Goal: Task Accomplishment & Management: Complete application form

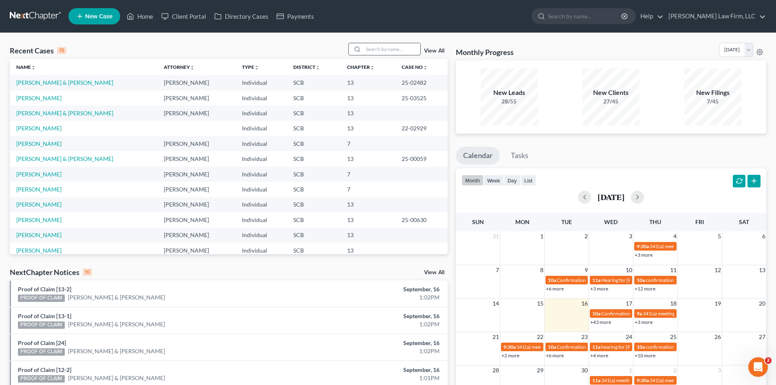
click at [365, 48] on input "search" at bounding box center [391, 49] width 57 height 12
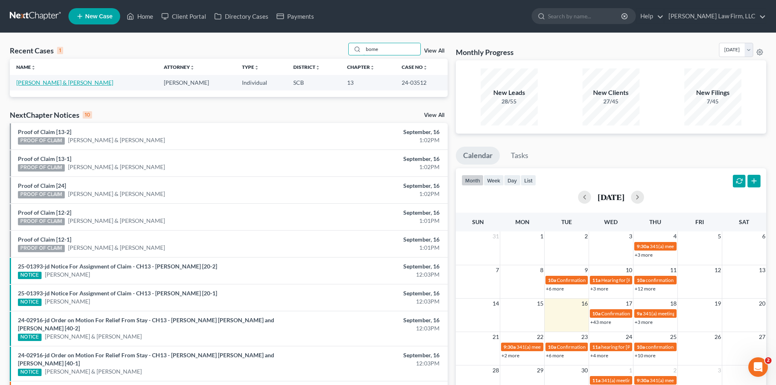
type input "bome"
click at [67, 80] on link "[PERSON_NAME] & [PERSON_NAME]" at bounding box center [64, 82] width 97 height 7
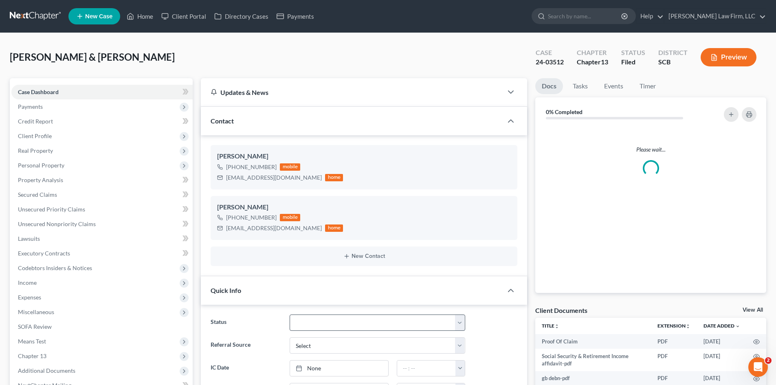
select select "0"
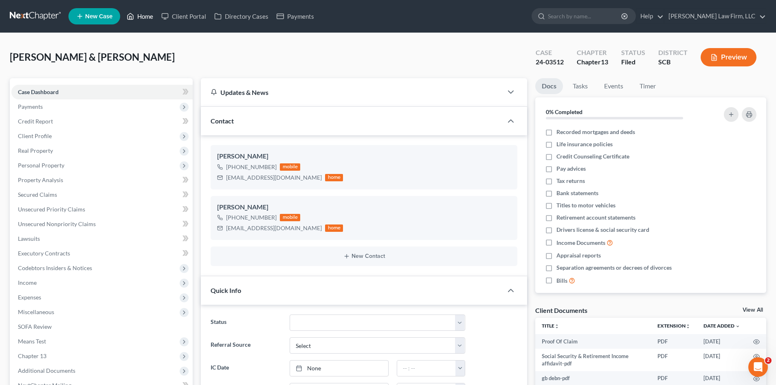
click at [145, 18] on link "Home" at bounding box center [140, 16] width 35 height 15
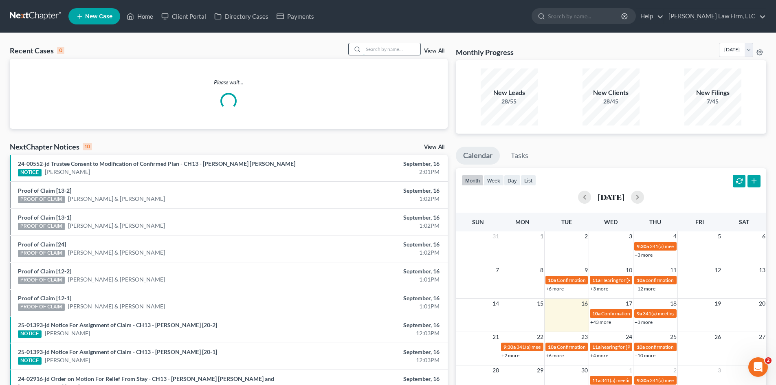
click at [373, 51] on input "search" at bounding box center [391, 49] width 57 height 12
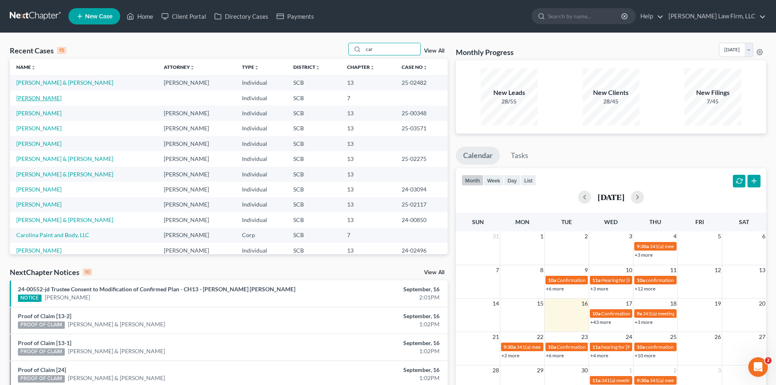
type input "car"
click at [36, 101] on link "Caraviello, Donald" at bounding box center [38, 98] width 45 height 7
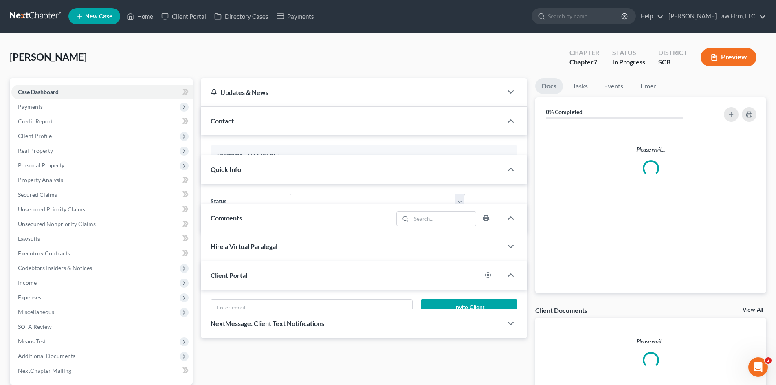
select select "0"
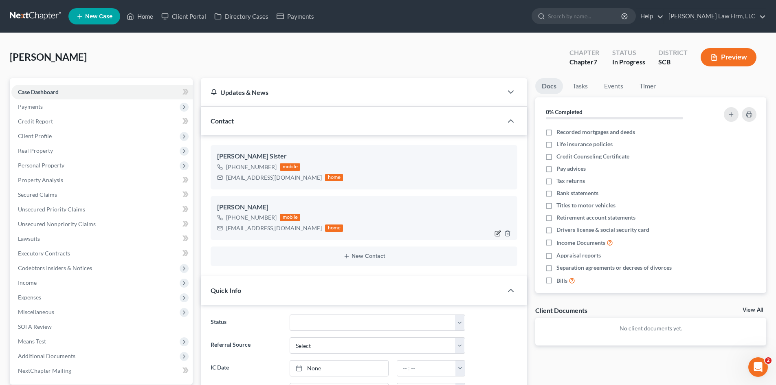
click at [496, 233] on icon "button" at bounding box center [498, 233] width 7 height 7
select select "0"
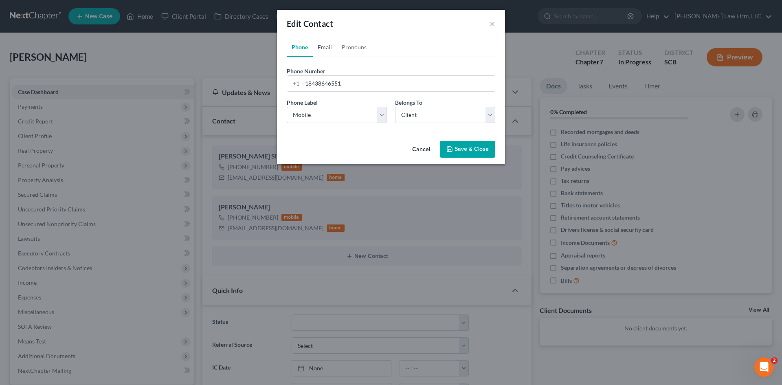
click at [321, 49] on link "Email" at bounding box center [325, 47] width 24 height 20
click at [455, 142] on button "Save & Close" at bounding box center [467, 149] width 55 height 17
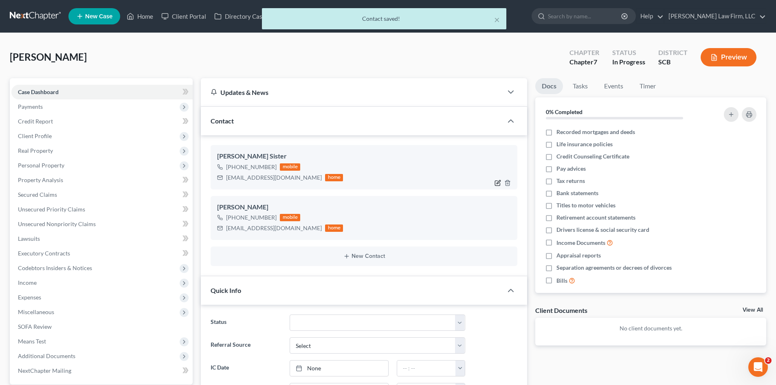
click at [498, 184] on icon "button" at bounding box center [499, 182] width 4 height 4
select select "0"
select select "1"
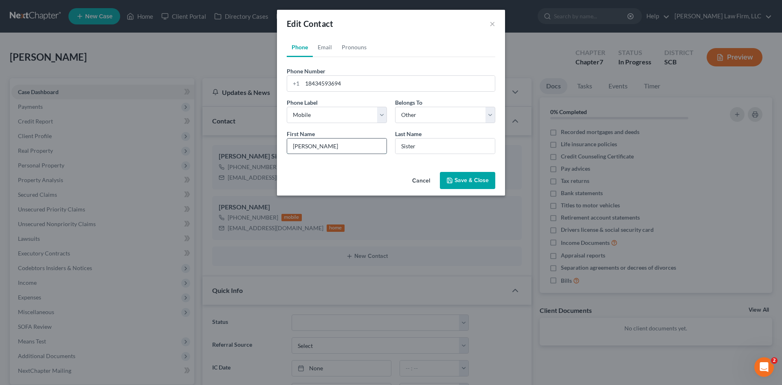
drag, startPoint x: 319, startPoint y: 144, endPoint x: 290, endPoint y: 149, distance: 29.7
click at [290, 149] on input "Sharon" at bounding box center [336, 146] width 99 height 15
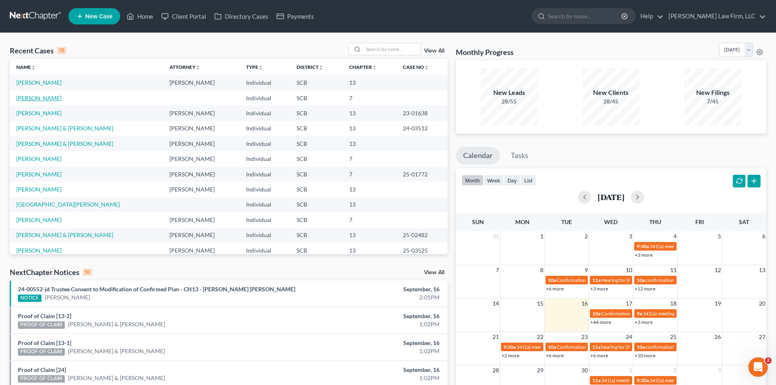
click at [51, 98] on link "[PERSON_NAME]" at bounding box center [38, 98] width 45 height 7
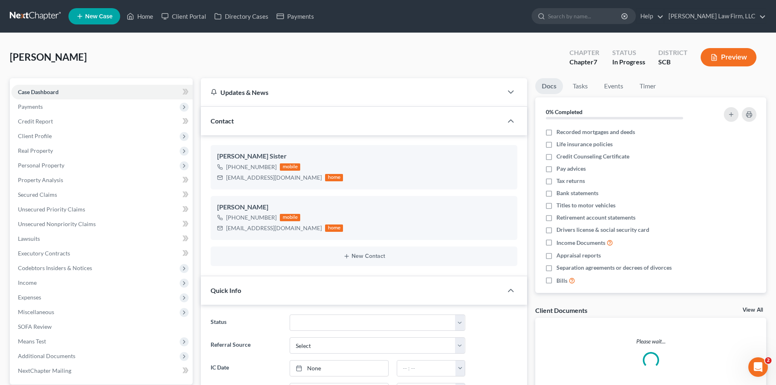
select select "0"
click at [497, 183] on icon "button" at bounding box center [499, 182] width 4 height 4
select select "0"
select select "1"
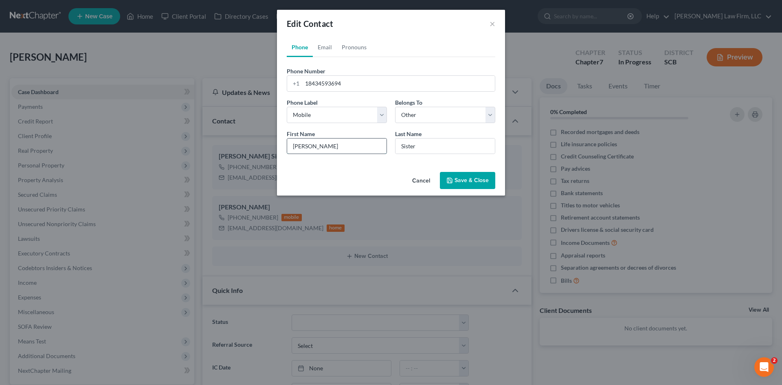
drag, startPoint x: 340, startPoint y: 147, endPoint x: 283, endPoint y: 151, distance: 57.2
click at [285, 150] on div "First Name * Sharon" at bounding box center [337, 142] width 108 height 25
type input "Sherran Wingler"
click at [466, 178] on button "Save & Close" at bounding box center [467, 180] width 55 height 17
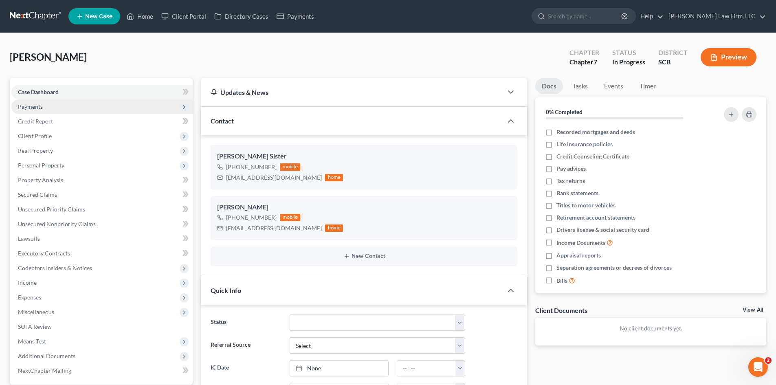
click at [49, 106] on span "Payments" at bounding box center [101, 106] width 181 height 15
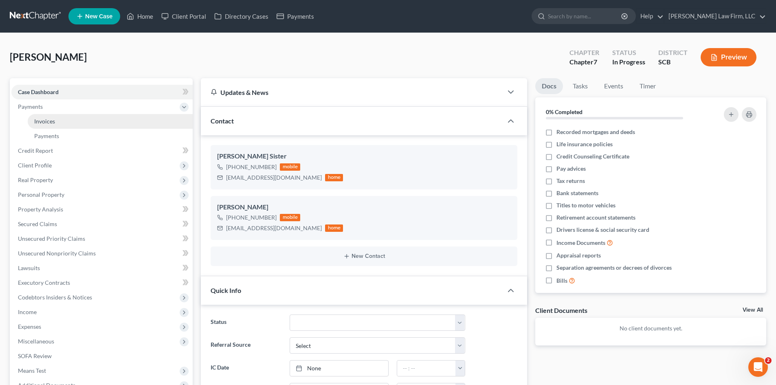
click at [48, 116] on link "Invoices" at bounding box center [110, 121] width 165 height 15
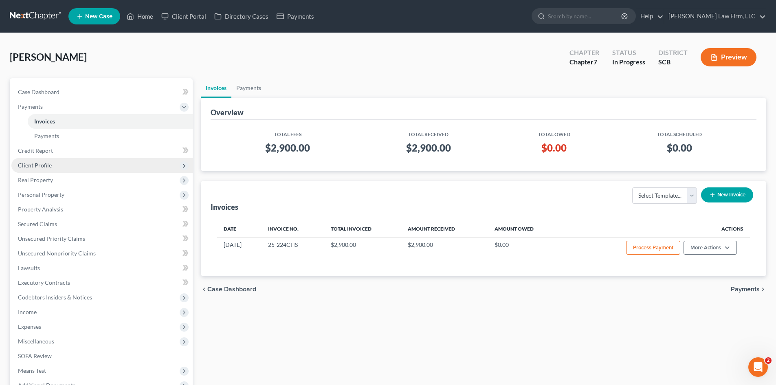
click at [35, 163] on span "Client Profile" at bounding box center [35, 165] width 34 height 7
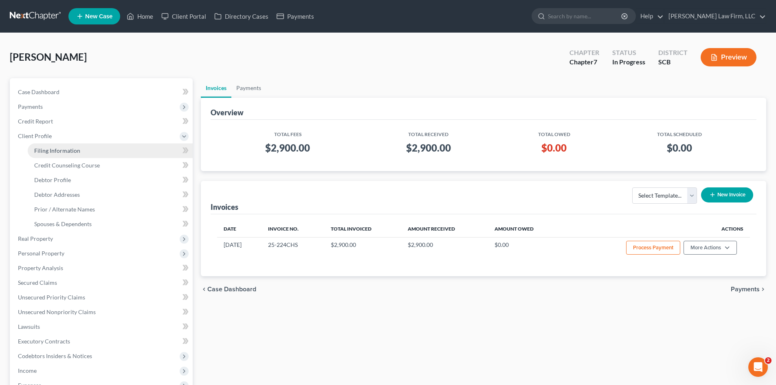
click at [44, 150] on span "Filing Information" at bounding box center [57, 150] width 46 height 7
select select "1"
select select "0"
select select "42"
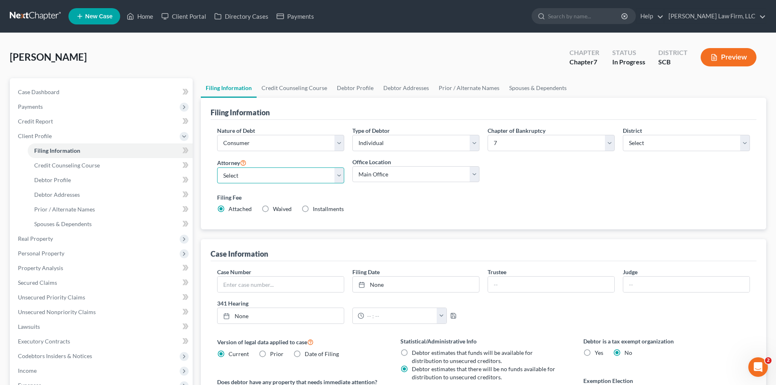
click at [291, 177] on select "Select Robert Meredith, Jr. - SCB Elizabeth Heilig - SCB" at bounding box center [280, 175] width 127 height 16
select select "0"
click at [217, 167] on select "Select Robert Meredith, Jr. - SCB Elizabeth Heilig - SCB" at bounding box center [280, 175] width 127 height 16
click at [301, 94] on link "Credit Counseling Course" at bounding box center [294, 88] width 75 height 20
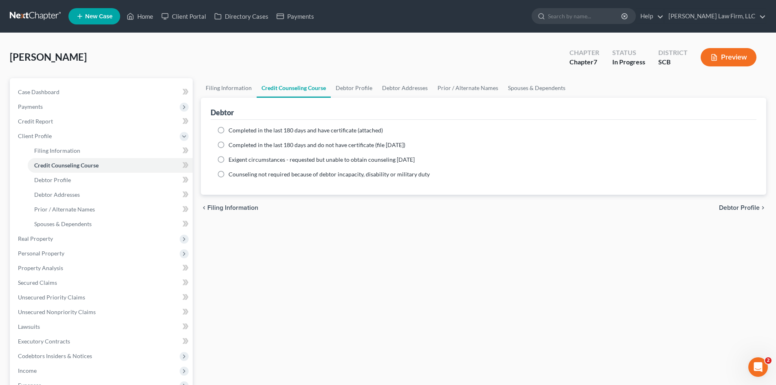
click at [229, 131] on label "Completed in the last 180 days and have certificate (attached)" at bounding box center [306, 130] width 154 height 8
click at [232, 131] on input "Completed in the last 180 days and have certificate (attached)" at bounding box center [234, 128] width 5 height 5
radio input "true"
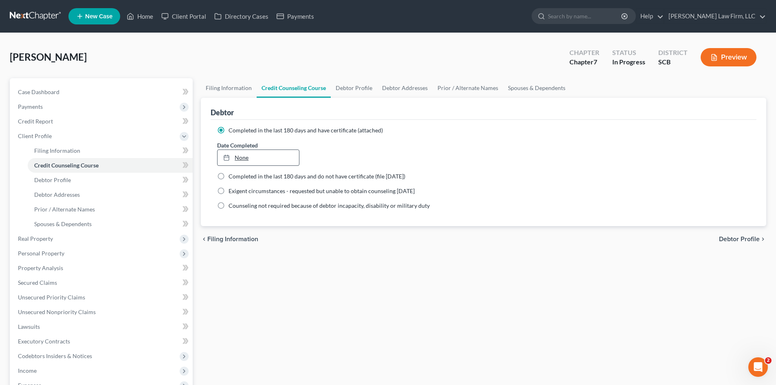
click at [239, 158] on link "None" at bounding box center [258, 157] width 81 height 15
type input "9/16/2025"
click at [354, 92] on link "Debtor Profile" at bounding box center [354, 88] width 46 height 20
select select "0"
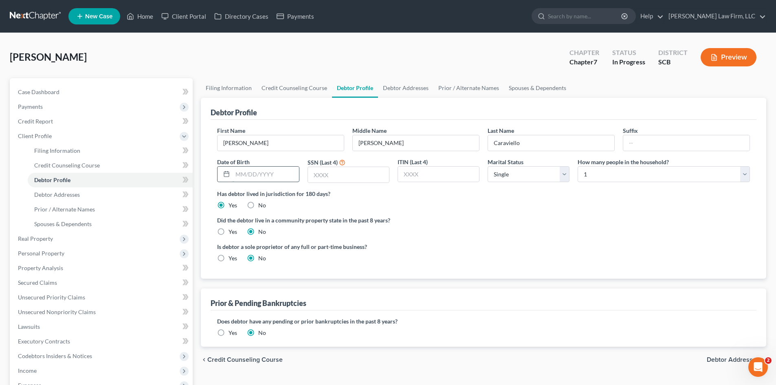
drag, startPoint x: 261, startPoint y: 167, endPoint x: 269, endPoint y: 170, distance: 8.1
click at [262, 168] on input "text" at bounding box center [266, 174] width 66 height 15
type input "01/25//1960"
click at [344, 180] on input "text" at bounding box center [348, 174] width 81 height 15
type input "6954"
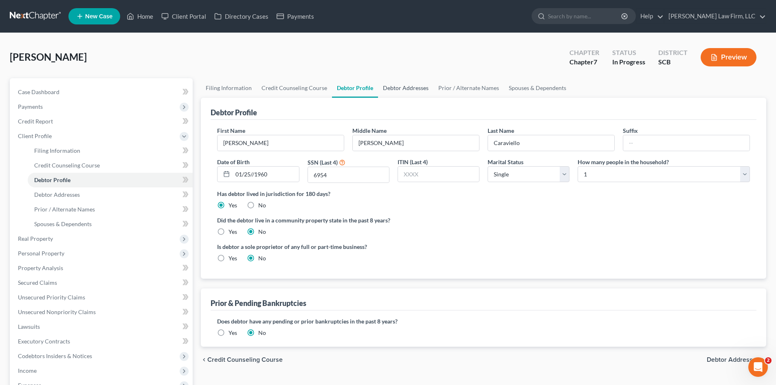
click at [388, 89] on link "Debtor Addresses" at bounding box center [405, 88] width 55 height 20
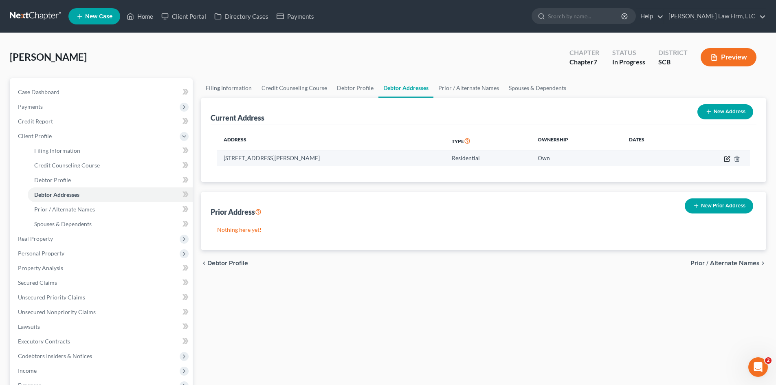
click at [726, 157] on icon "button" at bounding box center [727, 159] width 7 height 7
select select "42"
select select "0"
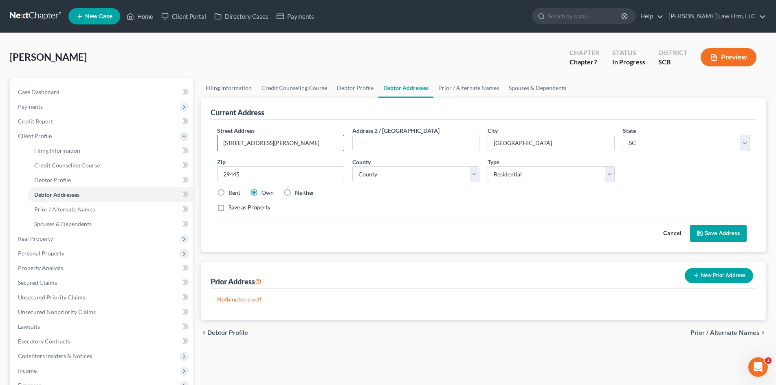
click at [291, 143] on input "111 Wells Rd" at bounding box center [281, 142] width 126 height 15
type input "111 Wells Road"
select select "7"
click at [733, 231] on button "Save Address" at bounding box center [718, 233] width 57 height 17
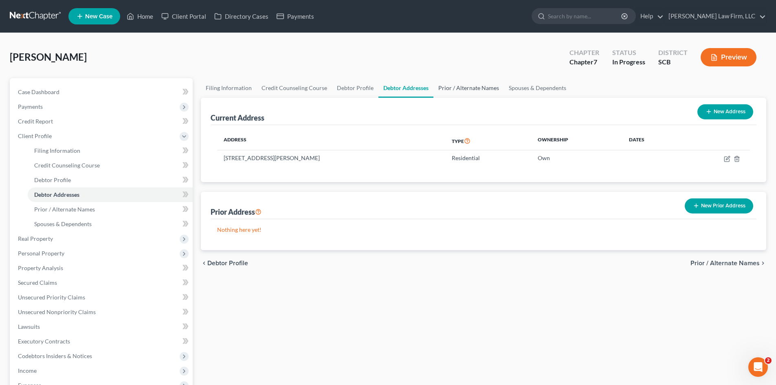
click at [464, 91] on link "Prior / Alternate Names" at bounding box center [468, 88] width 70 height 20
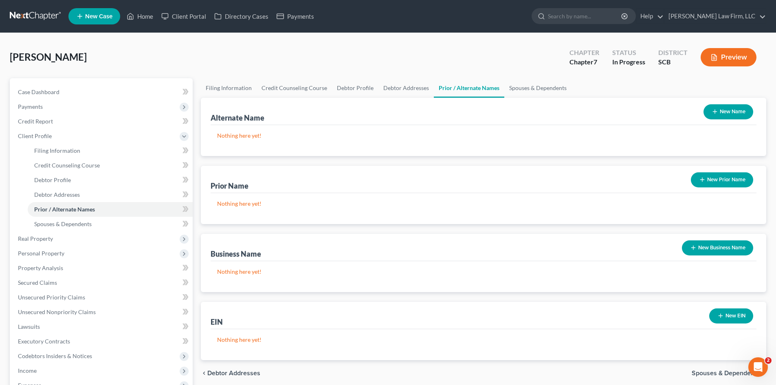
click at [730, 112] on button "New Name" at bounding box center [729, 111] width 50 height 15
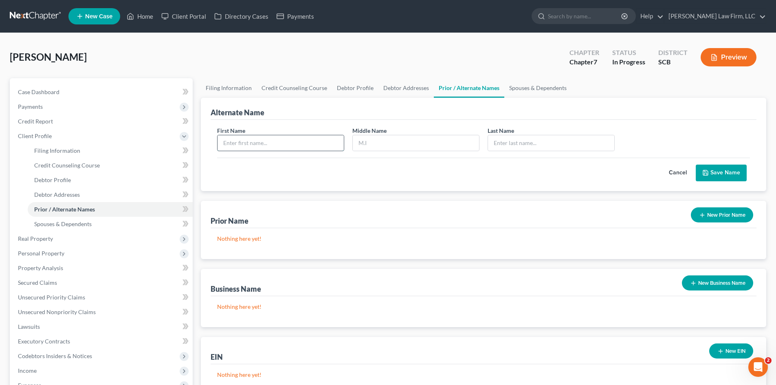
click at [340, 139] on input "text" at bounding box center [281, 142] width 126 height 15
type input "Donnie"
type input "Caraviello"
click at [735, 172] on button "Save Name" at bounding box center [721, 173] width 51 height 17
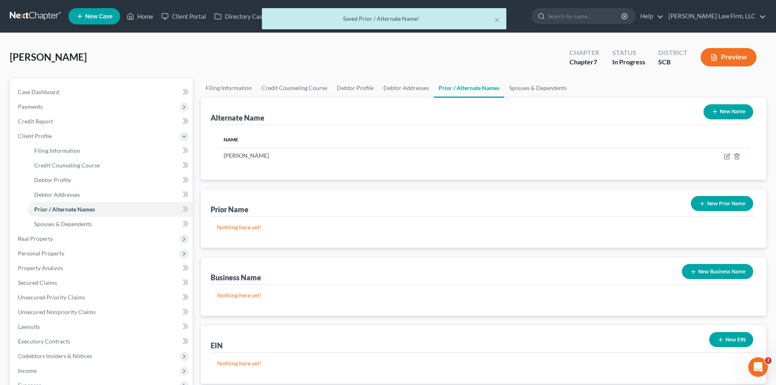
click at [729, 117] on button "New Name" at bounding box center [729, 111] width 50 height 15
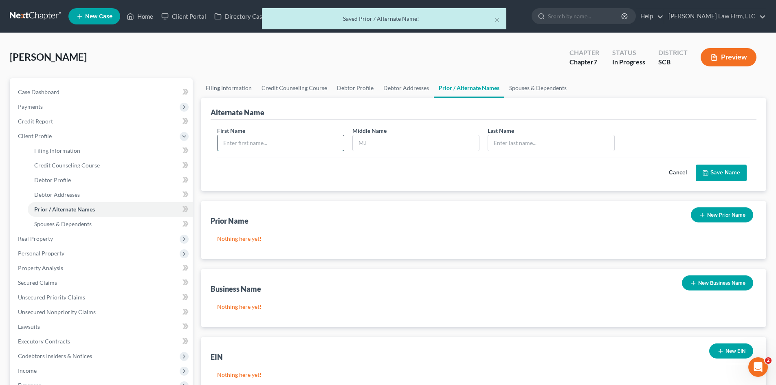
click at [325, 148] on input "text" at bounding box center [281, 142] width 126 height 15
type input "Donald"
type input "A"
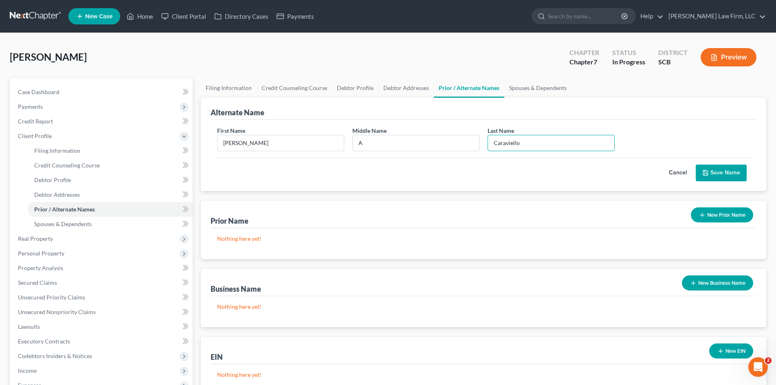
type input "Caraviello"
click at [735, 170] on button "Save Name" at bounding box center [721, 173] width 51 height 17
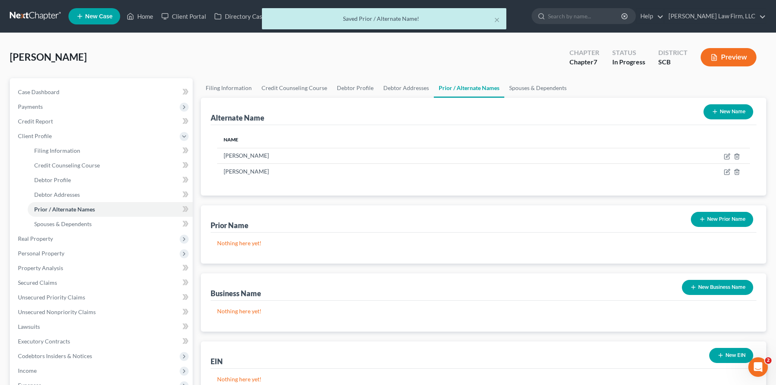
click at [731, 113] on button "New Name" at bounding box center [729, 111] width 50 height 15
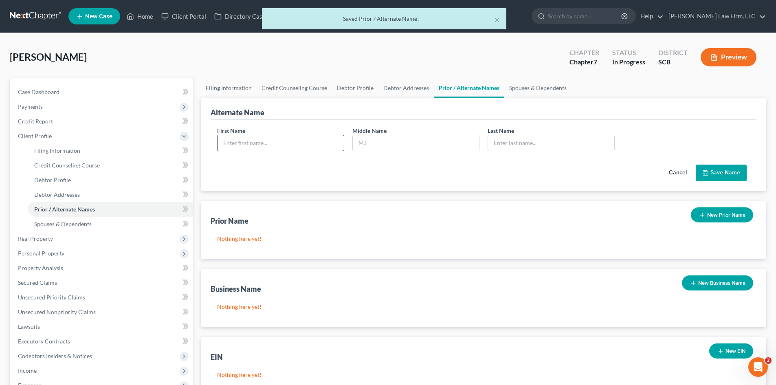
click at [308, 149] on input "text" at bounding box center [281, 142] width 126 height 15
type input "Donald"
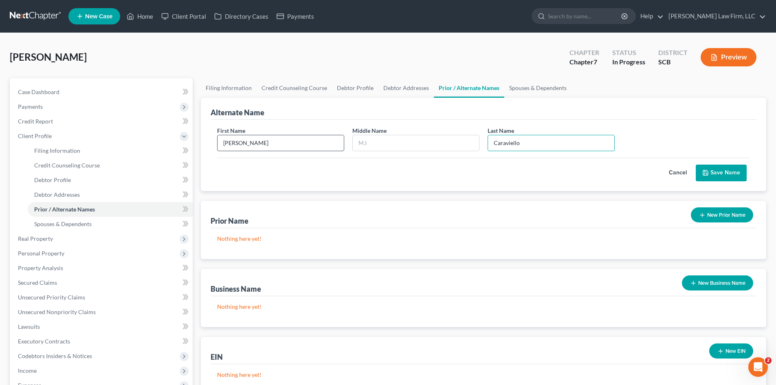
type input "Caraviello"
click at [740, 173] on button "Save Name" at bounding box center [721, 173] width 51 height 17
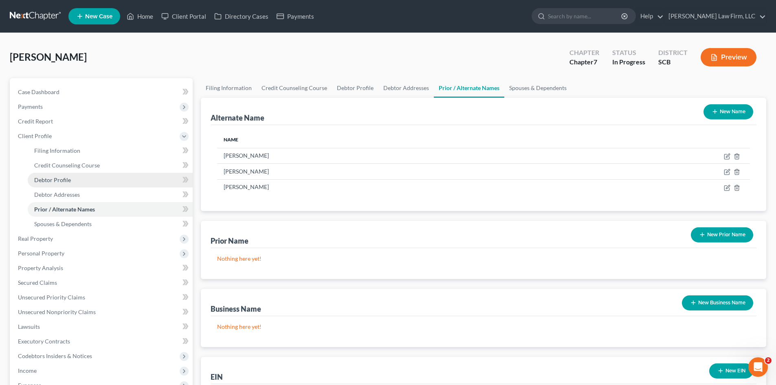
click at [52, 183] on span "Debtor Profile" at bounding box center [52, 179] width 37 height 7
select select "0"
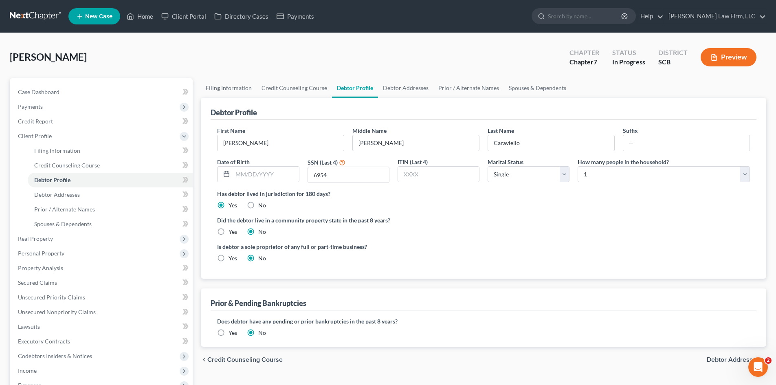
click at [229, 332] on label "Yes" at bounding box center [233, 333] width 9 height 8
click at [232, 332] on input "Yes" at bounding box center [234, 331] width 5 height 5
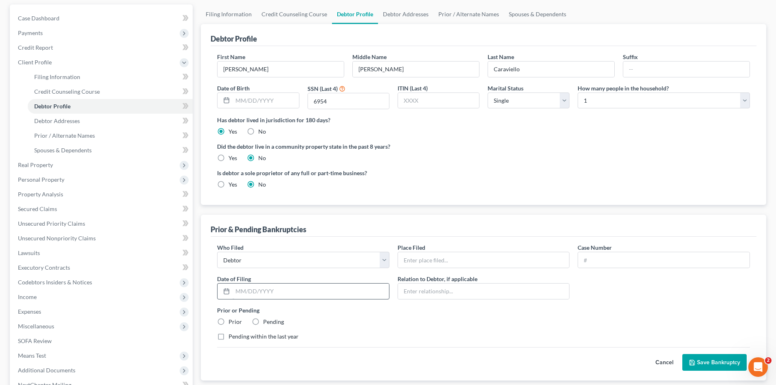
scroll to position [81, 0]
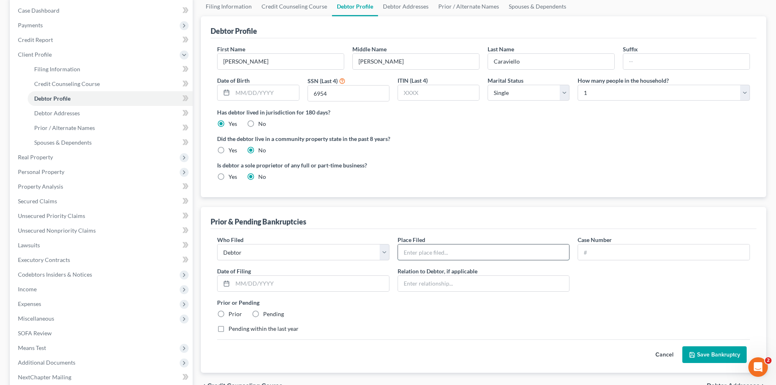
click at [446, 249] on input "text" at bounding box center [484, 251] width 172 height 15
type input "District of South Carolina"
click at [640, 246] on input "text" at bounding box center [664, 251] width 172 height 15
type input "09-00424"
click at [344, 285] on input "text" at bounding box center [311, 283] width 156 height 15
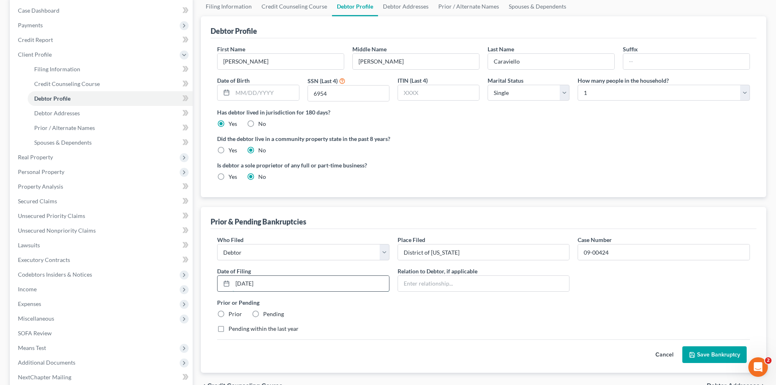
type input "01/21/2009"
click at [234, 316] on label "Prior" at bounding box center [235, 314] width 13 height 8
click at [234, 315] on input "Prior" at bounding box center [234, 312] width 5 height 5
radio input "true"
click at [701, 351] on button "Save Bankruptcy" at bounding box center [714, 354] width 64 height 17
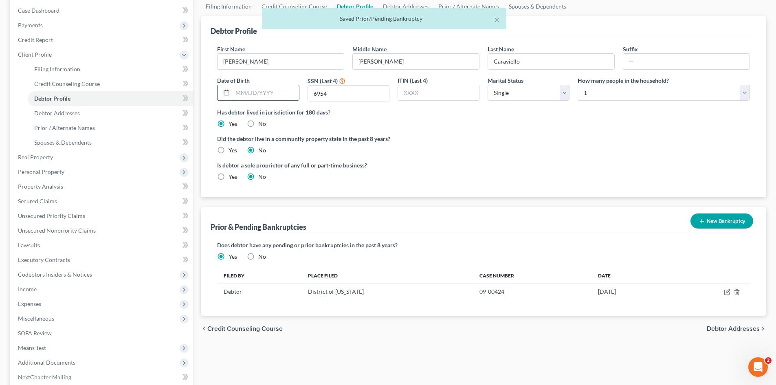
click at [276, 95] on input "text" at bounding box center [266, 92] width 66 height 15
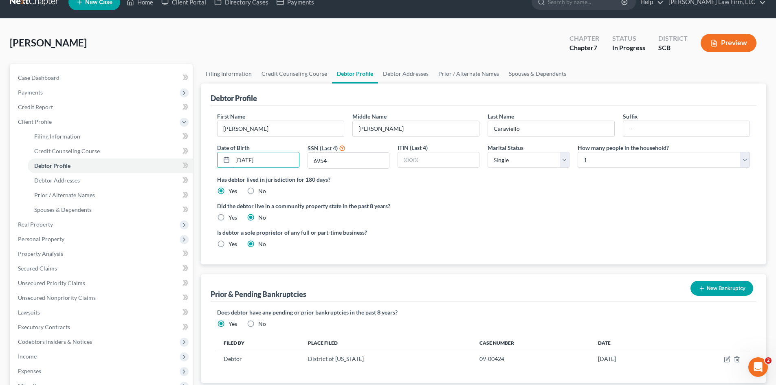
scroll to position [0, 0]
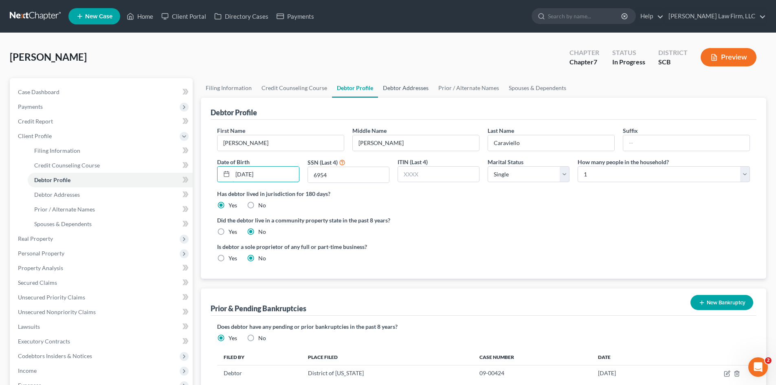
type input "01/25/1960"
click at [406, 90] on link "Debtor Addresses" at bounding box center [405, 88] width 55 height 20
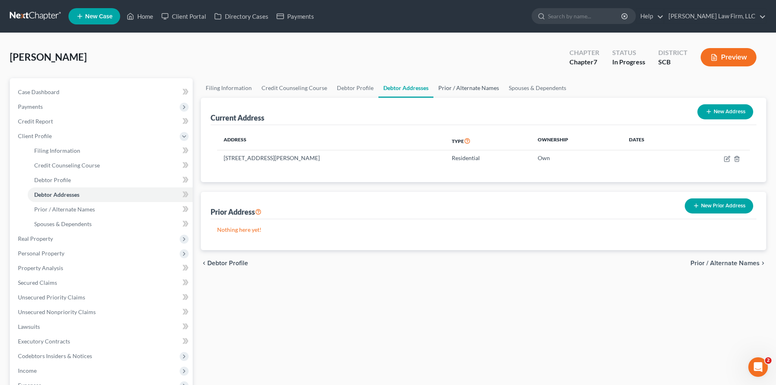
click at [458, 94] on link "Prior / Alternate Names" at bounding box center [468, 88] width 70 height 20
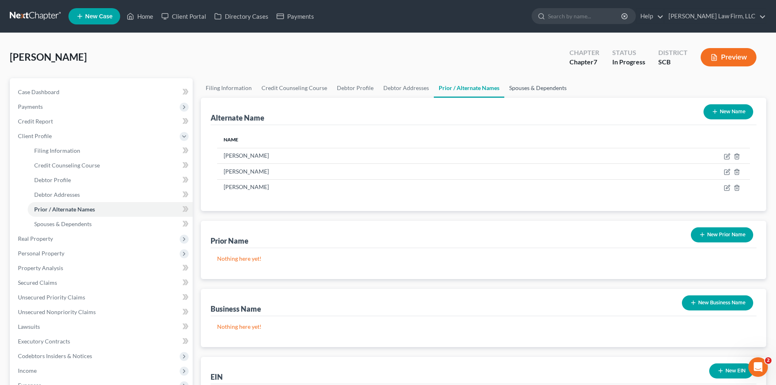
click at [506, 93] on link "Spouses & Dependents" at bounding box center [537, 88] width 67 height 20
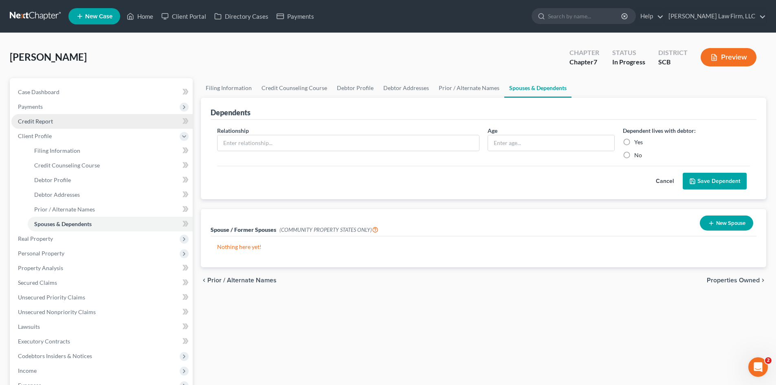
click at [43, 121] on span "Credit Report" at bounding box center [35, 121] width 35 height 7
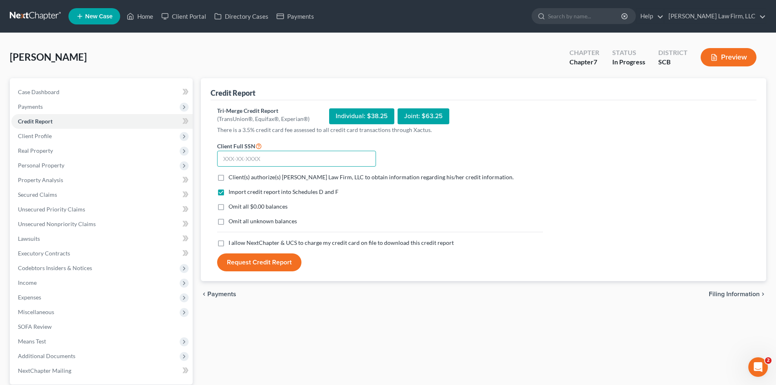
click at [306, 161] on input "text" at bounding box center [296, 159] width 159 height 16
type input "248-31-6954"
click at [229, 178] on label "Client(s) authorize(s) Meredith Law Firm, LLC to obtain information regarding h…" at bounding box center [371, 177] width 285 height 8
click at [232, 178] on input "Client(s) authorize(s) Meredith Law Firm, LLC to obtain information regarding h…" at bounding box center [234, 175] width 5 height 5
checkbox input "true"
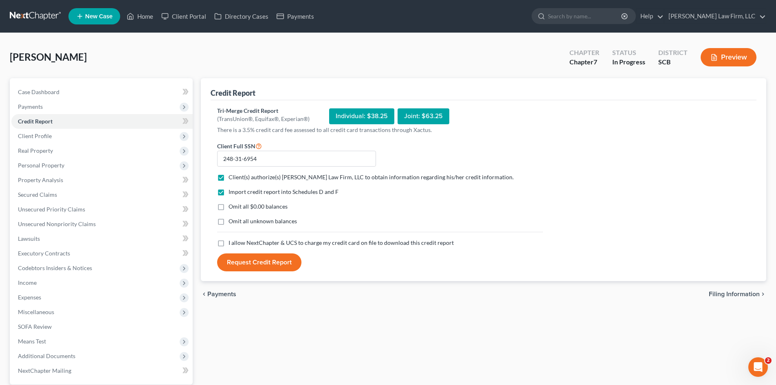
click at [229, 208] on label "Omit all $0.00 balances" at bounding box center [258, 206] width 59 height 8
click at [232, 208] on input "Omit all $0.00 balances" at bounding box center [234, 204] width 5 height 5
checkbox input "true"
click at [229, 243] on label "I allow NextChapter & UCS to charge my credit card on file to download this cre…" at bounding box center [341, 243] width 225 height 8
click at [232, 243] on input "I allow NextChapter & UCS to charge my credit card on file to download this cre…" at bounding box center [234, 241] width 5 height 5
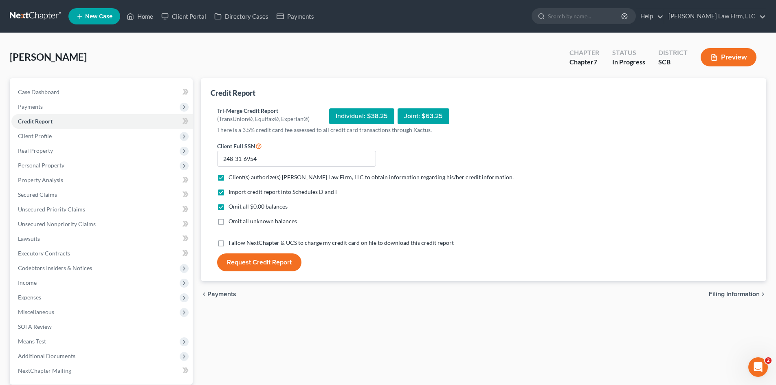
checkbox input "true"
drag, startPoint x: 247, startPoint y: 262, endPoint x: 267, endPoint y: 265, distance: 20.1
click at [247, 263] on button "Request Credit Report" at bounding box center [259, 262] width 84 height 18
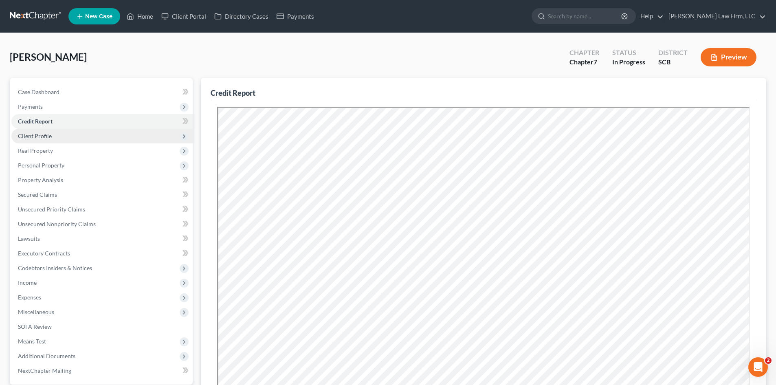
click at [41, 140] on span "Client Profile" at bounding box center [101, 136] width 181 height 15
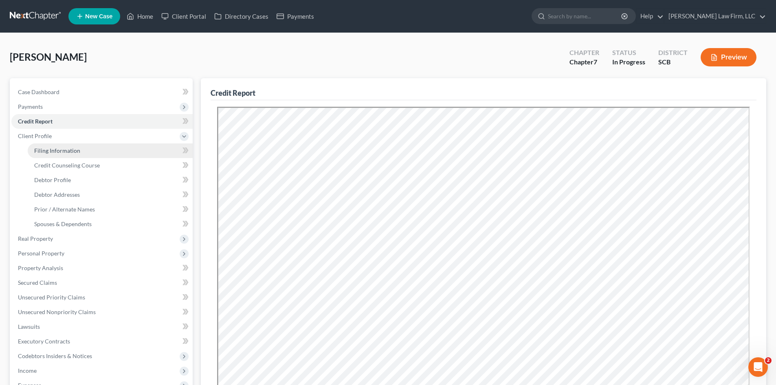
click at [56, 153] on span "Filing Information" at bounding box center [57, 150] width 46 height 7
select select "1"
select select "0"
select select "72"
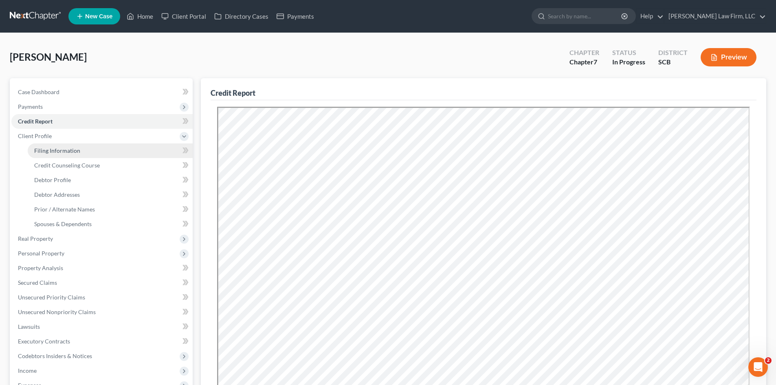
select select "0"
select select "42"
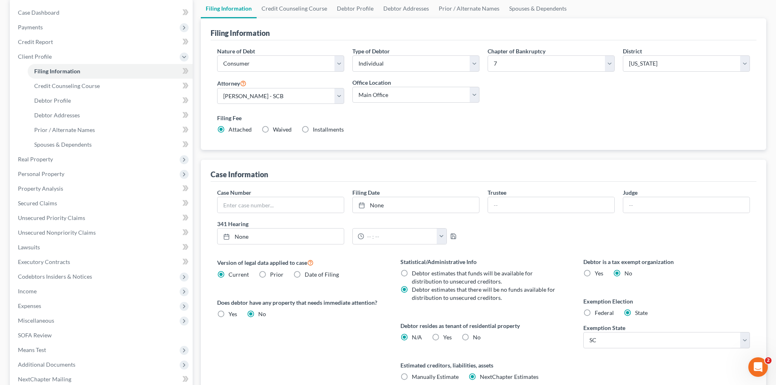
scroll to position [163, 0]
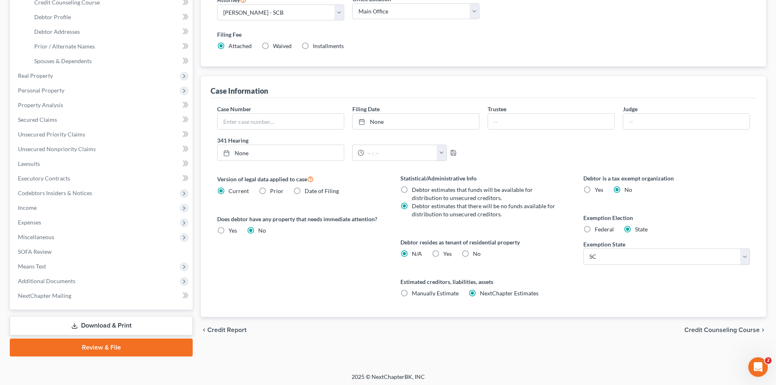
click at [721, 330] on span "Credit Counseling Course" at bounding box center [721, 330] width 75 height 7
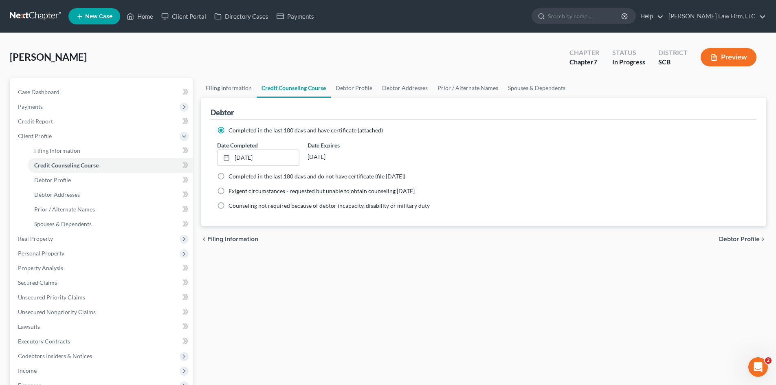
click at [733, 240] on span "Debtor Profile" at bounding box center [739, 239] width 41 height 7
select select "0"
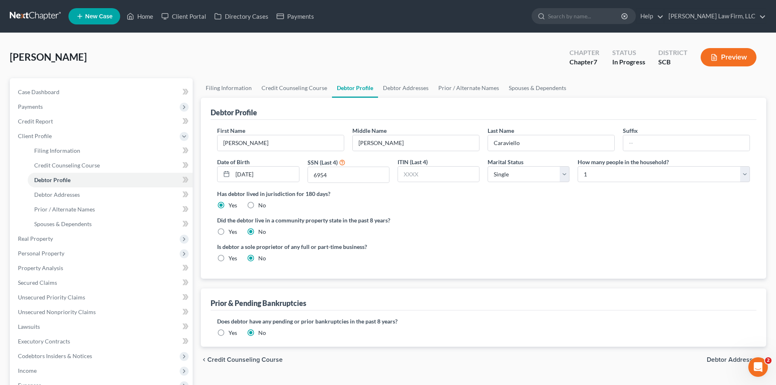
radio input "true"
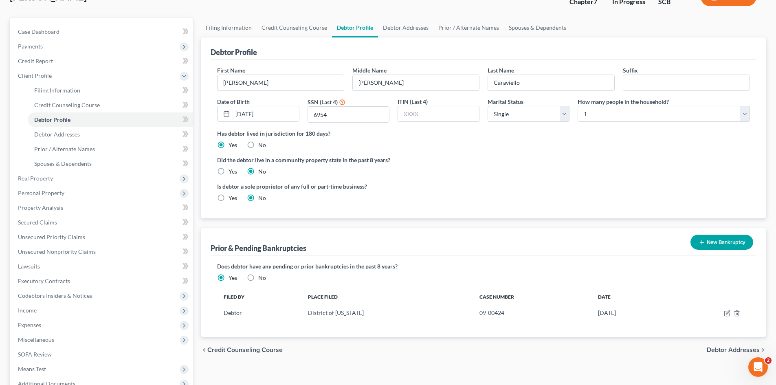
scroll to position [122, 0]
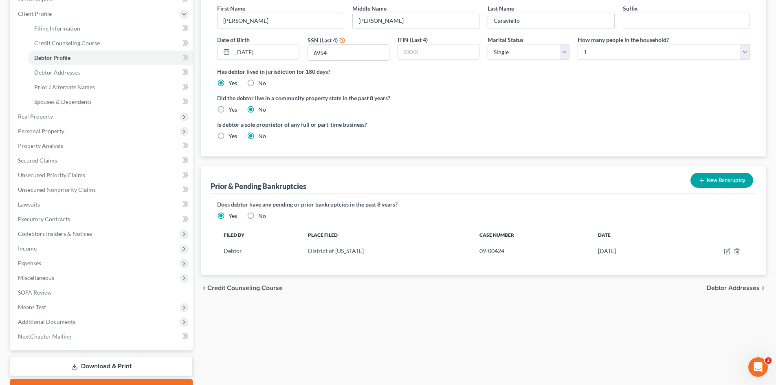
click at [739, 288] on span "Debtor Addresses" at bounding box center [733, 288] width 53 height 7
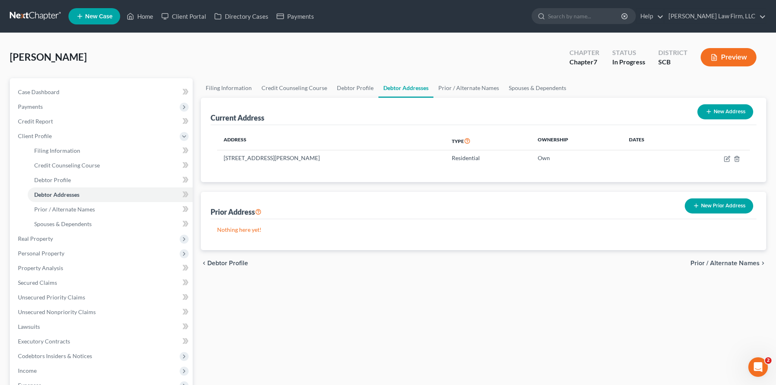
click at [732, 265] on span "Prior / Alternate Names" at bounding box center [725, 263] width 69 height 7
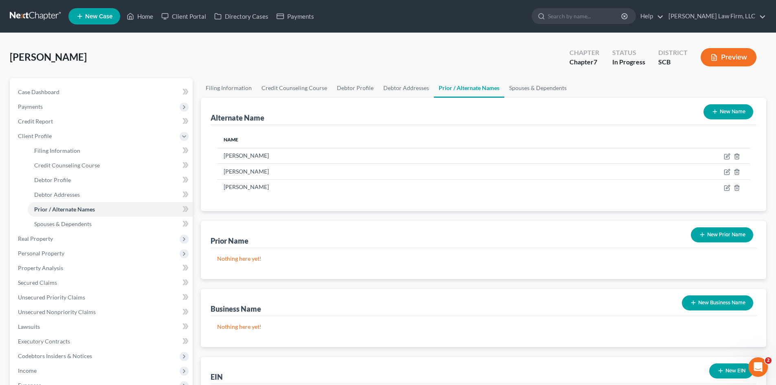
scroll to position [122, 0]
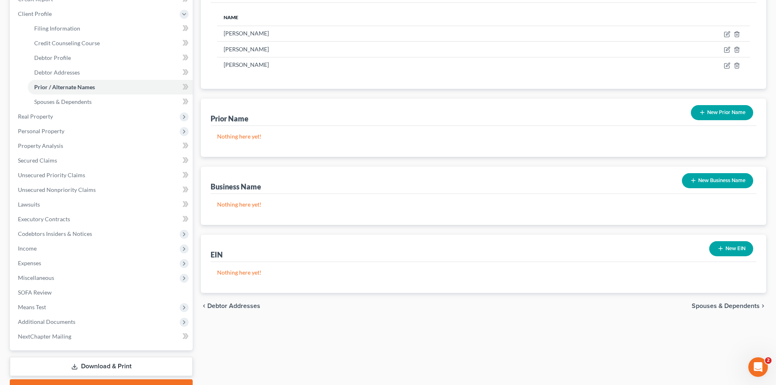
click at [725, 302] on div "chevron_left Debtor Addresses Spouses & Dependents chevron_right" at bounding box center [483, 306] width 565 height 26
click at [724, 309] on span "Spouses & Dependents" at bounding box center [726, 306] width 68 height 7
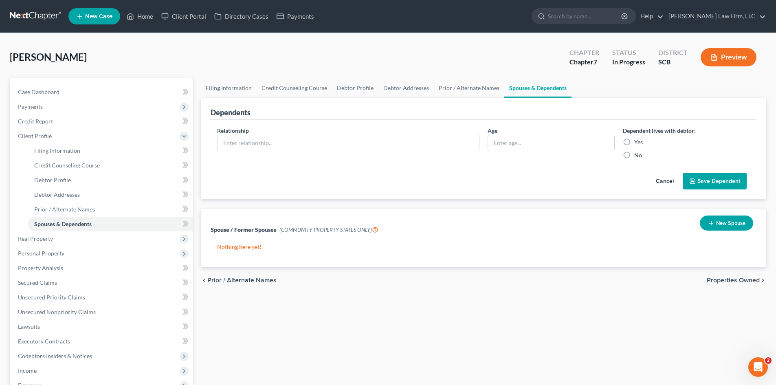
click at [747, 281] on span "Properties Owned" at bounding box center [733, 280] width 53 height 7
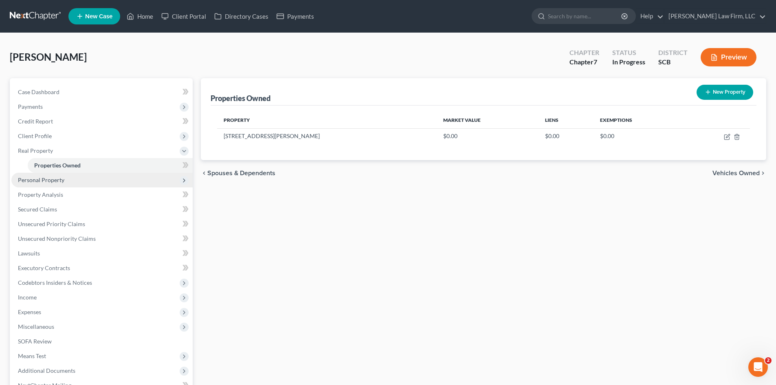
click at [47, 183] on span "Personal Property" at bounding box center [101, 180] width 181 height 15
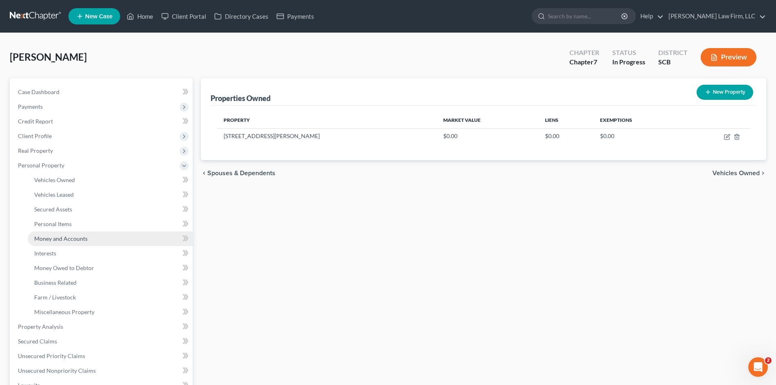
click at [51, 241] on span "Money and Accounts" at bounding box center [60, 238] width 53 height 7
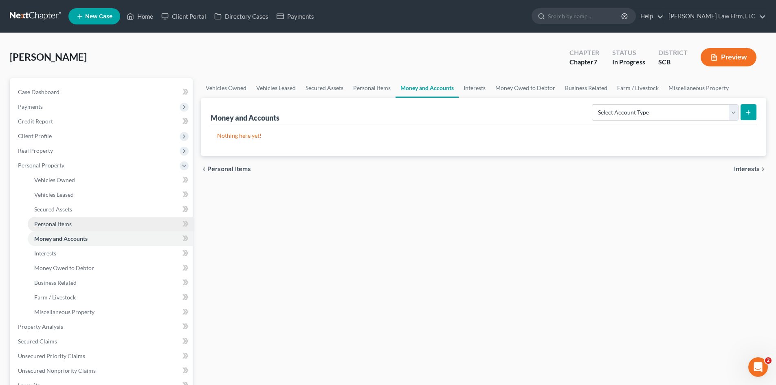
click at [56, 228] on link "Personal Items" at bounding box center [110, 224] width 165 height 15
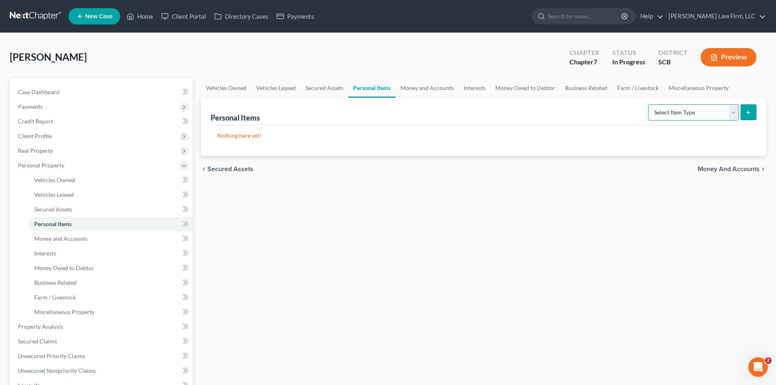
click at [712, 118] on select "Select Item Type Clothing Collectibles Of Value Electronics Firearms Household …" at bounding box center [693, 112] width 90 height 16
select select "firearms"
click at [649, 104] on select "Select Item Type Clothing Collectibles Of Value Electronics Firearms Household …" at bounding box center [693, 112] width 90 height 16
click at [756, 110] on div "Personal Items Select Item Type Clothing Collectibles Of Value Electronics Fire…" at bounding box center [483, 127] width 565 height 58
click at [749, 112] on line "submit" at bounding box center [749, 112] width 4 height 0
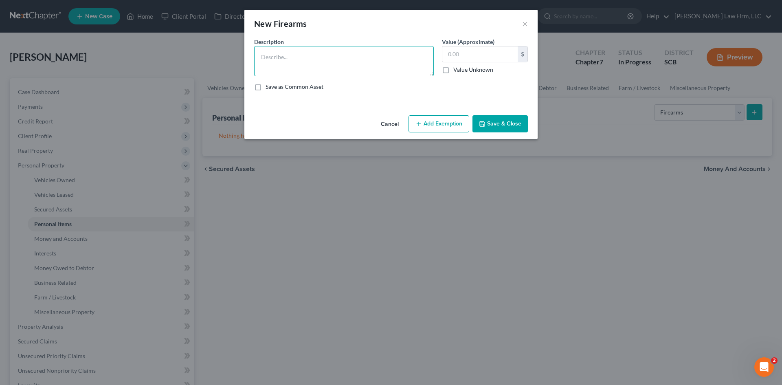
click at [332, 73] on textarea at bounding box center [344, 61] width 180 height 30
type textarea "Smith & Wesson .38 Revolver"
type input "300"
click at [433, 128] on button "Add Exemption" at bounding box center [439, 123] width 61 height 17
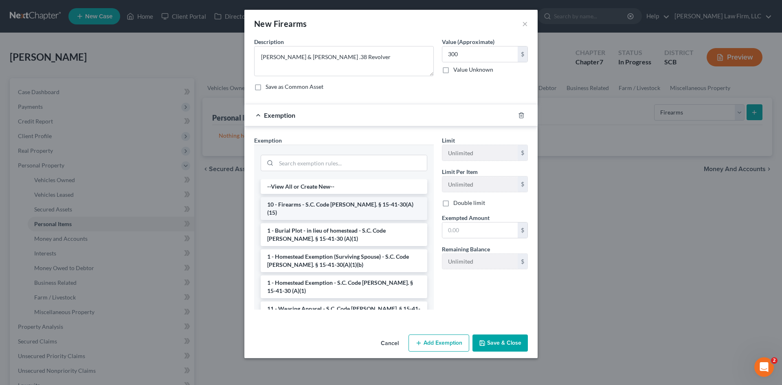
click at [341, 202] on li "10 - Firearms - S.C. Code Ann. § 15-41-30(A)(15)" at bounding box center [344, 208] width 167 height 23
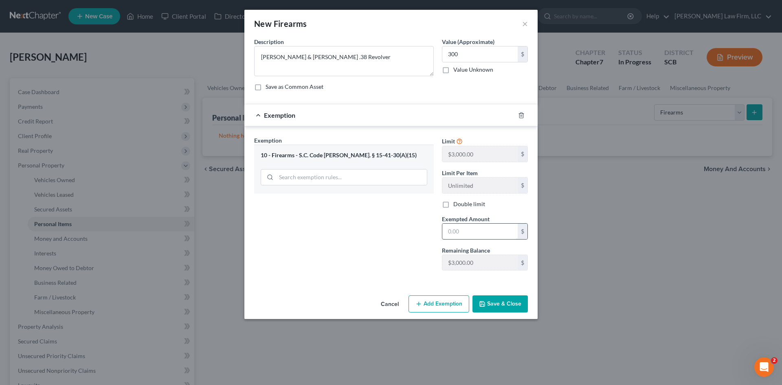
click at [464, 229] on input "text" at bounding box center [479, 231] width 75 height 15
type input "300"
drag, startPoint x: 497, startPoint y: 301, endPoint x: 510, endPoint y: 299, distance: 13.5
click at [498, 303] on button "Save & Close" at bounding box center [500, 303] width 55 height 17
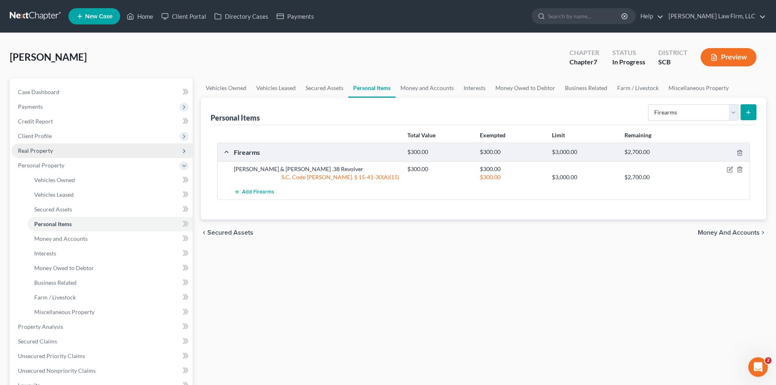
click at [53, 149] on span "Real Property" at bounding box center [101, 150] width 181 height 15
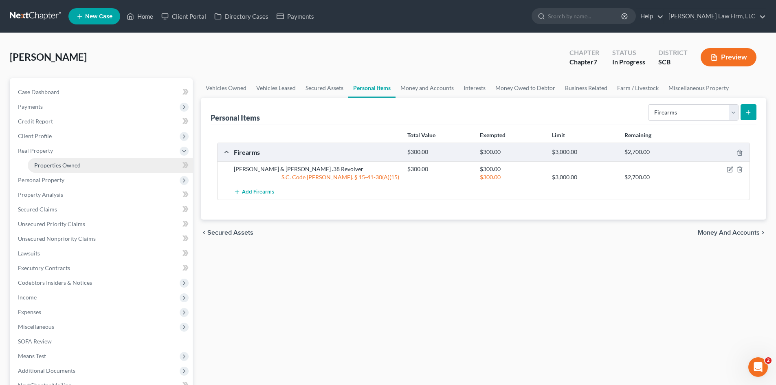
click at [53, 165] on span "Properties Owned" at bounding box center [57, 165] width 46 height 7
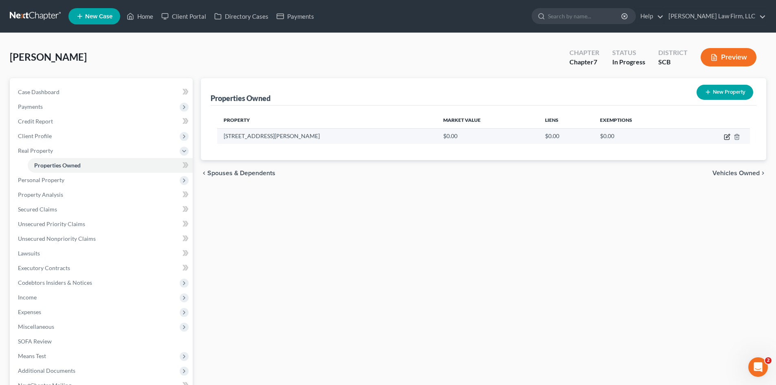
click at [728, 139] on icon "button" at bounding box center [727, 137] width 7 height 7
select select "42"
select select "7"
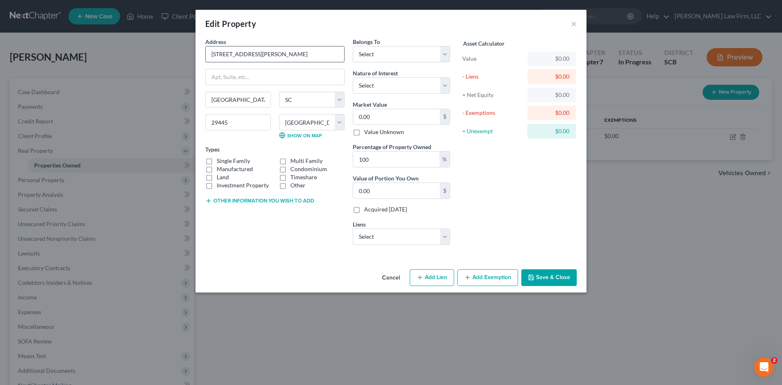
click at [251, 56] on input "111 Wells Rd" at bounding box center [275, 53] width 139 height 15
type input "111 Wells Road"
type input "29445"
click at [217, 161] on label "Single Family" at bounding box center [233, 161] width 33 height 8
click at [220, 161] on input "Single Family" at bounding box center [222, 159] width 5 height 5
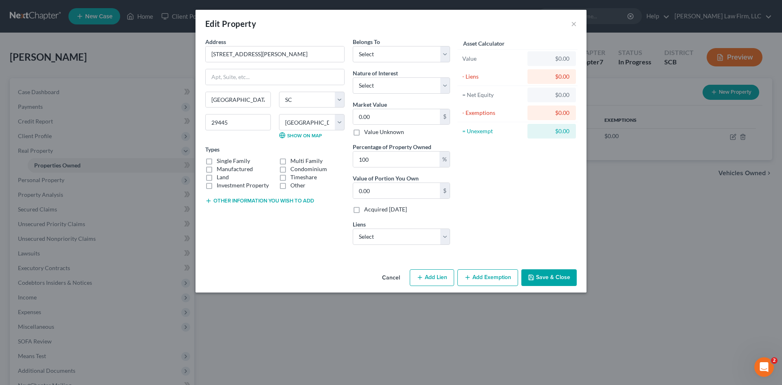
checkbox input "true"
click at [372, 59] on select "Select Debtor 1 Only Debtor 2 Only Debtor 1 And Debtor 2 Only At Least One Of T…" at bounding box center [401, 54] width 97 height 16
select select "4"
click at [353, 46] on select "Select Debtor 1 Only Debtor 2 Only Debtor 1 And Debtor 2 Only At Least One Of T…" at bounding box center [401, 54] width 97 height 16
click at [379, 86] on select "Select Fee Simple Joint Tenant Life Estate Equitable Interest Future Interest T…" at bounding box center [401, 85] width 97 height 16
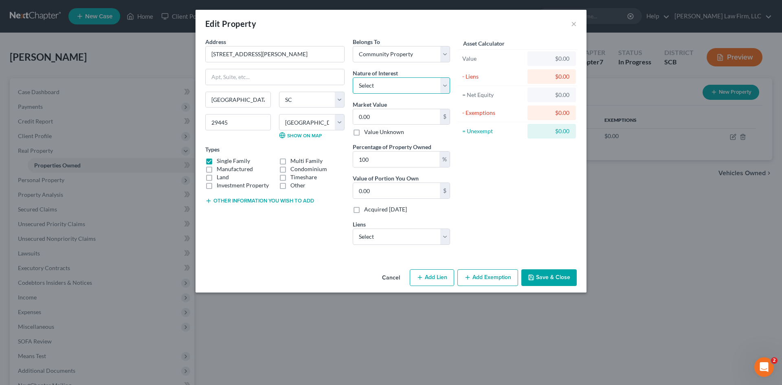
select select "7"
click at [353, 77] on select "Select Fee Simple Joint Tenant Life Estate Equitable Interest Future Interest T…" at bounding box center [401, 85] width 97 height 16
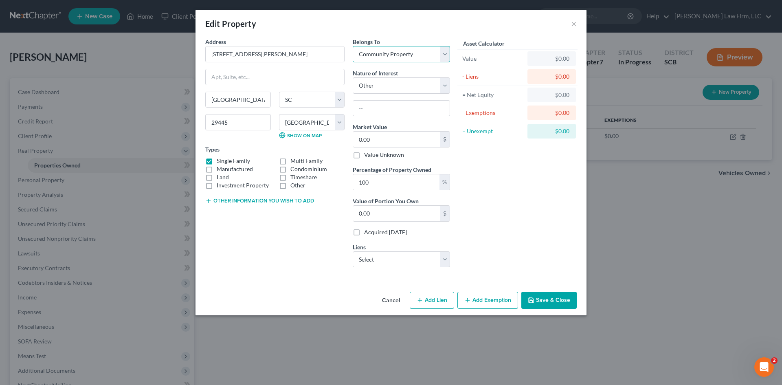
click at [388, 59] on select "Select Debtor 1 Only Debtor 2 Only Debtor 1 And Debtor 2 Only At Least One Of T…" at bounding box center [401, 54] width 97 height 16
select select "3"
click at [353, 46] on select "Select Debtor 1 Only Debtor 2 Only Debtor 1 And Debtor 2 Only At Least One Of T…" at bounding box center [401, 54] width 97 height 16
click at [382, 106] on input "text" at bounding box center [401, 108] width 97 height 15
type input "Heirs Property"
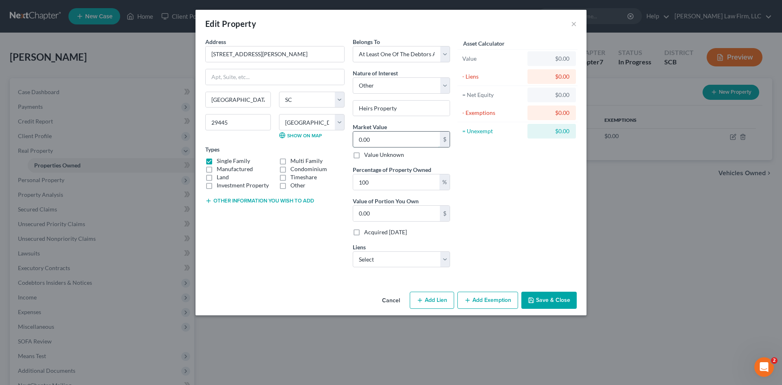
click at [393, 134] on input "0.00" at bounding box center [396, 139] width 87 height 15
click at [291, 201] on button "Other information you wish to add" at bounding box center [259, 201] width 109 height 7
click at [288, 209] on textarea at bounding box center [274, 220] width 139 height 30
type textarea "t"
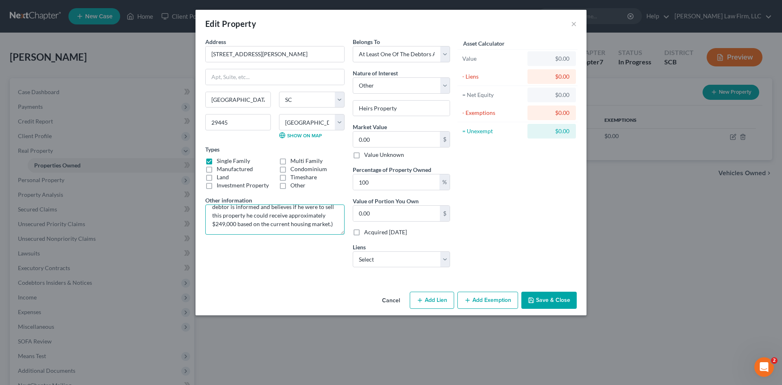
scroll to position [45, 0]
click at [271, 233] on textarea "TMS# (Mr. Caraviello received 1/7 interest in this property when his father die…" at bounding box center [274, 220] width 139 height 30
type textarea "TMS# 244-09-04-042 (Mr. Caraviello received 1/7 interest in this property when …"
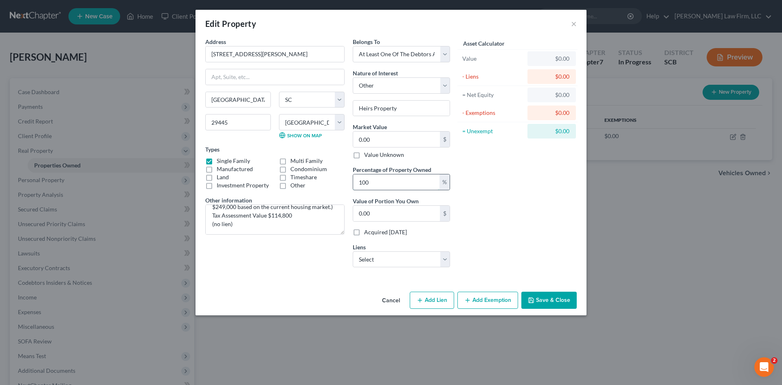
click at [386, 186] on input "100" at bounding box center [396, 181] width 86 height 15
drag, startPoint x: 391, startPoint y: 185, endPoint x: 338, endPoint y: 187, distance: 53.0
click at [338, 187] on div "Address * 111 Wells Road Goose Creek State AL AK AR AZ CA CO CT DE DC FL GA GU …" at bounding box center [327, 155] width 253 height 236
type input "1"
type input "0"
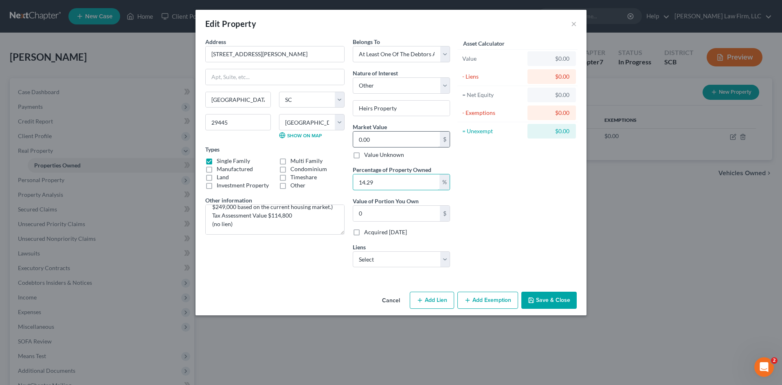
type input "14.29"
click at [374, 140] on input "0.00" at bounding box center [396, 139] width 87 height 15
click at [394, 136] on input "0.00" at bounding box center [396, 139] width 87 height 15
type input "2"
type input "0.28"
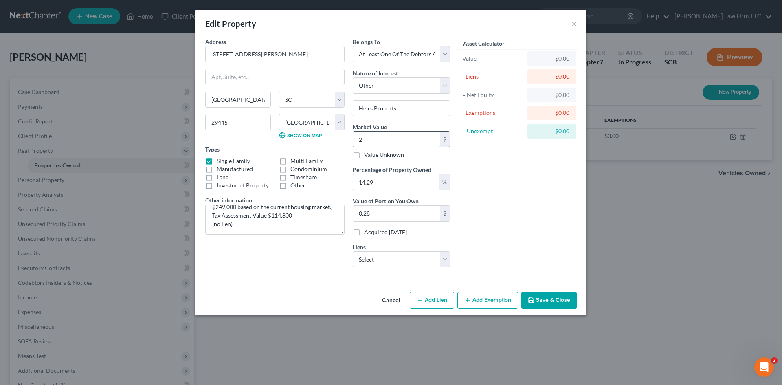
type input "24"
type input "3.42"
type input "249"
type input "35.58"
type input "2490"
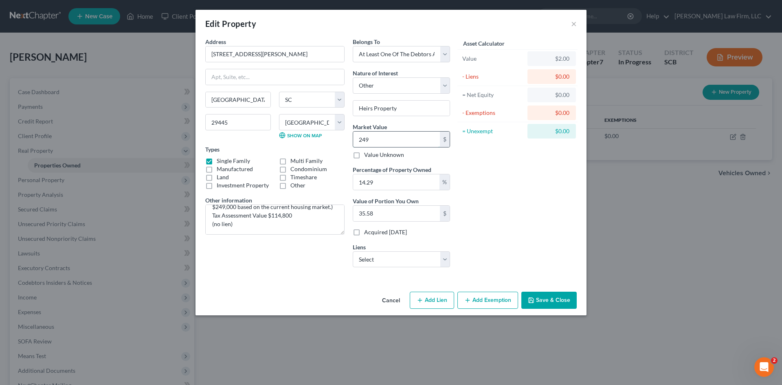
type input "355.82"
type input "2,4900"
type input "3,558.21"
type input "24,9000"
type input "35,582.10"
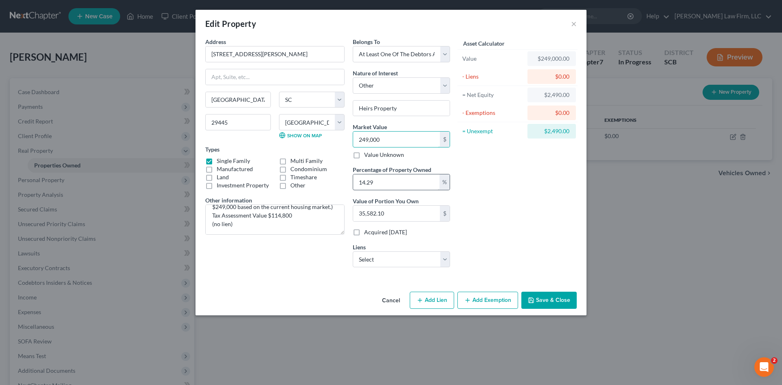
type input "249,000"
click at [389, 181] on input "14.29" at bounding box center [396, 181] width 86 height 15
type input "14.2"
type input "35,358.00"
type input "14."
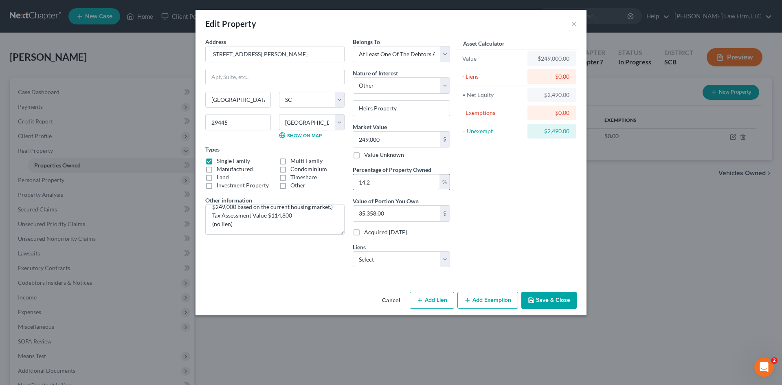
type input "34,860.00"
type input "14.3"
type input "35,607.00"
type input "14."
type input "34,860.00"
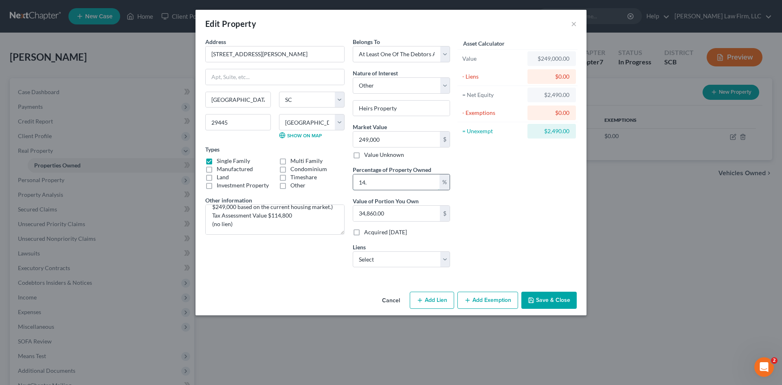
type input "14.2"
type input "35,358.00"
type input "14.29"
type input "35,582.10"
type input "14.2"
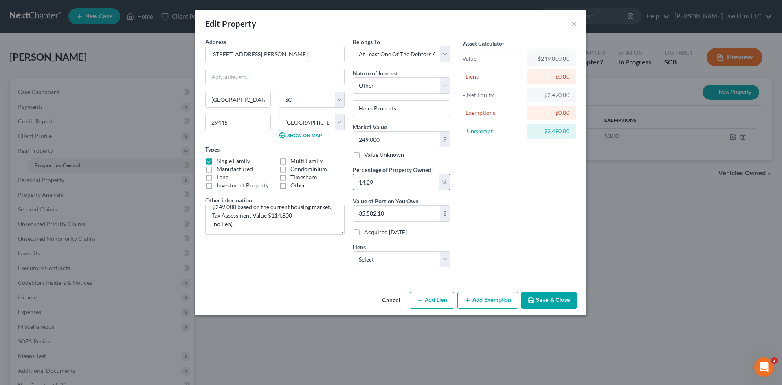
type input "35,358.00"
type input "14.28"
type input "35,557.20"
type input "14.285"
type input "35,569.65"
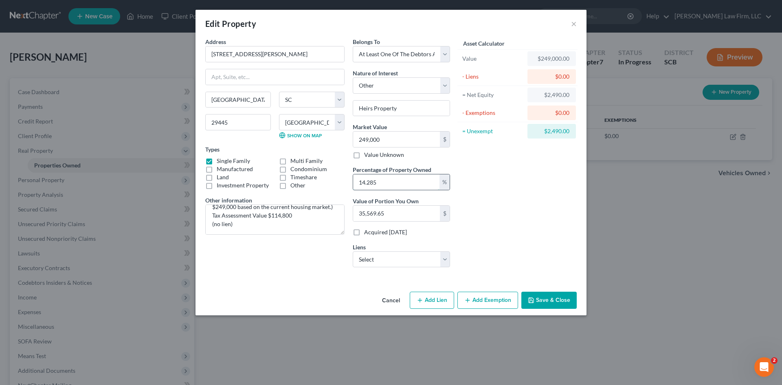
type input "14.285"
click at [426, 261] on select "Select Regional Fin - $2,761.00" at bounding box center [401, 259] width 97 height 16
click at [494, 304] on button "Add Exemption" at bounding box center [488, 300] width 61 height 17
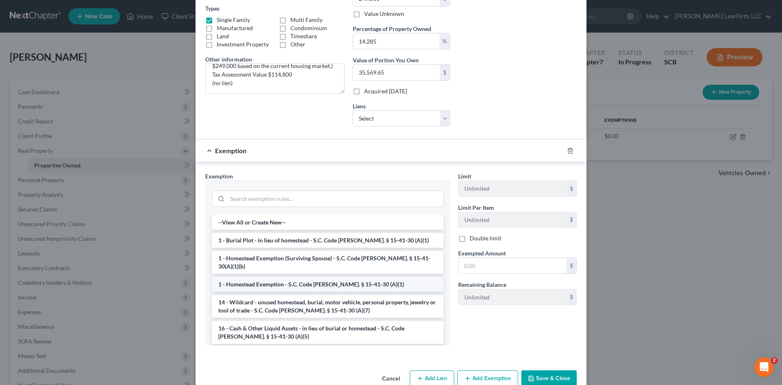
scroll to position [159, 0]
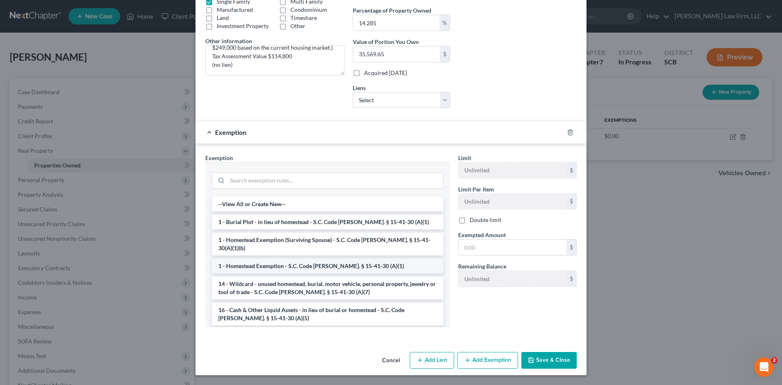
click at [293, 260] on li "1 - Homestead Exemption - S.C. Code Ann. § 15-41-30 (A)(1)" at bounding box center [328, 266] width 232 height 15
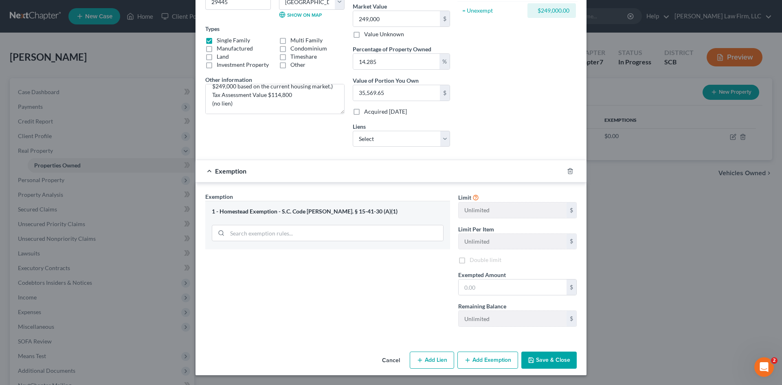
scroll to position [121, 0]
click at [536, 280] on input "text" at bounding box center [513, 286] width 108 height 15
type input "68,525"
click at [556, 362] on button "Save & Close" at bounding box center [548, 360] width 55 height 17
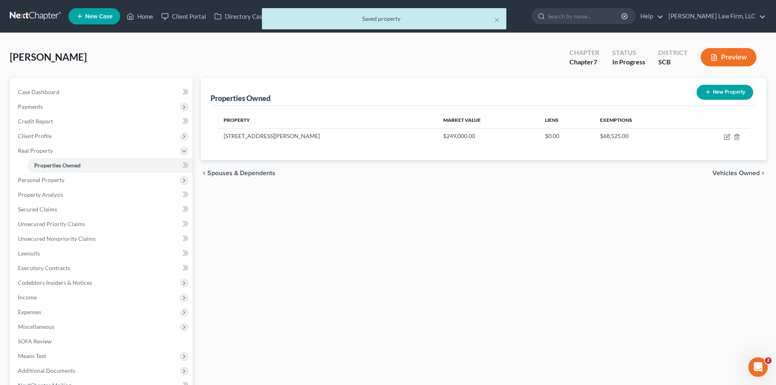
click at [726, 56] on button "Preview" at bounding box center [729, 57] width 56 height 18
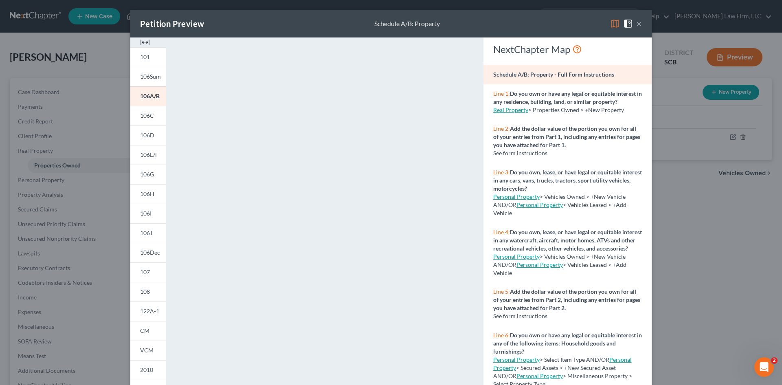
click at [638, 25] on button "×" at bounding box center [639, 24] width 6 height 10
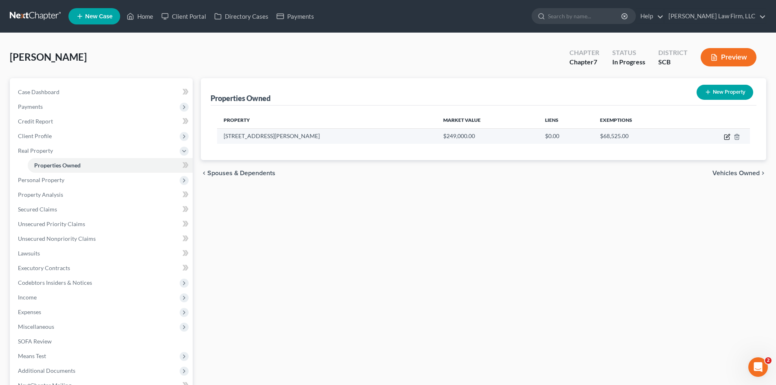
click at [726, 139] on icon "button" at bounding box center [727, 137] width 7 height 7
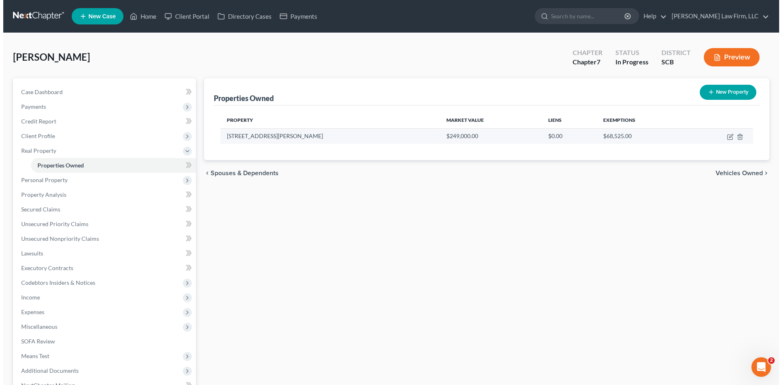
select select "42"
select select "7"
select select "3"
select select "7"
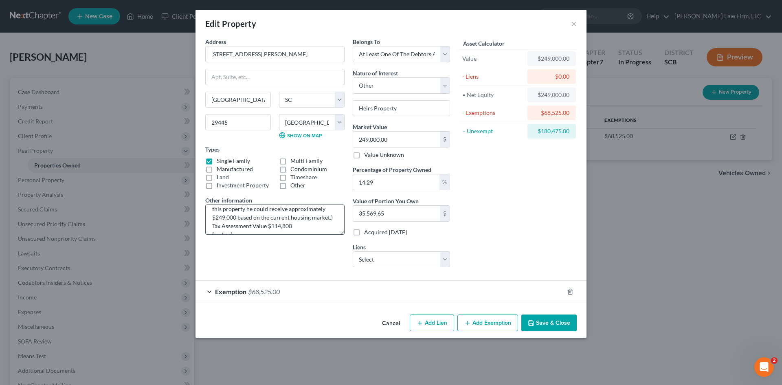
scroll to position [60, 0]
drag, startPoint x: 254, startPoint y: 228, endPoint x: 208, endPoint y: 231, distance: 46.6
click at [208, 231] on textarea "TMS# 244-09-04-042 (Mr. Caraviello received 1/7 interest in this property when …" at bounding box center [274, 220] width 139 height 30
type textarea "TMS# 244-09-04-042 (Mr. Caraviello received 1/7 interest in this property when …"
click at [531, 319] on button "Save & Close" at bounding box center [548, 323] width 55 height 17
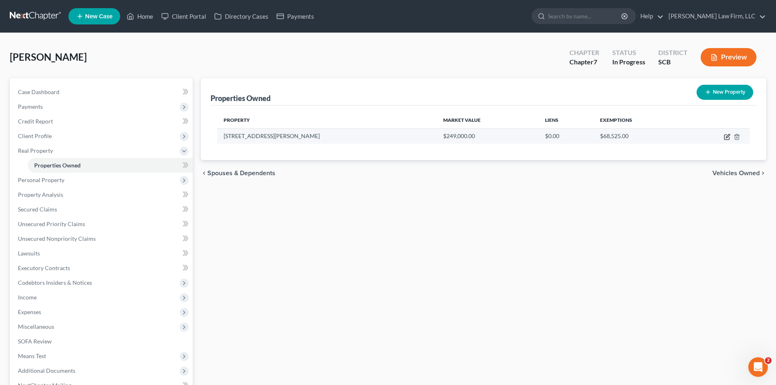
click at [729, 138] on icon "button" at bounding box center [726, 137] width 5 height 5
select select "42"
select select "7"
select select "3"
select select "7"
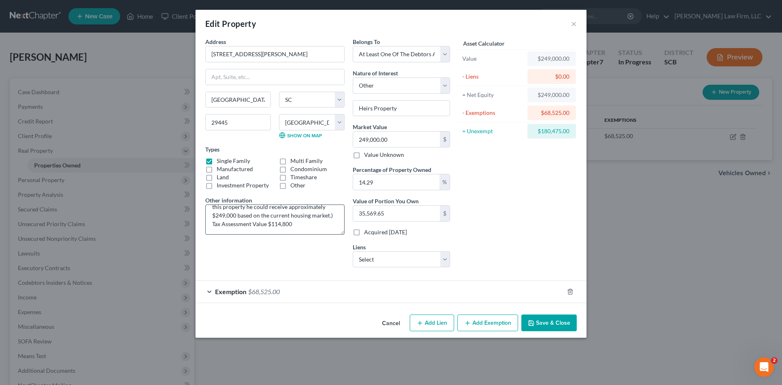
scroll to position [51, 0]
click at [323, 223] on textarea "TMS# 244-09-04-042 (Mr. Caraviello received 1/7 interest in this property when …" at bounding box center [274, 220] width 139 height 30
type textarea "TMS# 244-09-04-042 (Mr. Caraviello received 1/7 interest in this property when …"
click at [448, 321] on button "Add Lien" at bounding box center [432, 323] width 44 height 17
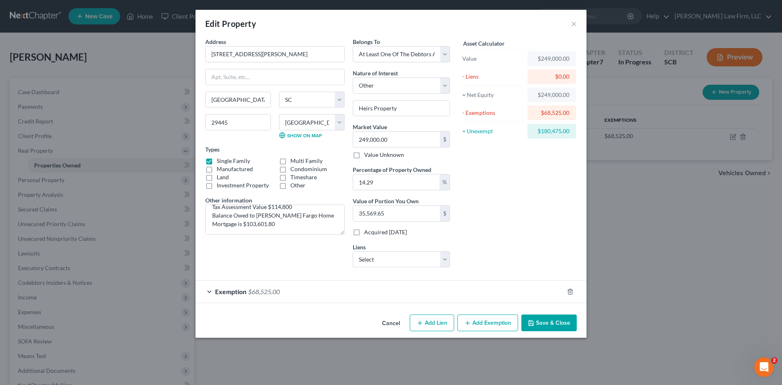
select select "3"
select select "0"
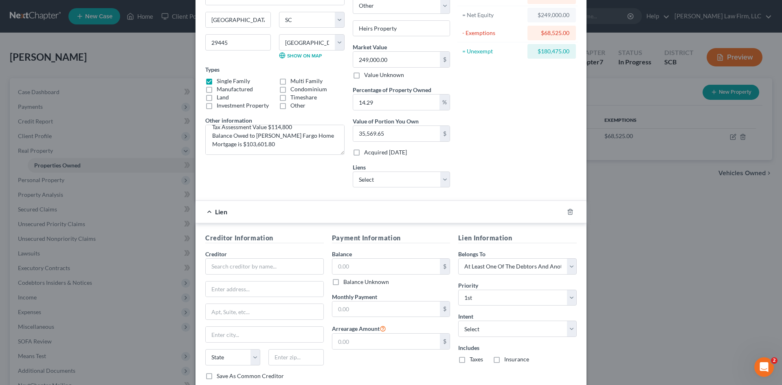
scroll to position [155, 0]
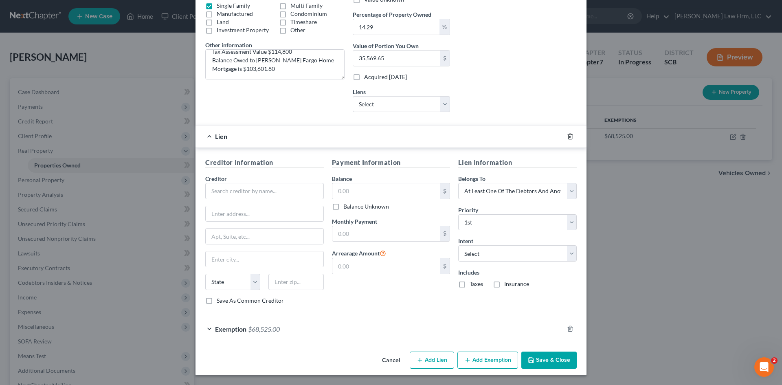
click at [569, 136] on icon "button" at bounding box center [570, 136] width 7 height 7
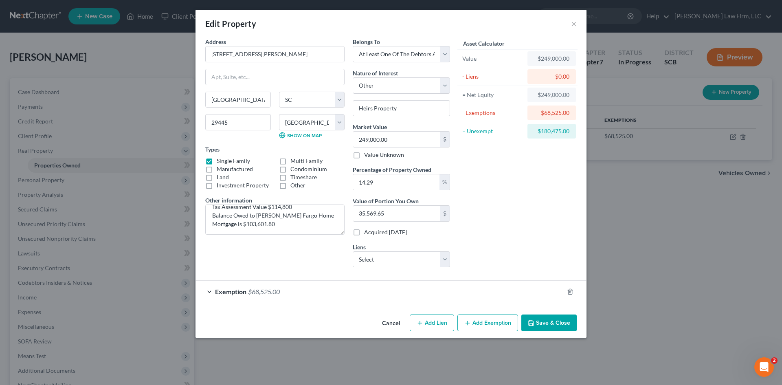
scroll to position [0, 0]
click at [547, 322] on button "Save & Close" at bounding box center [548, 323] width 55 height 17
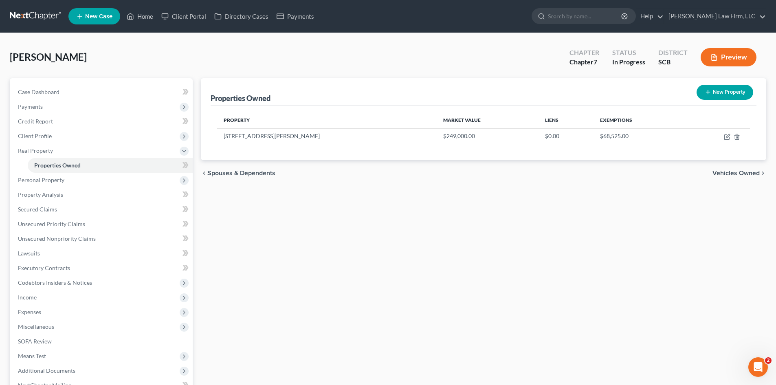
click at [741, 170] on span "Vehicles Owned" at bounding box center [736, 173] width 47 height 7
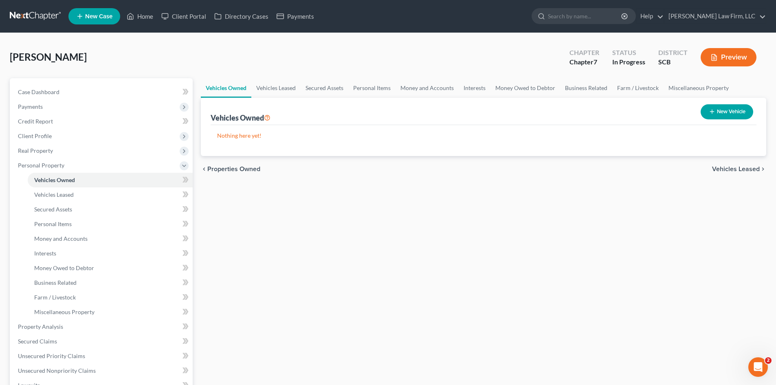
click at [717, 115] on button "New Vehicle" at bounding box center [727, 111] width 53 height 15
select select "0"
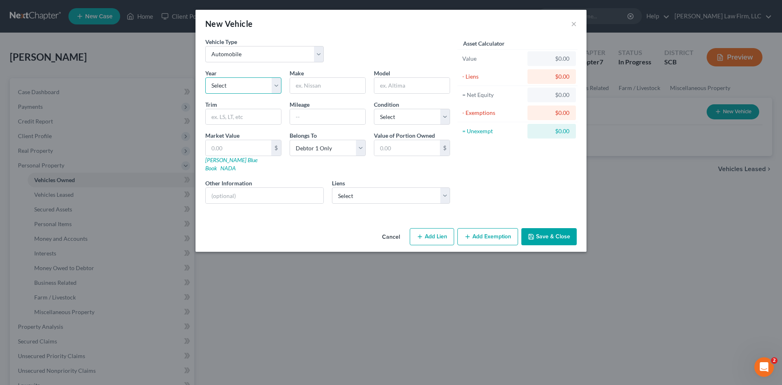
click at [264, 90] on select "Select 2026 2025 2024 2023 2022 2021 2020 2019 2018 2017 2016 2015 2014 2013 20…" at bounding box center [243, 85] width 76 height 16
select select "18"
click at [205, 77] on select "Select 2026 2025 2024 2023 2022 2021 2020 2019 2018 2017 2016 2015 2014 2013 20…" at bounding box center [243, 85] width 76 height 16
click at [319, 89] on input "text" at bounding box center [327, 85] width 75 height 15
type input "Nissan"
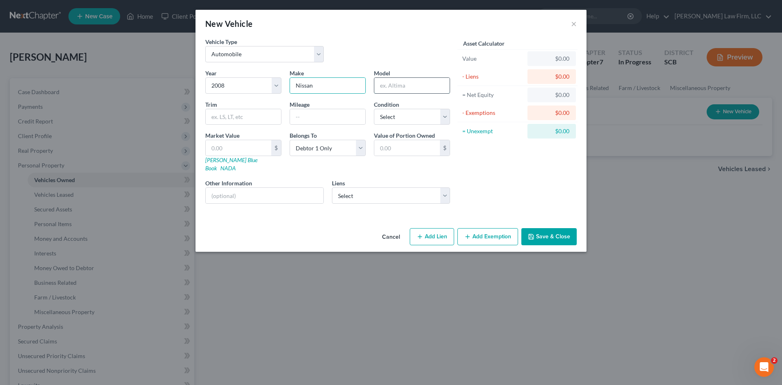
click at [389, 86] on input "text" at bounding box center [411, 85] width 75 height 15
type input "v"
type input "Versa"
click at [297, 122] on input "text" at bounding box center [327, 116] width 75 height 15
type input "80,576"
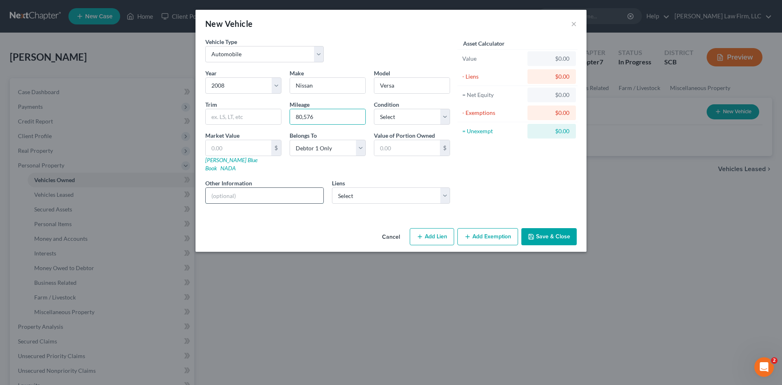
click at [303, 188] on input "text" at bounding box center [265, 195] width 118 height 15
type input "VIN: 3N1BC13E48L404241 (no lien)"
drag, startPoint x: 281, startPoint y: 187, endPoint x: 225, endPoint y: 192, distance: 56.4
click at [225, 192] on input "VIN: 3N1BC13E48L404241 (no lien)" at bounding box center [265, 195] width 118 height 15
click at [233, 143] on input "text" at bounding box center [239, 147] width 66 height 15
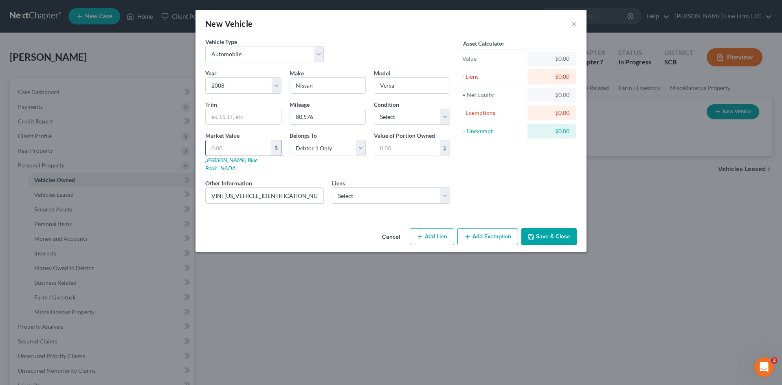
type input "9"
type input "9.00"
type input "95"
type input "95.00"
type input "950"
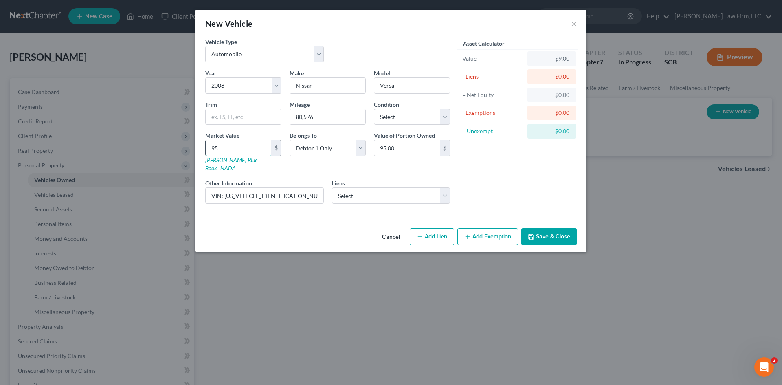
type input "950.00"
type input "950"
click at [496, 231] on button "Add Exemption" at bounding box center [488, 236] width 61 height 17
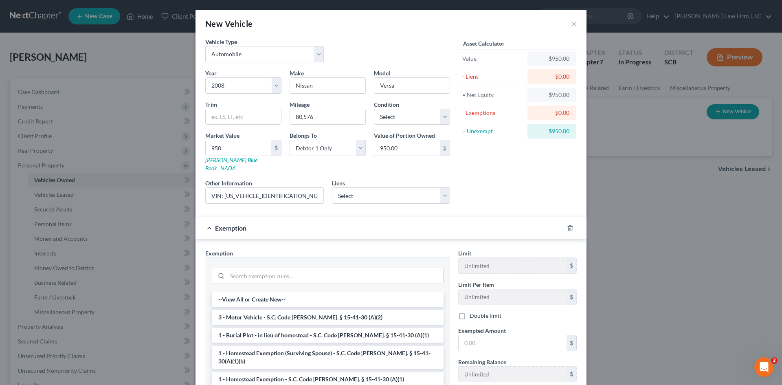
drag, startPoint x: 296, startPoint y: 307, endPoint x: 308, endPoint y: 310, distance: 11.7
click at [296, 310] on li "3 - Motor Vehicle - S.C. Code Ann. § 15-41-30 (A)(2)" at bounding box center [328, 317] width 232 height 15
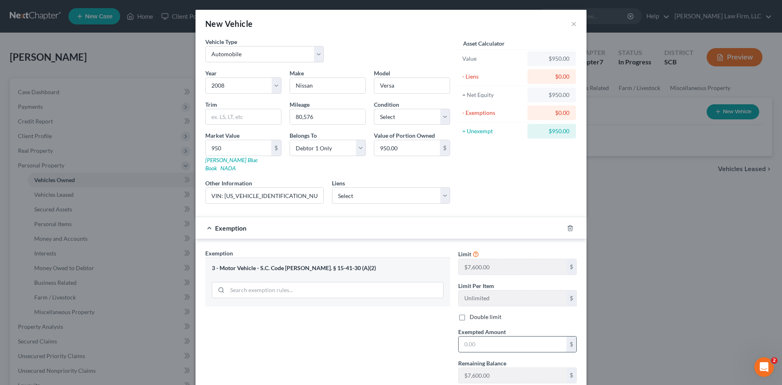
click at [464, 337] on input "text" at bounding box center [513, 344] width 108 height 15
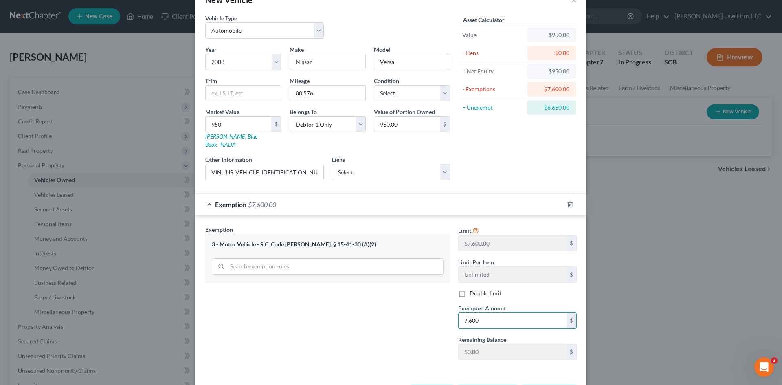
scroll to position [48, 0]
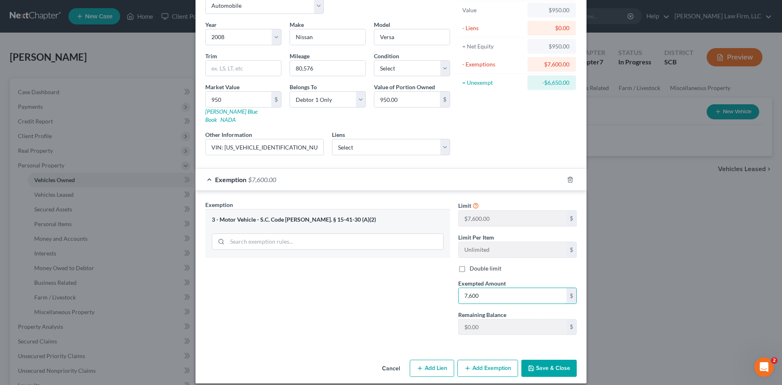
type input "7,600"
click at [548, 363] on button "Save & Close" at bounding box center [548, 368] width 55 height 17
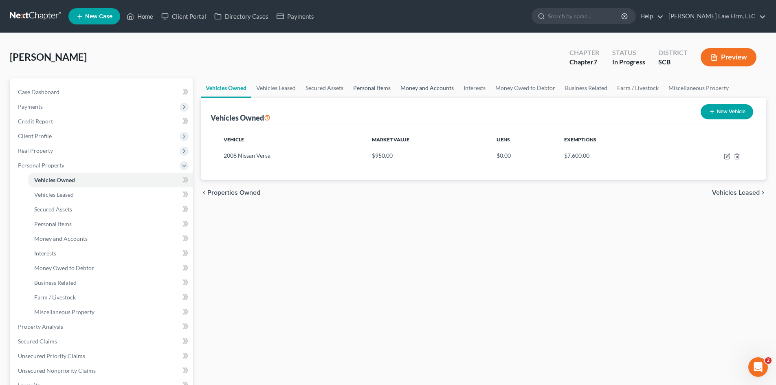
drag, startPoint x: 379, startPoint y: 85, endPoint x: 433, endPoint y: 92, distance: 54.7
click at [379, 85] on link "Personal Items" at bounding box center [371, 88] width 47 height 20
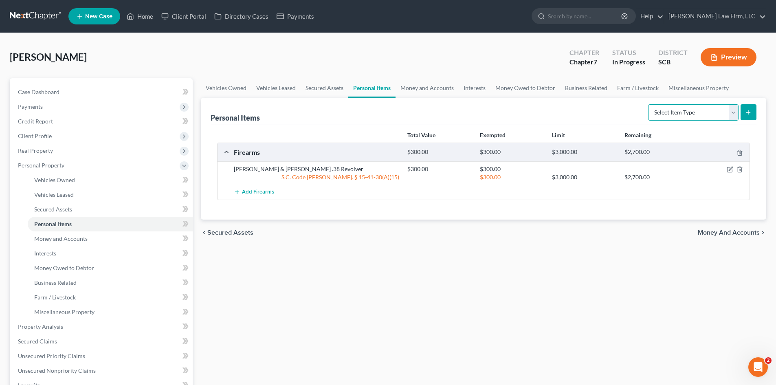
click at [655, 112] on select "Select Item Type Clothing Collectibles Of Value Electronics Firearms Household …" at bounding box center [693, 112] width 90 height 16
select select "clothing"
click at [649, 104] on select "Select Item Type Clothing Collectibles Of Value Electronics Firearms Household …" at bounding box center [693, 112] width 90 height 16
click at [744, 111] on button "submit" at bounding box center [749, 112] width 16 height 16
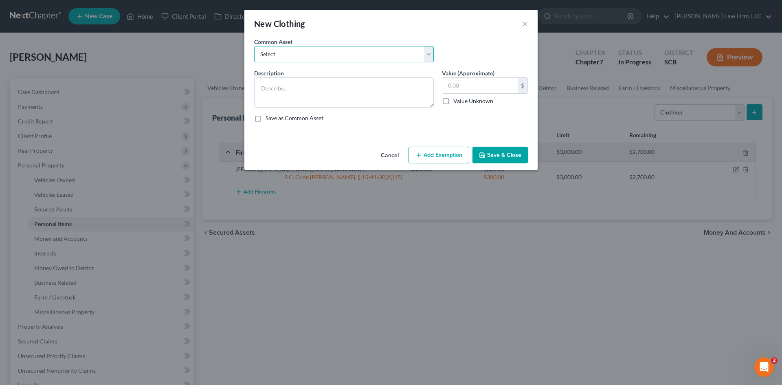
click at [361, 57] on select "Select Clothing and Personal Items Clothing and Personal Items Personal Items C…" at bounding box center [344, 54] width 180 height 16
select select "2"
click at [254, 46] on select "Select Clothing and Personal Items Clothing and Personal Items Personal Items C…" at bounding box center [344, 54] width 180 height 16
type textarea "Personal Items Clothing"
type input "200.00"
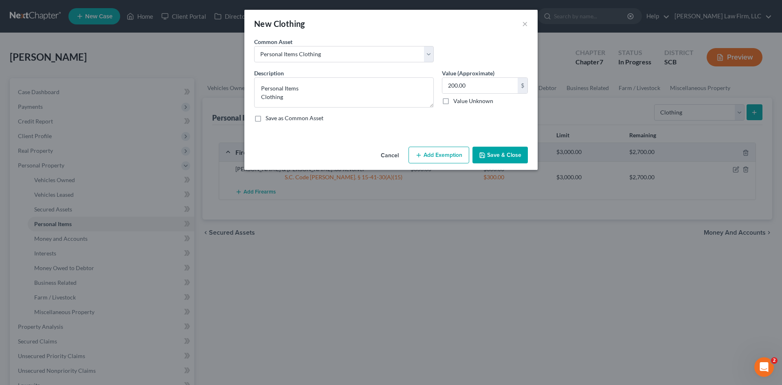
click at [454, 155] on button "Add Exemption" at bounding box center [439, 155] width 61 height 17
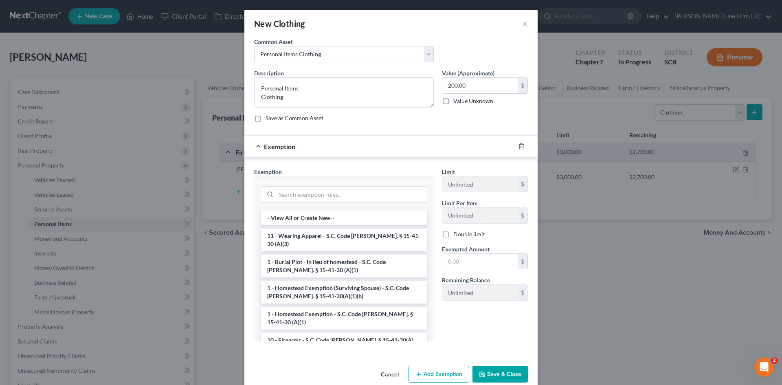
drag, startPoint x: 328, startPoint y: 236, endPoint x: 383, endPoint y: 247, distance: 56.1
click at [329, 236] on li "11 - Wearing Apparel - S.C. Code Ann. § 15-41-30 (A)(3)" at bounding box center [344, 240] width 167 height 23
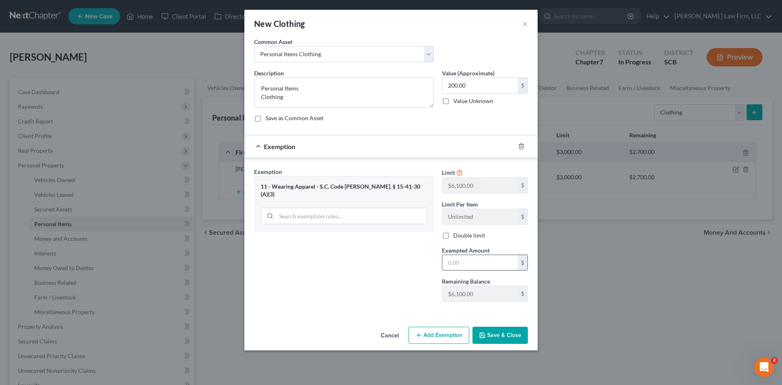
click at [459, 263] on input "text" at bounding box center [479, 262] width 75 height 15
type input "200"
click at [517, 341] on button "Save & Close" at bounding box center [500, 335] width 55 height 17
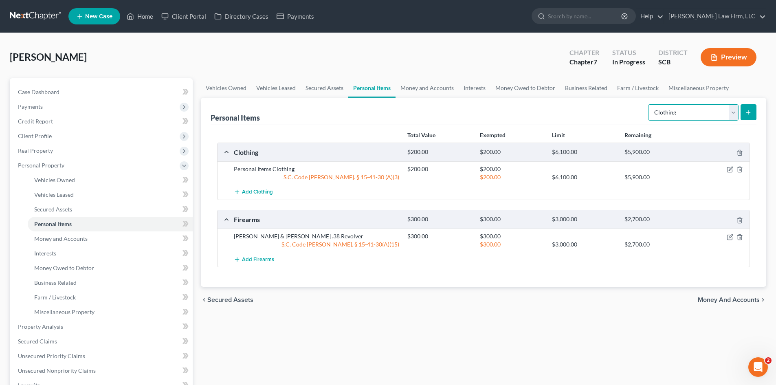
click at [679, 118] on select "Select Item Type Clothing Collectibles Of Value Electronics Firearms Household …" at bounding box center [693, 112] width 90 height 16
select select "collectibles_of_value"
click at [649, 104] on select "Select Item Type Clothing Collectibles Of Value Electronics Firearms Household …" at bounding box center [693, 112] width 90 height 16
click at [745, 118] on button "submit" at bounding box center [749, 112] width 16 height 16
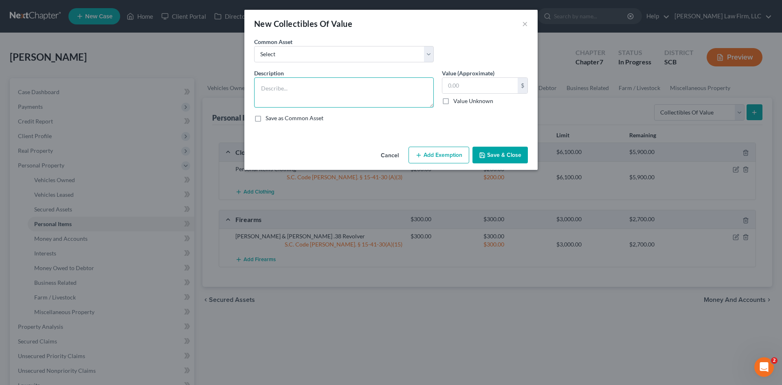
click at [378, 95] on textarea at bounding box center [344, 92] width 180 height 30
click at [370, 58] on select "Select Household Décor Hard and Soft Cover Books Household Décor" at bounding box center [344, 54] width 180 height 16
select select "0"
click at [254, 46] on select "Select Household Décor Hard and Soft Cover Books Household Décor" at bounding box center [344, 54] width 180 height 16
type textarea "Household Décor"
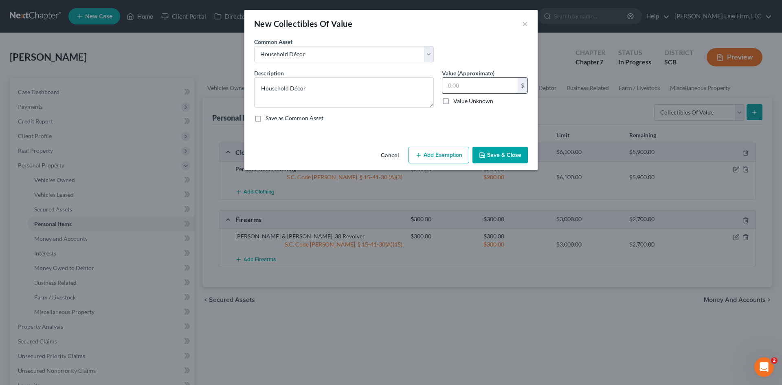
click at [466, 89] on input "text" at bounding box center [479, 85] width 75 height 15
type input "50"
drag, startPoint x: 450, startPoint y: 156, endPoint x: 446, endPoint y: 163, distance: 7.7
click at [449, 157] on button "Add Exemption" at bounding box center [439, 155] width 61 height 17
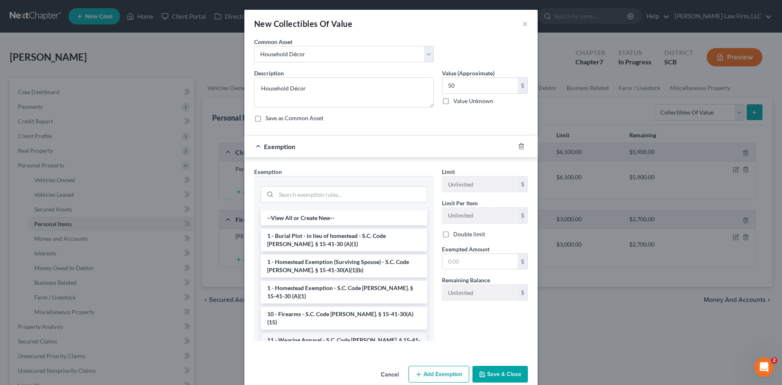
click at [311, 333] on li "11 - Wearing Apparel - S.C. Code Ann. § 15-41-30 (A)(3)" at bounding box center [344, 344] width 167 height 23
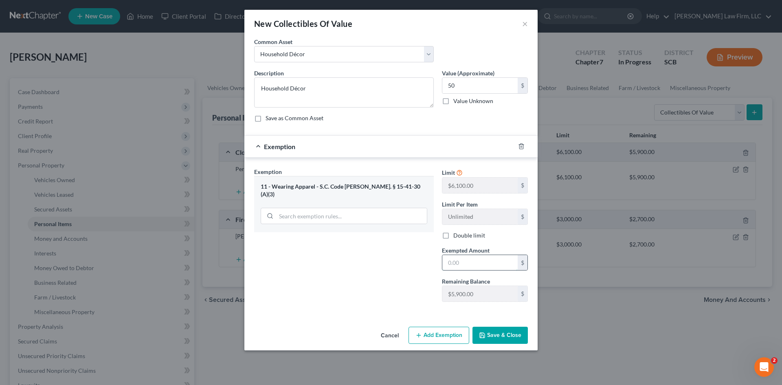
click at [470, 267] on input "text" at bounding box center [479, 262] width 75 height 15
type input "50"
drag, startPoint x: 484, startPoint y: 331, endPoint x: 522, endPoint y: 306, distance: 45.0
click at [485, 332] on button "Save & Close" at bounding box center [500, 335] width 55 height 17
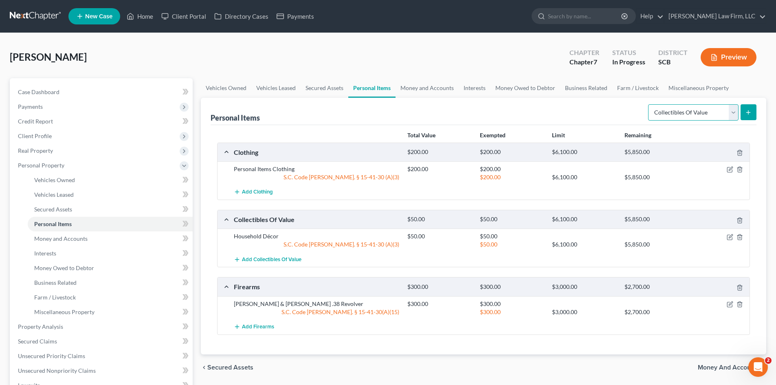
click at [704, 117] on select "Select Item Type Clothing Collectibles Of Value Electronics Firearms Household …" at bounding box center [693, 112] width 90 height 16
select select "electronics"
click at [649, 104] on select "Select Item Type Clothing Collectibles Of Value Electronics Firearms Household …" at bounding box center [693, 112] width 90 height 16
click at [748, 116] on button "submit" at bounding box center [749, 112] width 16 height 16
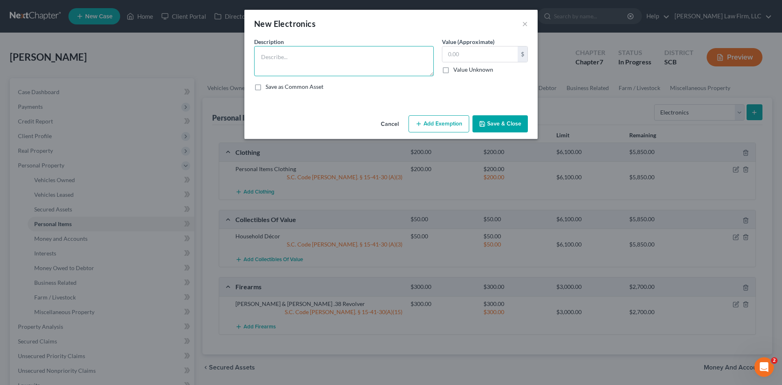
click at [304, 62] on textarea at bounding box center [344, 61] width 180 height 30
type textarea "Television Galaxy A15 Cell Phone"
click at [455, 54] on input "text" at bounding box center [479, 53] width 75 height 15
type input "200"
click at [510, 123] on button "Save & Close" at bounding box center [500, 123] width 55 height 17
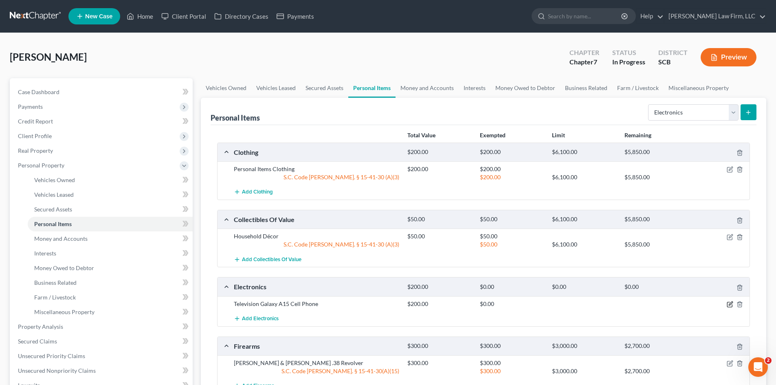
click at [727, 305] on icon "button" at bounding box center [729, 304] width 5 height 5
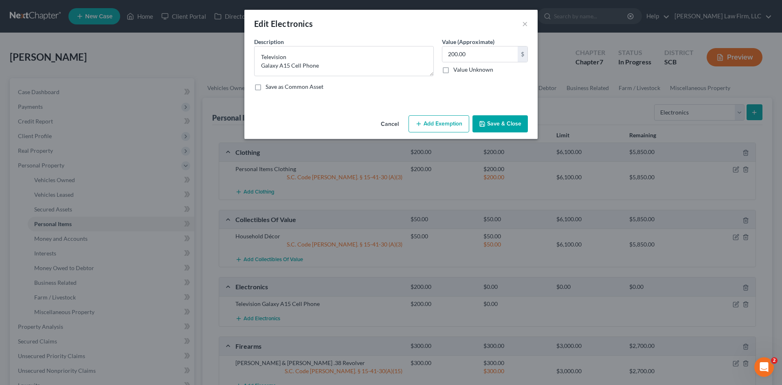
click at [442, 120] on button "Add Exemption" at bounding box center [439, 123] width 61 height 17
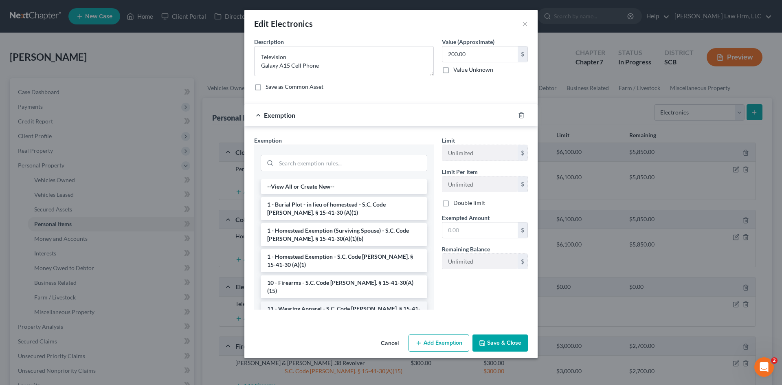
click at [309, 302] on li "11 - Wearing Apparel - S.C. Code Ann. § 15-41-30 (A)(3)" at bounding box center [344, 312] width 167 height 23
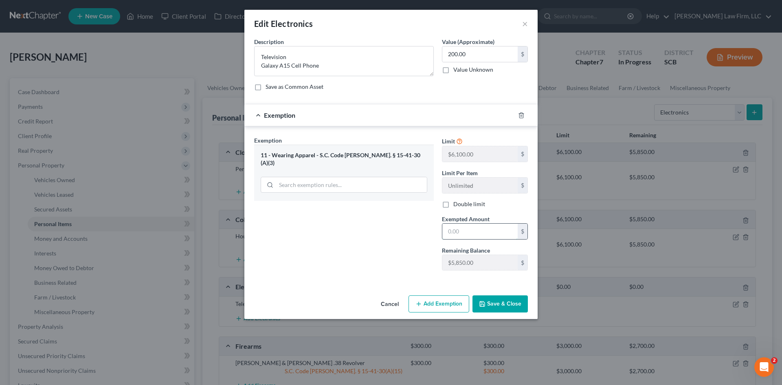
click at [462, 236] on input "text" at bounding box center [479, 231] width 75 height 15
type input "200"
drag, startPoint x: 407, startPoint y: 273, endPoint x: 418, endPoint y: 275, distance: 11.6
click at [407, 273] on div "Exemption Set must be selected for CA. Exemption * 11 - Wearing Apparel - S.C. …" at bounding box center [344, 206] width 188 height 141
click at [487, 305] on button "Save & Close" at bounding box center [500, 303] width 55 height 17
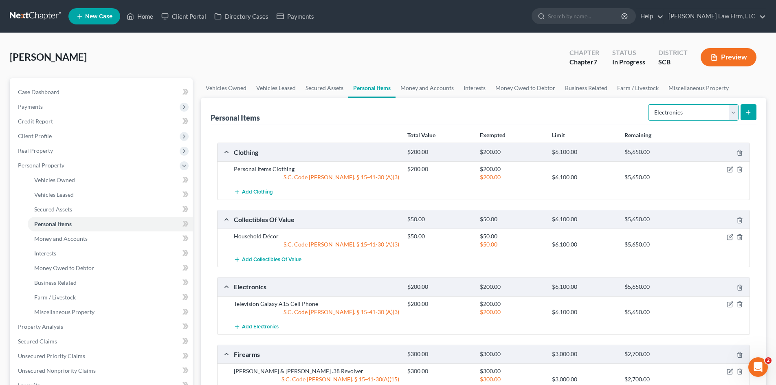
click at [705, 119] on select "Select Item Type Clothing Collectibles Of Value Electronics Firearms Household …" at bounding box center [693, 112] width 90 height 16
select select "jewelry"
click at [649, 104] on select "Select Item Type Clothing Collectibles Of Value Electronics Firearms Household …" at bounding box center [693, 112] width 90 height 16
click at [743, 119] on button "submit" at bounding box center [749, 112] width 16 height 16
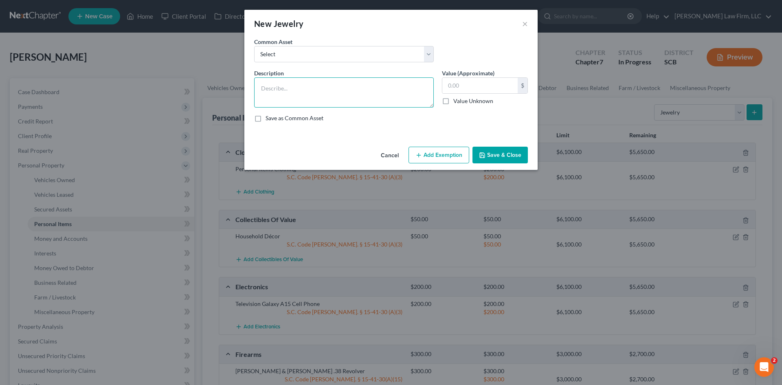
click at [328, 90] on textarea at bounding box center [344, 92] width 180 height 30
type textarea "Wedding Band (Mother's)"
type input "100"
click at [454, 153] on button "Add Exemption" at bounding box center [439, 155] width 61 height 17
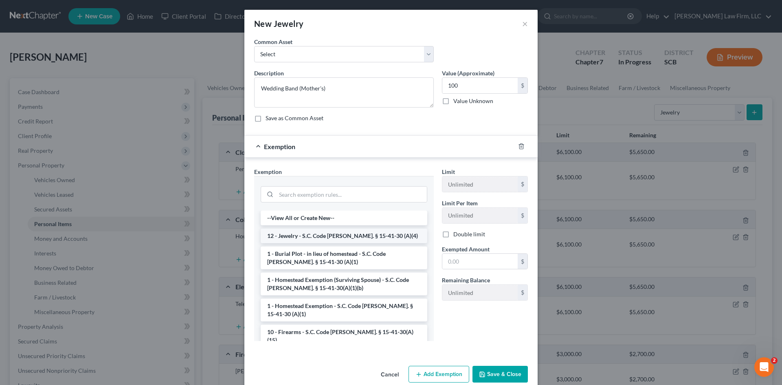
click at [323, 238] on li "12 - Jewelry - S.C. Code Ann. § 15-41-30 (A)(4)" at bounding box center [344, 236] width 167 height 15
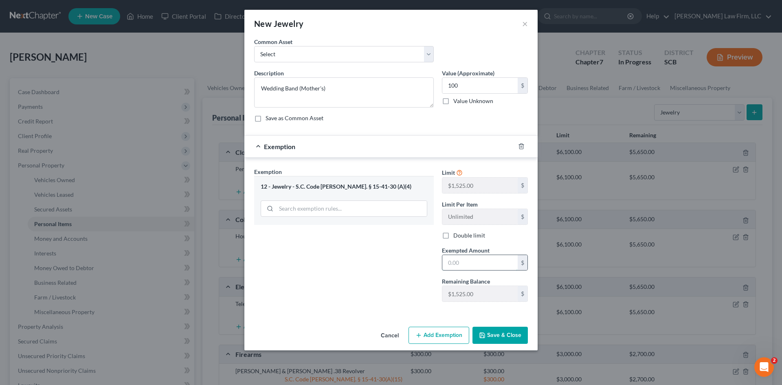
click at [467, 264] on input "text" at bounding box center [479, 262] width 75 height 15
type input "100"
click at [498, 332] on button "Save & Close" at bounding box center [500, 335] width 55 height 17
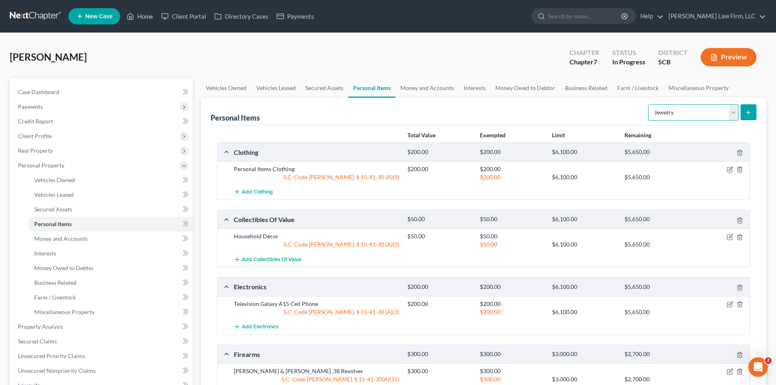
click at [683, 115] on select "Select Item Type Clothing Collectibles Of Value Electronics Firearms Household …" at bounding box center [693, 112] width 90 height 16
select select "household_goods"
click at [649, 104] on select "Select Item Type Clothing Collectibles Of Value Electronics Firearms Household …" at bounding box center [693, 112] width 90 height 16
click at [746, 116] on button "submit" at bounding box center [749, 112] width 16 height 16
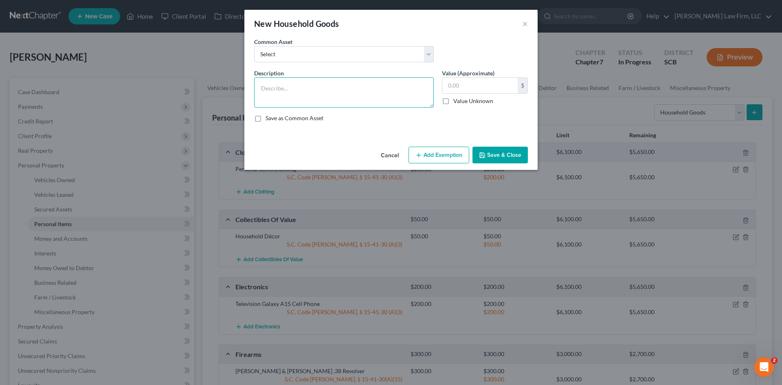
click at [378, 97] on textarea at bounding box center [344, 92] width 180 height 30
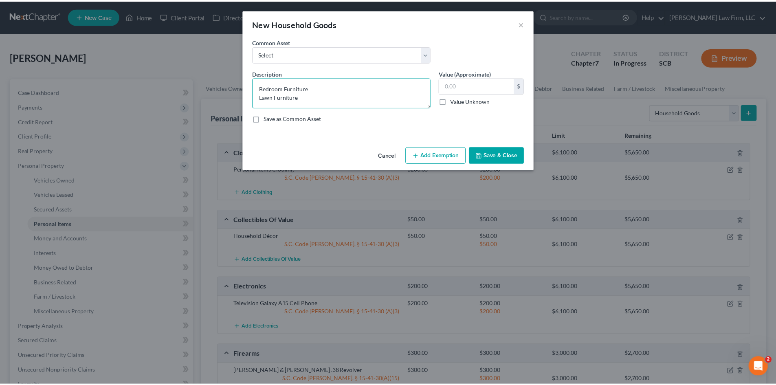
scroll to position [2, 0]
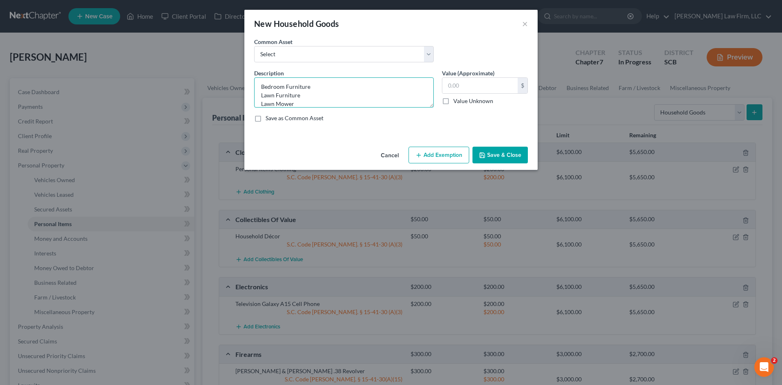
type textarea "Bedroom Furniture Lawn Furniture Lawn Mower"
type input "1,000"
click at [427, 155] on button "Add Exemption" at bounding box center [439, 155] width 61 height 17
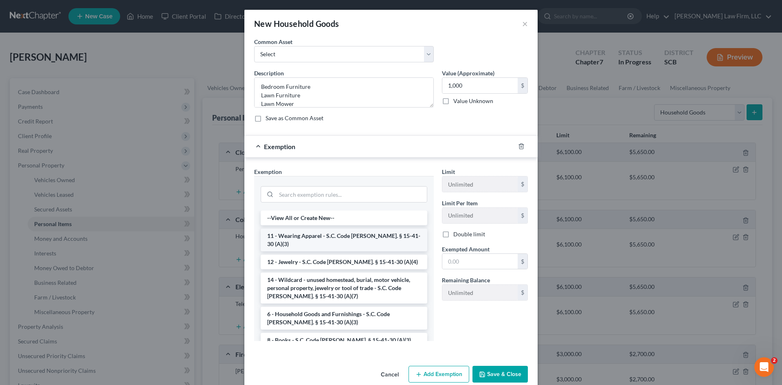
click at [286, 238] on li "11 - Wearing Apparel - S.C. Code Ann. § 15-41-30 (A)(3)" at bounding box center [344, 240] width 167 height 23
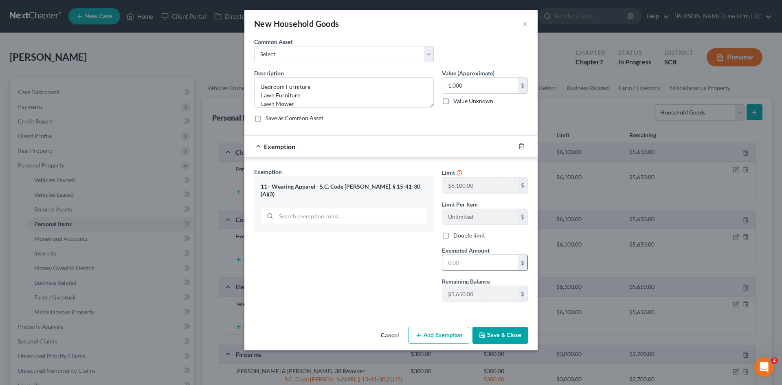
click at [447, 260] on input "text" at bounding box center [479, 262] width 75 height 15
type input "1,000"
click at [514, 334] on button "Save & Close" at bounding box center [500, 335] width 55 height 17
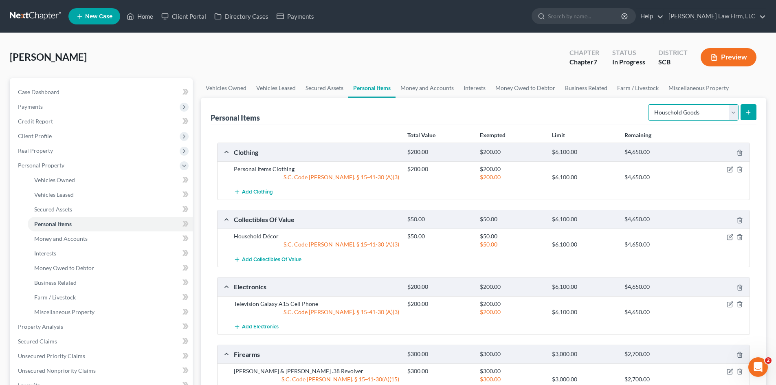
click at [669, 115] on select "Select Item Type Clothing Collectibles Of Value Electronics Firearms Household …" at bounding box center [693, 112] width 90 height 16
click at [441, 91] on link "Money and Accounts" at bounding box center [427, 88] width 63 height 20
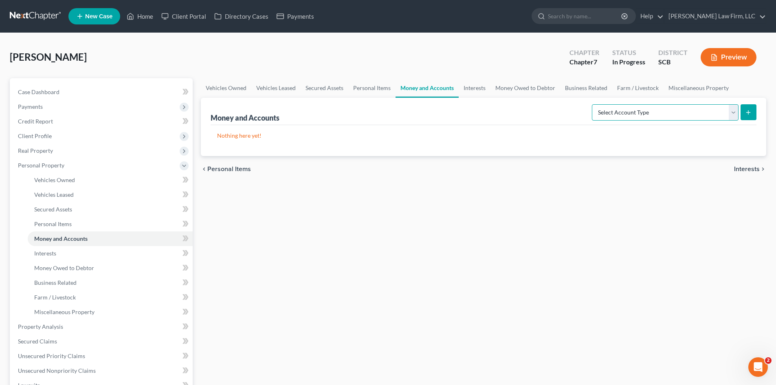
click at [627, 117] on select "Select Account Type Brokerage Cash on Hand Certificates of Deposit Checking Acc…" at bounding box center [665, 112] width 147 height 16
select select "cash_on_hand"
click at [594, 104] on select "Select Account Type Brokerage Cash on Hand Certificates of Deposit Checking Acc…" at bounding box center [665, 112] width 147 height 16
click at [741, 114] on button "submit" at bounding box center [749, 112] width 16 height 16
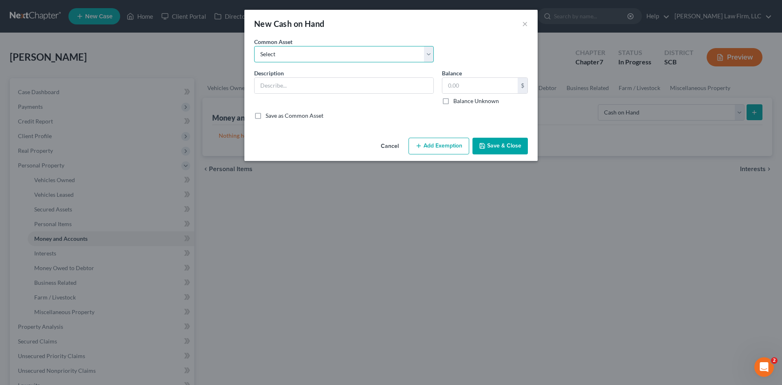
click at [331, 57] on select "Select The joint debtor does not carry cash The debtor does not carry cash. (Mr…" at bounding box center [344, 54] width 180 height 16
select select "1"
click at [254, 46] on select "Select The joint debtor does not carry cash The debtor does not carry cash. (Mr…" at bounding box center [344, 54] width 180 height 16
type input "The debtor does not carry cash."
click at [507, 144] on button "Save & Close" at bounding box center [500, 146] width 55 height 17
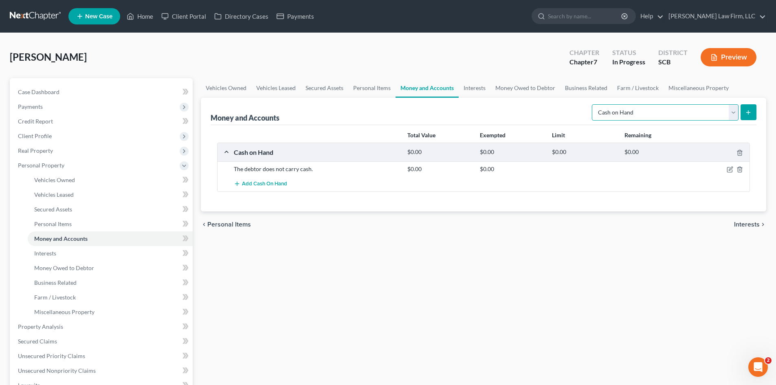
click at [608, 115] on select "Select Account Type Brokerage Cash on Hand Certificates of Deposit Checking Acc…" at bounding box center [665, 112] width 147 height 16
select select "checking"
click at [594, 104] on select "Select Account Type Brokerage Cash on Hand Certificates of Deposit Checking Acc…" at bounding box center [665, 112] width 147 height 16
click at [746, 115] on icon "submit" at bounding box center [748, 112] width 7 height 7
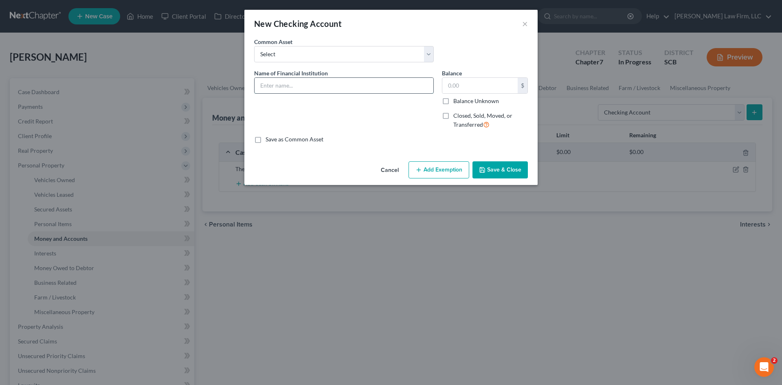
click at [380, 89] on input "text" at bounding box center [344, 85] width 179 height 15
drag, startPoint x: 312, startPoint y: 88, endPoint x: 390, endPoint y: 88, distance: 77.4
click at [390, 88] on input "South State Bank (closed)" at bounding box center [344, 85] width 179 height 15
type input "South State Bank Acct# 7188"
type input "9"
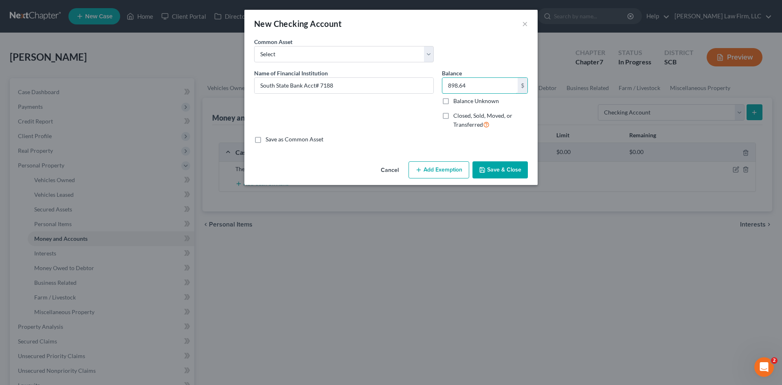
type input "898.64"
click at [446, 173] on button "Add Exemption" at bounding box center [439, 169] width 61 height 17
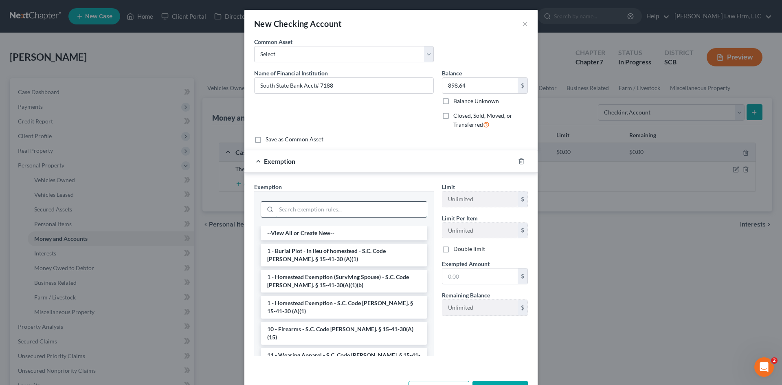
click at [333, 215] on input "search" at bounding box center [351, 209] width 151 height 15
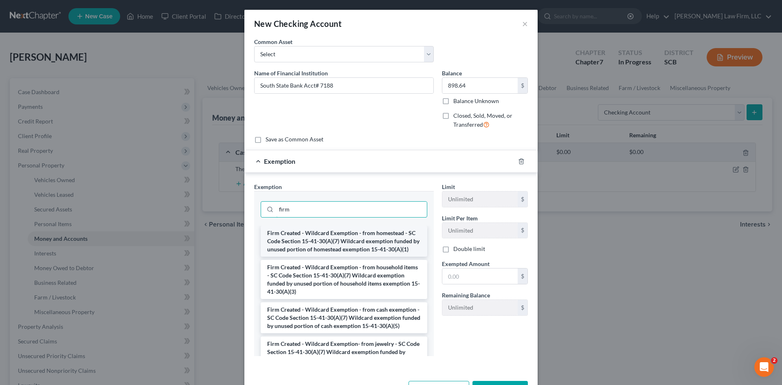
type input "firm"
click at [343, 247] on li "Firm Created - Wildcard Exemption - from homestead - SC Code Section 15-41-30(A…" at bounding box center [344, 241] width 167 height 31
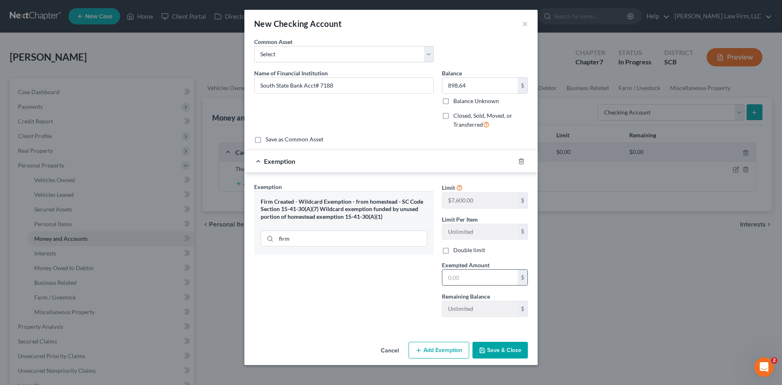
click at [451, 277] on input "text" at bounding box center [479, 277] width 75 height 15
type input "898.64"
click at [489, 350] on button "Save & Close" at bounding box center [500, 350] width 55 height 17
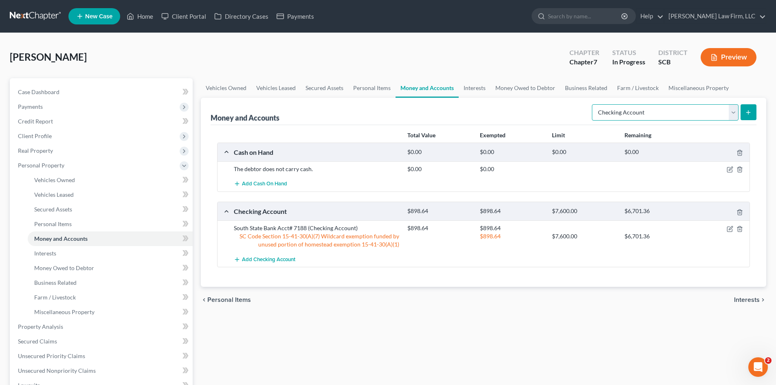
click at [648, 112] on select "Select Account Type Brokerage Cash on Hand Certificates of Deposit Checking Acc…" at bounding box center [665, 112] width 147 height 16
select select "other"
click at [594, 104] on select "Select Account Type Brokerage Cash on Hand Certificates of Deposit Checking Acc…" at bounding box center [665, 112] width 147 height 16
click at [747, 110] on icon "submit" at bounding box center [748, 112] width 7 height 7
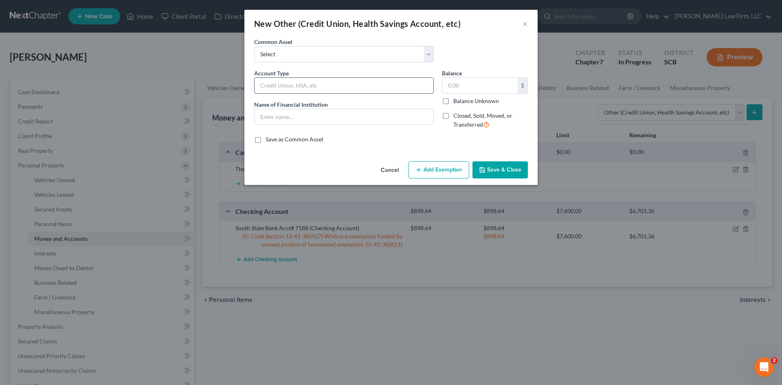
click at [311, 82] on input "text" at bounding box center [344, 85] width 179 height 15
type input "Venmo"
click at [294, 118] on input "text" at bounding box center [344, 116] width 179 height 15
type input "Venmo"
click at [493, 176] on button "Save & Close" at bounding box center [500, 169] width 55 height 17
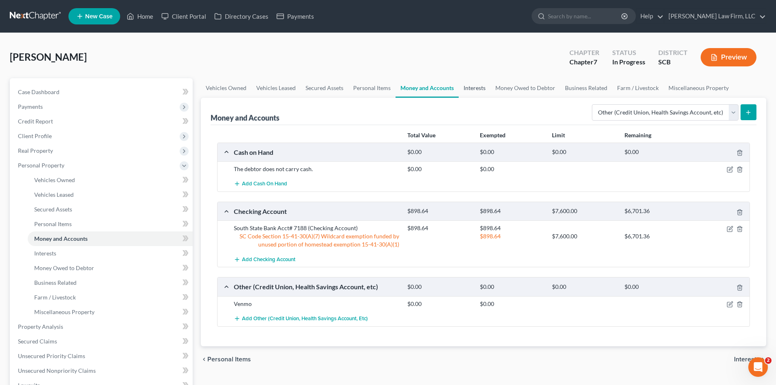
click at [476, 85] on link "Interests" at bounding box center [475, 88] width 32 height 20
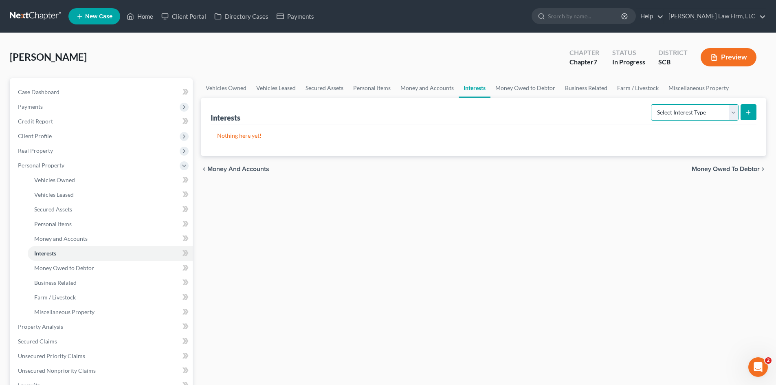
click at [667, 112] on select "Select Interest Type 401K Annuity Bond Education IRA Government Bond Government…" at bounding box center [695, 112] width 88 height 16
select select "annuity"
click at [652, 104] on select "Select Interest Type 401K Annuity Bond Education IRA Government Bond Government…" at bounding box center [695, 112] width 88 height 16
click at [749, 116] on button "submit" at bounding box center [749, 112] width 16 height 16
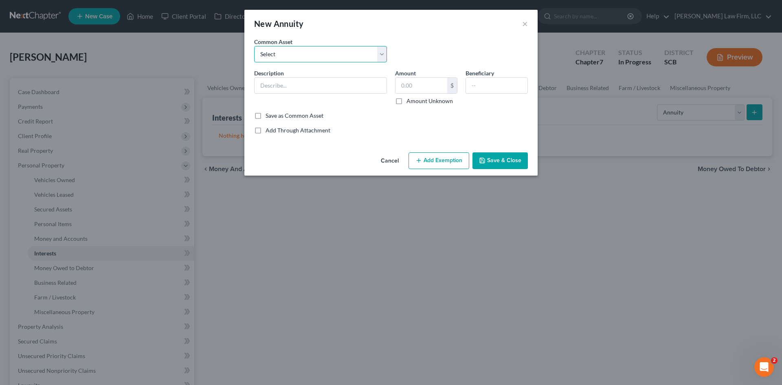
click at [343, 56] on select "Select SC Retirement Systems (Mr. Richardson receives this net amount on a mont…" at bounding box center [320, 54] width 133 height 16
select select "3"
click at [254, 46] on select "Select SC Retirement Systems (Mr. Richardson receives this net amount on a mont…" at bounding box center [320, 54] width 133 height 16
type input "Social Security ( The debtor receives this net amount on a monthly basis.)"
click at [396, 90] on div "Amount 950.00 $ Amount Unknown" at bounding box center [426, 87] width 70 height 36
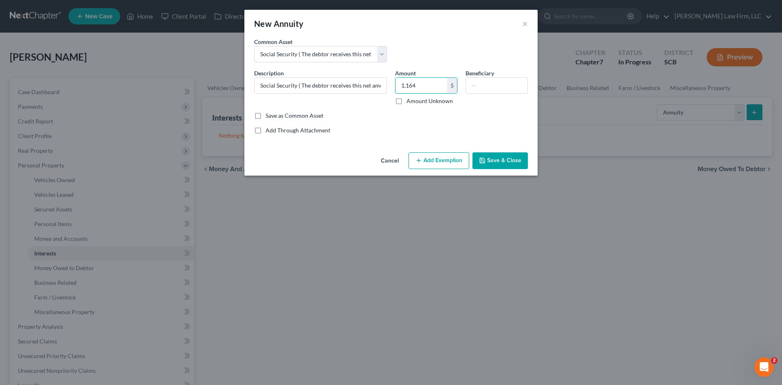
type input "1,164"
click at [460, 159] on button "Add Exemption" at bounding box center [439, 160] width 61 height 17
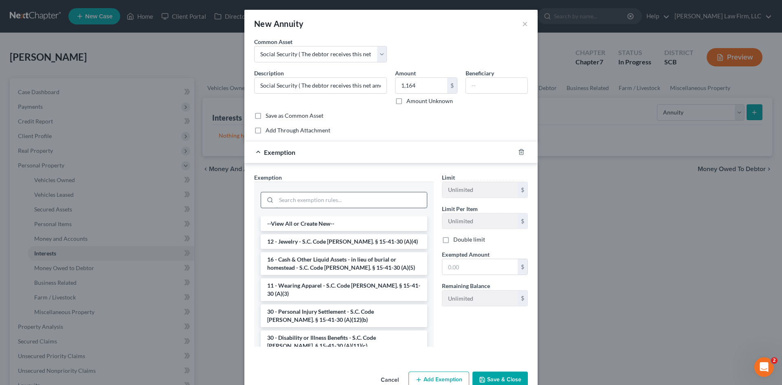
click at [349, 205] on input "search" at bounding box center [351, 199] width 151 height 15
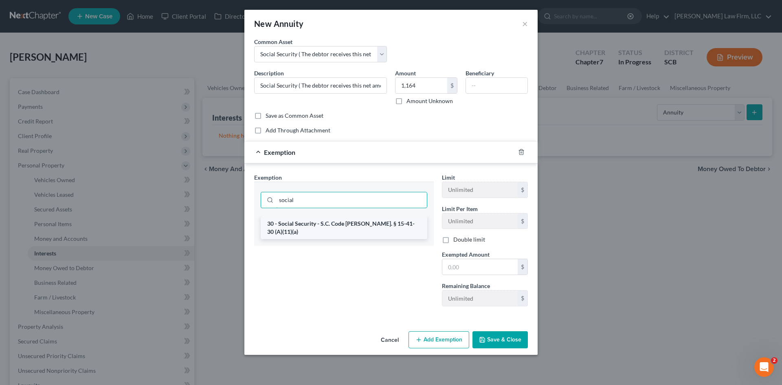
type input "social"
click at [358, 226] on li "30 - Social Security - S.C. Code Ann. § 15-41-30 (A)(11)(a)" at bounding box center [344, 227] width 167 height 23
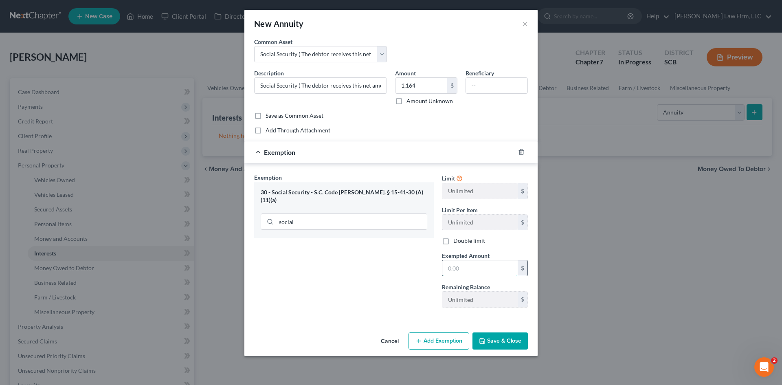
click at [453, 262] on input "text" at bounding box center [479, 267] width 75 height 15
type input "1,164"
click at [493, 338] on button "Save & Close" at bounding box center [500, 340] width 55 height 17
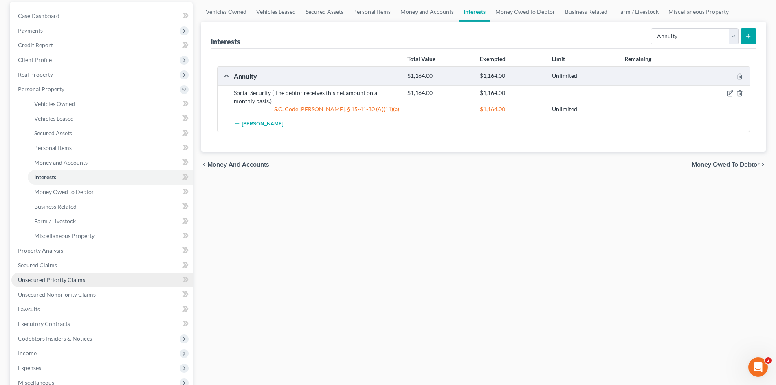
scroll to position [81, 0]
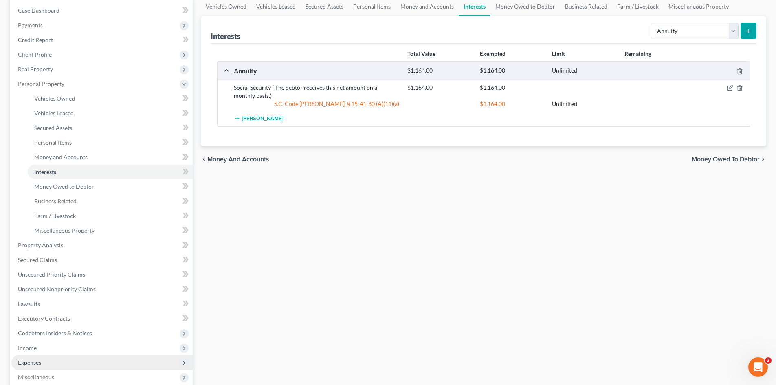
click at [38, 361] on span "Expenses" at bounding box center [29, 362] width 23 height 7
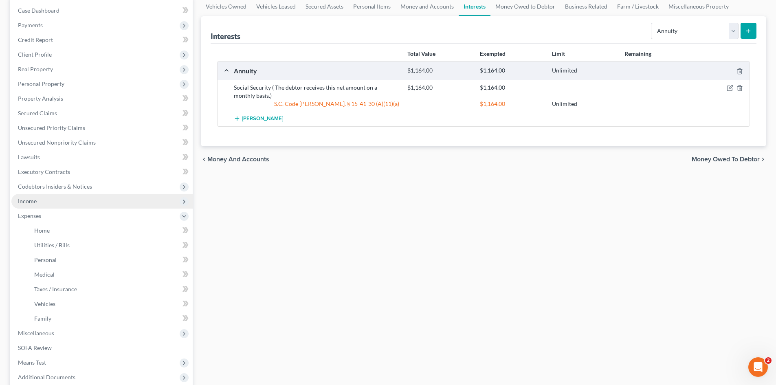
click at [40, 200] on span "Income" at bounding box center [101, 201] width 181 height 15
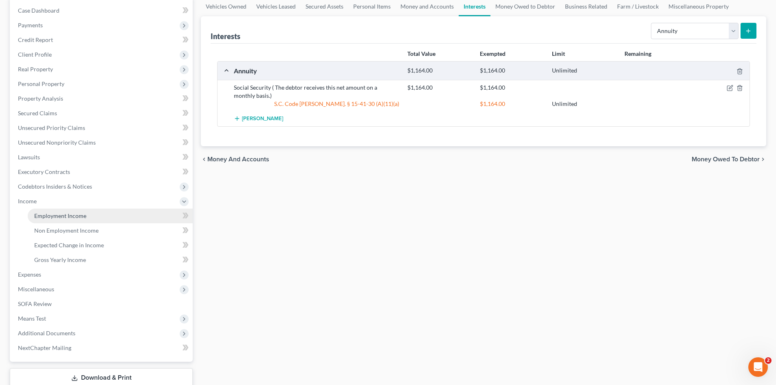
click at [54, 217] on span "Employment Income" at bounding box center [60, 215] width 52 height 7
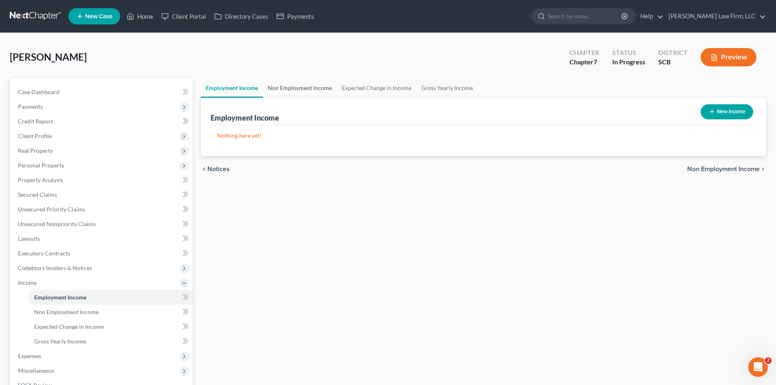
click at [301, 91] on link "Non Employment Income" at bounding box center [300, 88] width 74 height 20
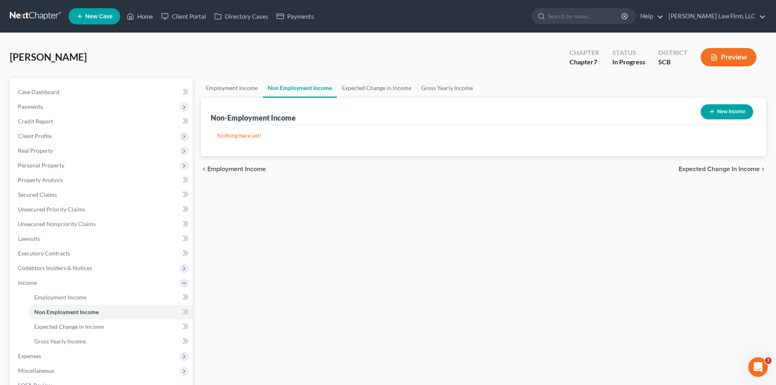
click at [717, 115] on button "New Income" at bounding box center [727, 111] width 53 height 15
select select "0"
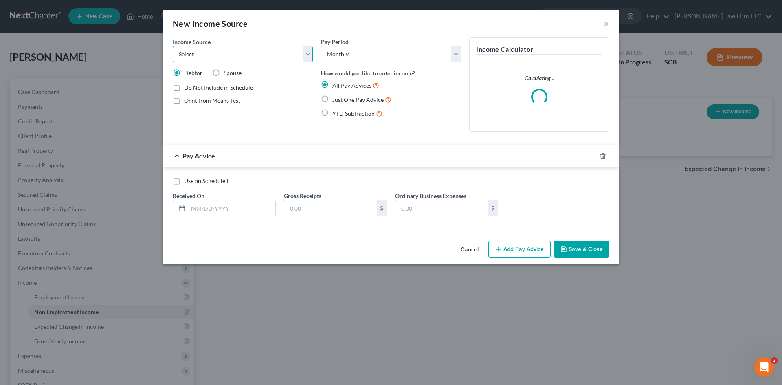
click at [211, 60] on select "Select Unemployment Disability (from employer) Pension Retirement Social Securi…" at bounding box center [243, 54] width 140 height 16
select select "4"
click at [173, 46] on select "Select Unemployment Disability (from employer) Pension Retirement Social Securi…" at bounding box center [243, 54] width 140 height 16
click at [184, 103] on label "Omit from Means Test" at bounding box center [212, 101] width 56 height 8
click at [187, 102] on input "Omit from Means Test" at bounding box center [189, 99] width 5 height 5
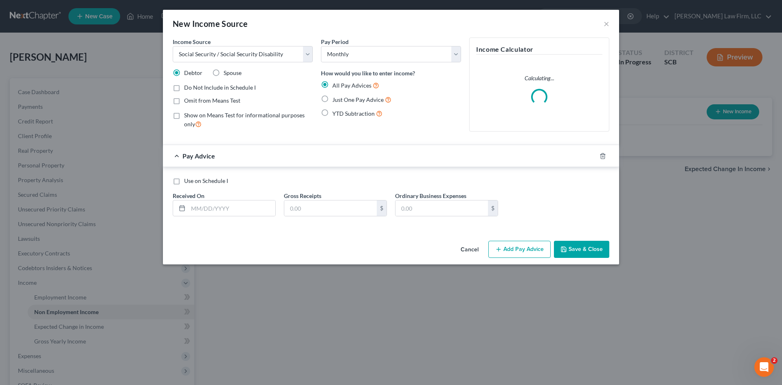
checkbox input "true"
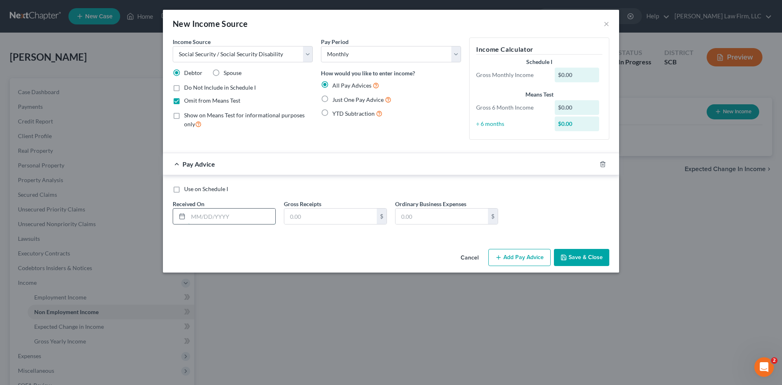
click at [223, 214] on input "text" at bounding box center [231, 216] width 87 height 15
type input "9/3/2025"
click at [314, 216] on input "text" at bounding box center [330, 216] width 92 height 15
type input "1,164"
click at [218, 171] on div "Pay Advice $1,164.00 on 09/03/2025" at bounding box center [375, 164] width 424 height 22
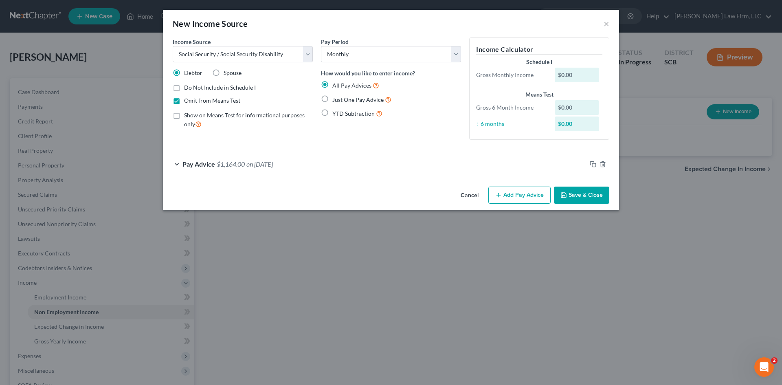
click at [197, 171] on div "Pay Advice $1,164.00 on 09/03/2025" at bounding box center [375, 164] width 424 height 22
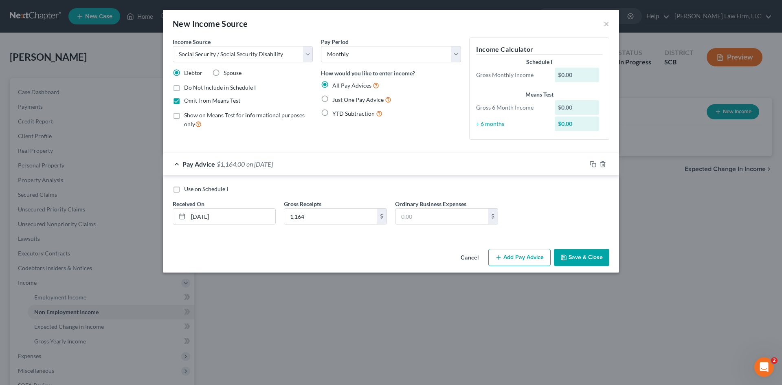
click at [184, 190] on label "Use on Schedule I" at bounding box center [206, 189] width 44 height 8
click at [187, 190] on input "Use on Schedule I" at bounding box center [189, 187] width 5 height 5
checkbox input "true"
click at [593, 165] on icon "button" at bounding box center [593, 164] width 7 height 7
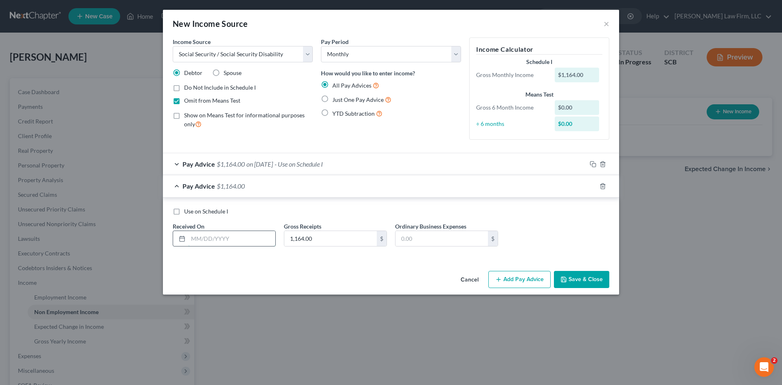
click at [254, 233] on input "text" at bounding box center [231, 238] width 87 height 15
type input "8/14/2025"
type input "925"
click at [594, 187] on icon "button" at bounding box center [593, 186] width 7 height 7
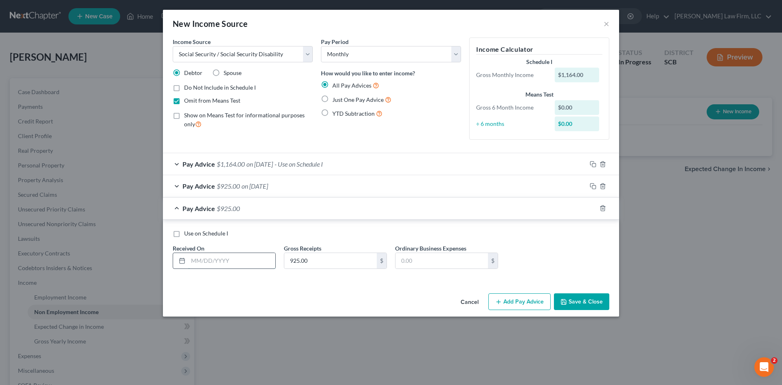
click at [245, 262] on input "text" at bounding box center [231, 260] width 87 height 15
type input "7/23/2025"
click at [318, 263] on input "925.00" at bounding box center [330, 260] width 92 height 15
type input "979"
drag, startPoint x: 594, startPoint y: 208, endPoint x: 581, endPoint y: 218, distance: 16.8
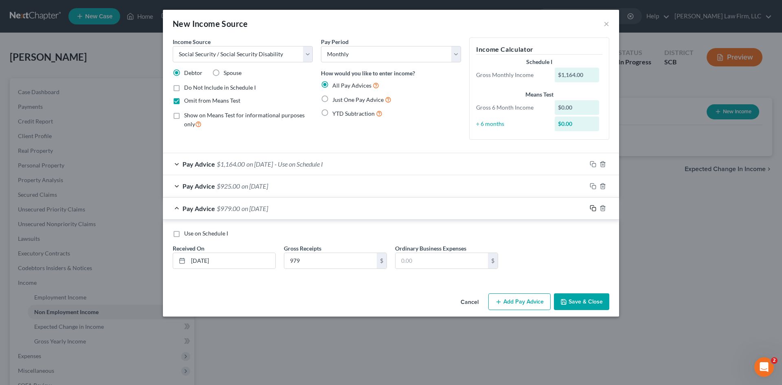
click at [594, 209] on icon "button" at bounding box center [593, 208] width 7 height 7
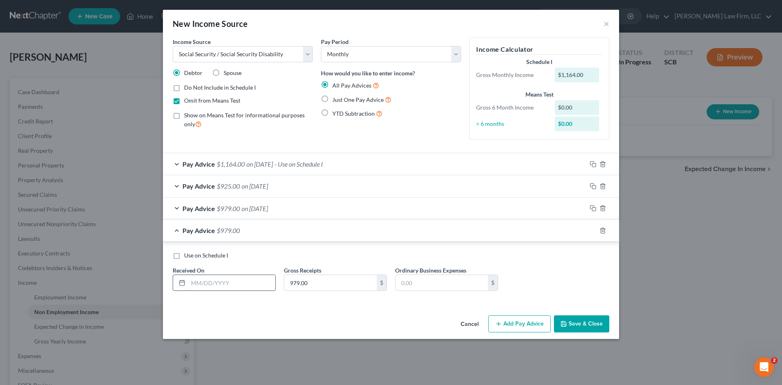
click at [198, 280] on input "text" at bounding box center [231, 282] width 87 height 15
type input "6/25/2025"
click at [593, 231] on icon "button" at bounding box center [593, 230] width 7 height 7
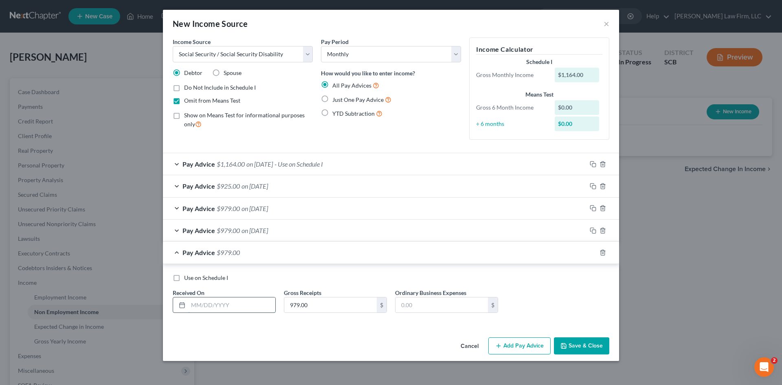
click at [251, 301] on input "text" at bounding box center [231, 304] width 87 height 15
drag, startPoint x: 260, startPoint y: 306, endPoint x: 193, endPoint y: 310, distance: 67.8
click at [193, 310] on input "5/28/2025" at bounding box center [231, 304] width 87 height 15
click at [248, 332] on div "Income Source * Select Unemployment Disability (from employer) Pension Retireme…" at bounding box center [391, 185] width 456 height 297
drag, startPoint x: 196, startPoint y: 308, endPoint x: 181, endPoint y: 308, distance: 15.1
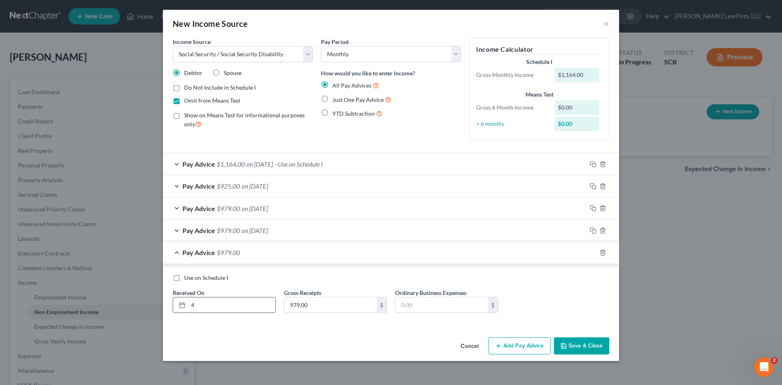
click at [182, 308] on div "4" at bounding box center [224, 305] width 103 height 16
type input "5/28/2025"
click at [594, 253] on icon "button" at bounding box center [593, 252] width 7 height 7
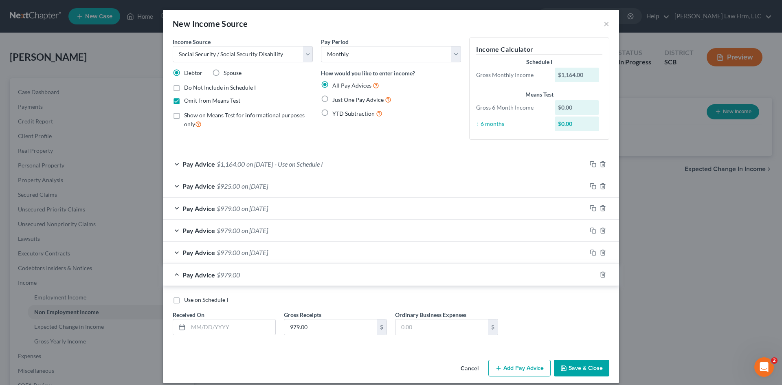
click at [250, 336] on div "Use on Schedule I Received On * Gross Receipts 979.00 $ Ordinary Business Expen…" at bounding box center [391, 319] width 445 height 46
click at [251, 331] on input "text" at bounding box center [231, 326] width 87 height 15
type input "4/23/2025"
click at [590, 275] on icon "button" at bounding box center [593, 274] width 7 height 7
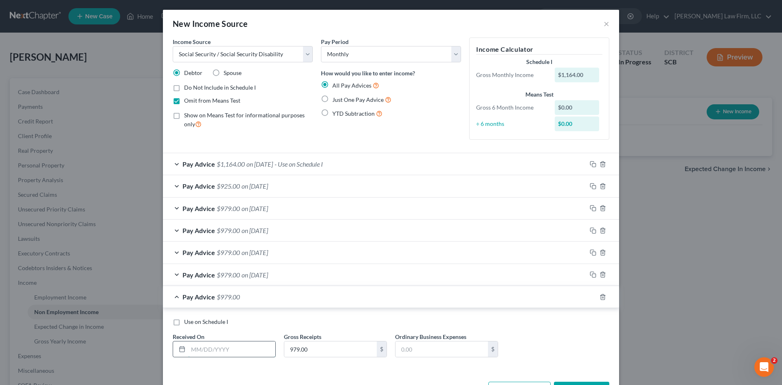
click at [265, 348] on input "text" at bounding box center [231, 348] width 87 height 15
type input "3/26/2025"
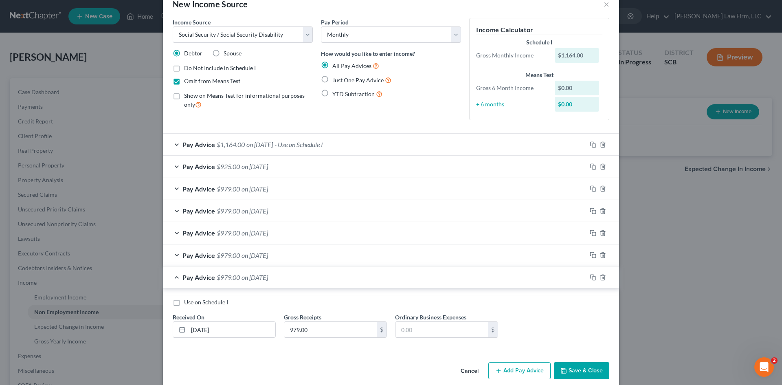
scroll to position [30, 0]
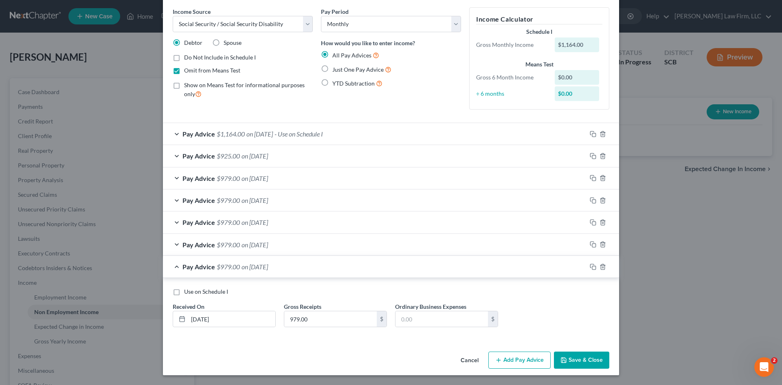
drag, startPoint x: 593, startPoint y: 357, endPoint x: 621, endPoint y: 219, distance: 141.4
click at [593, 357] on button "Save & Close" at bounding box center [581, 360] width 55 height 17
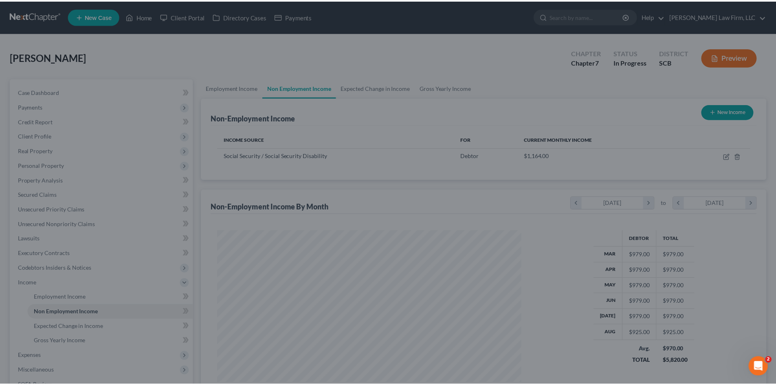
scroll to position [152, 320]
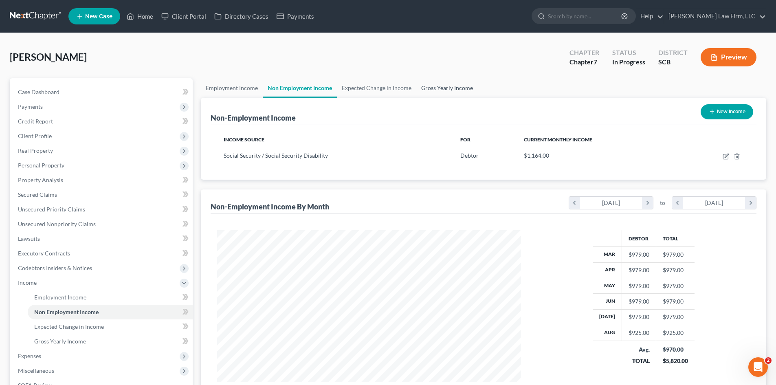
click at [460, 93] on link "Gross Yearly Income" at bounding box center [447, 88] width 62 height 20
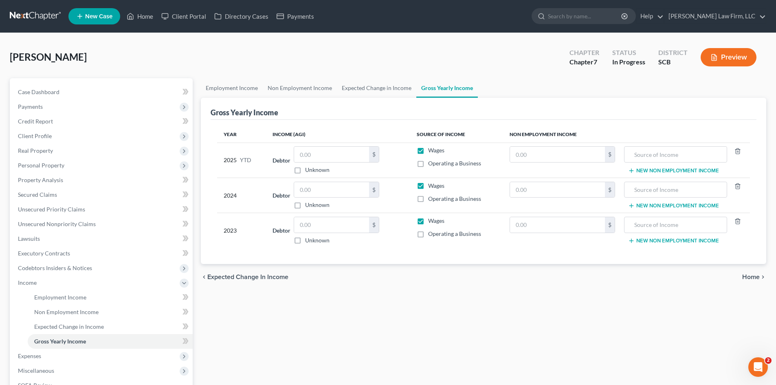
click at [428, 152] on label "Wages" at bounding box center [436, 150] width 16 height 8
click at [431, 152] on input "Wages" at bounding box center [433, 148] width 5 height 5
checkbox input "false"
click at [583, 156] on input "text" at bounding box center [557, 154] width 95 height 15
type input "8,996"
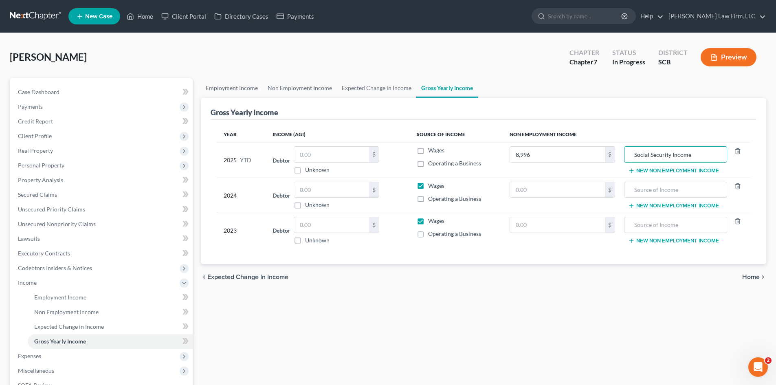
type input "Social Security Income"
drag, startPoint x: 697, startPoint y: 154, endPoint x: 622, endPoint y: 159, distance: 74.7
click at [621, 158] on tr "2025 YTD Debtor $ Unknown Balance Undetermined $ Unknown Wages Operating a Busi…" at bounding box center [483, 160] width 533 height 35
click at [680, 192] on input "text" at bounding box center [676, 189] width 94 height 15
paste input "Social Security Income"
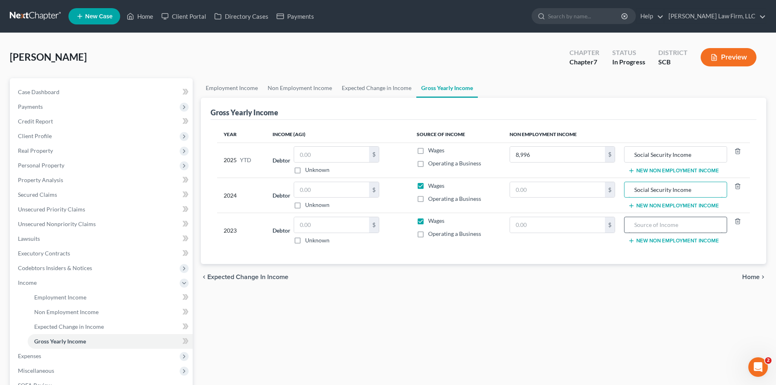
type input "Social Security Income"
click at [684, 223] on input "text" at bounding box center [676, 224] width 94 height 15
paste input "Social Security Income"
type input "Social Security Income"
click at [428, 220] on label "Wages" at bounding box center [436, 221] width 16 height 8
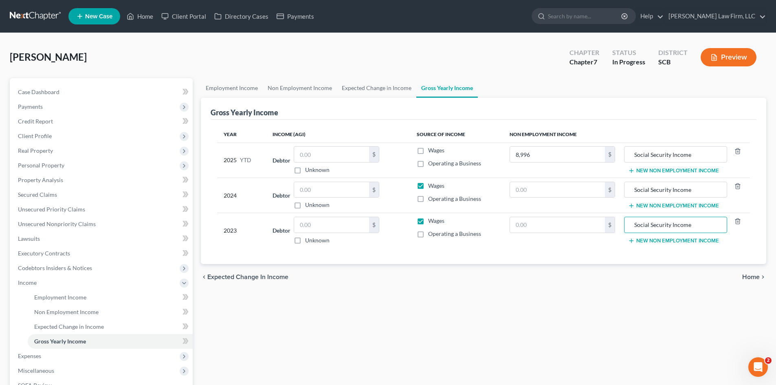
click at [431, 220] on input "Wages" at bounding box center [433, 219] width 5 height 5
checkbox input "false"
click at [428, 186] on label "Wages" at bounding box center [436, 186] width 16 height 8
click at [431, 186] on input "Wages" at bounding box center [433, 184] width 5 height 5
checkbox input "false"
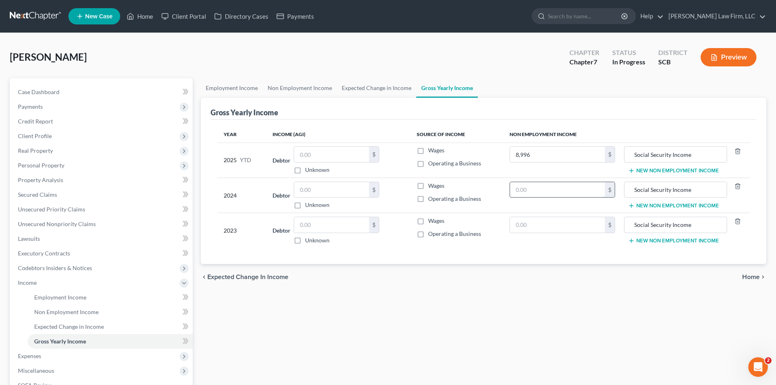
click at [561, 196] on input "text" at bounding box center [557, 189] width 95 height 15
type input "13,620"
click at [558, 220] on input "text" at bounding box center [557, 224] width 95 height 15
type input "12,100"
click at [373, 91] on link "Expected Change in Income" at bounding box center [376, 88] width 79 height 20
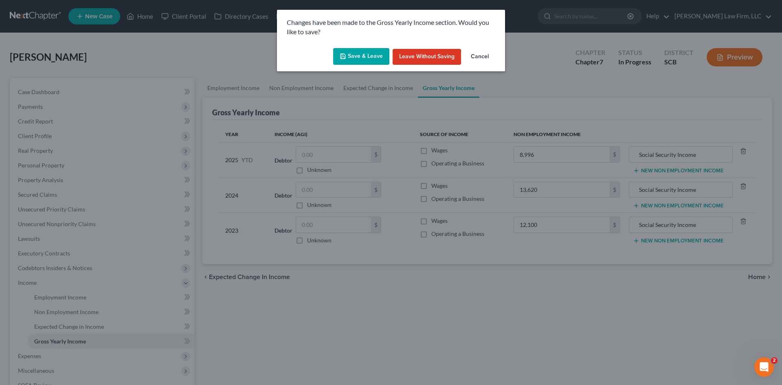
click at [368, 51] on button "Save & Leave" at bounding box center [361, 56] width 56 height 17
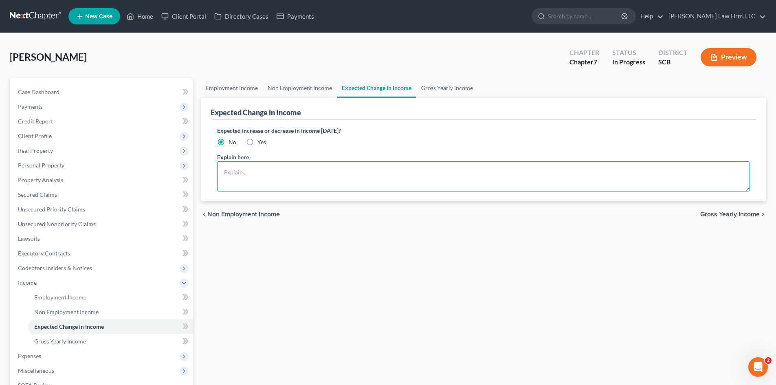
click at [282, 188] on textarea at bounding box center [483, 176] width 533 height 30
type textarea "T"
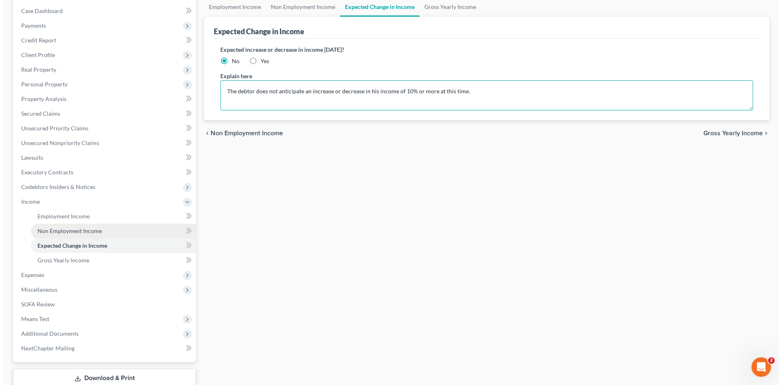
scroll to position [81, 0]
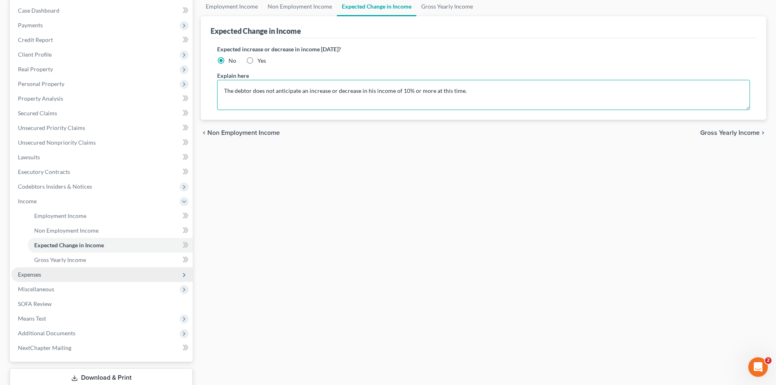
type textarea "The debtor does not anticipate an increase or decrease in his income of 10% or …"
click at [48, 279] on span "Expenses" at bounding box center [101, 274] width 181 height 15
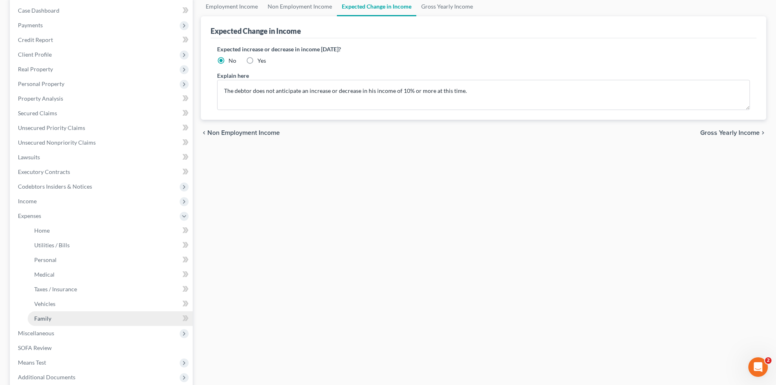
click at [50, 313] on link "Family" at bounding box center [110, 318] width 165 height 15
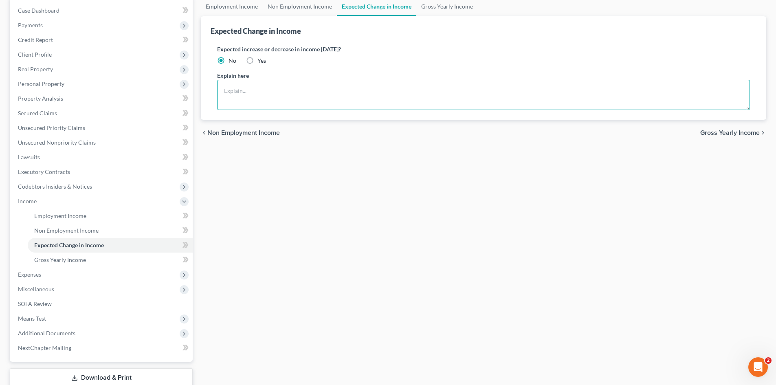
click at [405, 95] on textarea at bounding box center [483, 95] width 533 height 30
type textarea "T"
paste textarea "The debtor does not anticipate an increase or decrease in his income of 10% or …"
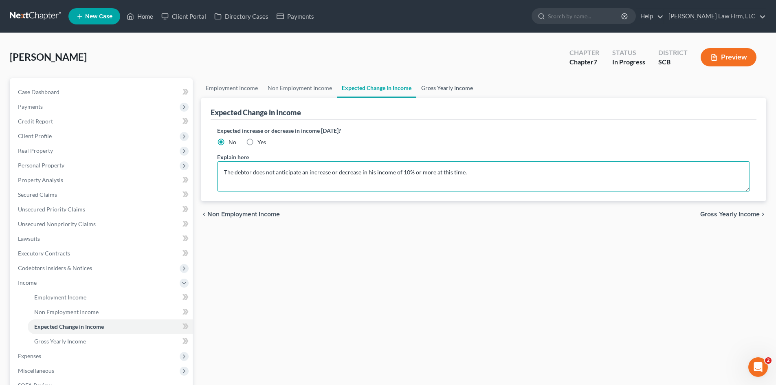
type textarea "The debtor does not anticipate an increase or decrease in his income of 10% or …"
click at [430, 83] on link "Gross Yearly Income" at bounding box center [447, 88] width 62 height 20
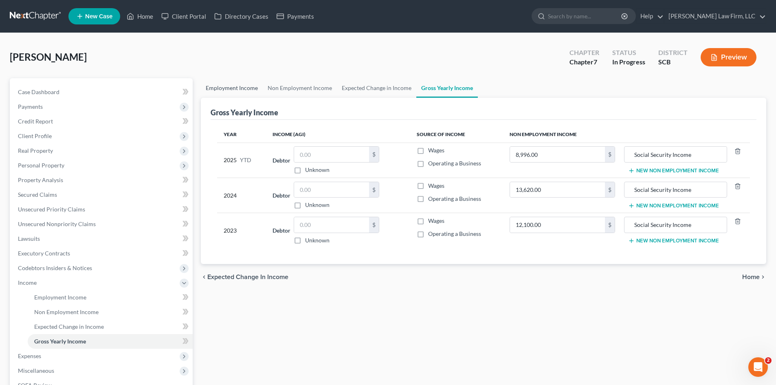
click at [221, 84] on link "Employment Income" at bounding box center [232, 88] width 62 height 20
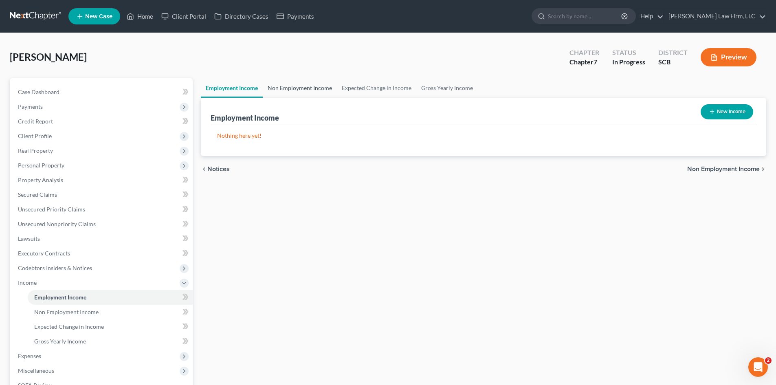
click at [283, 94] on link "Non Employment Income" at bounding box center [300, 88] width 74 height 20
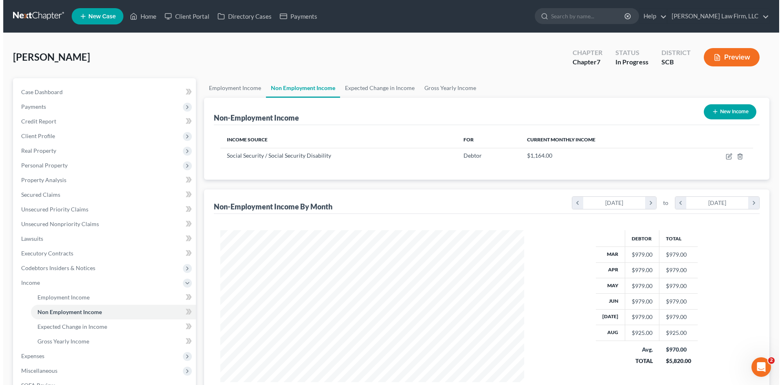
scroll to position [152, 320]
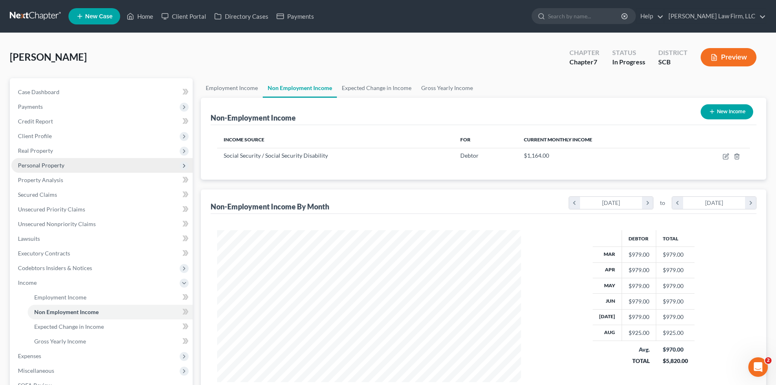
click at [27, 162] on span "Personal Property" at bounding box center [41, 165] width 46 height 7
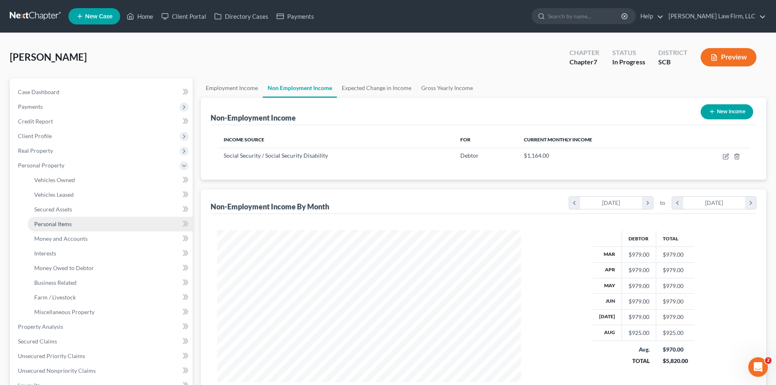
click at [53, 225] on span "Personal Items" at bounding box center [52, 223] width 37 height 7
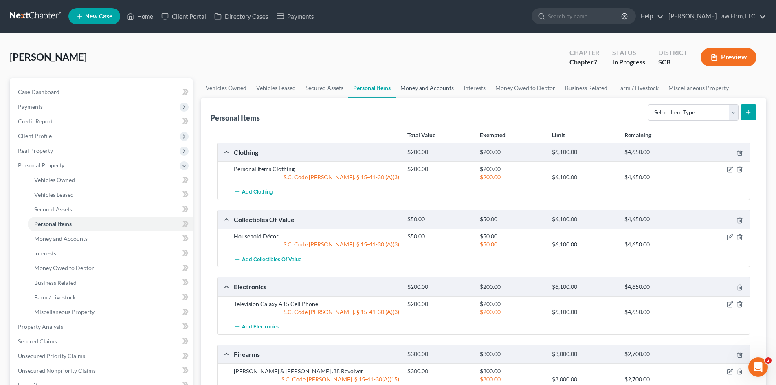
click at [428, 89] on link "Money and Accounts" at bounding box center [427, 88] width 63 height 20
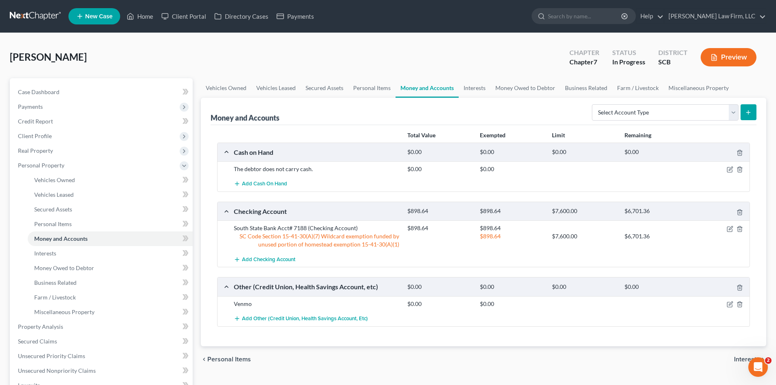
click at [451, 89] on link "Money and Accounts" at bounding box center [427, 88] width 63 height 20
click at [469, 87] on link "Interests" at bounding box center [475, 88] width 32 height 20
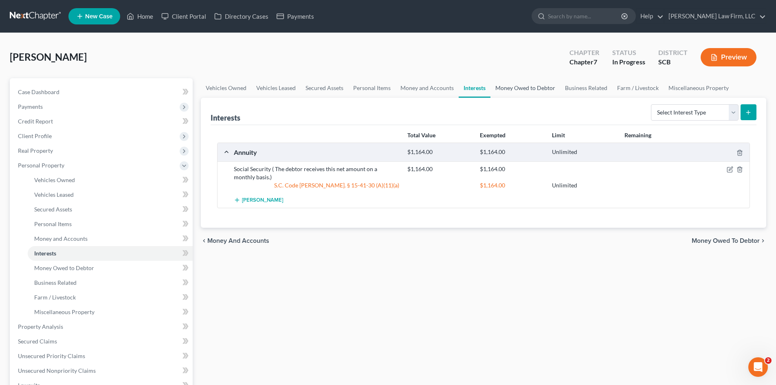
click at [542, 88] on link "Money Owed to Debtor" at bounding box center [526, 88] width 70 height 20
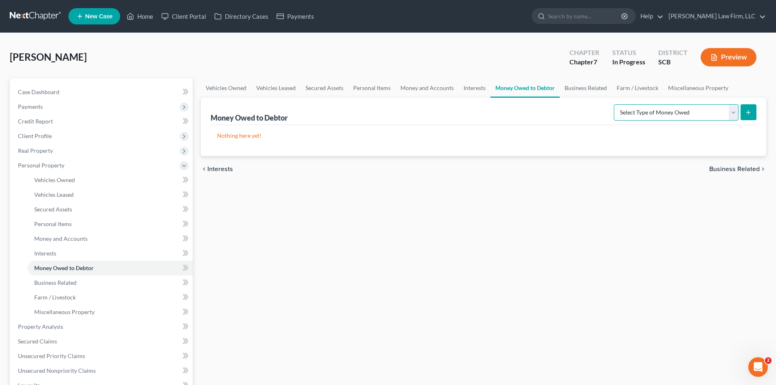
click at [656, 119] on select "Select Type of Money Owed Accounts Receivable Alimony Child Support Claims Agai…" at bounding box center [676, 112] width 125 height 16
click at [625, 115] on select "Select Type of Money Owed Accounts Receivable Alimony Child Support Claims Agai…" at bounding box center [676, 112] width 125 height 16
click at [716, 117] on select "Select Type of Money Owed Accounts Receivable Alimony Child Support Claims Agai…" at bounding box center [676, 112] width 125 height 16
select select "expected_tax_refund"
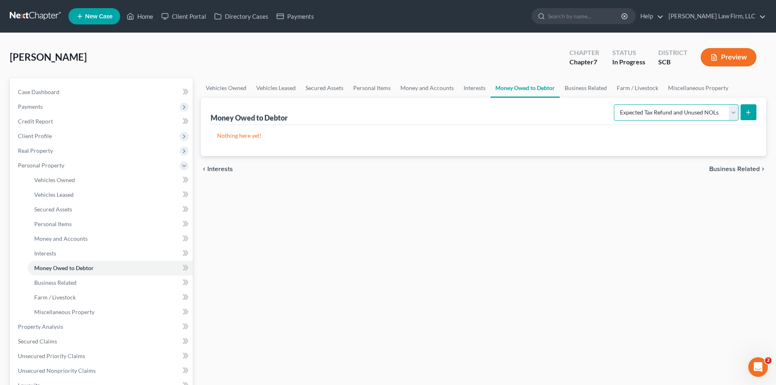
click at [615, 104] on select "Select Type of Money Owed Accounts Receivable Alimony Child Support Claims Agai…" at bounding box center [676, 112] width 125 height 16
click at [747, 112] on line "submit" at bounding box center [749, 112] width 4 height 0
select select "0"
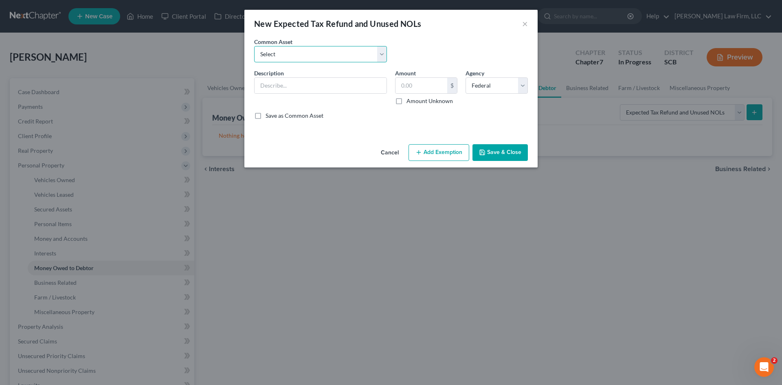
click at [367, 49] on select "Select 2024 Anticipated Federal and State Tax Refunds (This amount is based on …" at bounding box center [320, 54] width 133 height 16
select select "6"
click at [254, 46] on select "Select 2024 Anticipated Federal and State Tax Refunds (This amount is based on …" at bounding box center [320, 54] width 133 height 16
type input "No Anticipated 2024 Federal or State Tax Refunds (The debtor did not receive a …"
click at [503, 150] on button "Save & Close" at bounding box center [500, 152] width 55 height 17
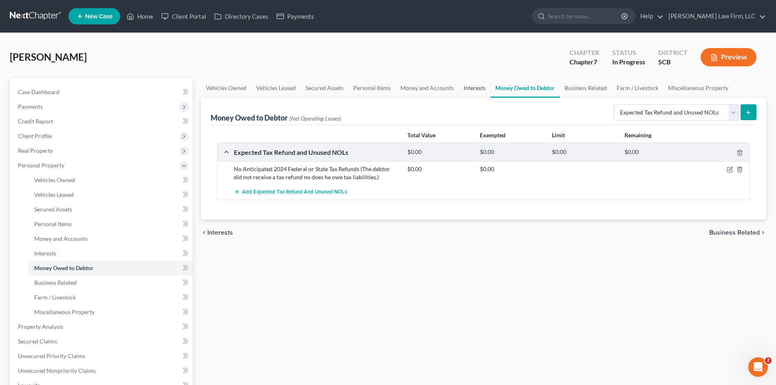
click at [468, 92] on link "Interests" at bounding box center [475, 88] width 32 height 20
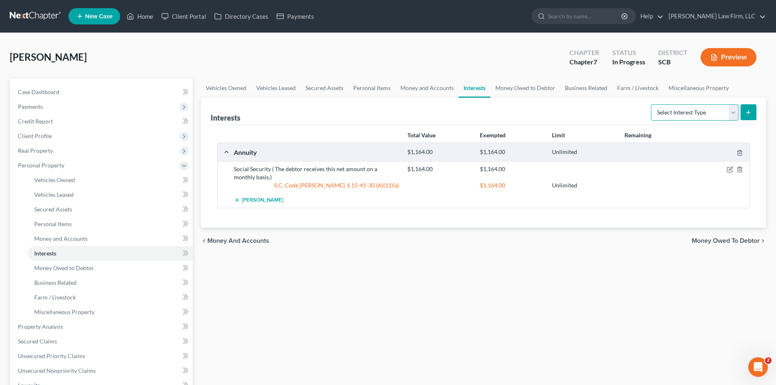
click at [673, 112] on select "Select Interest Type 401K Annuity Bond Education IRA Government Bond Government…" at bounding box center [695, 112] width 88 height 16
select select "whole_life_insurance"
click at [652, 104] on select "Select Interest Type 401K Annuity Bond Education IRA Government Bond Government…" at bounding box center [695, 112] width 88 height 16
click at [753, 113] on button "submit" at bounding box center [749, 112] width 16 height 16
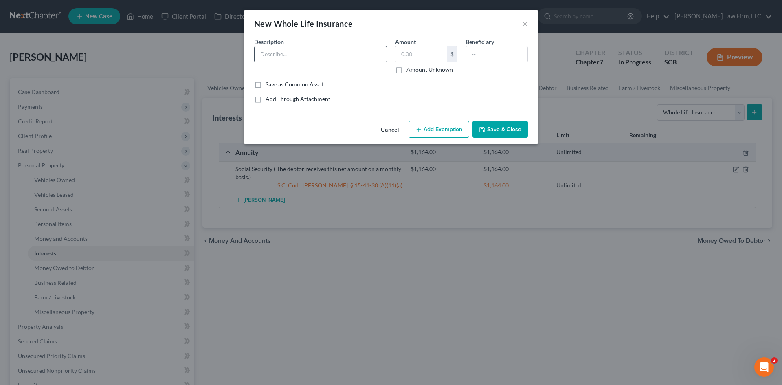
click at [313, 46] on div at bounding box center [320, 54] width 133 height 16
click at [315, 55] on input "text" at bounding box center [321, 53] width 132 height 15
click at [376, 52] on input "Gerber Whole LIfe Insurance Policy; Policy no. 0277; Effective Date: 5/20/2024;…" at bounding box center [321, 53] width 132 height 15
type input "Gerber Whole Life Insurance Policy; Policy no. 3945; Effective Date: 04/28/2000…"
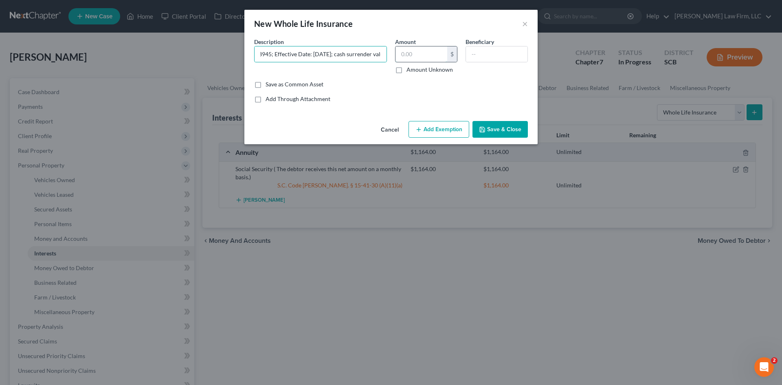
scroll to position [0, 0]
type input "3,688"
click at [475, 58] on input "text" at bounding box center [497, 53] width 62 height 15
type input "Gina Caraviello-sister"
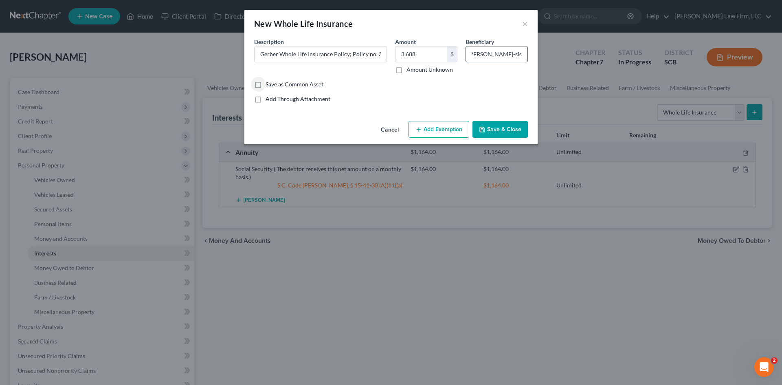
scroll to position [0, 0]
click at [450, 132] on button "Add Exemption" at bounding box center [439, 129] width 61 height 17
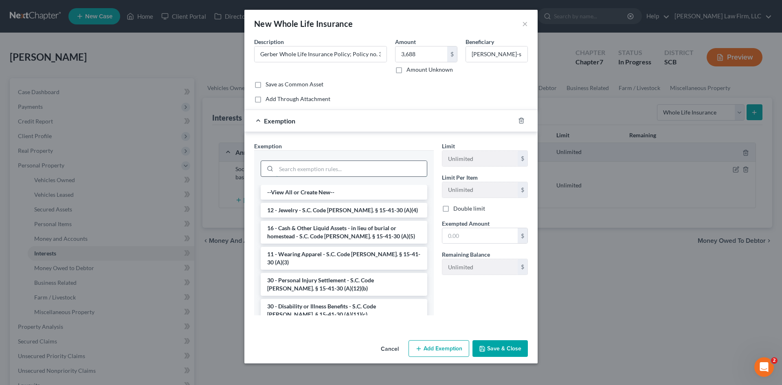
click at [350, 167] on input "search" at bounding box center [351, 168] width 151 height 15
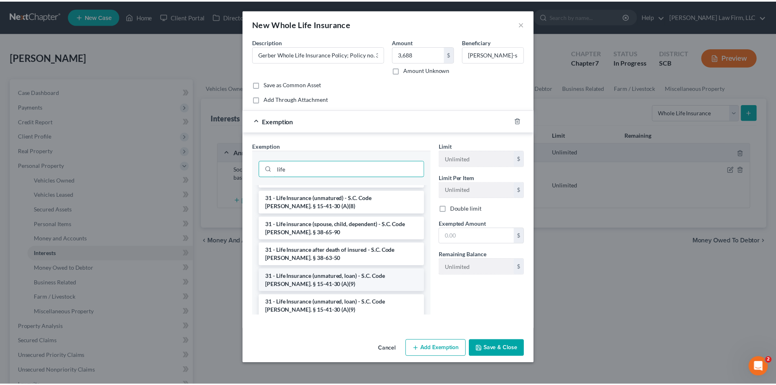
scroll to position [108, 0]
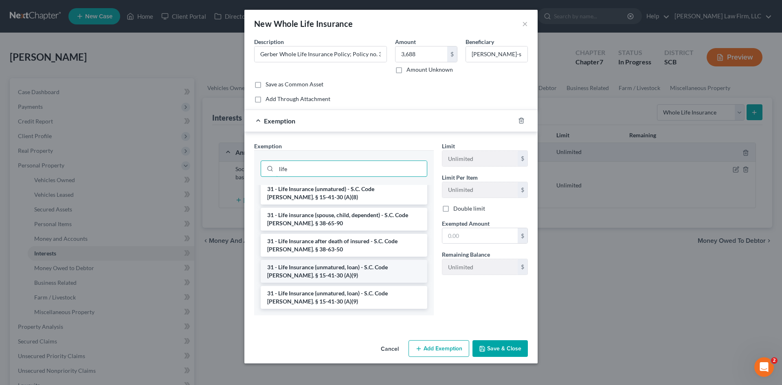
type input "life"
click at [368, 272] on li "31 - Life Insurance (unmatured, loan) - S.C. Code Ann. § 15-41-30 (A)(9)" at bounding box center [344, 271] width 167 height 23
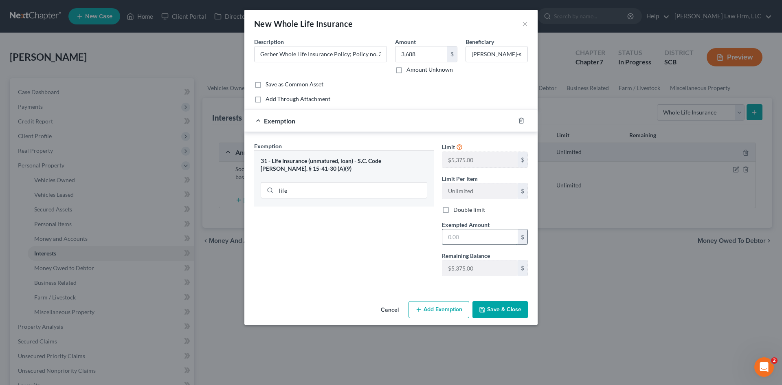
click at [464, 238] on input "text" at bounding box center [479, 236] width 75 height 15
type input "3,688"
click at [505, 316] on button "Save & Close" at bounding box center [500, 309] width 55 height 17
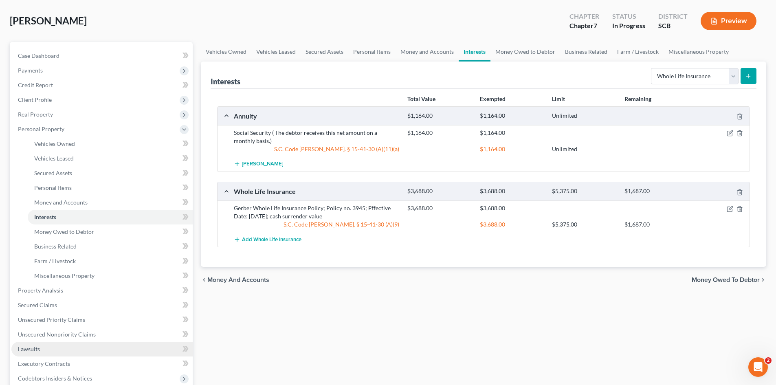
scroll to position [81, 0]
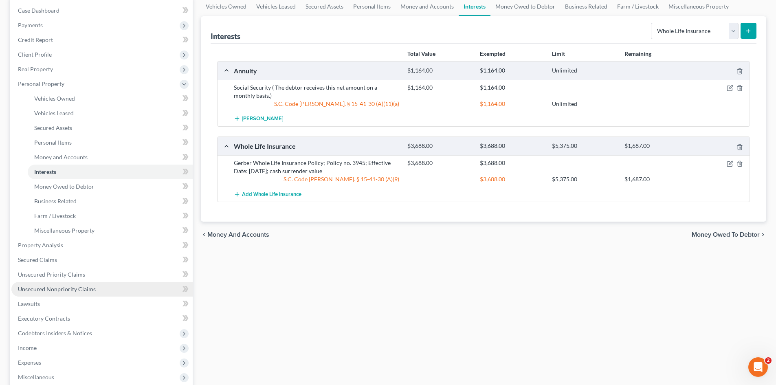
click at [62, 291] on span "Unsecured Nonpriority Claims" at bounding box center [57, 289] width 78 height 7
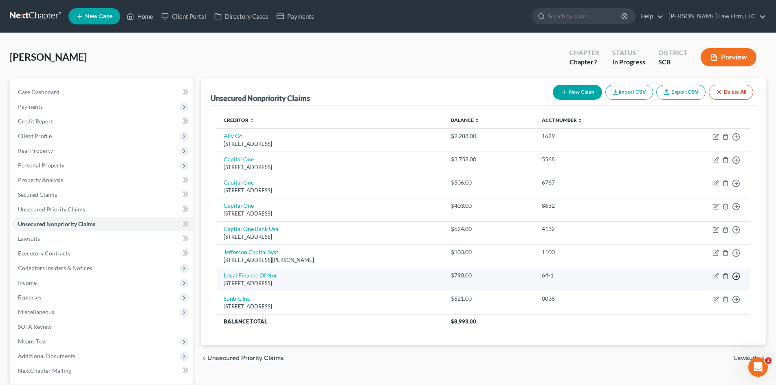
click at [736, 278] on icon "button" at bounding box center [736, 276] width 8 height 8
click at [684, 284] on link "Move to D" at bounding box center [699, 282] width 68 height 14
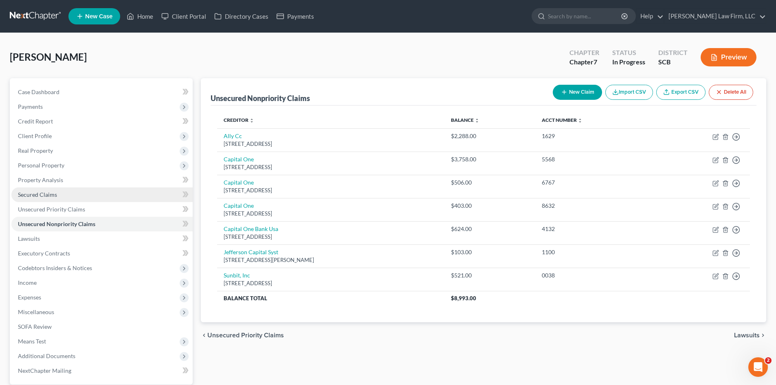
click at [40, 195] on span "Secured Claims" at bounding box center [37, 194] width 39 height 7
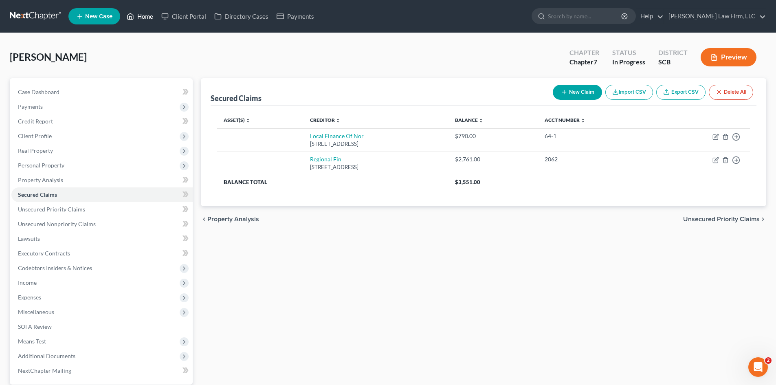
click at [147, 20] on link "Home" at bounding box center [140, 16] width 35 height 15
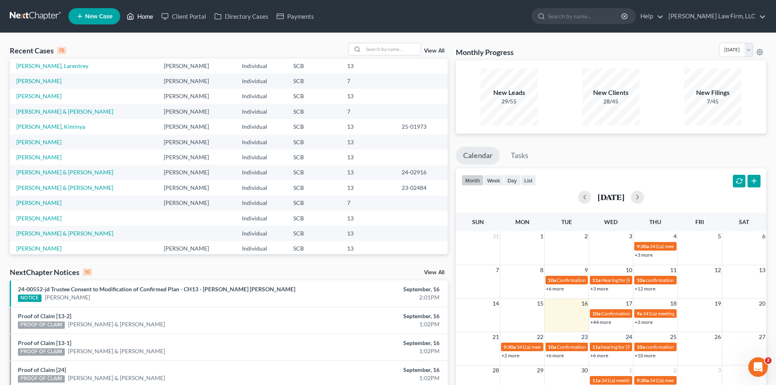
scroll to position [15, 0]
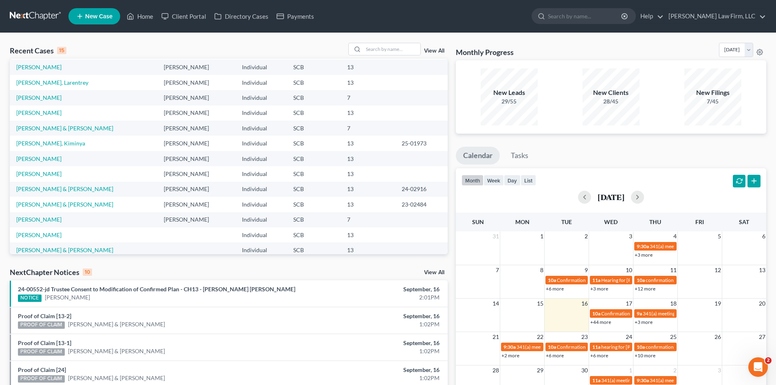
click at [428, 48] on link "View All" at bounding box center [434, 51] width 20 height 6
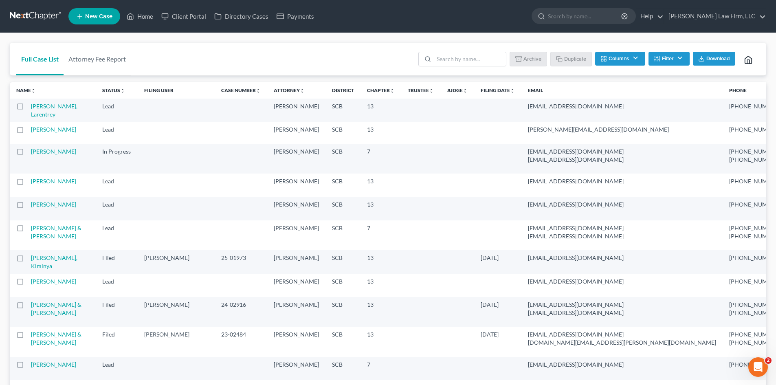
click at [624, 60] on button "Columns" at bounding box center [620, 59] width 50 height 14
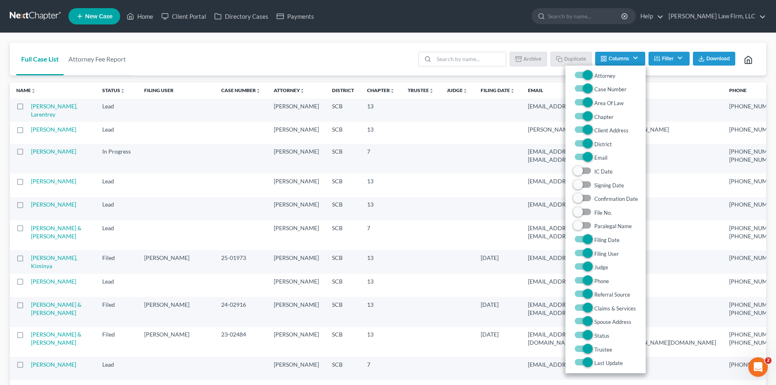
click at [624, 60] on button "Columns" at bounding box center [620, 59] width 50 height 14
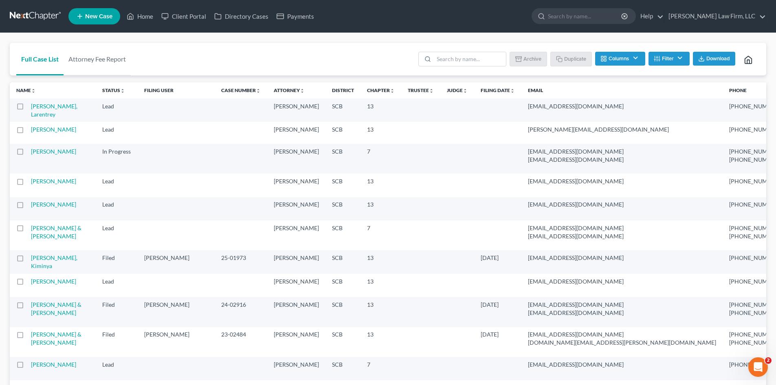
click at [656, 57] on line "button" at bounding box center [657, 57] width 2 height 0
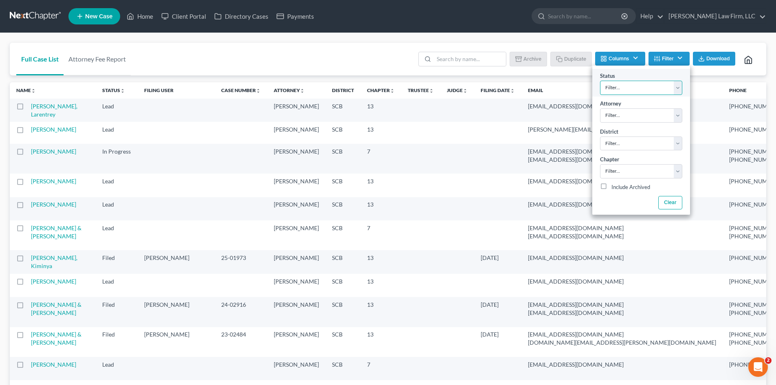
click at [652, 82] on select "Filter... Discharged Dismissed Filed In Progress Lead Lost Lead Ready to File T…" at bounding box center [641, 88] width 82 height 14
select select "2"
click at [600, 81] on select "Filter... Discharged Dismissed Filed In Progress Lead Lost Lead Ready to File T…" at bounding box center [641, 88] width 82 height 14
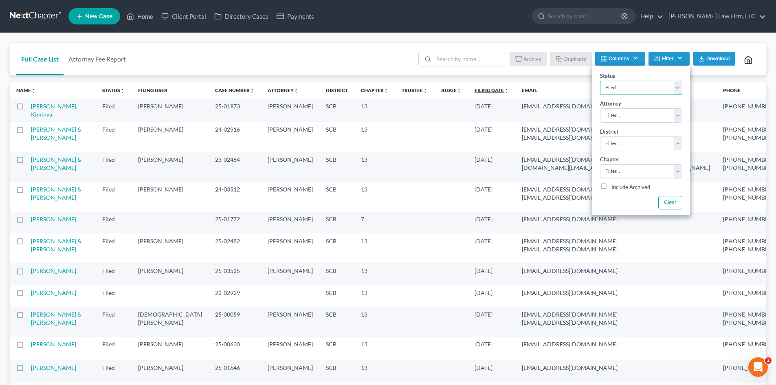
click at [504, 89] on icon "unfold_more" at bounding box center [506, 90] width 5 height 5
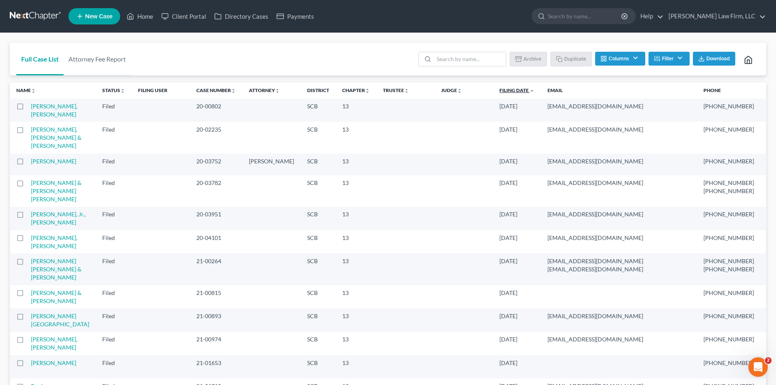
click at [530, 92] on icon "expand_less" at bounding box center [532, 90] width 5 height 5
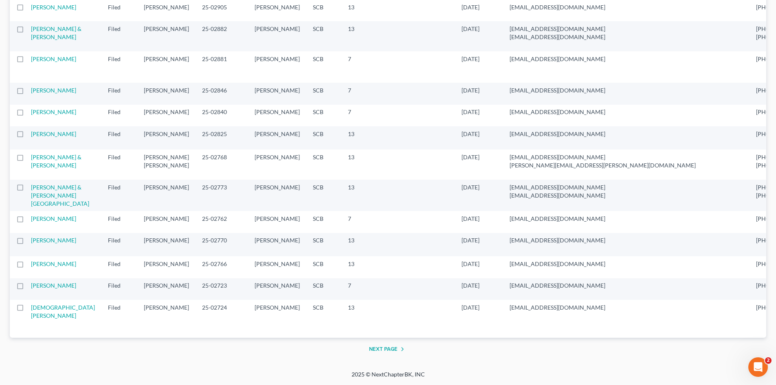
scroll to position [1735, 0]
click at [381, 349] on button "Next Page" at bounding box center [388, 349] width 38 height 10
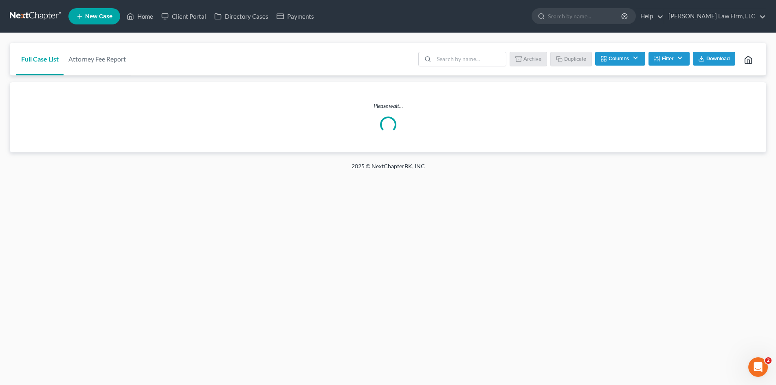
scroll to position [0, 0]
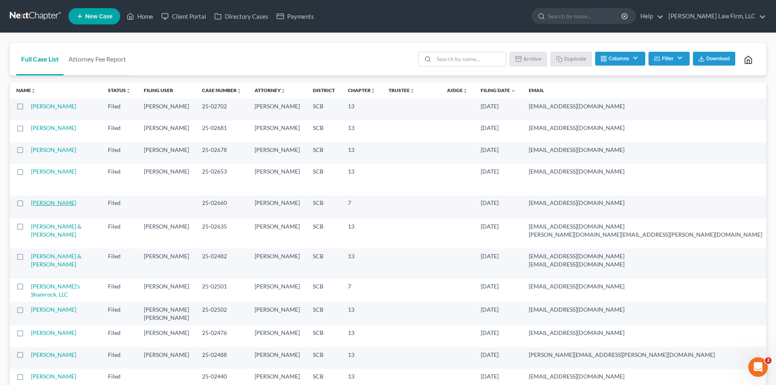
click at [54, 206] on link "Armstrong, Sade" at bounding box center [53, 202] width 45 height 7
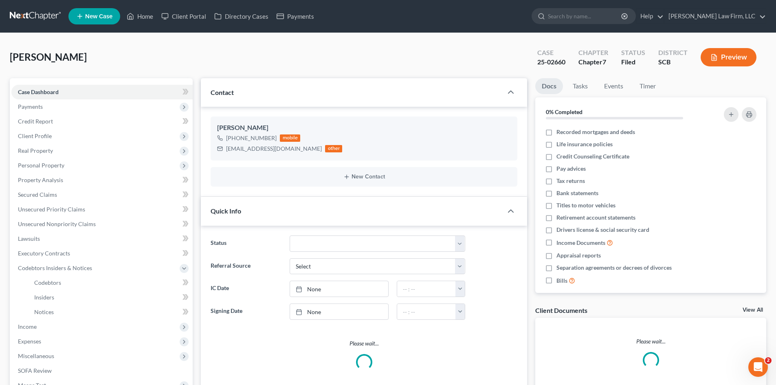
select select "3"
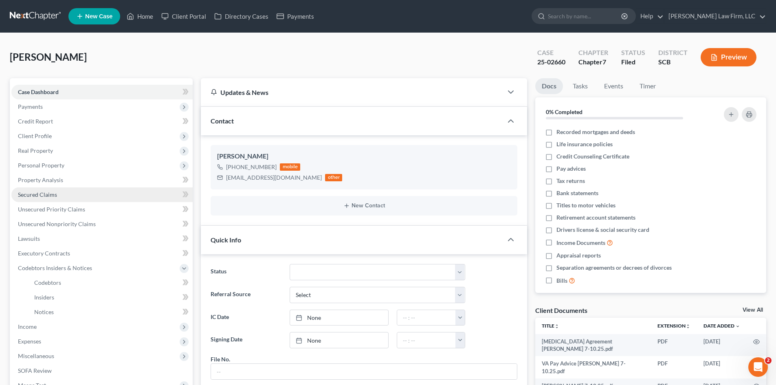
click at [43, 194] on span "Secured Claims" at bounding box center [37, 194] width 39 height 7
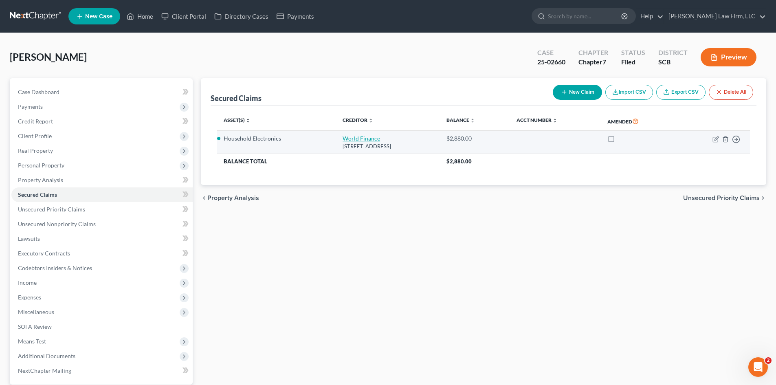
click at [343, 136] on link "World Finance" at bounding box center [361, 138] width 37 height 7
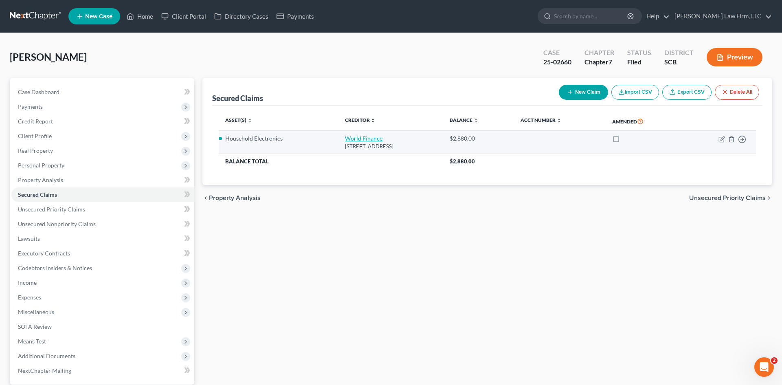
select select "42"
select select "3"
select select "0"
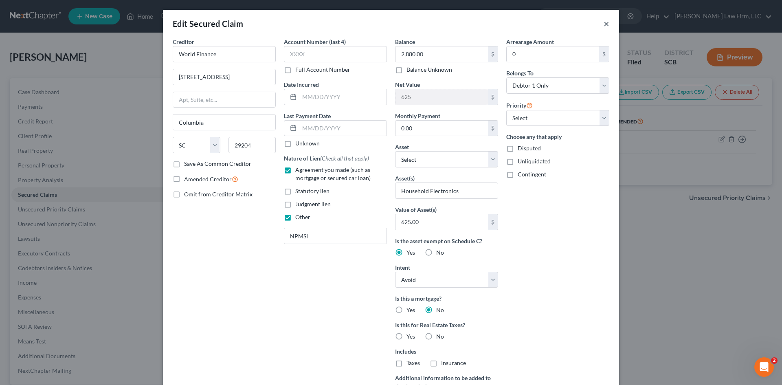
click at [604, 25] on button "×" at bounding box center [607, 24] width 6 height 10
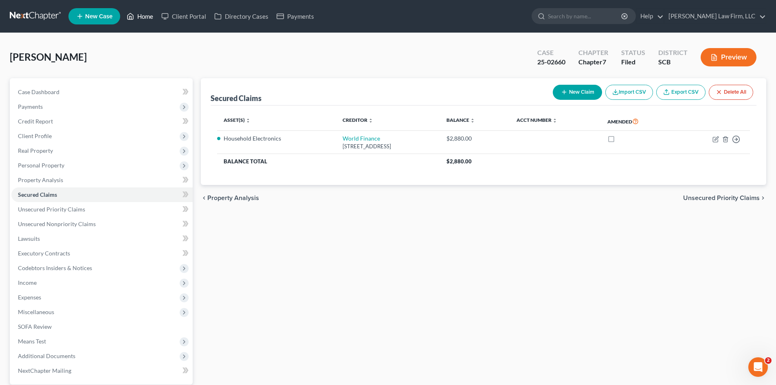
click at [154, 14] on link "Home" at bounding box center [140, 16] width 35 height 15
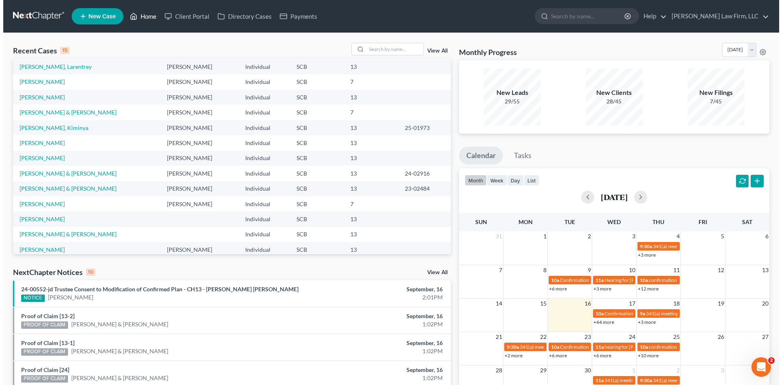
scroll to position [56, 0]
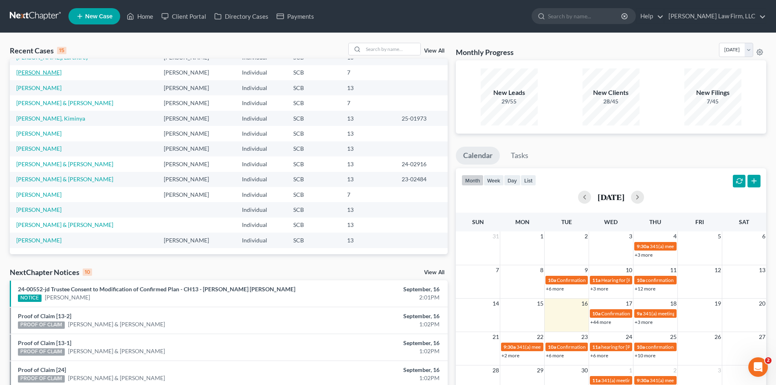
click at [59, 69] on link "Caraviello, Donald" at bounding box center [38, 72] width 45 height 7
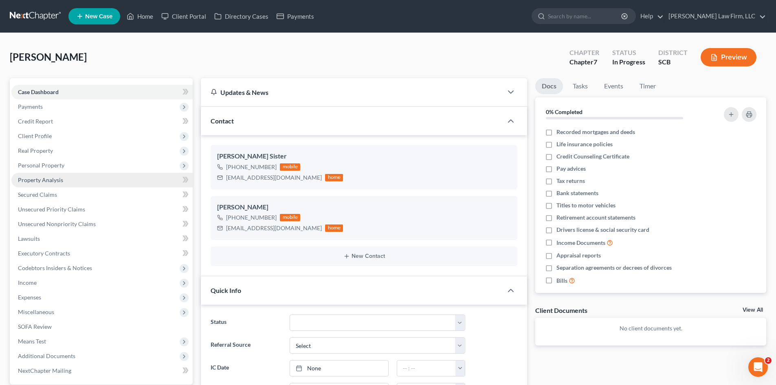
select select "0"
click at [56, 195] on span "Secured Claims" at bounding box center [37, 194] width 39 height 7
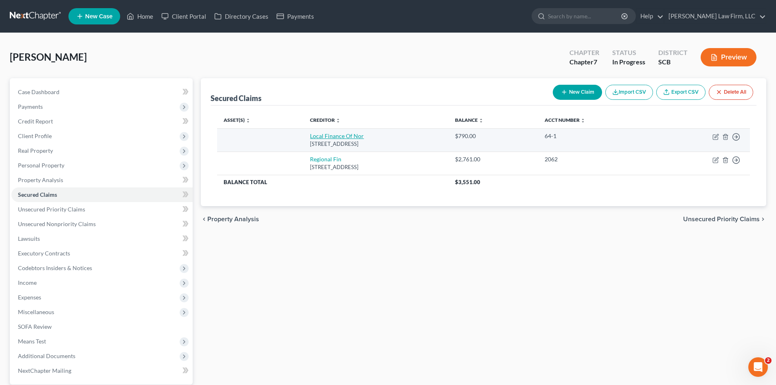
click at [325, 138] on link "Local Finance Of Nor" at bounding box center [337, 135] width 54 height 7
select select "42"
select select "0"
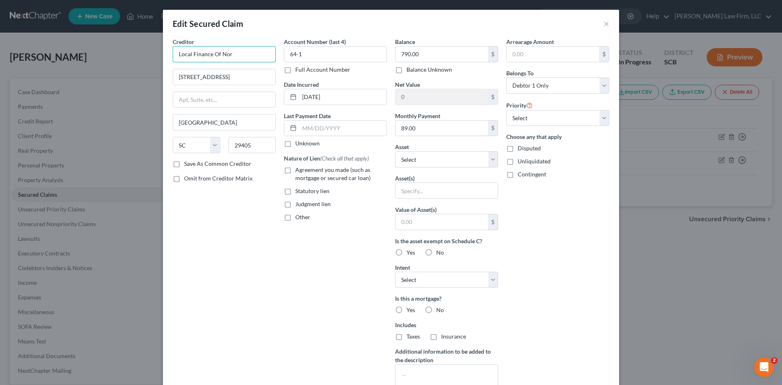
click at [238, 55] on input "Local Finance Of Nor" at bounding box center [224, 54] width 103 height 16
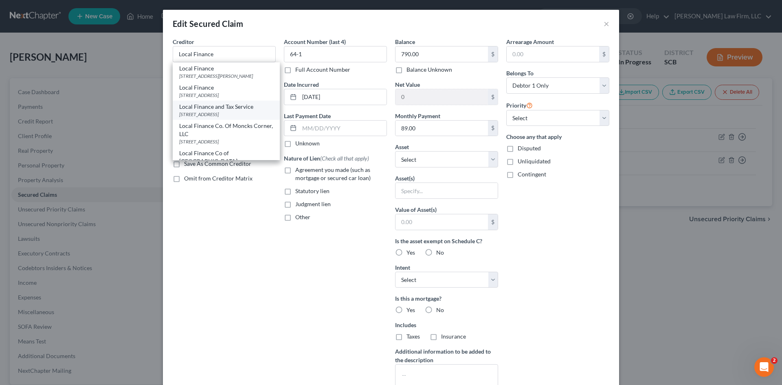
click at [243, 111] on div "Local Finance and Tax Service" at bounding box center [226, 107] width 94 height 8
type input "Local Finance and Tax Service"
type input "4365 Dorchester Road"
type input "Suite 102"
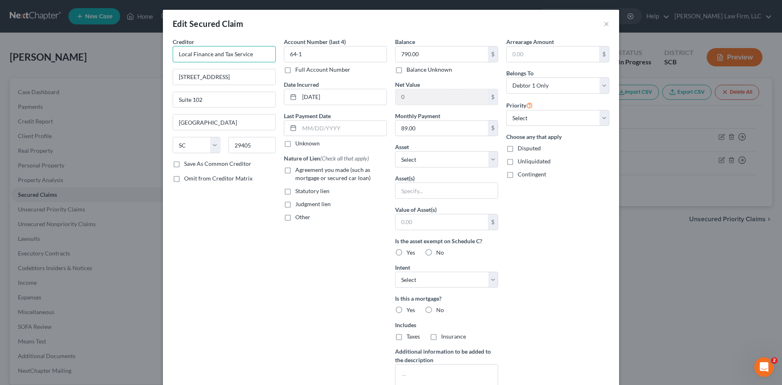
drag, startPoint x: 211, startPoint y: 55, endPoint x: 250, endPoint y: 53, distance: 38.4
click at [250, 53] on input "Local Finance and Tax Service" at bounding box center [224, 54] width 103 height 16
type input "Local Finance of North Charleston"
click at [403, 189] on input "text" at bounding box center [447, 190] width 102 height 15
type input "Household Electronics"
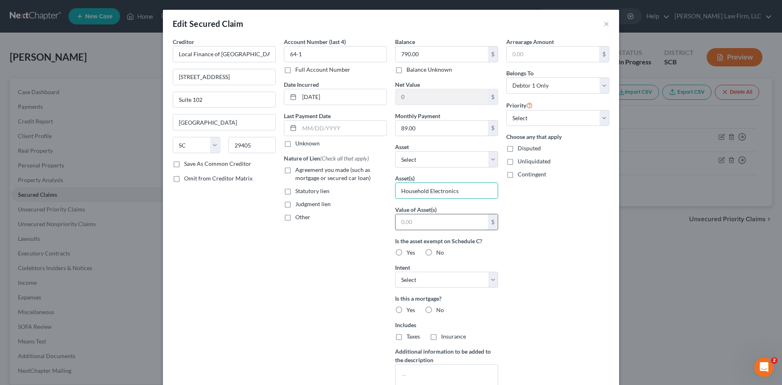
click at [431, 222] on input "text" at bounding box center [442, 221] width 92 height 15
type input "1,000"
click at [295, 173] on label "Agreement you made (such as mortgage or secured car loan)" at bounding box center [341, 174] width 92 height 16
click at [299, 171] on input "Agreement you made (such as mortgage or secured car loan)" at bounding box center [301, 168] width 5 height 5
checkbox input "true"
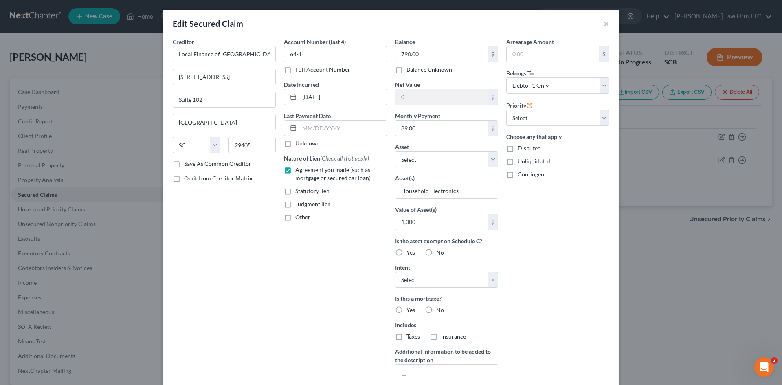
click at [295, 221] on label "Other" at bounding box center [302, 217] width 15 height 8
click at [299, 218] on input "Other" at bounding box center [301, 215] width 5 height 5
checkbox input "true"
click at [291, 233] on input "text" at bounding box center [335, 235] width 102 height 15
type input "NPMSI"
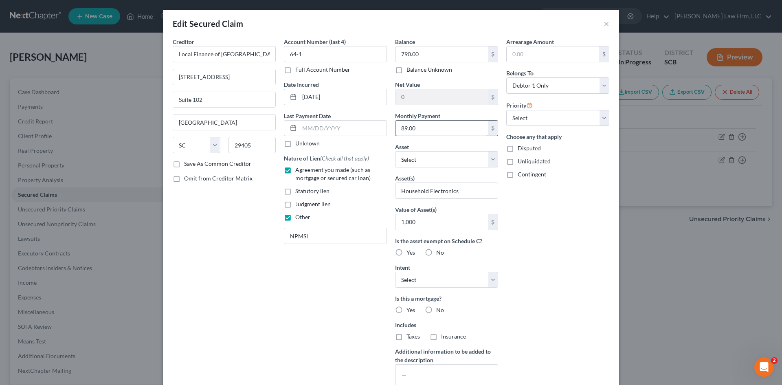
click at [420, 132] on input "89.00" at bounding box center [442, 128] width 92 height 15
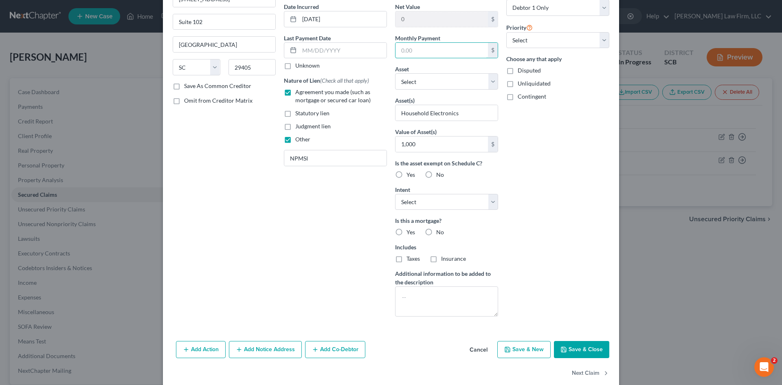
scroll to position [91, 0]
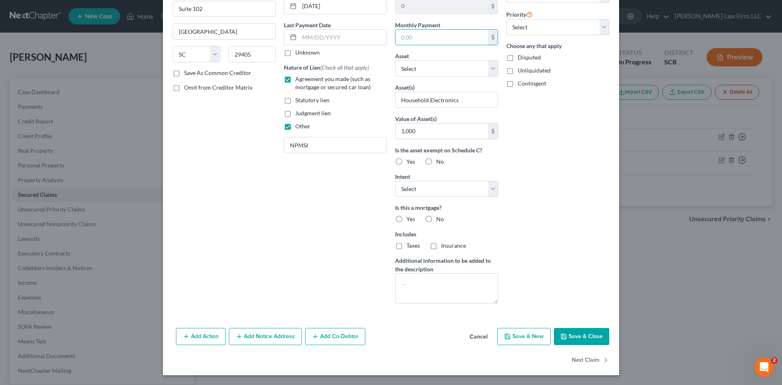
click at [581, 334] on button "Save & Close" at bounding box center [581, 336] width 55 height 17
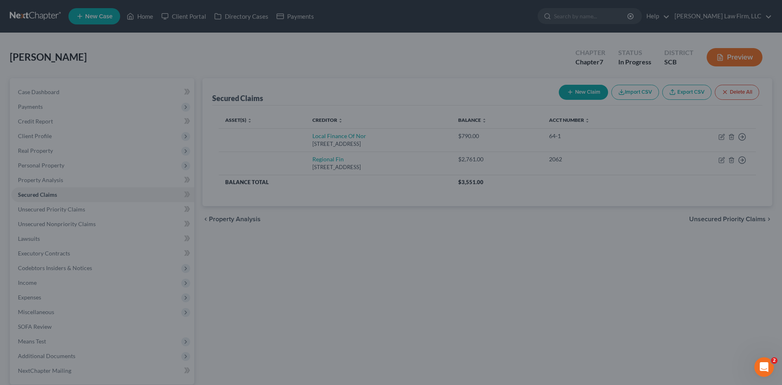
scroll to position [2, 0]
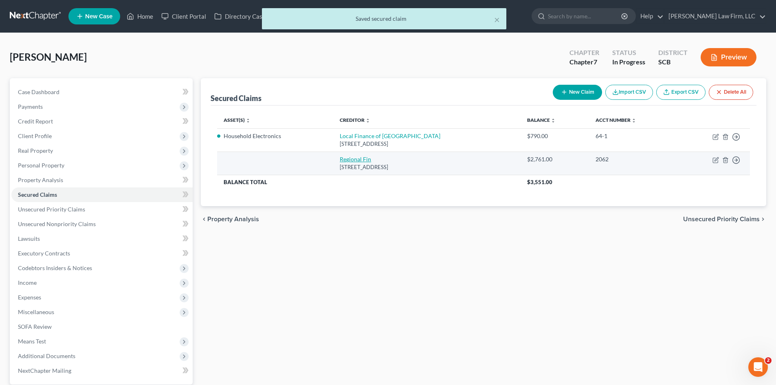
click at [343, 158] on link "Regional Fin" at bounding box center [355, 159] width 31 height 7
select select "42"
select select "0"
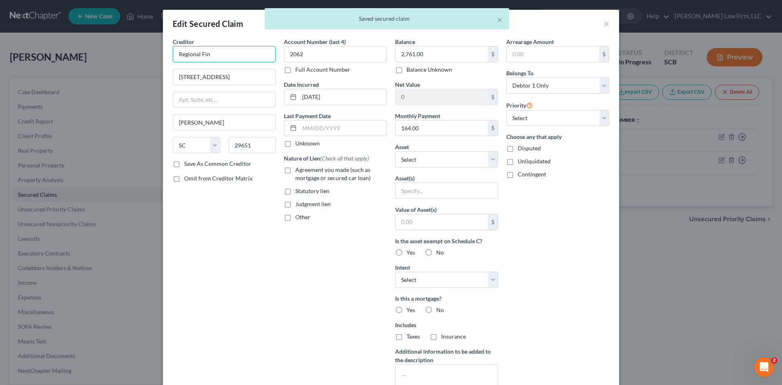
click at [211, 58] on input "Regional Fin" at bounding box center [224, 54] width 103 height 16
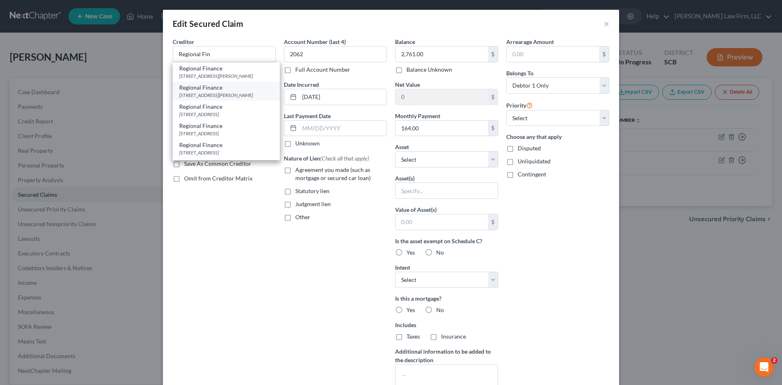
click at [235, 92] on div "Regional Finance" at bounding box center [226, 88] width 94 height 8
type input "Regional Finance"
type input "979 Batesville Rd., Suite B"
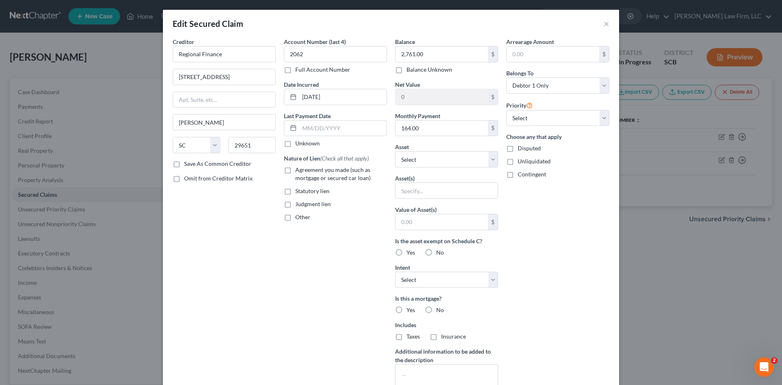
click at [295, 169] on label "Agreement you made (such as mortgage or secured car loan)" at bounding box center [341, 174] width 92 height 16
click at [299, 169] on input "Agreement you made (such as mortgage or secured car loan)" at bounding box center [301, 168] width 5 height 5
checkbox input "true"
click at [295, 220] on label "Other" at bounding box center [302, 217] width 15 height 8
click at [299, 218] on input "Other" at bounding box center [301, 215] width 5 height 5
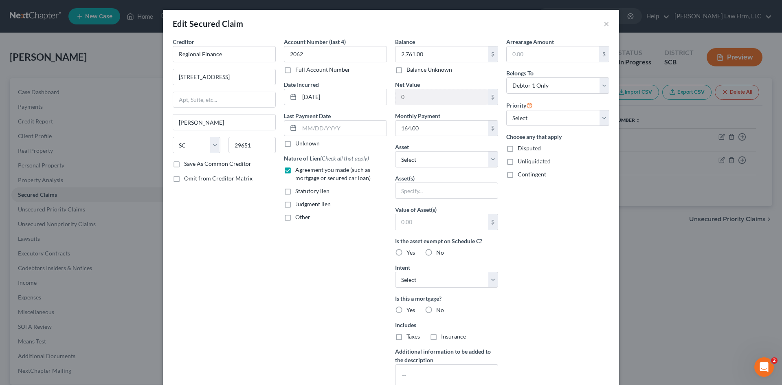
checkbox input "true"
click at [299, 233] on input "text" at bounding box center [335, 235] width 102 height 15
type input "NPMSI"
click at [437, 193] on input "text" at bounding box center [447, 190] width 102 height 15
type input "Household Electronics"
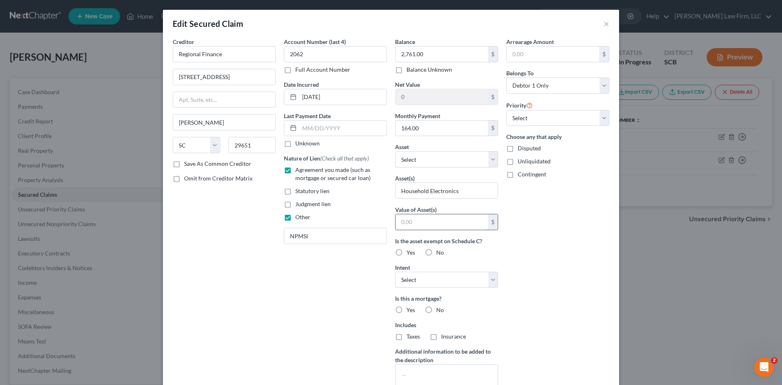
click at [453, 224] on input "text" at bounding box center [442, 221] width 92 height 15
type input "1,000"
click at [407, 255] on label "Yes" at bounding box center [411, 253] width 9 height 8
click at [410, 254] on input "Yes" at bounding box center [412, 251] width 5 height 5
radio input "true"
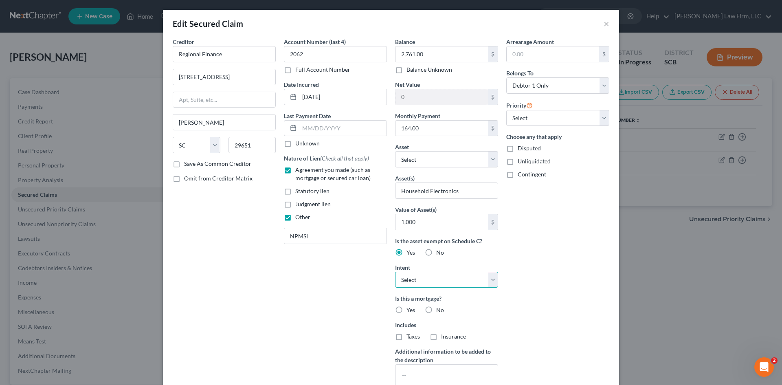
click at [437, 278] on select "Select Surrender Redeem Reaffirm Avoid Other" at bounding box center [446, 280] width 103 height 16
select select "3"
click at [395, 272] on select "Select Surrender Redeem Reaffirm Avoid Other" at bounding box center [446, 280] width 103 height 16
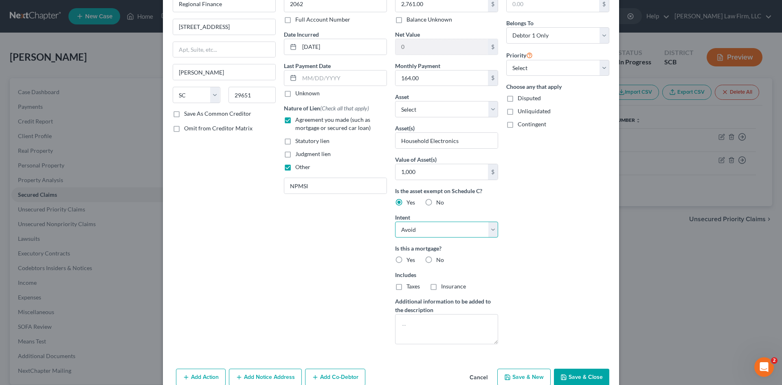
scroll to position [9, 0]
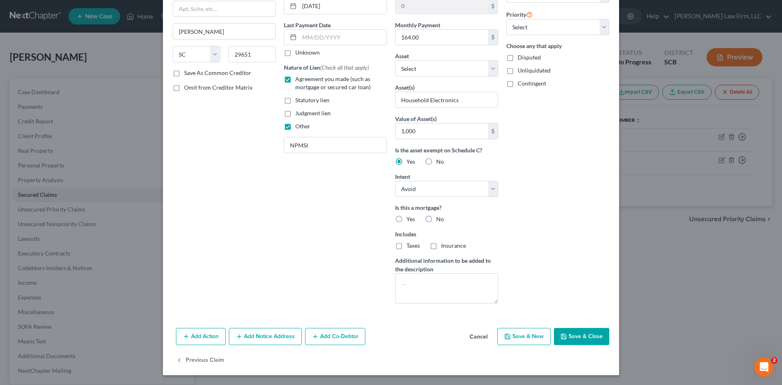
click at [561, 337] on icon "button" at bounding box center [564, 336] width 7 height 7
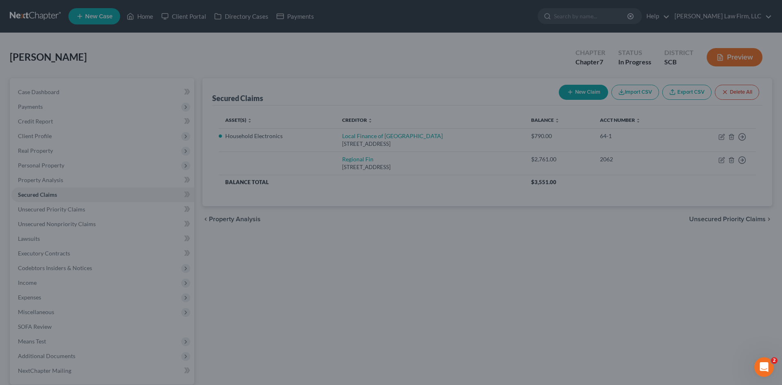
scroll to position [2, 0]
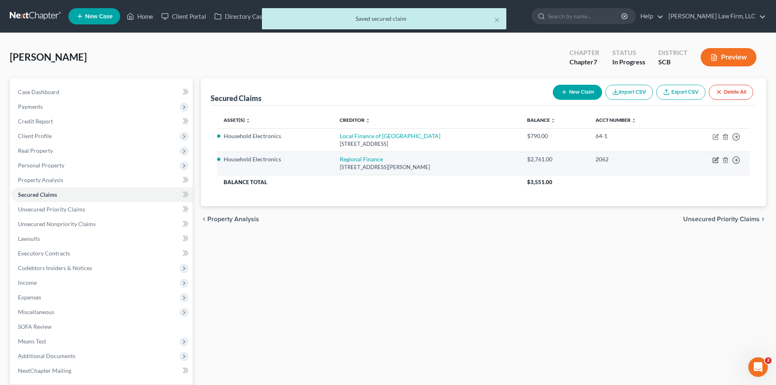
click at [714, 160] on icon "button" at bounding box center [716, 160] width 7 height 7
select select "42"
select select "3"
select select "0"
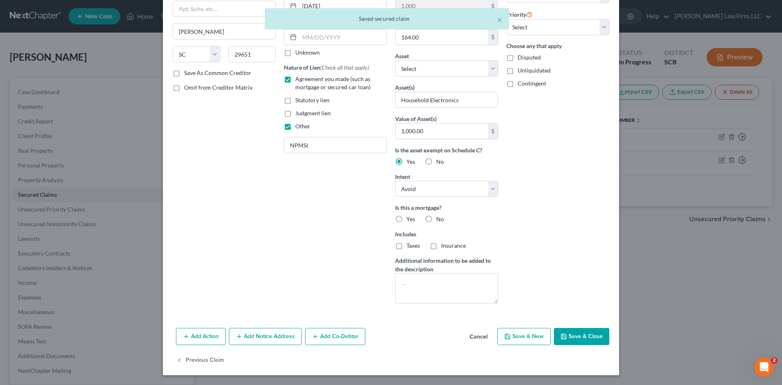
click at [583, 338] on button "Save & Close" at bounding box center [581, 336] width 55 height 17
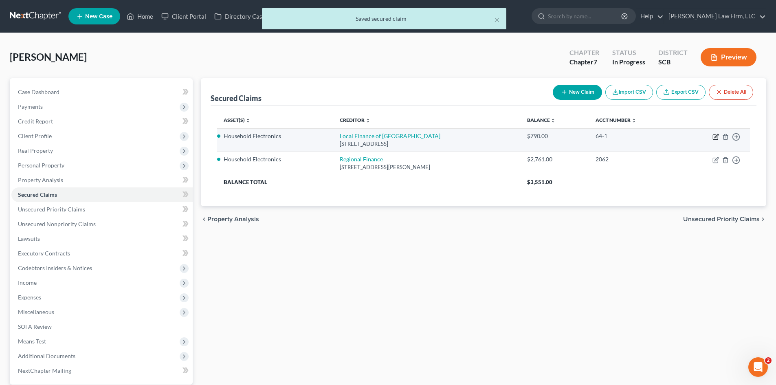
click at [713, 135] on icon "button" at bounding box center [715, 137] width 5 height 5
select select "42"
select select "0"
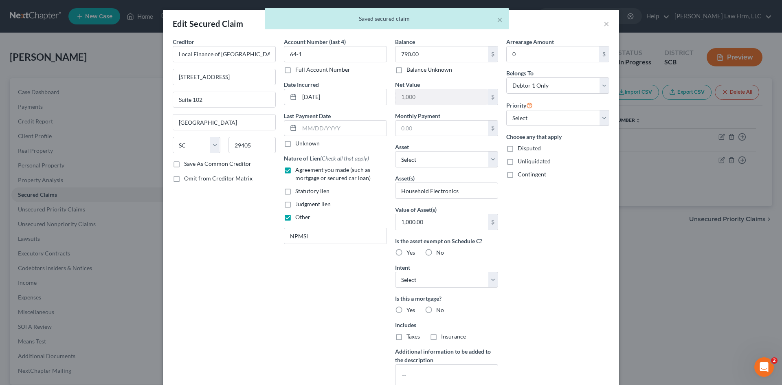
click at [407, 252] on label "Yes" at bounding box center [411, 253] width 9 height 8
click at [410, 252] on input "Yes" at bounding box center [412, 251] width 5 height 5
radio input "true"
click at [416, 280] on select "Select Surrender Redeem Reaffirm Avoid Other" at bounding box center [446, 280] width 103 height 16
select select "3"
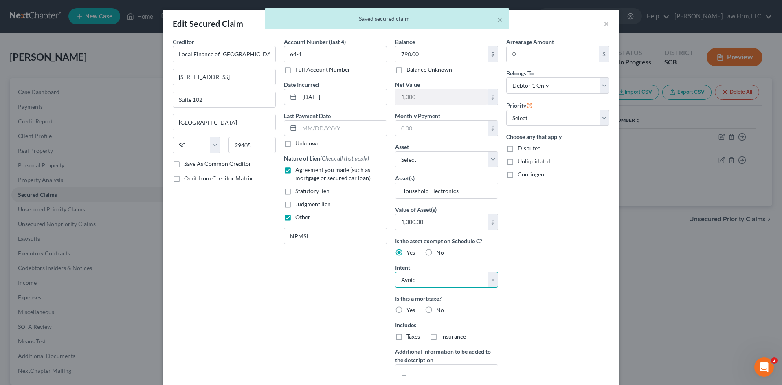
click at [395, 272] on select "Select Surrender Redeem Reaffirm Avoid Other" at bounding box center [446, 280] width 103 height 16
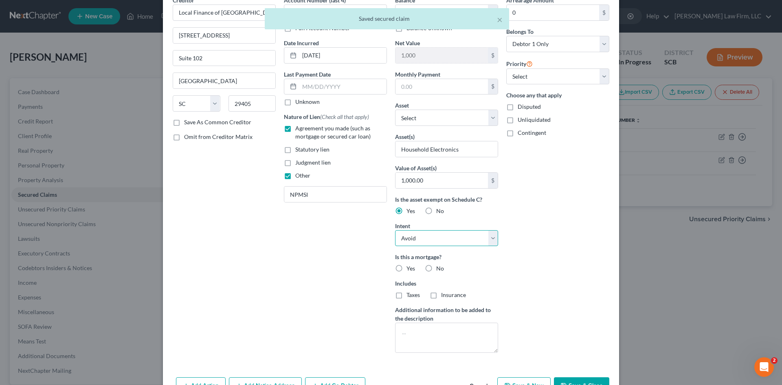
scroll to position [91, 0]
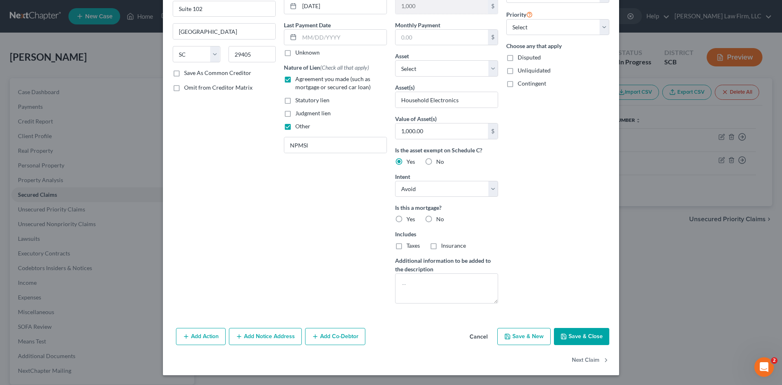
click at [587, 339] on button "Save & Close" at bounding box center [581, 336] width 55 height 17
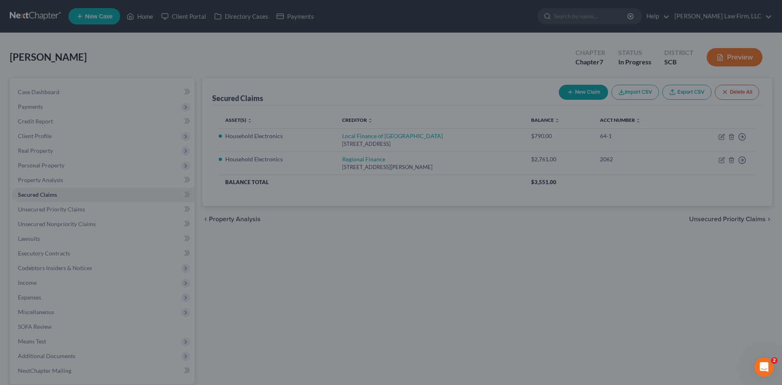
scroll to position [2, 0]
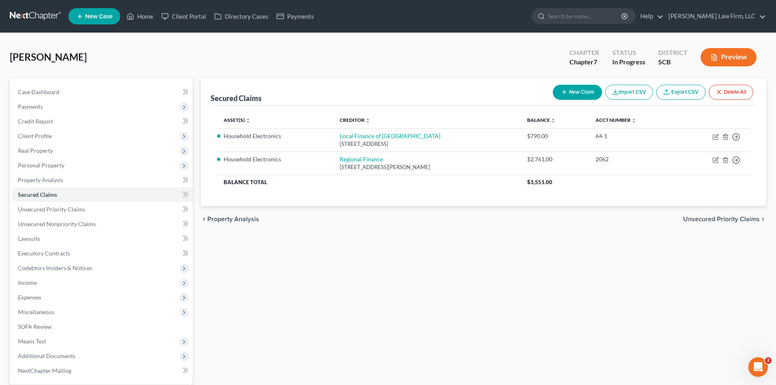
click at [719, 218] on span "Unsecured Priority Claims" at bounding box center [721, 219] width 77 height 7
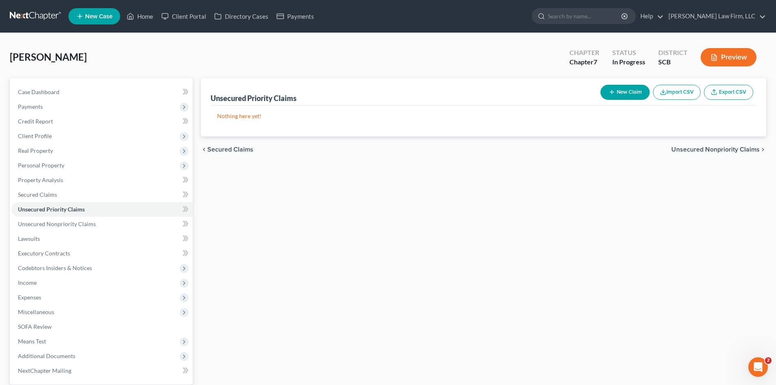
click at [683, 149] on span "Unsecured Nonpriority Claims" at bounding box center [715, 149] width 88 height 7
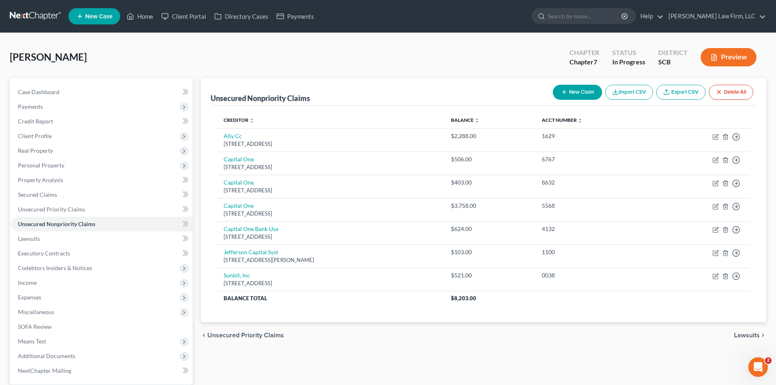
click at [566, 92] on button "New Claim" at bounding box center [577, 92] width 49 height 15
select select "0"
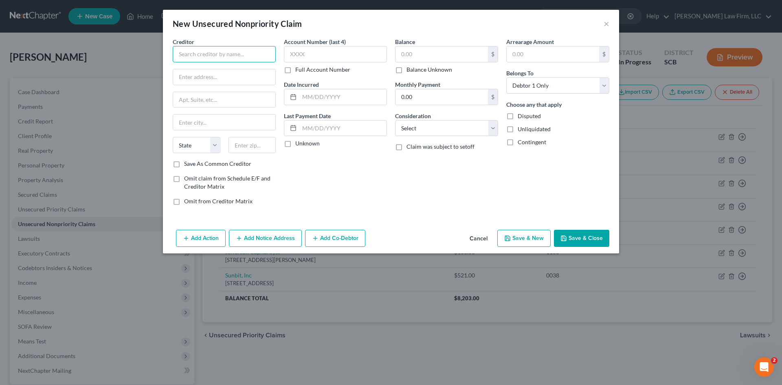
click at [188, 59] on input "text" at bounding box center [224, 54] width 103 height 16
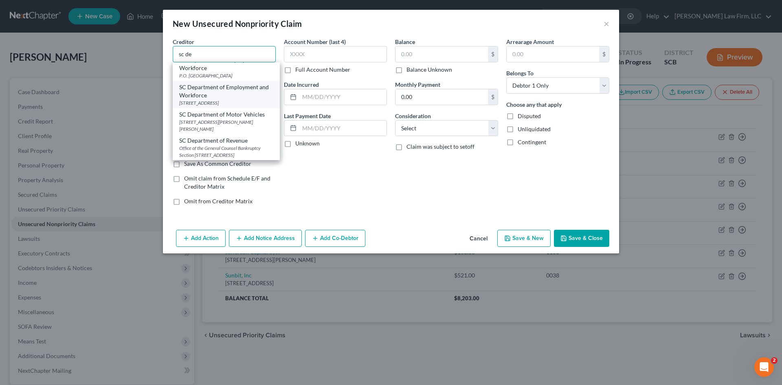
scroll to position [16, 0]
click at [216, 145] on div "Office of the General Counsel Bankruptcy Section 300A Outlet Pointe Blvd, Colum…" at bounding box center [226, 151] width 94 height 14
type input "SC Department of Revenue"
type input "Office of the General Counsel Bankruptcy Section"
type input "300A Outlet Pointe Blvd"
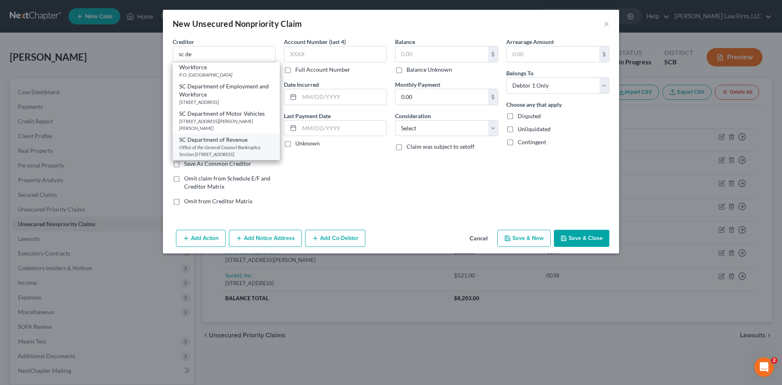
type input "Columbia"
select select "42"
type input "29210-5666"
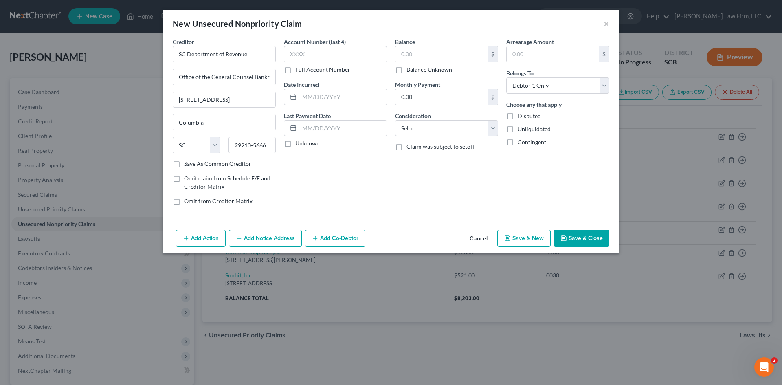
scroll to position [0, 0]
click at [438, 128] on select "Select Cable / Satellite Services Collection Agency Credit Card Debt Debt Couns…" at bounding box center [446, 128] width 103 height 16
select select "14"
click at [395, 120] on select "Select Cable / Satellite Services Collection Agency Credit Card Debt Debt Couns…" at bounding box center [446, 128] width 103 height 16
click at [421, 159] on input "text" at bounding box center [447, 159] width 102 height 15
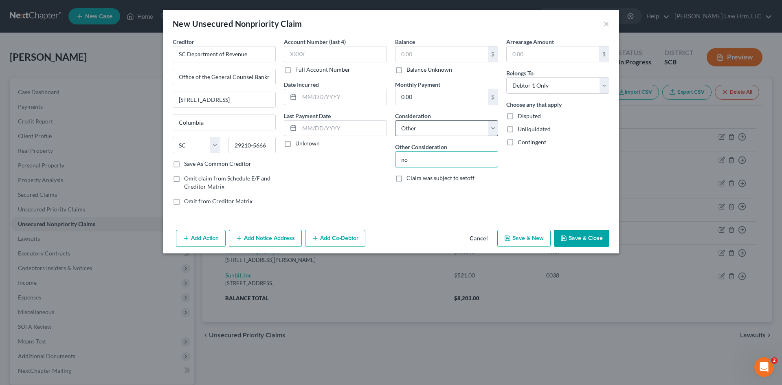
type input "Notice Only"
click at [590, 241] on button "Save & Close" at bounding box center [581, 238] width 55 height 17
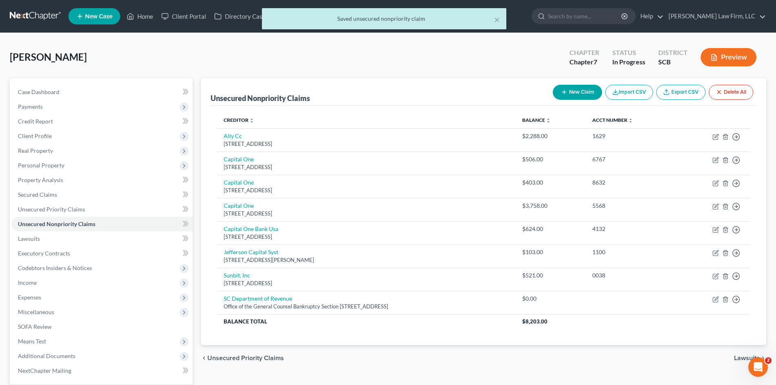
click at [592, 91] on button "New Claim" at bounding box center [577, 92] width 49 height 15
select select "0"
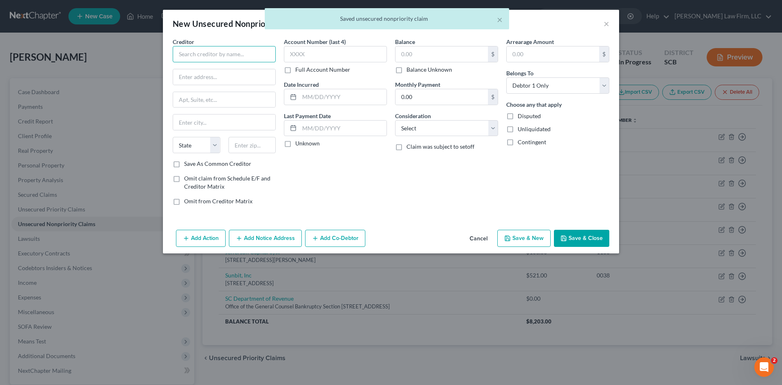
click at [261, 55] on input "text" at bounding box center [224, 54] width 103 height 16
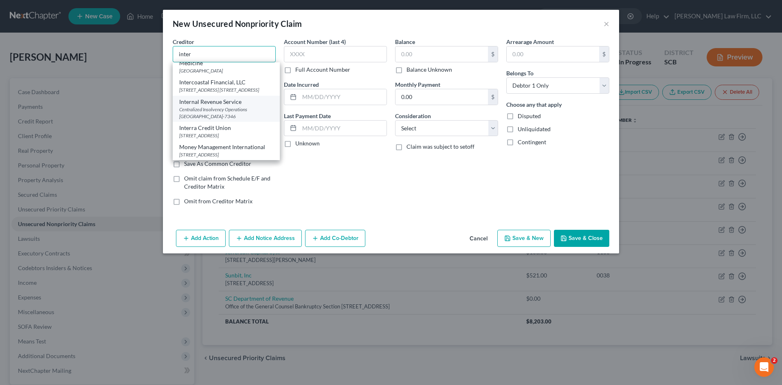
scroll to position [122, 0]
drag, startPoint x: 216, startPoint y: 106, endPoint x: 224, endPoint y: 106, distance: 8.2
click at [216, 106] on div "Centralized Insolvency Operations PO Box 7346, Philadelphia, PA 19101-7346" at bounding box center [226, 113] width 94 height 14
type input "Internal Revenue Service"
type input "Centralized Insolvency Operations"
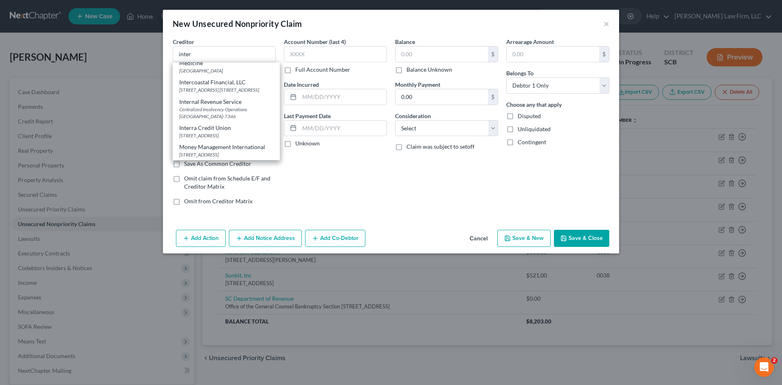
type input "PO Box 7346"
type input "Philadelphia"
select select "39"
type input "19101-7346"
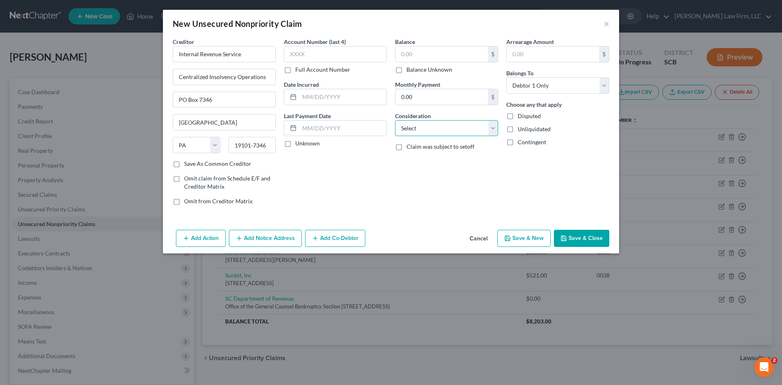
click at [431, 131] on select "Select Cable / Satellite Services Collection Agency Credit Card Debt Debt Couns…" at bounding box center [446, 128] width 103 height 16
click at [395, 120] on select "Select Cable / Satellite Services Collection Agency Credit Card Debt Debt Couns…" at bounding box center [446, 128] width 103 height 16
click at [445, 128] on select "Select Cable / Satellite Services Collection Agency Credit Card Debt Debt Couns…" at bounding box center [446, 128] width 103 height 16
select select "14"
click at [395, 120] on select "Select Cable / Satellite Services Collection Agency Credit Card Debt Debt Couns…" at bounding box center [446, 128] width 103 height 16
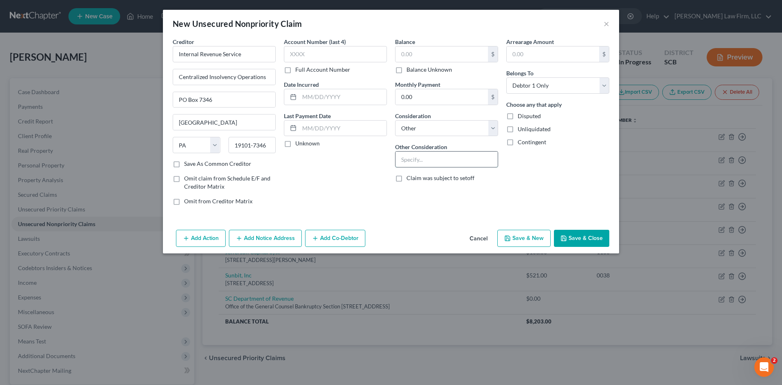
click at [451, 164] on input "text" at bounding box center [447, 159] width 102 height 15
type input "Notice Only"
click at [605, 240] on button "Save & Close" at bounding box center [581, 238] width 55 height 17
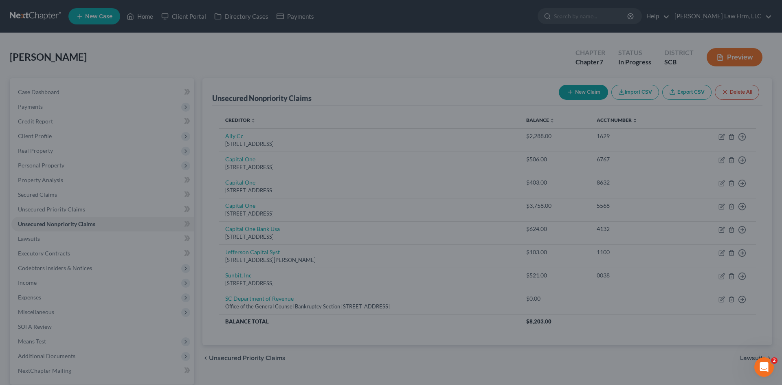
type input "0.00"
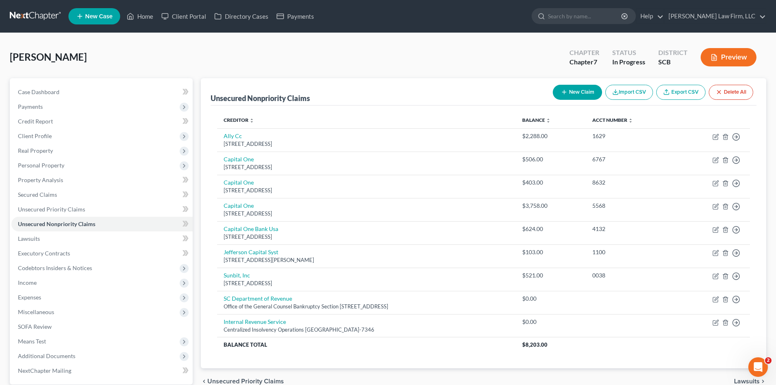
click at [591, 90] on button "New Claim" at bounding box center [577, 92] width 49 height 15
select select "0"
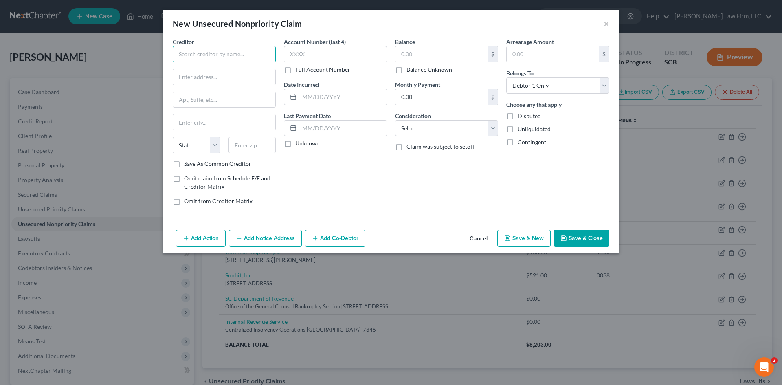
click at [240, 50] on input "text" at bounding box center [224, 54] width 103 height 16
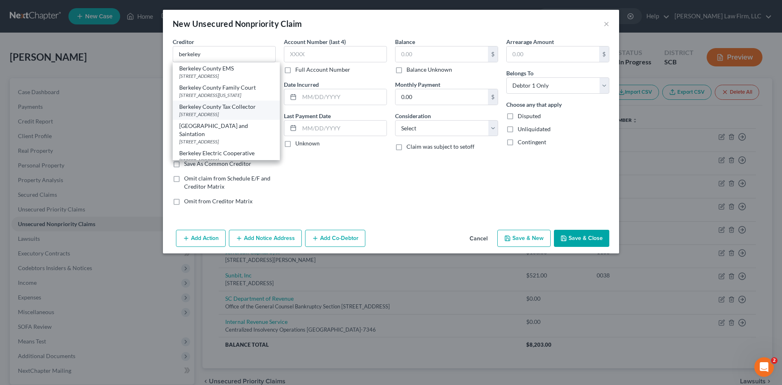
click at [203, 118] on div "PO Box 6122, Moncks Corner, SC 29461" at bounding box center [226, 114] width 94 height 7
type input "Berkeley County Tax Collector"
type input "PO Box 6122"
type input "Moncks Corner"
select select "42"
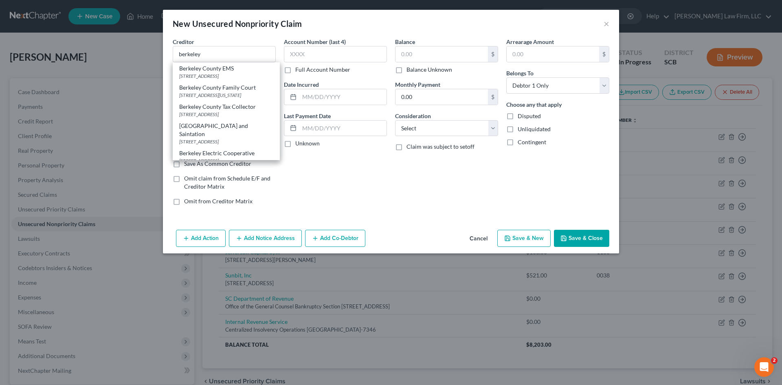
type input "29461"
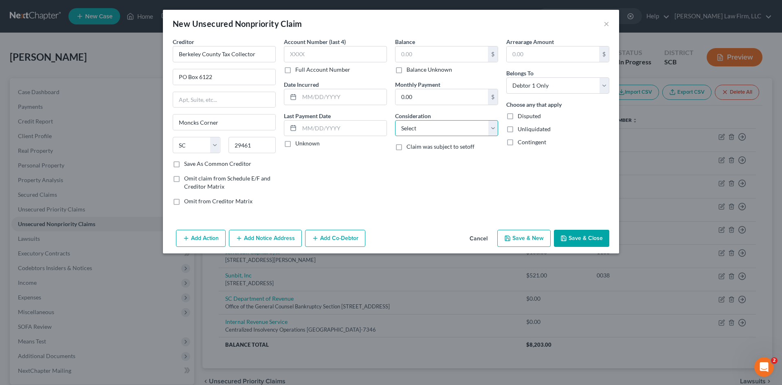
click at [419, 133] on select "Select Cable / Satellite Services Collection Agency Credit Card Debt Debt Couns…" at bounding box center [446, 128] width 103 height 16
select select "14"
click at [395, 120] on select "Select Cable / Satellite Services Collection Agency Credit Card Debt Debt Couns…" at bounding box center [446, 128] width 103 height 16
click at [425, 162] on input "text" at bounding box center [447, 159] width 102 height 15
type input "Notice Only"
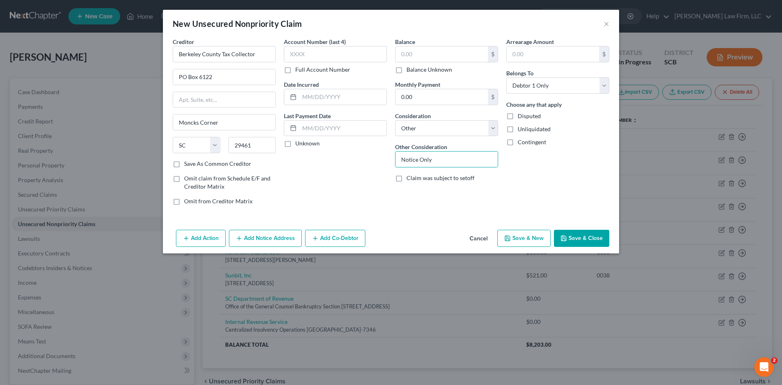
click at [576, 235] on button "Save & Close" at bounding box center [581, 238] width 55 height 17
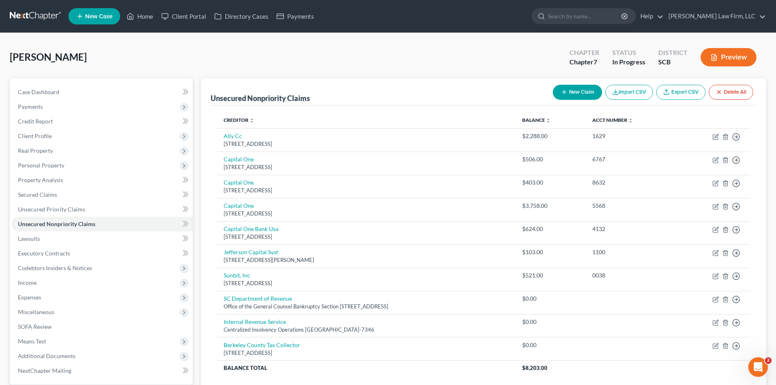
click at [580, 96] on button "New Claim" at bounding box center [577, 92] width 49 height 15
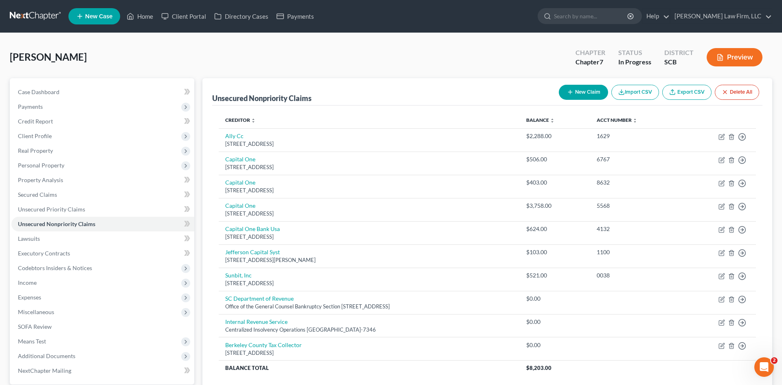
select select "0"
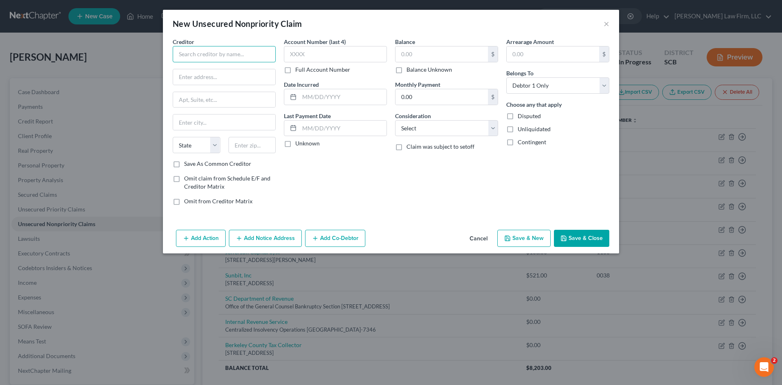
drag, startPoint x: 223, startPoint y: 59, endPoint x: 226, endPoint y: 55, distance: 4.4
click at [223, 59] on input "text" at bounding box center [224, 54] width 103 height 16
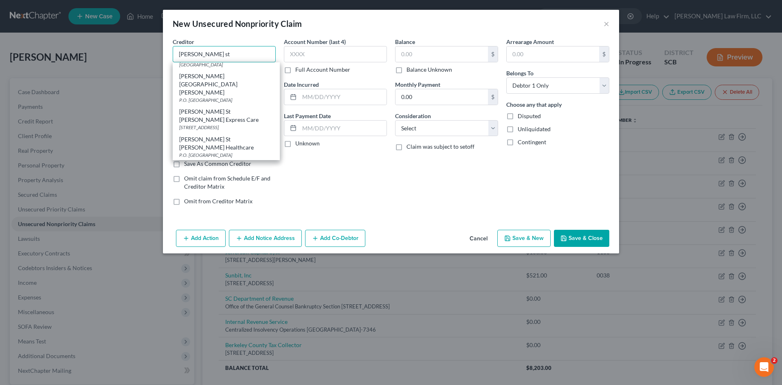
scroll to position [122, 0]
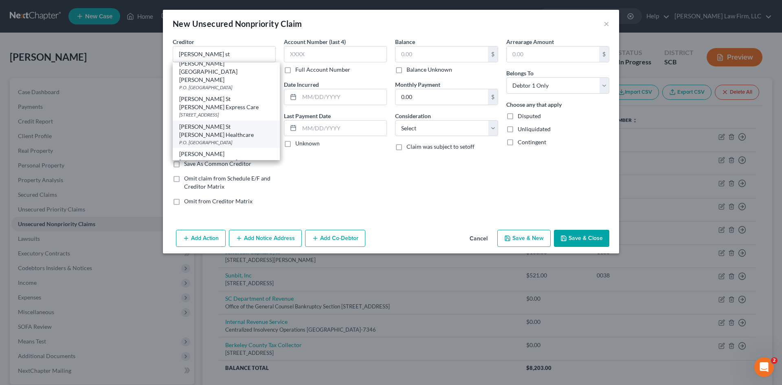
click at [220, 139] on div "P.O. Box 100062, Atlanta, GA 30348" at bounding box center [226, 142] width 94 height 7
type input "Roper St Francis Healthcare"
type input "P.O. Box 100062"
type input "Atlanta"
select select "10"
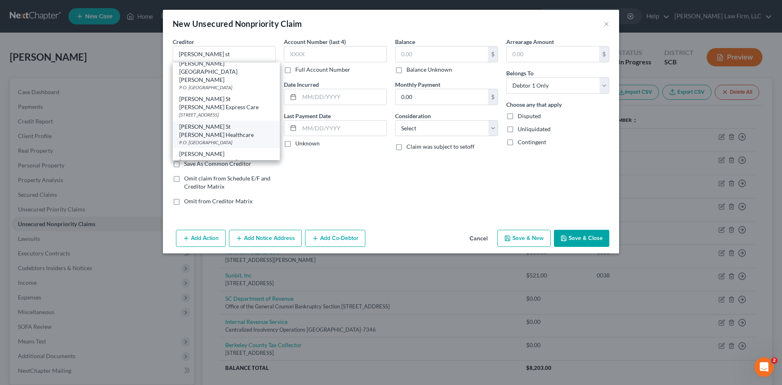
type input "30348"
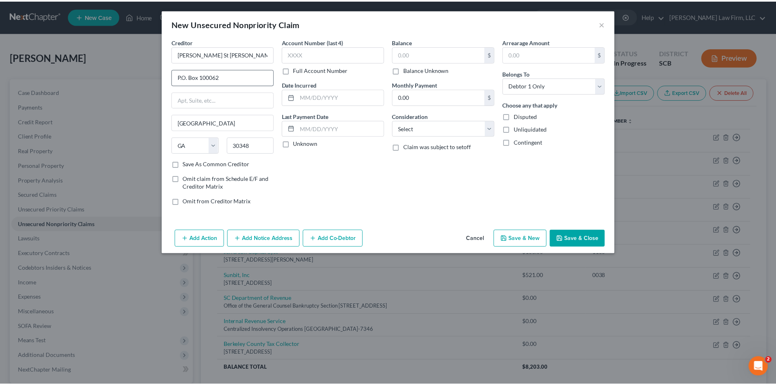
scroll to position [0, 0]
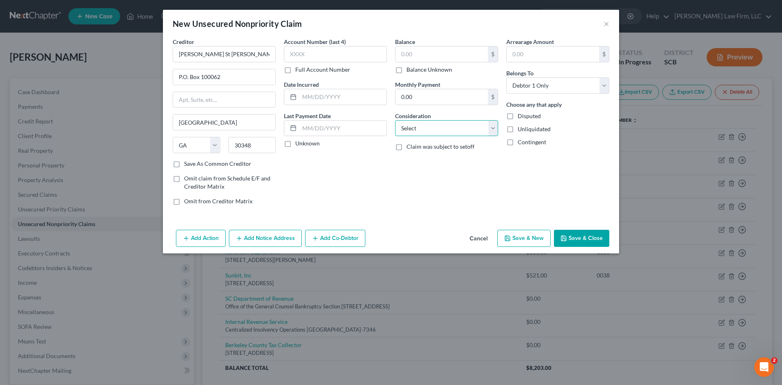
click at [457, 132] on select "Select Cable / Satellite Services Collection Agency Credit Card Debt Debt Couns…" at bounding box center [446, 128] width 103 height 16
select select "9"
click at [395, 120] on select "Select Cable / Satellite Services Collection Agency Credit Card Debt Debt Couns…" at bounding box center [446, 128] width 103 height 16
click at [583, 236] on button "Save & Close" at bounding box center [581, 238] width 55 height 17
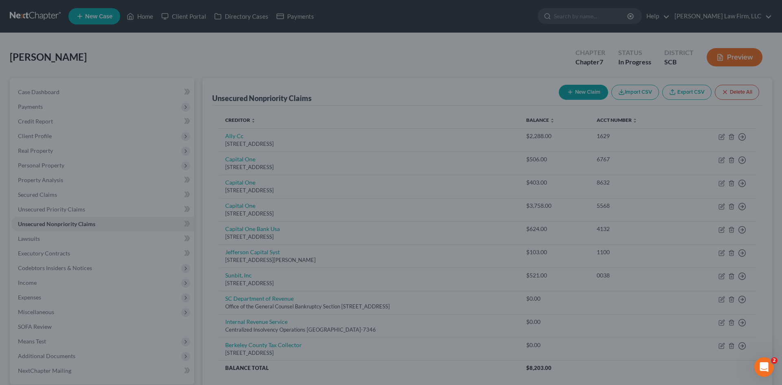
type input "0.00"
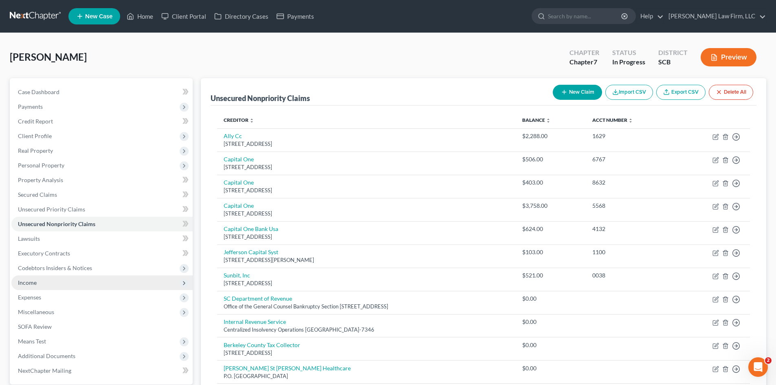
click at [28, 285] on span "Income" at bounding box center [27, 282] width 19 height 7
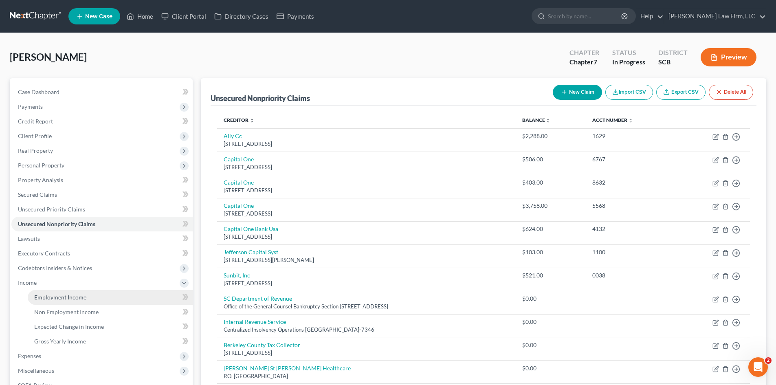
click at [41, 293] on link "Employment Income" at bounding box center [110, 297] width 165 height 15
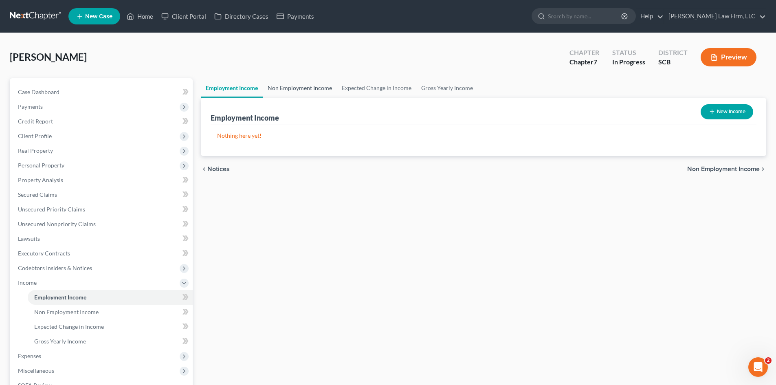
click at [309, 93] on link "Non Employment Income" at bounding box center [300, 88] width 74 height 20
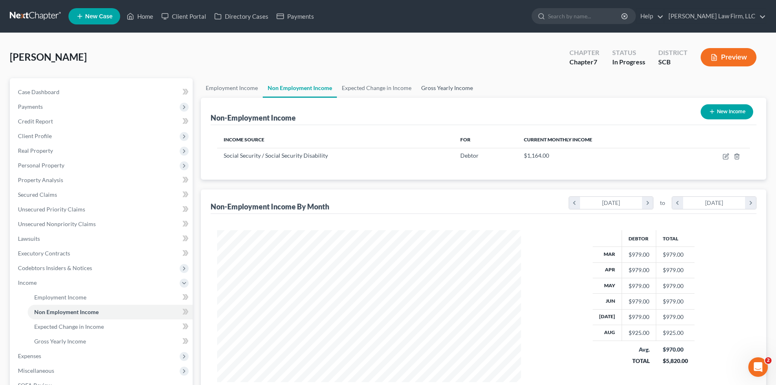
scroll to position [152, 320]
click at [451, 88] on link "Gross Yearly Income" at bounding box center [447, 88] width 62 height 20
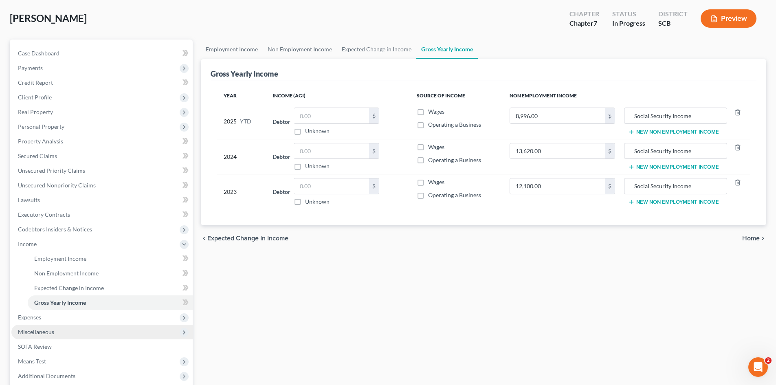
scroll to position [122, 0]
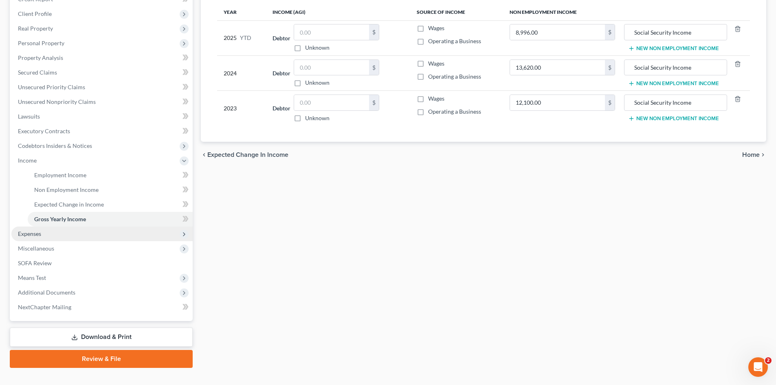
click at [41, 234] on span "Expenses" at bounding box center [29, 233] width 23 height 7
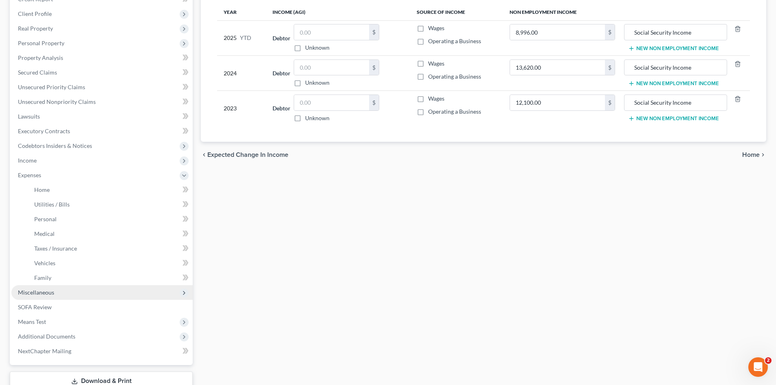
click at [35, 289] on span "Miscellaneous" at bounding box center [36, 292] width 36 height 7
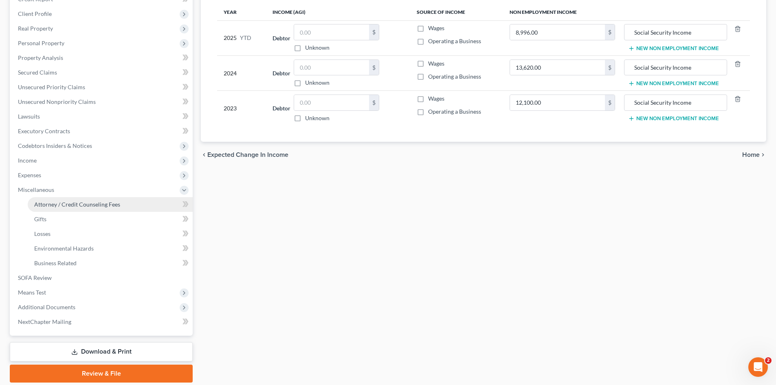
click at [64, 206] on span "Attorney / Credit Counseling Fees" at bounding box center [77, 204] width 86 height 7
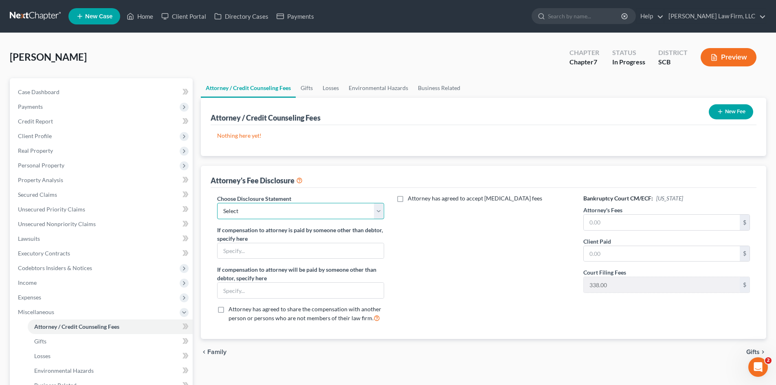
click at [323, 211] on select "Select Disclosure of Compensation of Attorney for Debtor(S)" at bounding box center [300, 211] width 167 height 16
select select "0"
click at [217, 203] on select "Select Disclosure of Compensation of Attorney for Debtor(S)" at bounding box center [300, 211] width 167 height 16
click at [722, 108] on icon "button" at bounding box center [720, 111] width 7 height 7
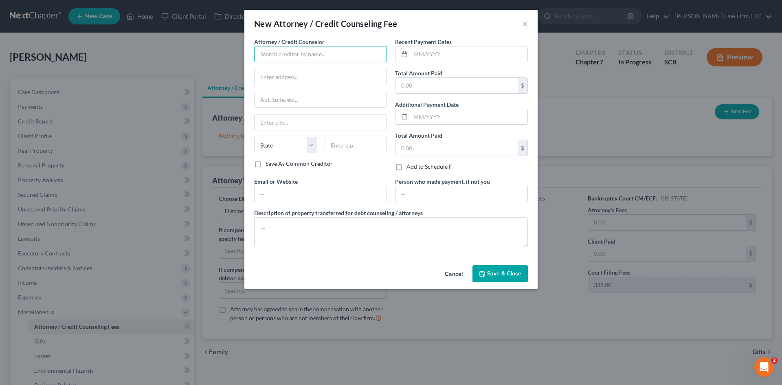
click at [289, 60] on input "text" at bounding box center [320, 54] width 133 height 16
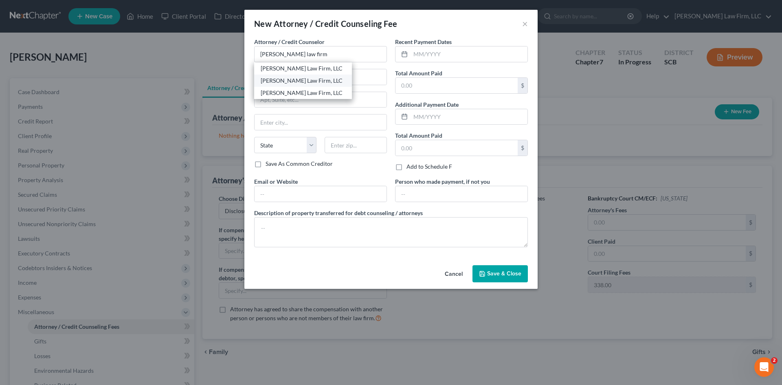
click at [309, 82] on div "[PERSON_NAME] Law Firm, LLC" at bounding box center [303, 81] width 85 height 8
type input "[PERSON_NAME] Law Firm, LLC"
type input "4000 Faber Place Drive"
type input "Suite 120"
type input "North Charleston"
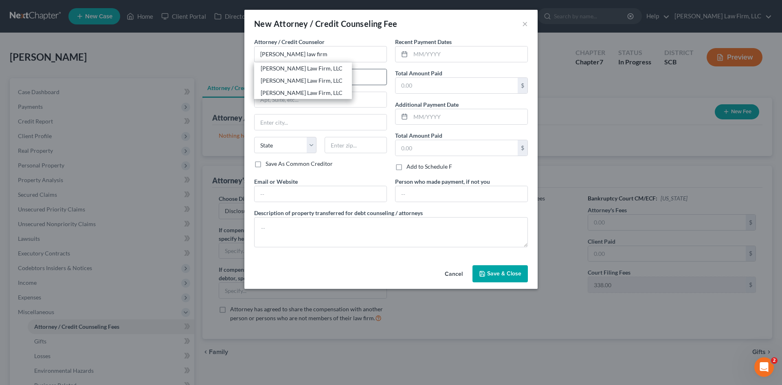
select select "42"
type input "29405"
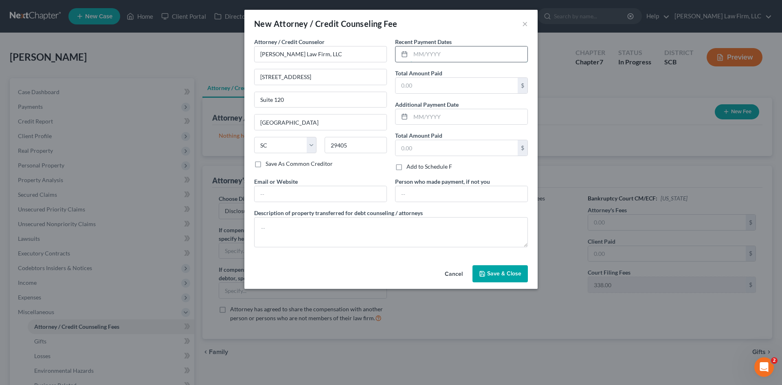
click at [472, 61] on input "text" at bounding box center [469, 53] width 117 height 15
type input "09/2025"
click at [483, 82] on input "text" at bounding box center [457, 85] width 122 height 15
type input "2,900"
drag, startPoint x: 374, startPoint y: 237, endPoint x: 374, endPoint y: 229, distance: 7.8
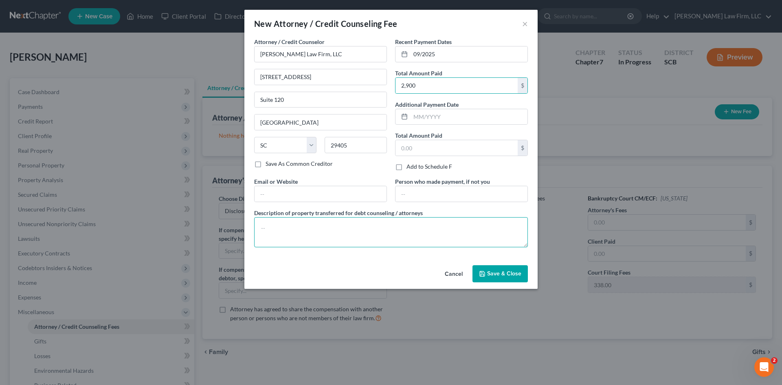
click at [373, 238] on textarea at bounding box center [391, 232] width 274 height 30
click at [325, 236] on textarea "Filing Fee $338.00 Attorney's Fee $ Credit Report $38.25" at bounding box center [391, 232] width 274 height 30
paste textarea "2523.75"
click at [305, 236] on textarea "Filing Fee $338.00 Attorney's Fee $2523.75 Credit Report $38.25" at bounding box center [391, 232] width 274 height 30
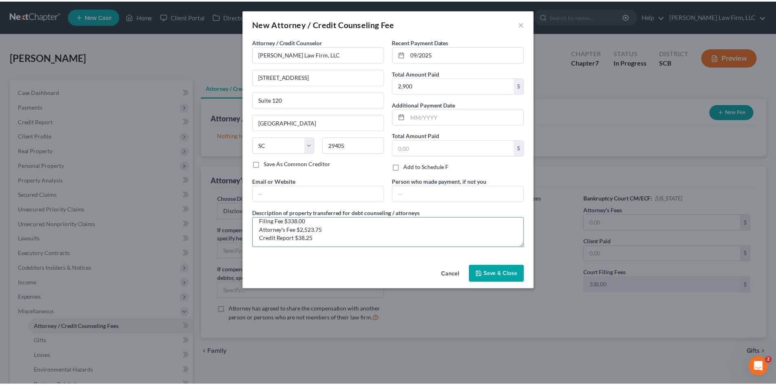
scroll to position [9, 0]
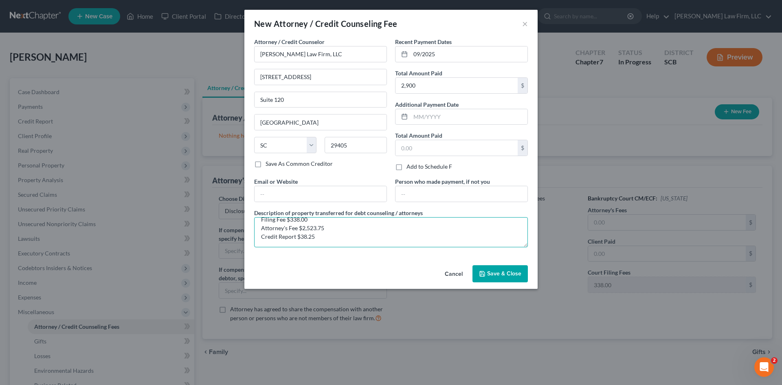
type textarea "Filing Fee $338.00 Attorney's Fee $2,523.75 Credit Report $38.25"
click at [493, 270] on span "Save & Close" at bounding box center [504, 273] width 34 height 7
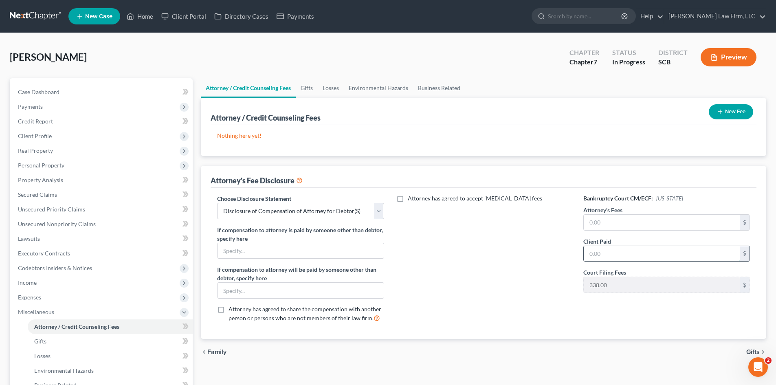
click at [617, 251] on input "text" at bounding box center [662, 253] width 156 height 15
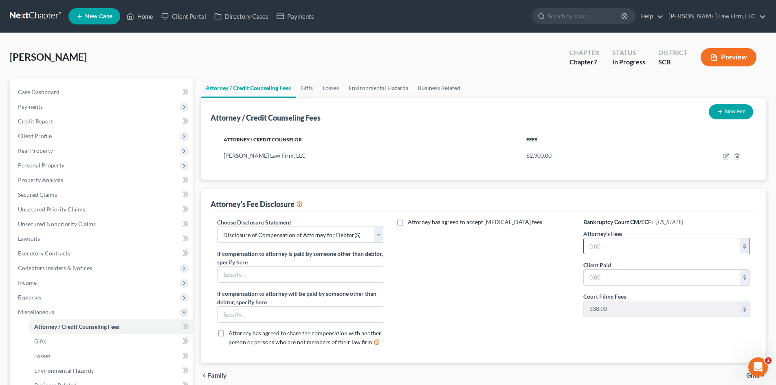
paste input "2523.75"
type input "2523.75"
paste input "2523.75"
type input "2523.75"
click at [732, 112] on button "New Fee" at bounding box center [731, 111] width 44 height 15
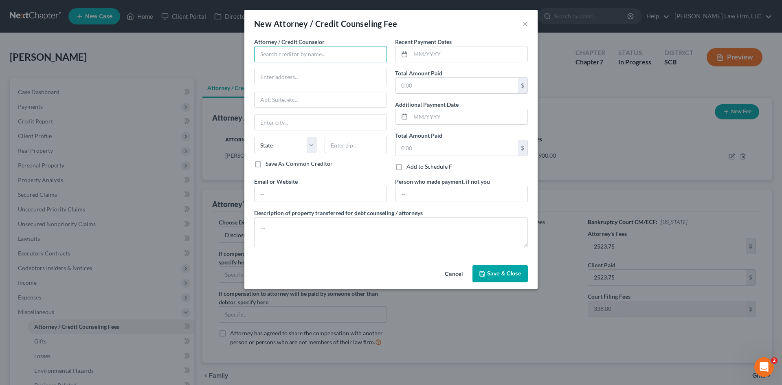
click at [315, 55] on input "text" at bounding box center [320, 54] width 133 height 16
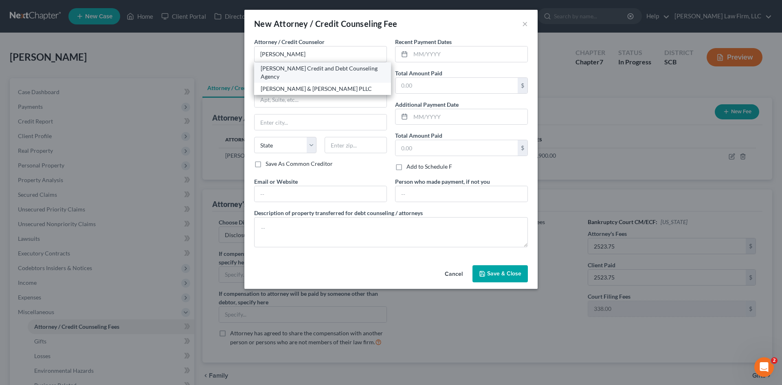
click at [286, 71] on div "Allen Credit and Debt Counseling Agency" at bounding box center [323, 72] width 124 height 16
type input "Allen Credit and Debt Counseling Agency"
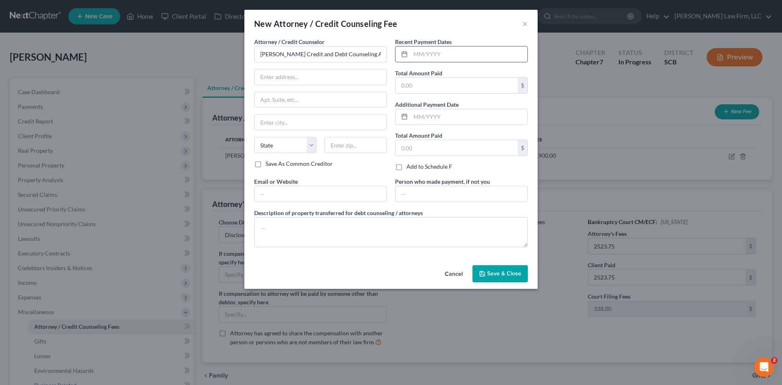
click at [464, 54] on input "text" at bounding box center [469, 53] width 117 height 15
type input "09/2025"
click at [465, 83] on input "text" at bounding box center [457, 85] width 122 height 15
type input "30.00"
click at [305, 235] on textarea at bounding box center [391, 232] width 274 height 30
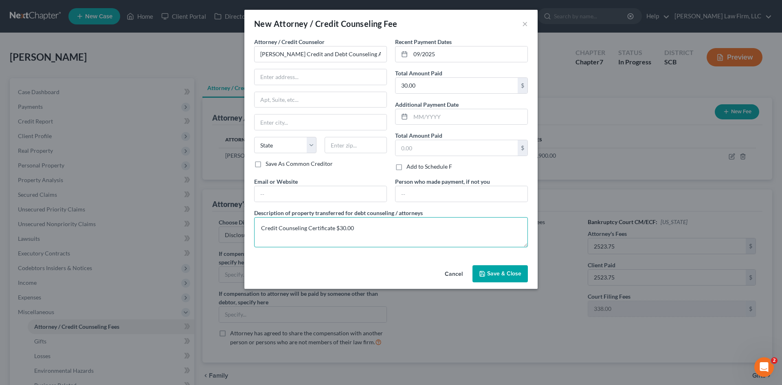
type textarea "Credit Counseling Certificate $30.00"
click at [507, 270] on span "Save & Close" at bounding box center [504, 273] width 34 height 7
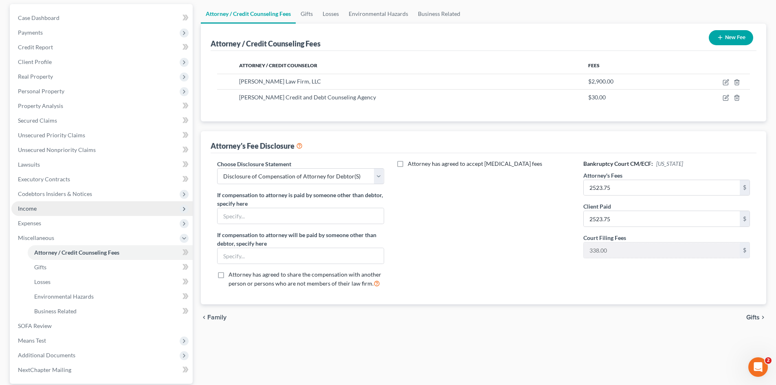
scroll to position [81, 0]
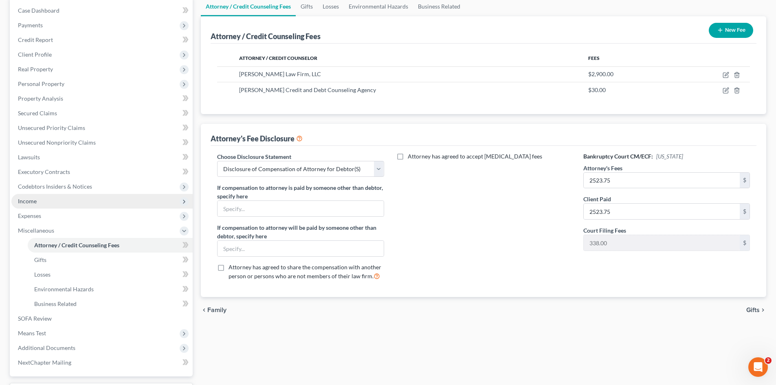
click at [42, 203] on span "Income" at bounding box center [101, 201] width 181 height 15
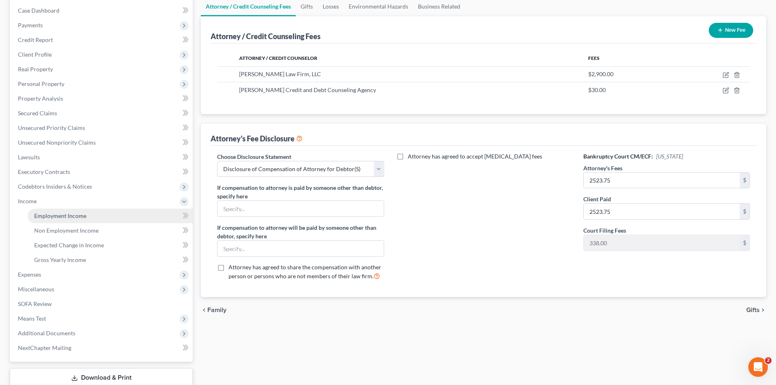
click at [41, 214] on span "Employment Income" at bounding box center [60, 215] width 52 height 7
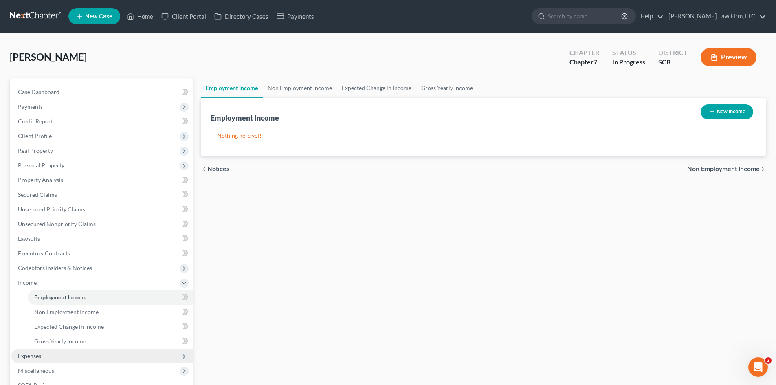
click at [24, 352] on span "Expenses" at bounding box center [101, 356] width 181 height 15
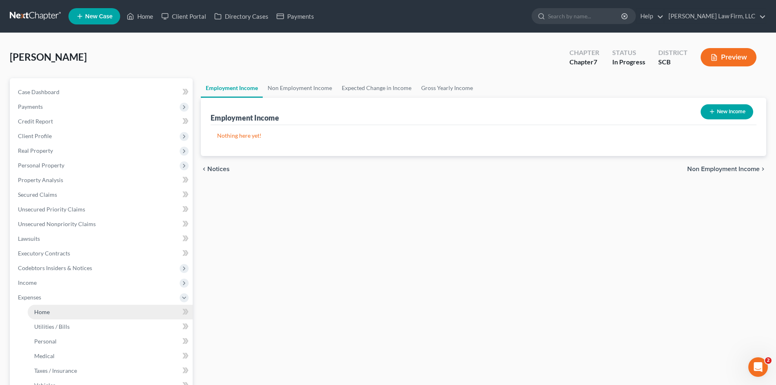
click at [44, 313] on span "Home" at bounding box center [41, 311] width 15 height 7
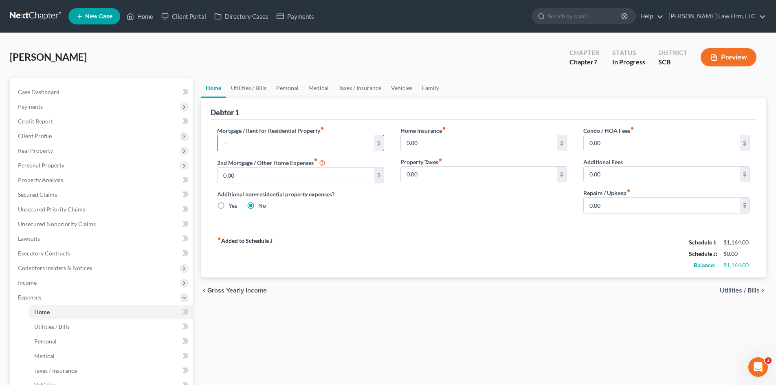
click at [323, 147] on input "text" at bounding box center [296, 142] width 156 height 15
type input "784.67"
click at [432, 148] on input "0.00" at bounding box center [479, 142] width 156 height 15
click at [432, 174] on input "0.00" at bounding box center [479, 174] width 156 height 15
click at [605, 202] on input "0.00" at bounding box center [662, 205] width 156 height 15
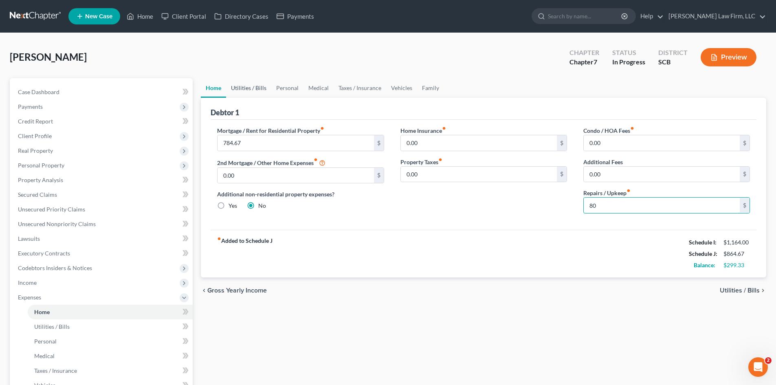
type input "80"
click at [251, 85] on link "Utilities / Bills" at bounding box center [248, 88] width 45 height 20
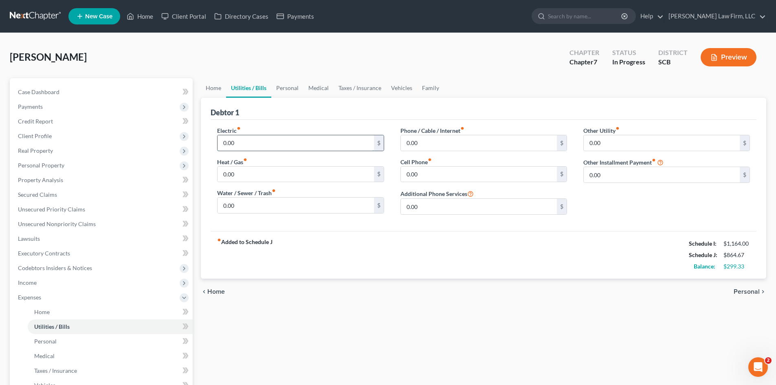
click at [254, 146] on input "0.00" at bounding box center [296, 142] width 156 height 15
type input "200"
type input "60"
type input "7"
click at [290, 147] on input "7" at bounding box center [296, 142] width 156 height 15
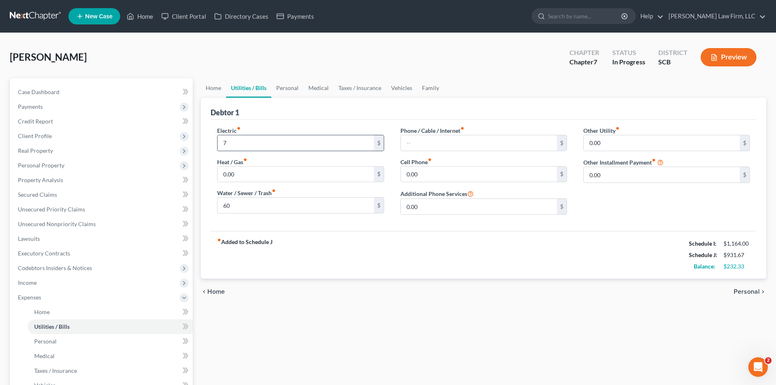
drag, startPoint x: 273, startPoint y: 142, endPoint x: 223, endPoint y: 144, distance: 49.4
click at [223, 144] on input "7" at bounding box center [296, 142] width 156 height 15
type input "200"
click at [407, 148] on input "text" at bounding box center [479, 142] width 156 height 15
type input "128"
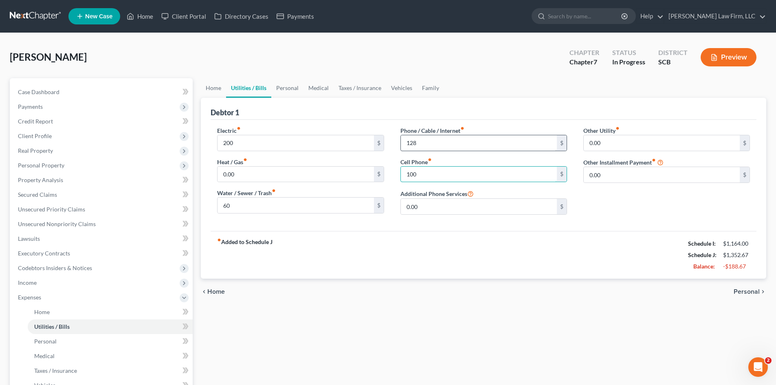
type input "100"
click at [299, 90] on link "Personal" at bounding box center [287, 88] width 32 height 20
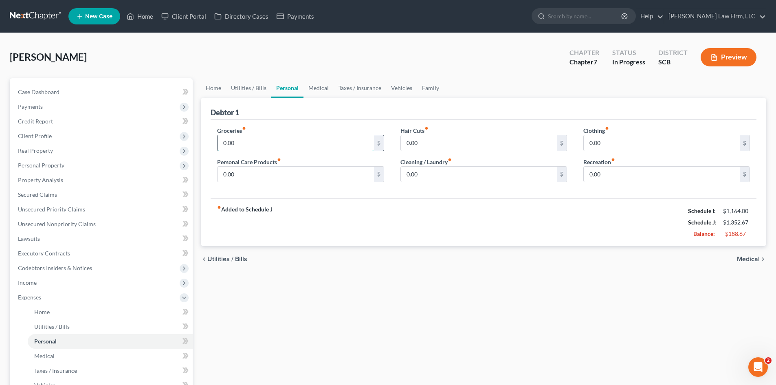
click at [279, 142] on input "0.00" at bounding box center [296, 142] width 156 height 15
type input "250"
type input "20"
type input "40"
type input "15"
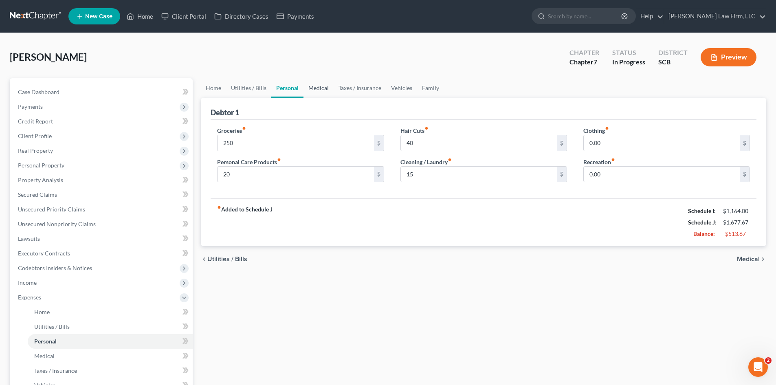
click at [326, 84] on link "Medical" at bounding box center [319, 88] width 30 height 20
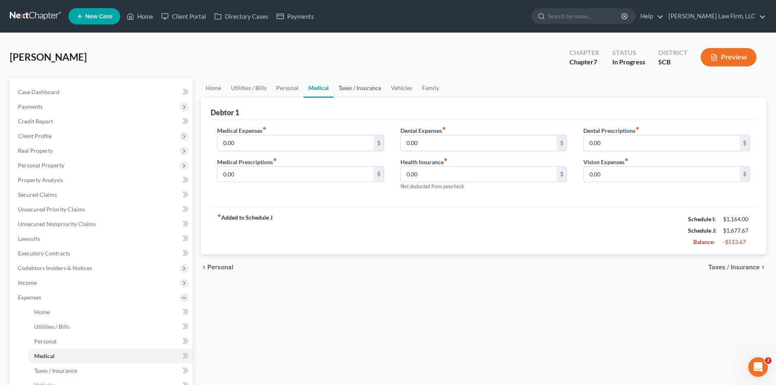
click at [349, 91] on link "Taxes / Insurance" at bounding box center [360, 88] width 53 height 20
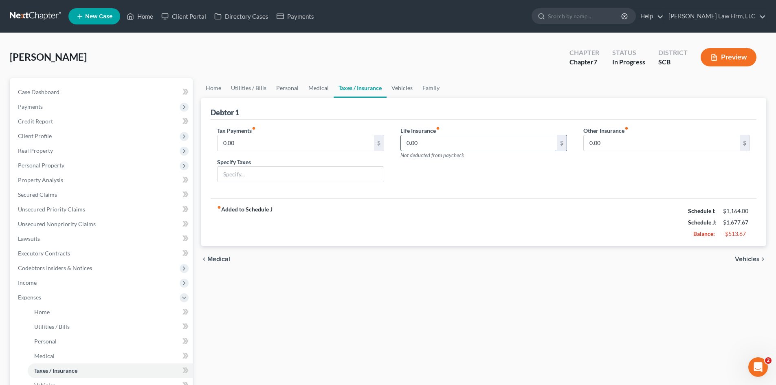
click at [423, 142] on input "0.00" at bounding box center [479, 142] width 156 height 15
type input "20"
click at [405, 89] on link "Vehicles" at bounding box center [402, 88] width 31 height 20
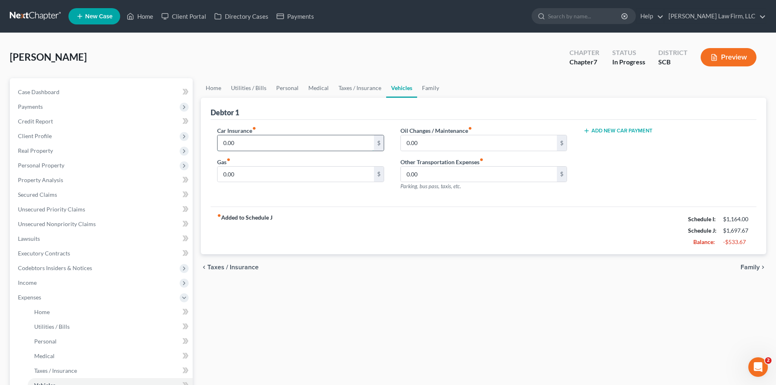
click at [252, 149] on input "0.00" at bounding box center [296, 142] width 156 height 15
type input "185.40"
type input "60"
click at [429, 90] on link "Family" at bounding box center [430, 88] width 27 height 20
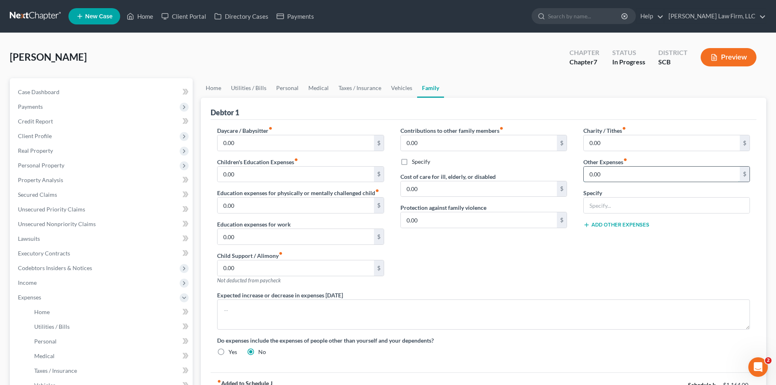
click at [607, 173] on input "0.00" at bounding box center [662, 174] width 156 height 15
type input "40"
click at [618, 205] on input "text" at bounding box center [667, 205] width 166 height 15
type input "40"
click at [295, 86] on link "Personal" at bounding box center [287, 88] width 32 height 20
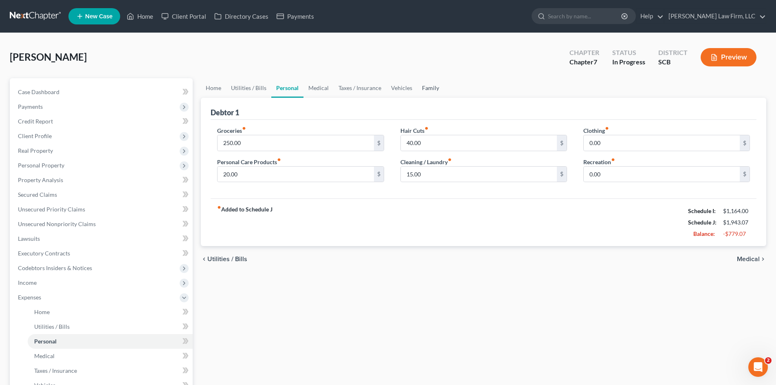
click at [435, 90] on link "Family" at bounding box center [430, 88] width 27 height 20
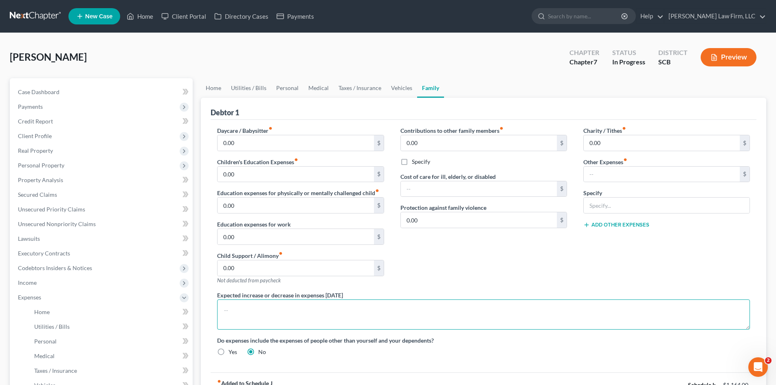
click at [325, 315] on textarea at bounding box center [483, 314] width 533 height 30
paste textarea "2523.75"
type textarea "The debtor does not anticipate an increase or decrease in his expenditures of 1…"
click at [216, 90] on link "Home" at bounding box center [213, 88] width 25 height 20
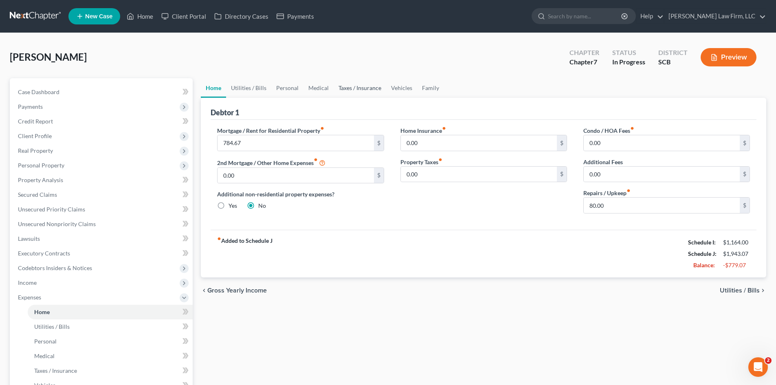
click at [351, 91] on link "Taxes / Insurance" at bounding box center [360, 88] width 53 height 20
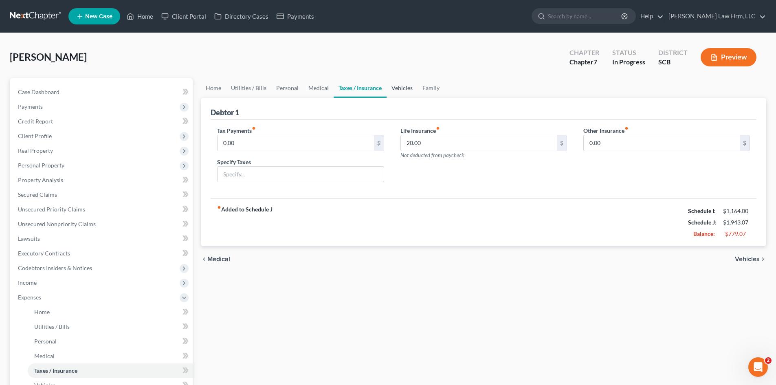
click at [391, 89] on link "Vehicles" at bounding box center [402, 88] width 31 height 20
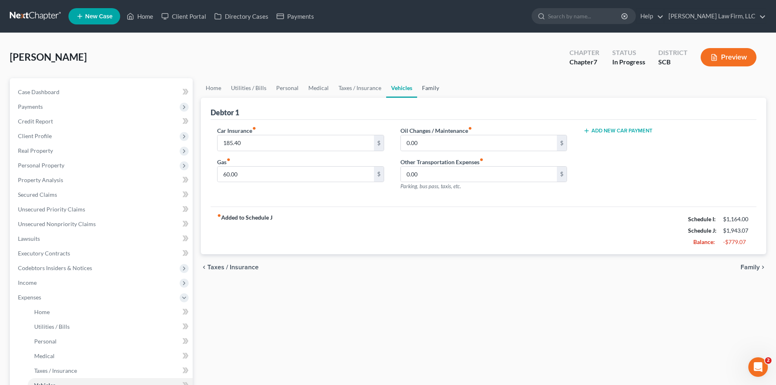
click at [427, 90] on link "Family" at bounding box center [430, 88] width 27 height 20
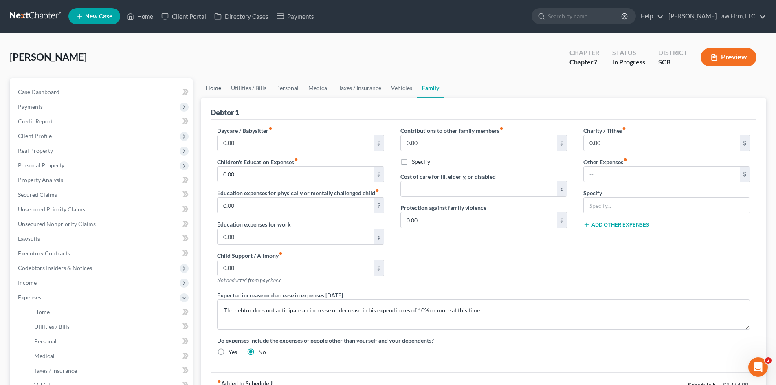
click at [214, 83] on link "Home" at bounding box center [213, 88] width 25 height 20
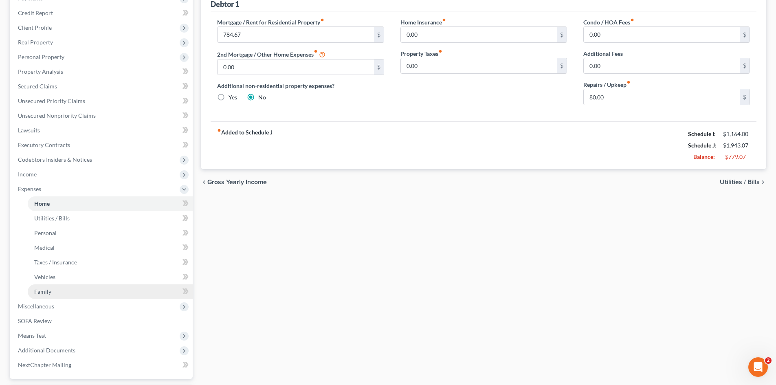
scroll to position [163, 0]
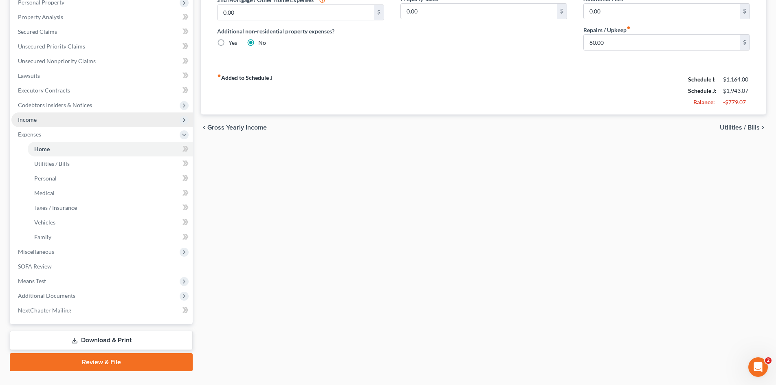
click at [33, 125] on span "Income" at bounding box center [101, 119] width 181 height 15
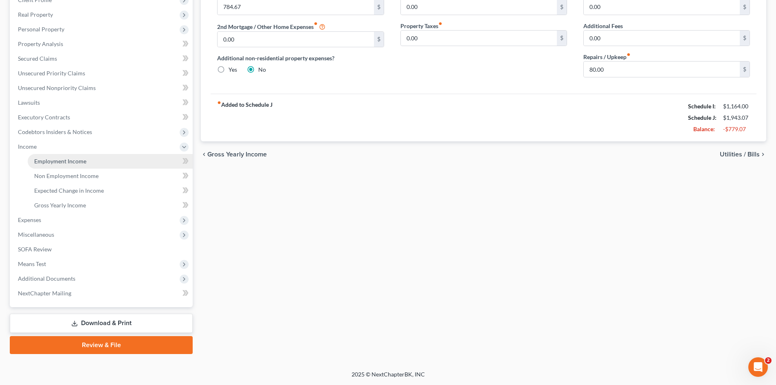
scroll to position [136, 0]
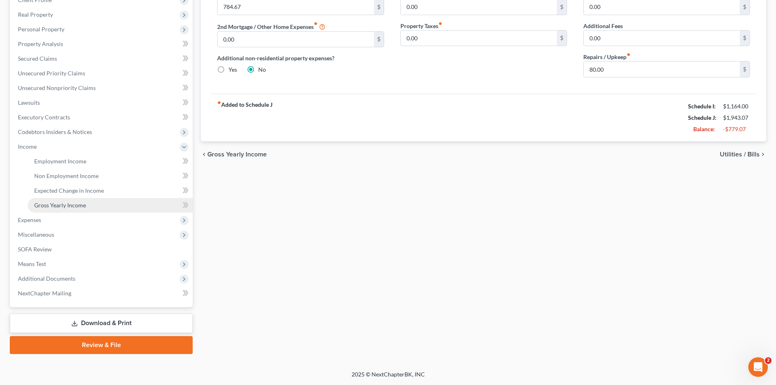
click at [53, 202] on span "Gross Yearly Income" at bounding box center [60, 205] width 52 height 7
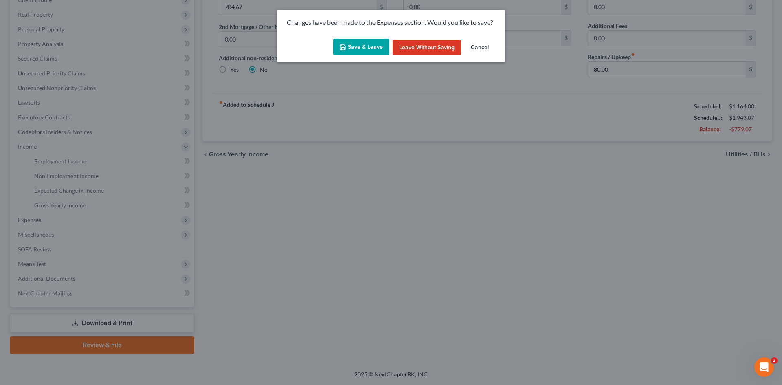
click at [361, 49] on button "Save & Leave" at bounding box center [361, 47] width 56 height 17
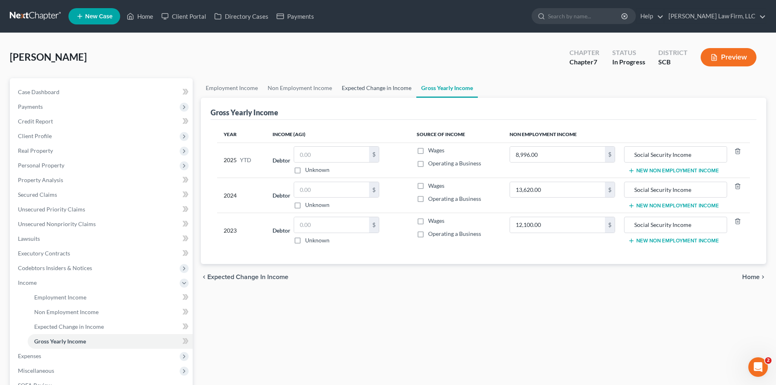
click at [379, 84] on link "Expected Change in Income" at bounding box center [376, 88] width 79 height 20
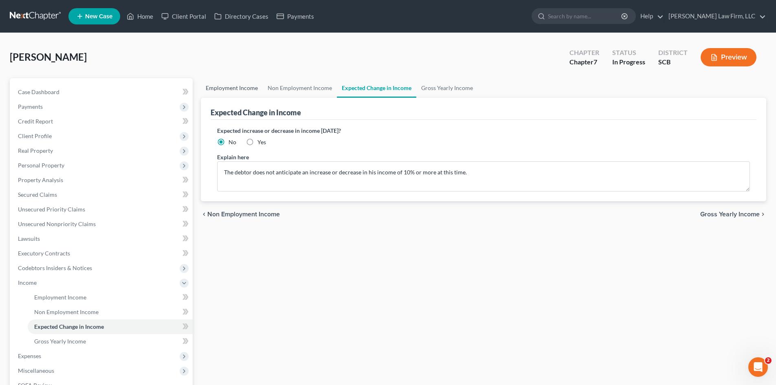
click at [227, 92] on link "Employment Income" at bounding box center [232, 88] width 62 height 20
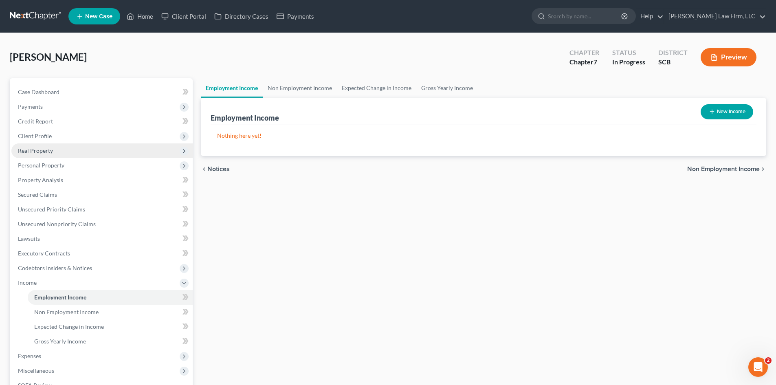
click at [40, 152] on span "Real Property" at bounding box center [35, 150] width 35 height 7
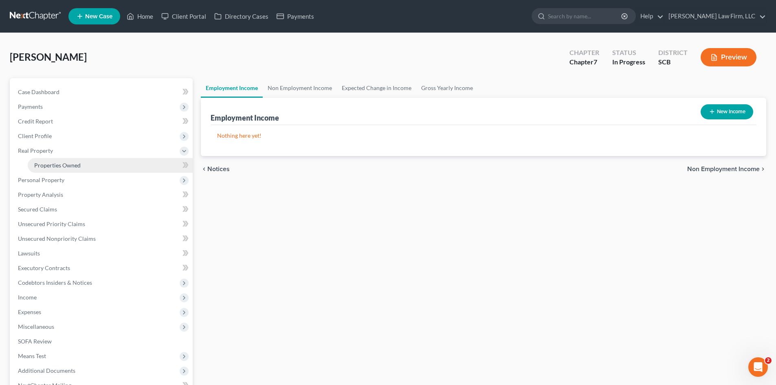
click at [49, 163] on span "Properties Owned" at bounding box center [57, 165] width 46 height 7
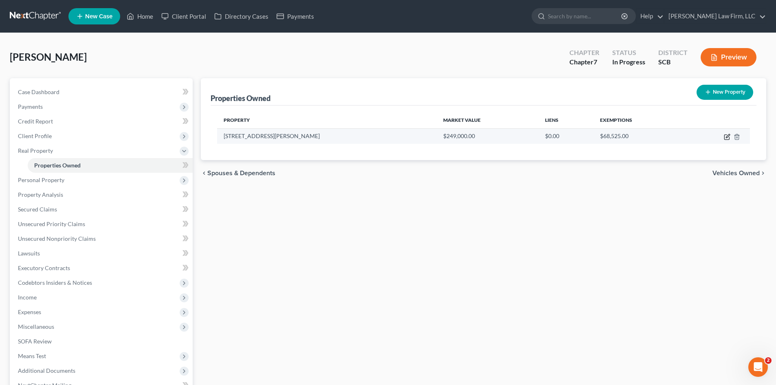
click at [727, 137] on icon "button" at bounding box center [728, 136] width 4 height 4
select select "42"
select select "3"
select select "7"
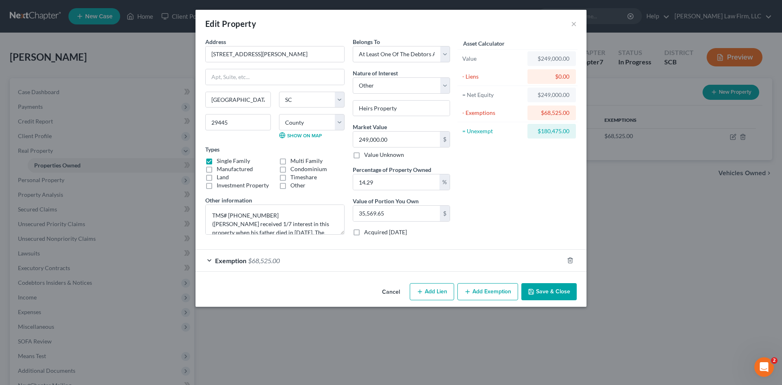
click at [444, 295] on button "Add Lien" at bounding box center [432, 291] width 44 height 17
select select "3"
select select "0"
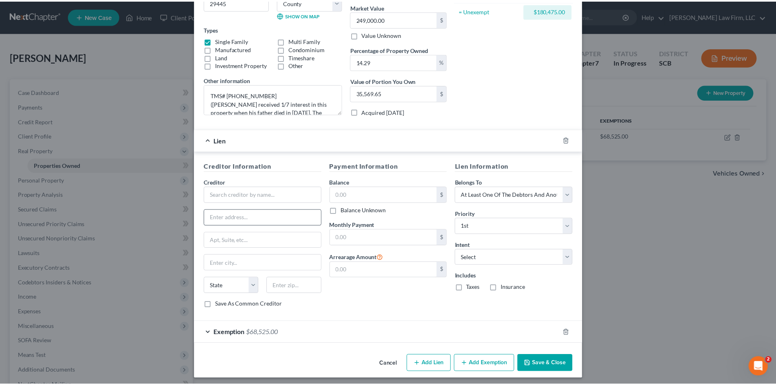
scroll to position [122, 0]
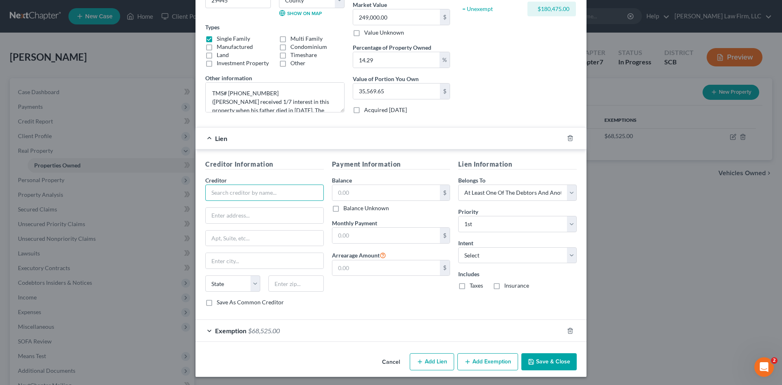
click at [273, 197] on input "text" at bounding box center [264, 193] width 119 height 16
type input "Wells Fargo Home Mortgage"
click at [337, 195] on input "text" at bounding box center [386, 192] width 108 height 15
type input "103,601.80"
click at [542, 362] on button "Save & Close" at bounding box center [548, 361] width 55 height 17
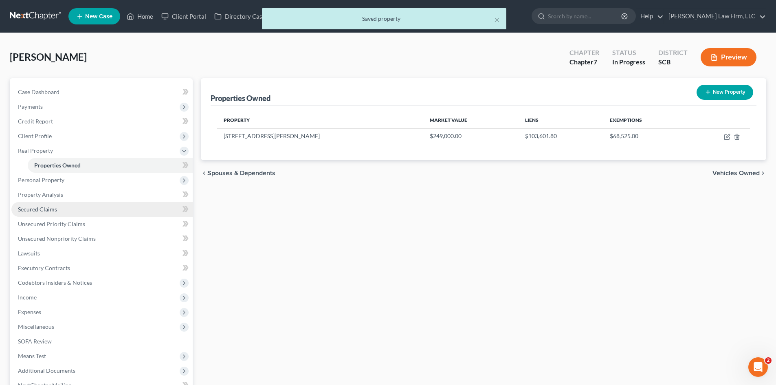
click at [48, 213] on link "Secured Claims" at bounding box center [101, 209] width 181 height 15
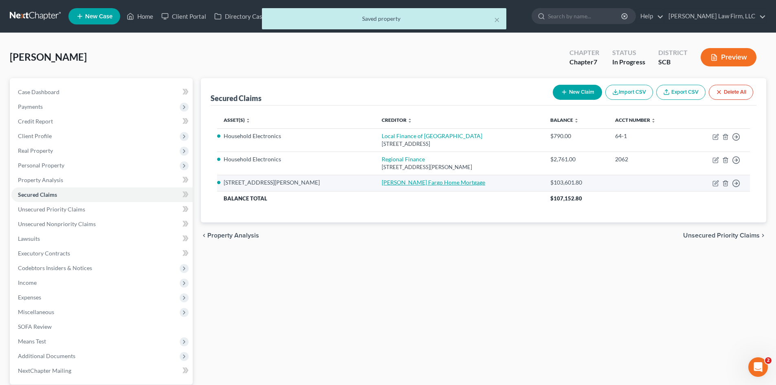
click at [382, 185] on link "Wells Fargo Home Mortgage" at bounding box center [433, 182] width 103 height 7
select select "3"
select select "0"
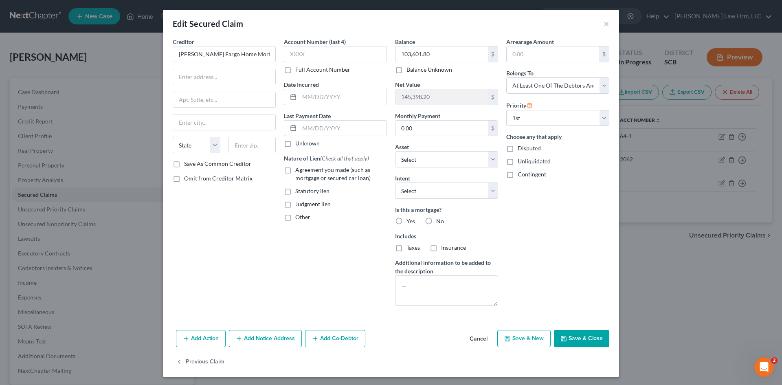
click at [184, 181] on label "Omit from Creditor Matrix" at bounding box center [218, 178] width 68 height 8
click at [187, 180] on input "Omit from Creditor Matrix" at bounding box center [189, 176] width 5 height 5
checkbox input "true"
click at [469, 339] on button "Cancel" at bounding box center [478, 339] width 31 height 16
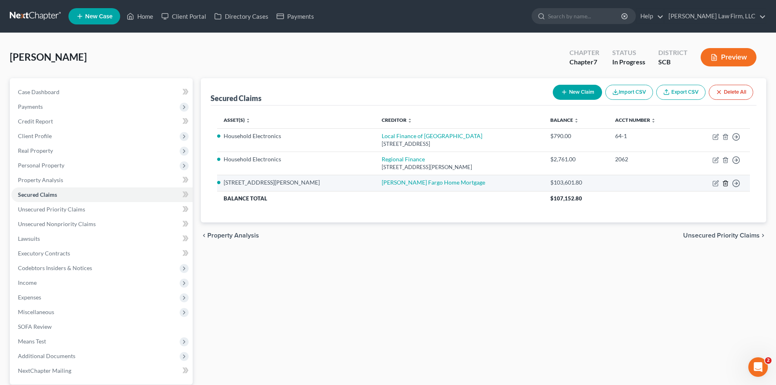
click at [726, 185] on icon "button" at bounding box center [725, 183] width 7 height 7
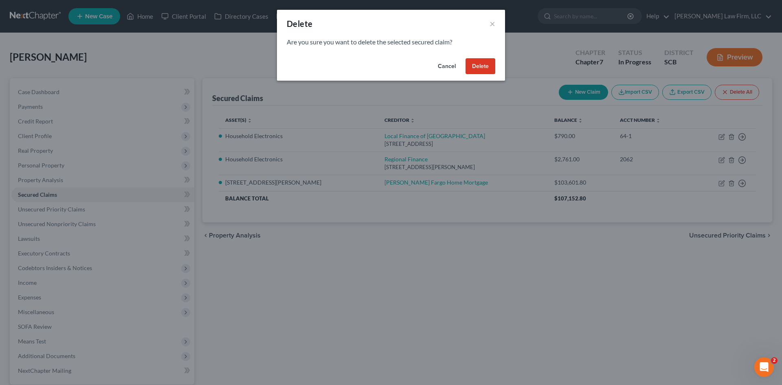
click at [482, 68] on button "Delete" at bounding box center [481, 66] width 30 height 16
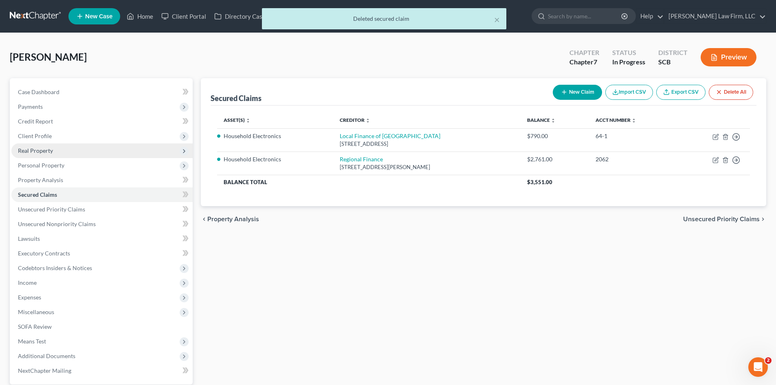
click at [49, 154] on span "Real Property" at bounding box center [101, 150] width 181 height 15
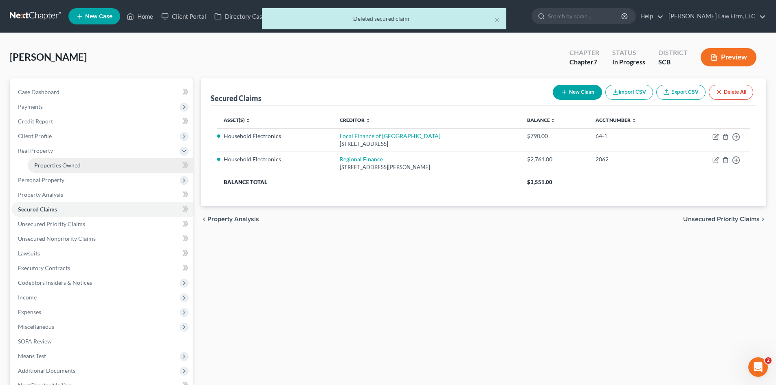
click at [53, 166] on span "Properties Owned" at bounding box center [57, 165] width 46 height 7
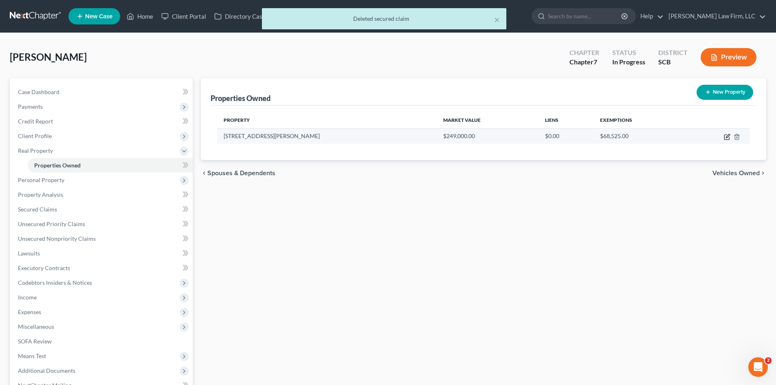
click at [725, 139] on icon "button" at bounding box center [726, 137] width 5 height 5
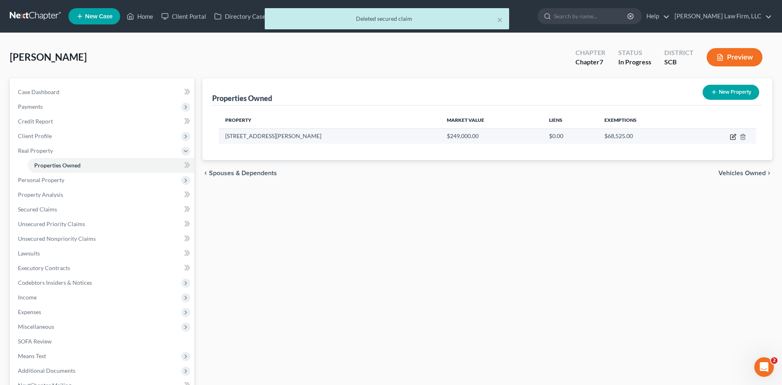
select select "42"
select select "7"
select select "3"
select select "7"
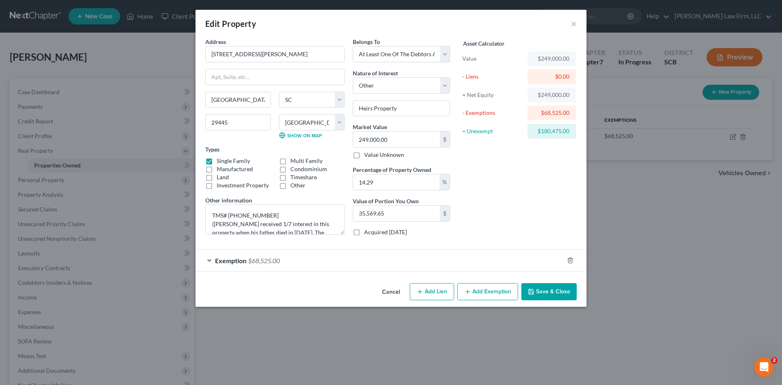
click at [537, 292] on button "Save & Close" at bounding box center [548, 291] width 55 height 17
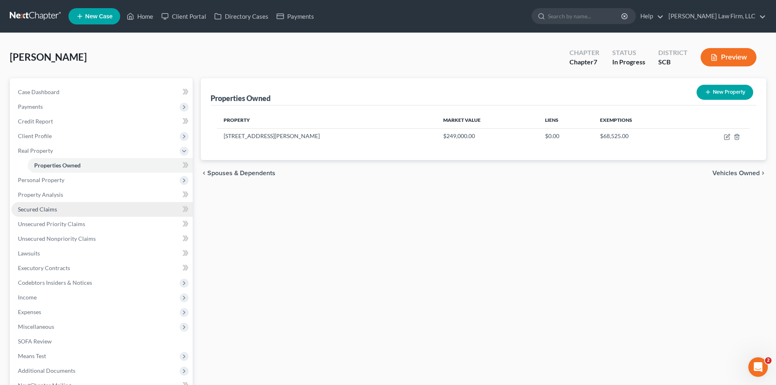
click at [55, 213] on link "Secured Claims" at bounding box center [101, 209] width 181 height 15
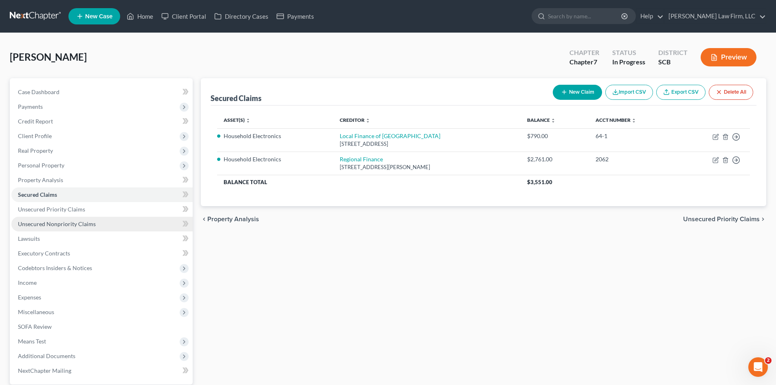
click at [59, 222] on span "Unsecured Nonpriority Claims" at bounding box center [57, 223] width 78 height 7
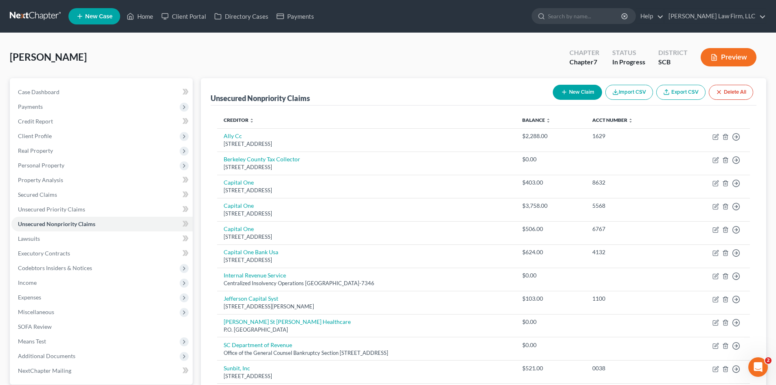
click at [578, 97] on button "New Claim" at bounding box center [577, 92] width 49 height 15
select select "0"
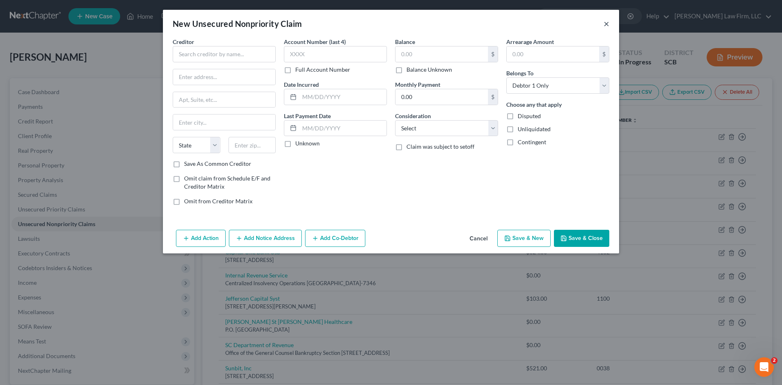
click at [606, 22] on button "×" at bounding box center [607, 24] width 6 height 10
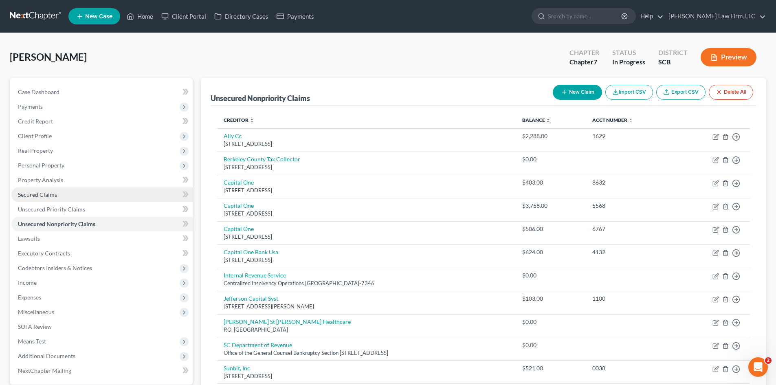
click at [42, 191] on span "Secured Claims" at bounding box center [37, 194] width 39 height 7
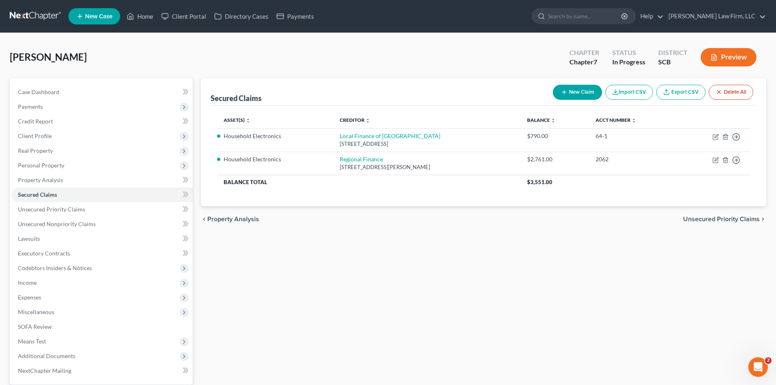
click at [581, 88] on button "New Claim" at bounding box center [577, 92] width 49 height 15
select select "0"
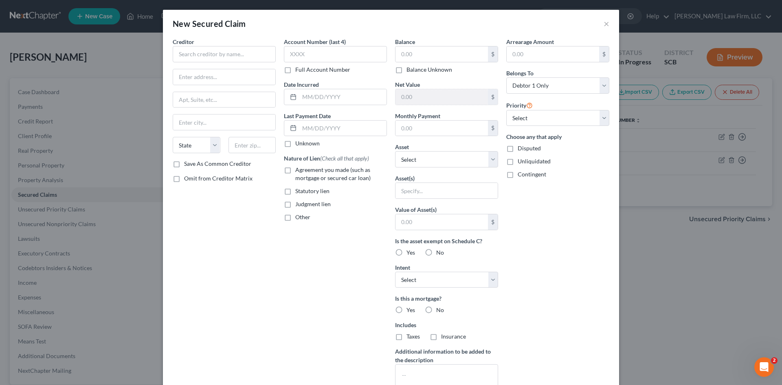
click at [184, 179] on label "Omit from Creditor Matrix" at bounding box center [218, 178] width 68 height 8
click at [187, 179] on input "Omit from Creditor Matrix" at bounding box center [189, 176] width 5 height 5
checkbox input "true"
click at [199, 58] on input "text" at bounding box center [224, 54] width 103 height 16
type input "Wells Fargo Mortgage"
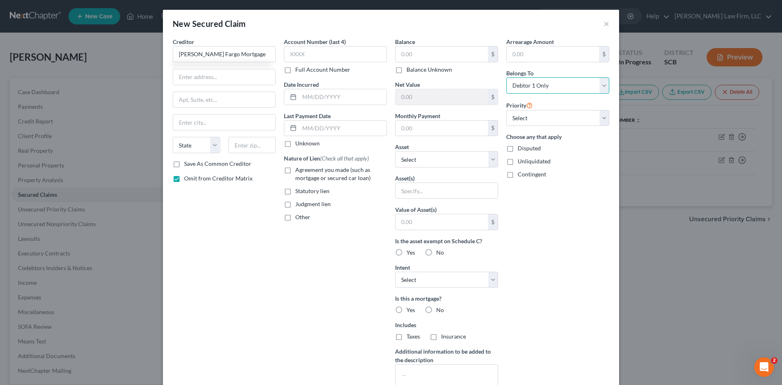
click at [534, 78] on select "Select Debtor 1 Only Debtor 2 Only Debtor 1 And Debtor 2 Only At Least One Of T…" at bounding box center [557, 85] width 103 height 16
select select "3"
click at [506, 77] on select "Select Debtor 1 Only Debtor 2 Only Debtor 1 And Debtor 2 Only At Least One Of T…" at bounding box center [557, 85] width 103 height 16
click at [543, 85] on select "Select Debtor 1 Only Debtor 2 Only Debtor 1 And Debtor 2 Only At Least One Of T…" at bounding box center [557, 85] width 103 height 16
select select
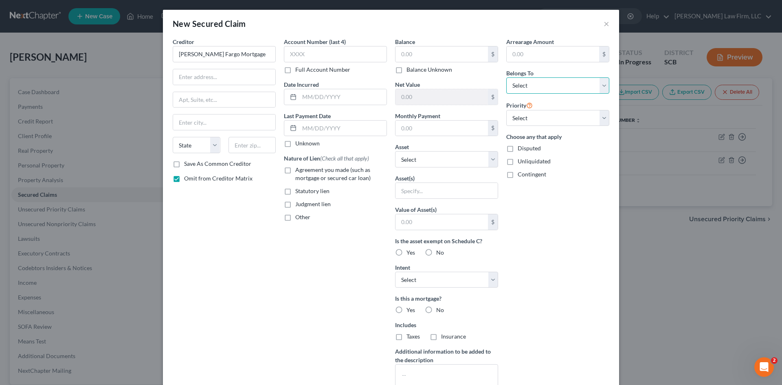
click at [506, 77] on select "Select Debtor 1 Only Debtor 2 Only Debtor 1 And Debtor 2 Only At Least One Of T…" at bounding box center [557, 85] width 103 height 16
click at [448, 59] on input "text" at bounding box center [442, 53] width 92 height 15
type input "103,601.80"
click at [604, 26] on button "×" at bounding box center [607, 24] width 6 height 10
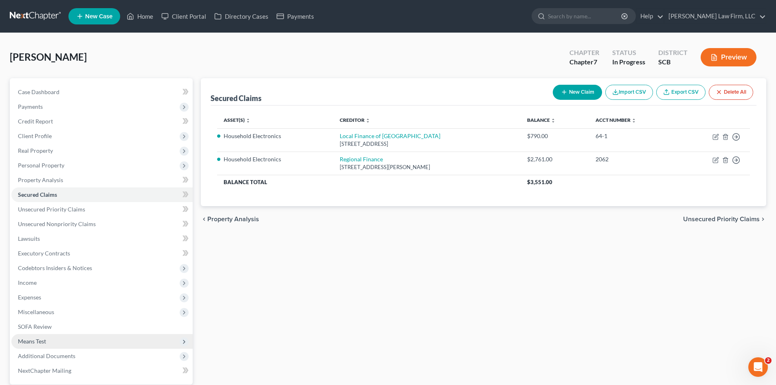
click at [32, 338] on span "Means Test" at bounding box center [32, 341] width 28 height 7
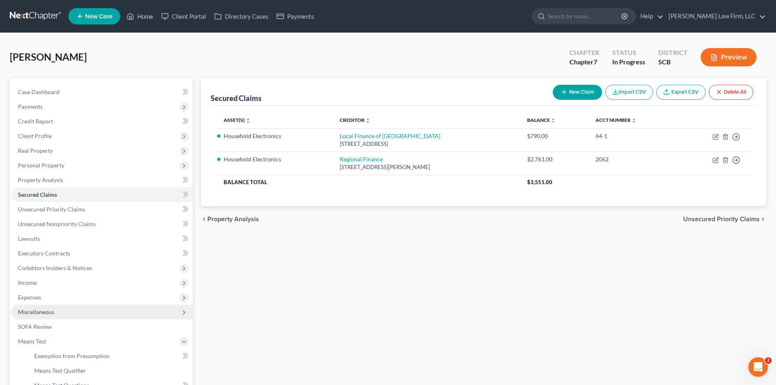
click at [30, 315] on span "Miscellaneous" at bounding box center [36, 311] width 36 height 7
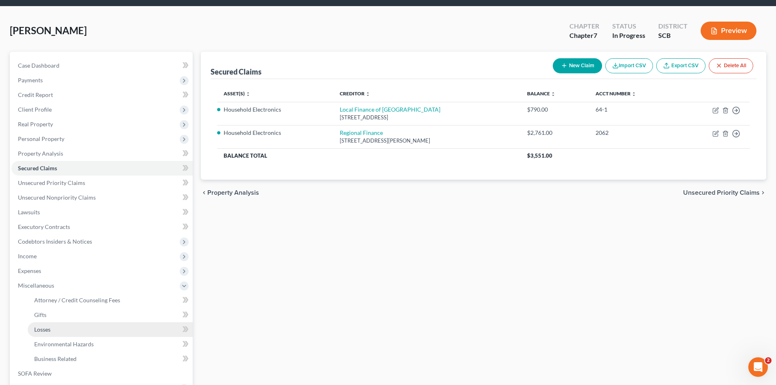
scroll to position [41, 0]
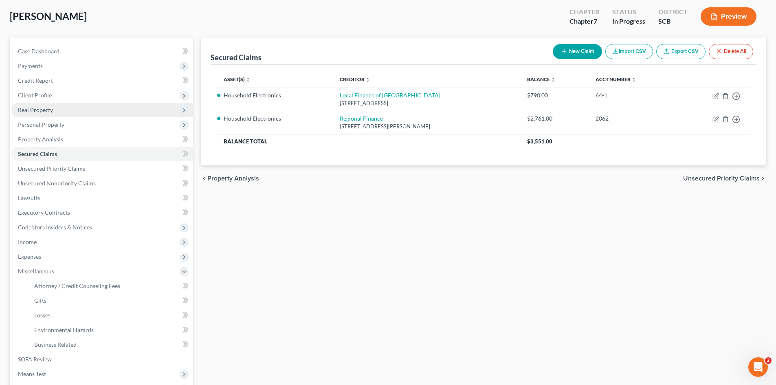
click at [29, 109] on span "Real Property" at bounding box center [35, 109] width 35 height 7
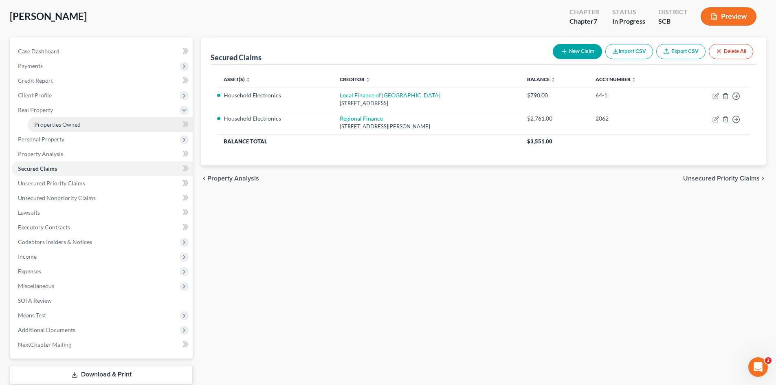
click at [45, 120] on link "Properties Owned" at bounding box center [110, 124] width 165 height 15
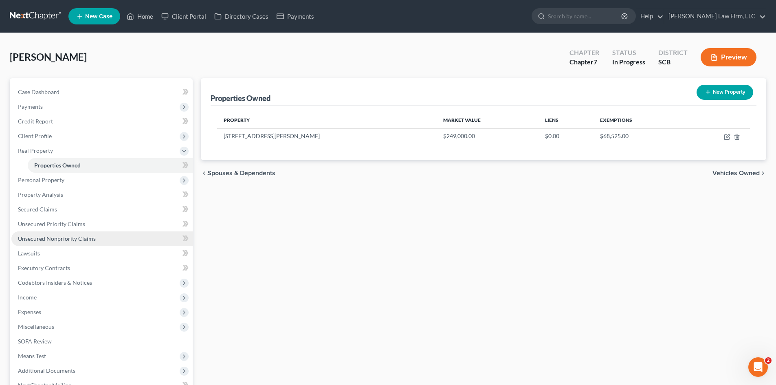
click at [75, 238] on span "Unsecured Nonpriority Claims" at bounding box center [57, 238] width 78 height 7
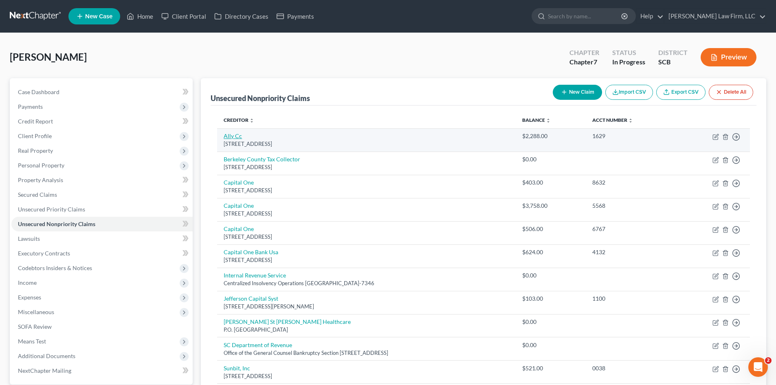
click at [237, 136] on link "Ally Cc" at bounding box center [233, 135] width 18 height 7
select select "35"
select select "2"
select select "0"
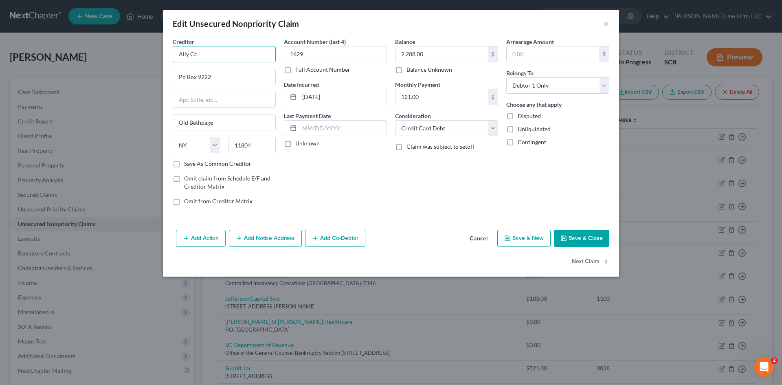
drag, startPoint x: 190, startPoint y: 57, endPoint x: 277, endPoint y: 41, distance: 88.5
click at [266, 59] on input "Ally Cc" at bounding box center [224, 54] width 103 height 16
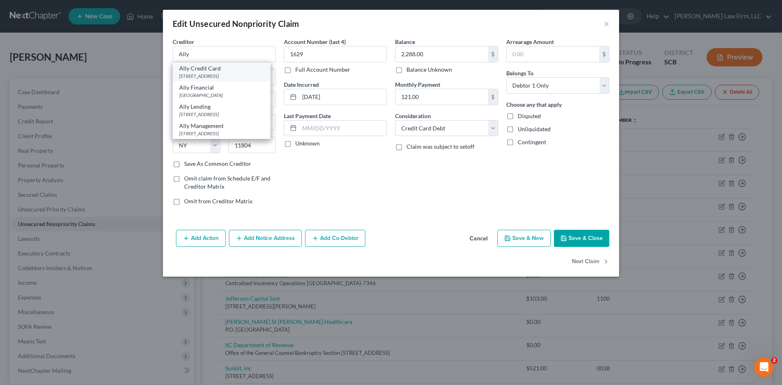
click at [214, 71] on div "Ally Credit Card" at bounding box center [221, 68] width 85 height 8
type input "Ally Credit Card"
type input "PO Box 9222"
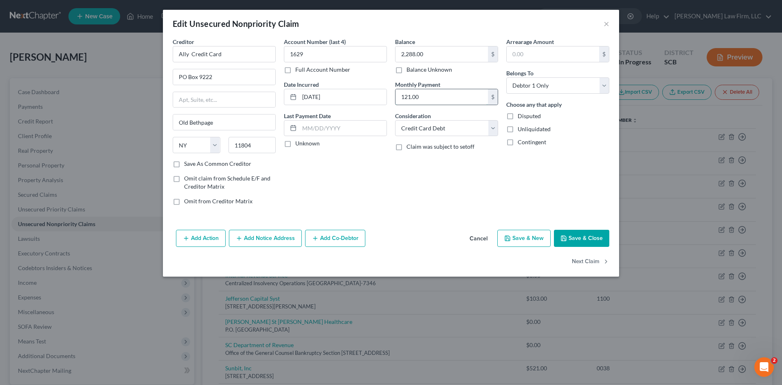
click at [438, 99] on input "121.00" at bounding box center [442, 96] width 92 height 15
click at [577, 238] on button "Save & Close" at bounding box center [581, 238] width 55 height 17
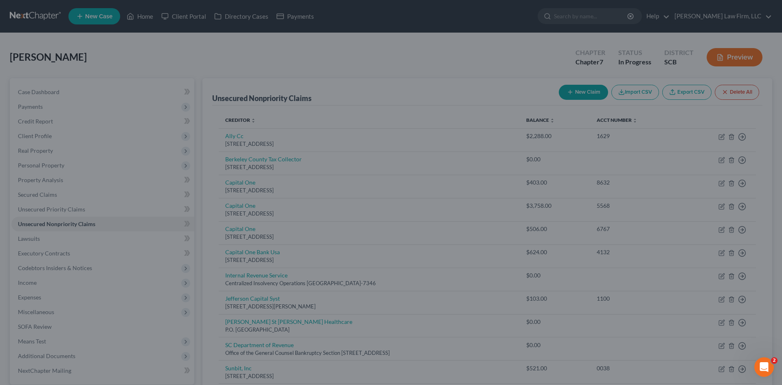
type input "0"
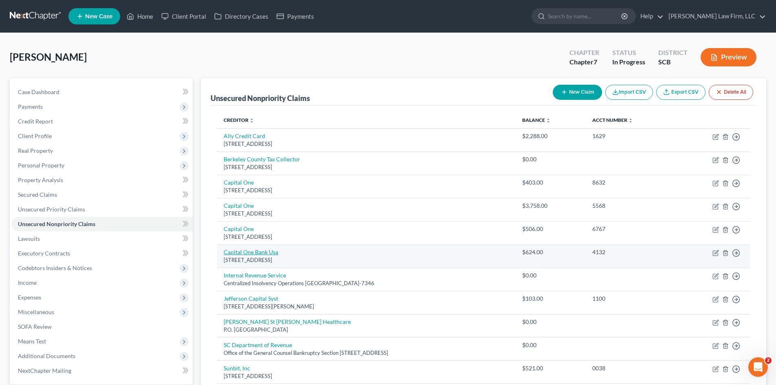
click at [245, 251] on link "Capital One Bank Usa" at bounding box center [251, 252] width 55 height 7
select select "46"
select select "2"
select select "0"
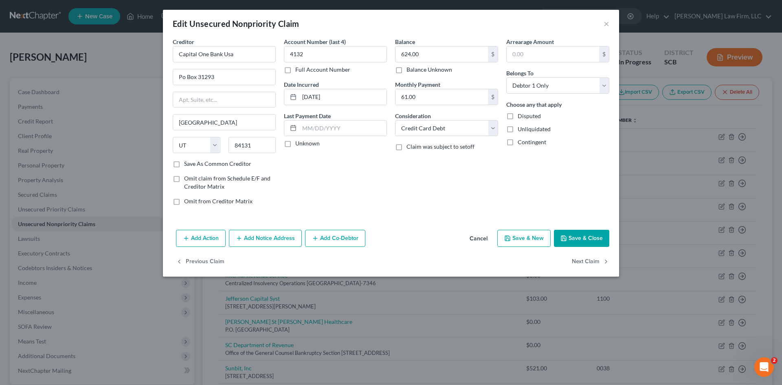
click at [482, 239] on button "Cancel" at bounding box center [478, 239] width 31 height 16
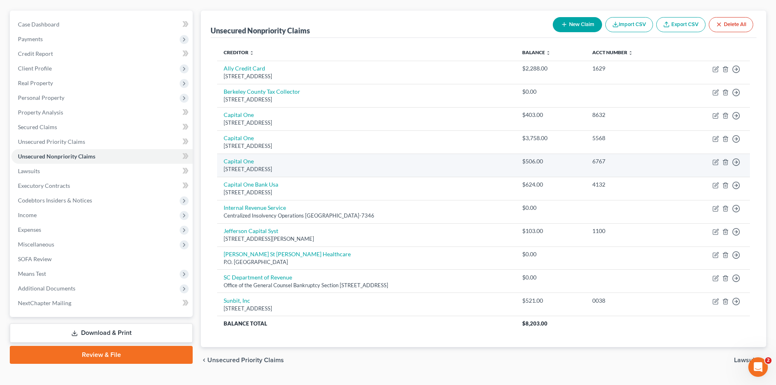
scroll to position [81, 0]
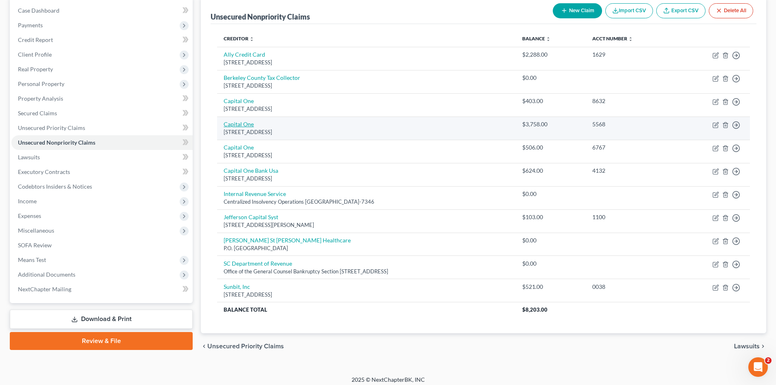
click at [241, 125] on link "Capital One" at bounding box center [239, 124] width 30 height 7
select select "46"
select select "2"
select select "0"
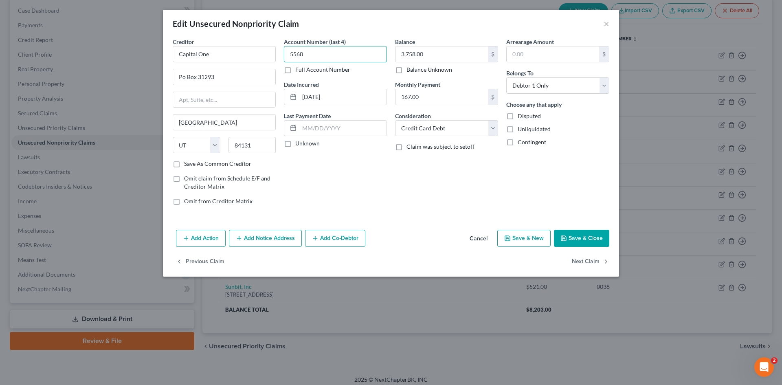
click at [308, 50] on input "5568" at bounding box center [335, 54] width 103 height 16
drag, startPoint x: 312, startPoint y: 52, endPoint x: 266, endPoint y: 59, distance: 46.6
click at [267, 59] on div "Creditor * Capital One Po Box 31293 Salt Lake City State AL AK AR AZ CA CO CT D…" at bounding box center [391, 124] width 445 height 174
type input "8705"
drag, startPoint x: 317, startPoint y: 53, endPoint x: 260, endPoint y: 55, distance: 57.1
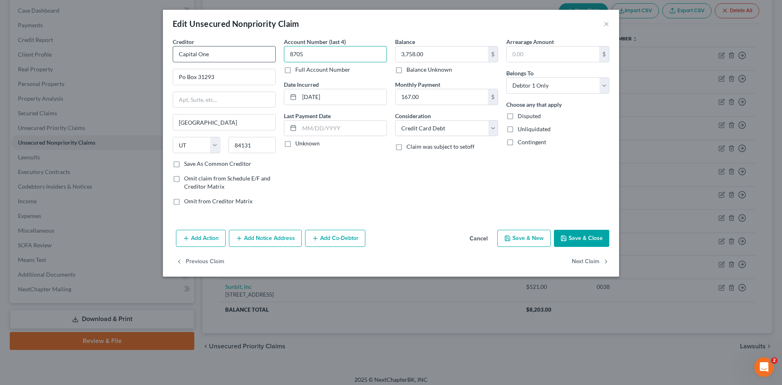
click at [260, 55] on div "Creditor * Capital One Po Box 31293 Salt Lake City State AL AK AR AZ CA CO CT D…" at bounding box center [391, 124] width 445 height 174
click at [477, 237] on button "Cancel" at bounding box center [478, 239] width 31 height 16
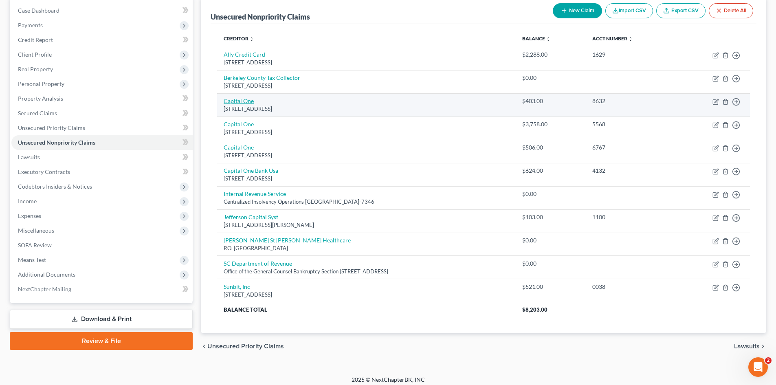
click at [237, 103] on link "Capital One" at bounding box center [239, 100] width 30 height 7
select select "46"
select select "2"
select select "0"
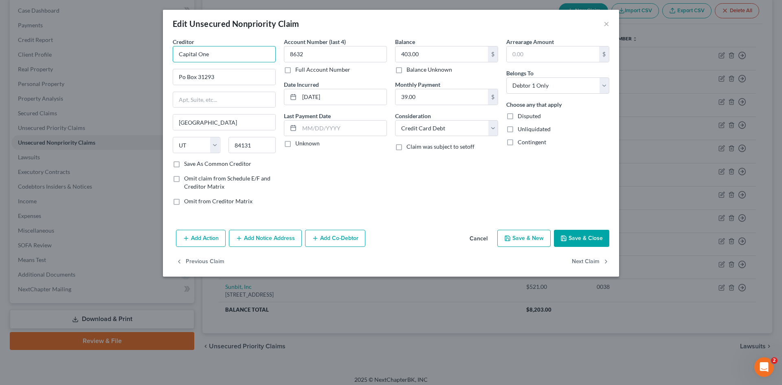
click at [222, 56] on input "Capital One" at bounding box center [224, 54] width 103 height 16
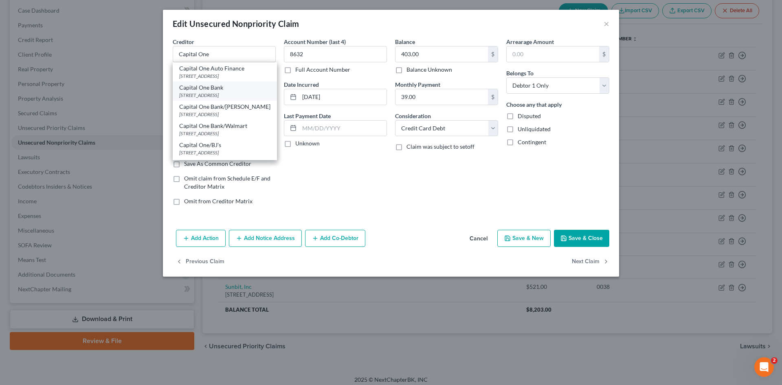
click at [218, 90] on div "Capital One Bank" at bounding box center [224, 88] width 91 height 8
type input "Capital One Bank"
type input "PO Box 30285"
type input "84130"
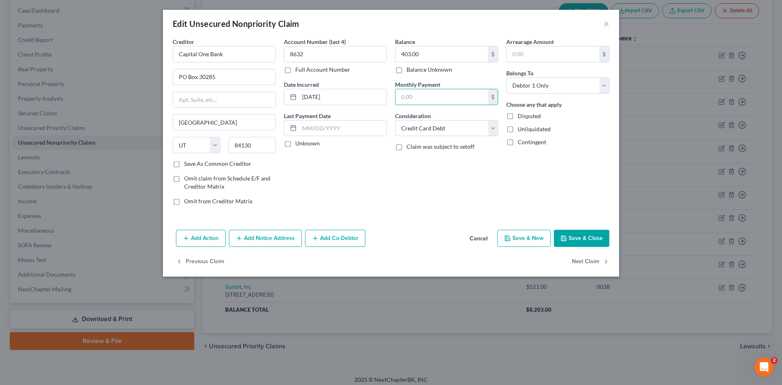
click at [580, 232] on button "Save & Close" at bounding box center [581, 238] width 55 height 17
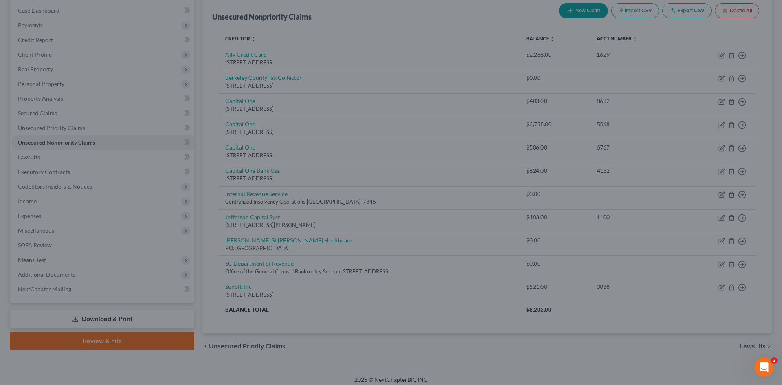
type input "0"
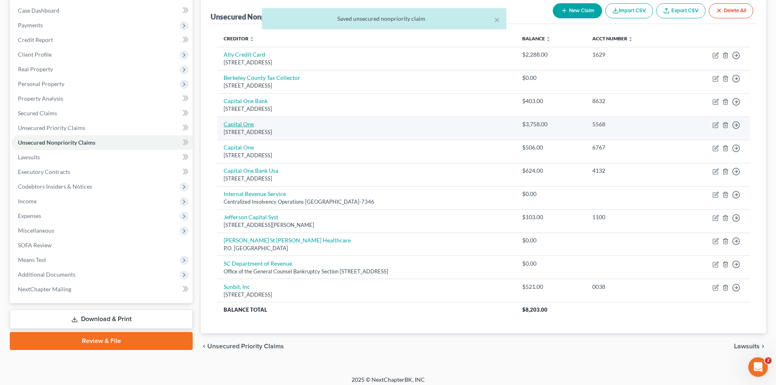
click at [253, 124] on link "Capital One" at bounding box center [239, 124] width 30 height 7
select select "46"
select select "2"
select select "0"
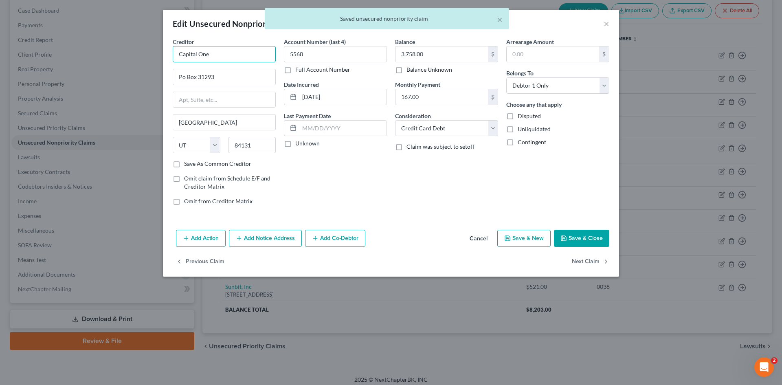
click at [228, 54] on input "Capital One" at bounding box center [224, 54] width 103 height 16
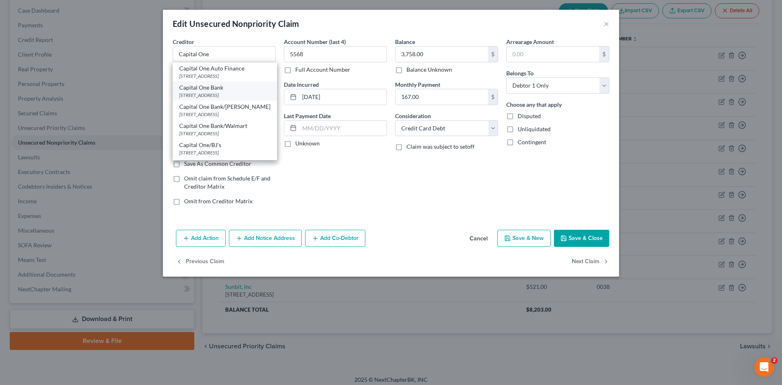
click at [234, 94] on div "PO Box 30285, Salt Lake City, UT 84130" at bounding box center [224, 95] width 91 height 7
type input "Capital One Bank"
type input "PO Box 30285"
type input "84130"
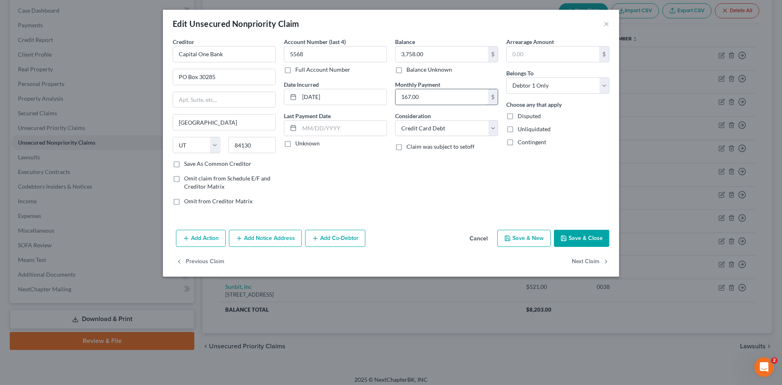
click at [416, 99] on input "167.00" at bounding box center [442, 96] width 92 height 15
click at [568, 243] on button "Save & Close" at bounding box center [581, 238] width 55 height 17
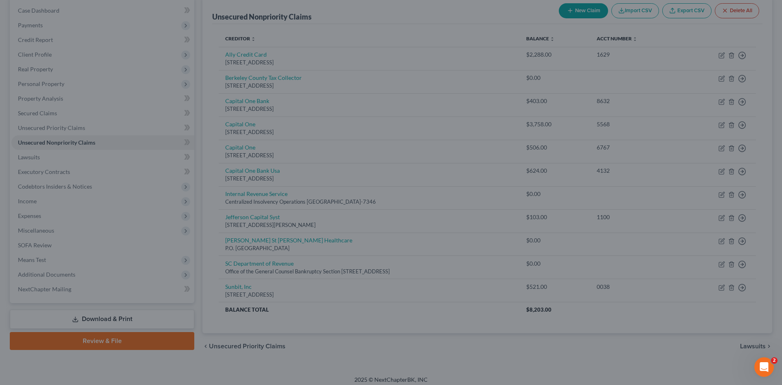
type input "0"
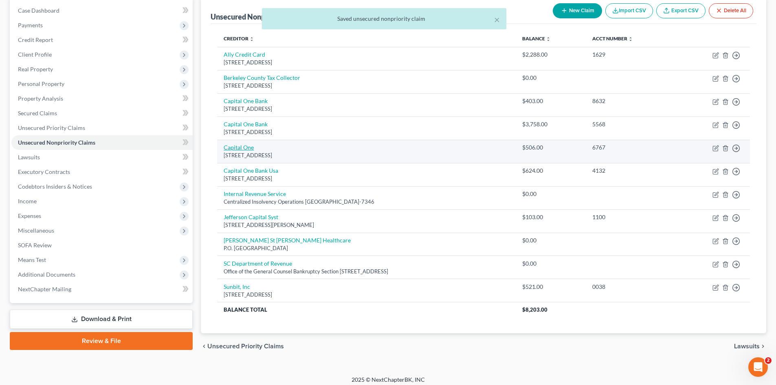
click at [246, 147] on link "Capital One" at bounding box center [239, 147] width 30 height 7
select select "46"
select select "2"
select select "0"
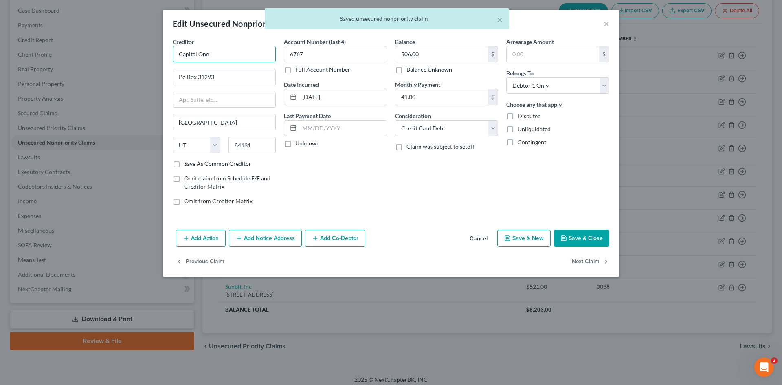
click at [225, 55] on input "Capital One" at bounding box center [224, 54] width 103 height 16
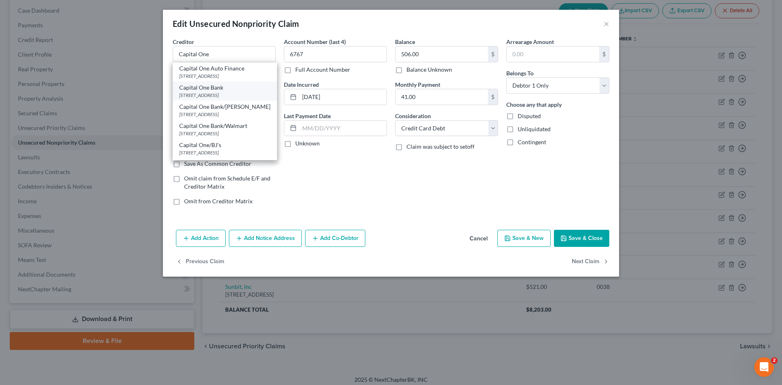
click at [224, 88] on div "Capital One Bank" at bounding box center [224, 88] width 91 height 8
type input "Capital One Bank"
type input "PO Box 30285"
type input "84130"
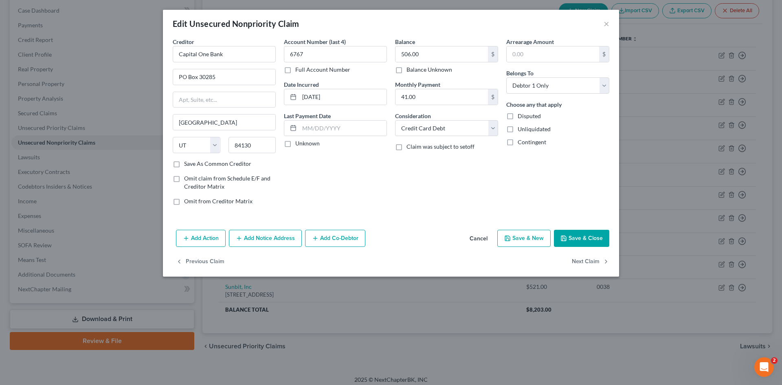
drag, startPoint x: 387, startPoint y: 88, endPoint x: 392, endPoint y: 88, distance: 4.2
click at [390, 88] on div "Account Number (last 4) 6767 Full Account Number Date Incurred 11-05-2022 Last …" at bounding box center [335, 124] width 111 height 174
click at [594, 238] on button "Save & Close" at bounding box center [581, 238] width 55 height 17
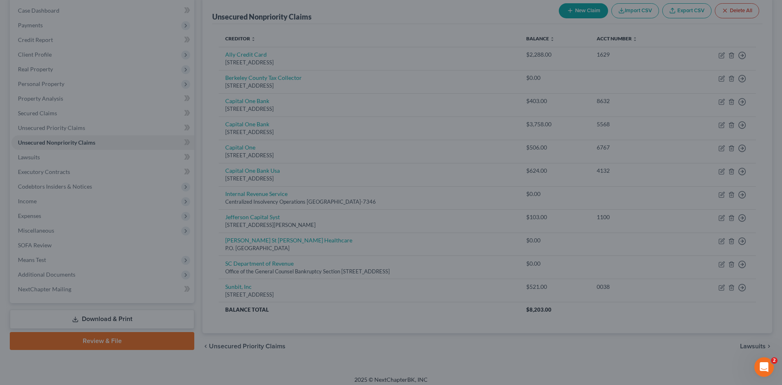
type input "0"
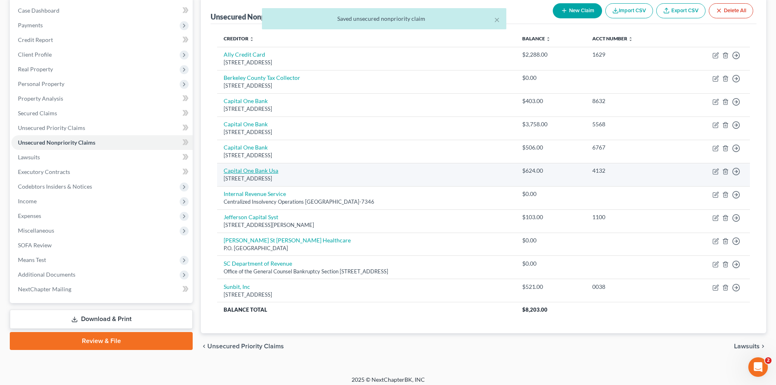
click at [249, 174] on link "Capital One Bank Usa" at bounding box center [251, 170] width 55 height 7
select select "46"
select select "2"
select select "0"
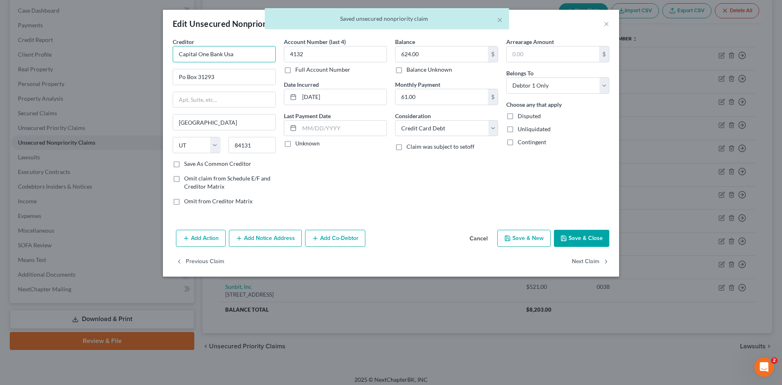
drag, startPoint x: 225, startPoint y: 55, endPoint x: 288, endPoint y: 44, distance: 64.5
click at [242, 53] on input "Capital One Bank Usa" at bounding box center [224, 54] width 103 height 16
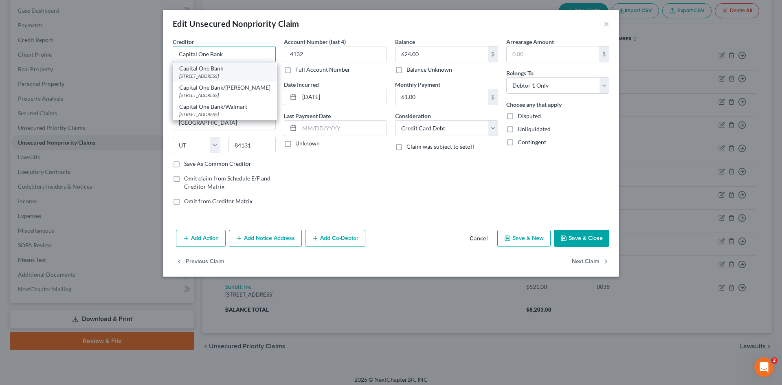
type input "Capital One Bank"
click at [212, 71] on div "Capital One Bank" at bounding box center [224, 68] width 91 height 8
type input "PO Box 30285"
type input "84130"
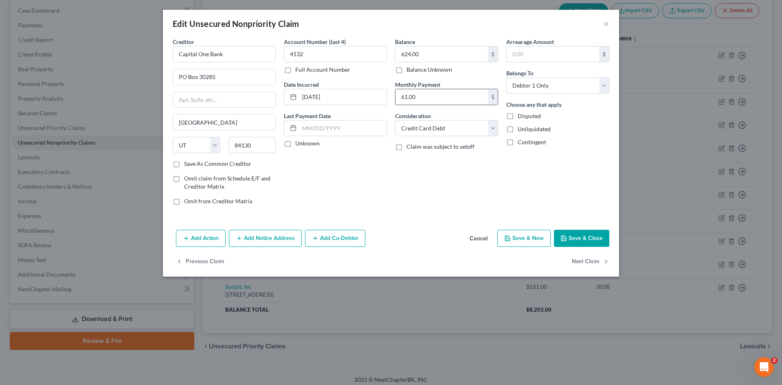
click at [423, 98] on input "61.00" at bounding box center [442, 96] width 92 height 15
click at [576, 239] on button "Save & Close" at bounding box center [581, 238] width 55 height 17
type input "0"
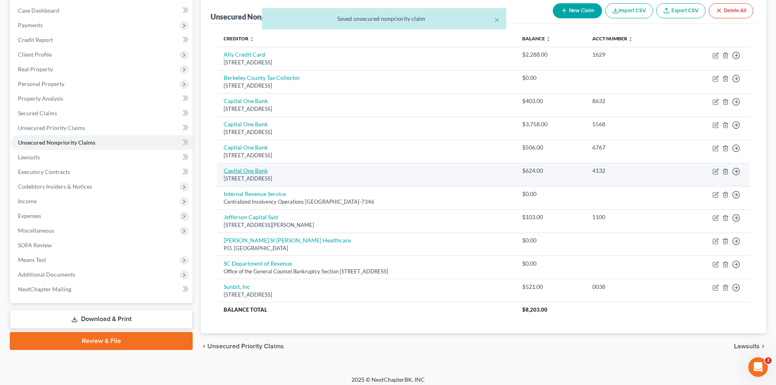
click at [263, 170] on link "Capital One Bank" at bounding box center [246, 170] width 44 height 7
select select "46"
select select "2"
select select "0"
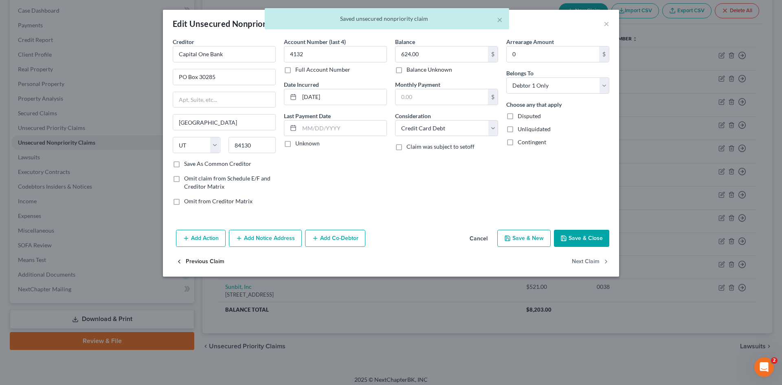
click at [194, 262] on button "Previous Claim" at bounding box center [200, 261] width 48 height 17
select select "46"
select select "2"
select select "0"
click at [195, 262] on button "Previous Claim" at bounding box center [200, 261] width 48 height 17
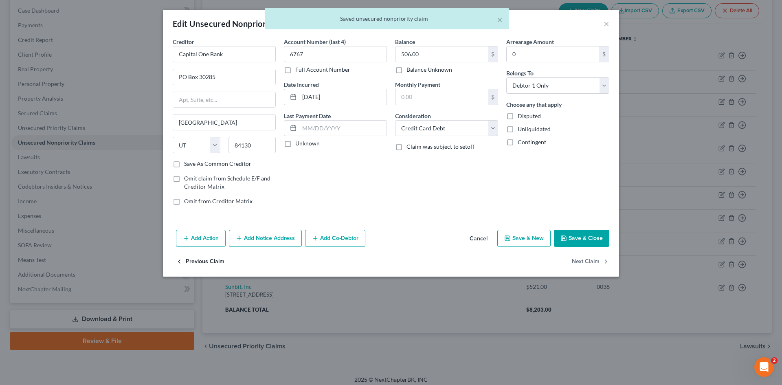
select select "46"
select select "2"
select select "0"
click at [196, 264] on button "Previous Claim" at bounding box center [200, 261] width 48 height 17
select select "46"
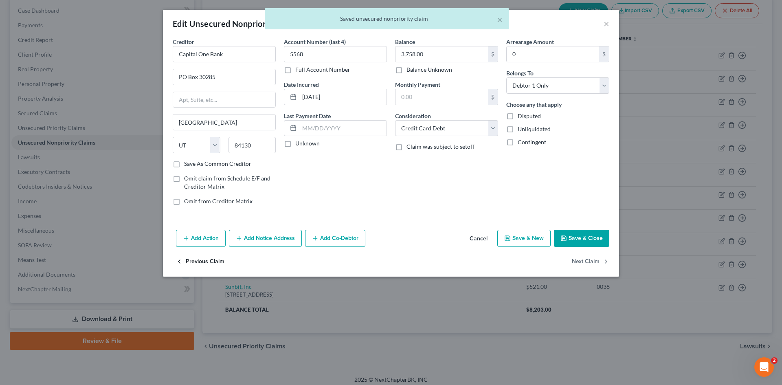
select select "2"
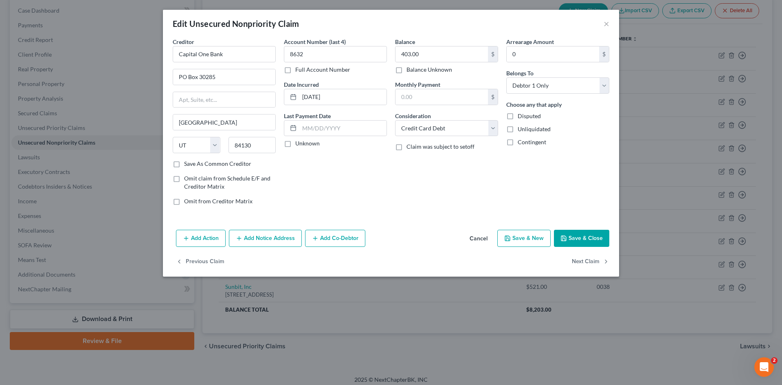
click at [576, 238] on button "Save & Close" at bounding box center [581, 238] width 55 height 17
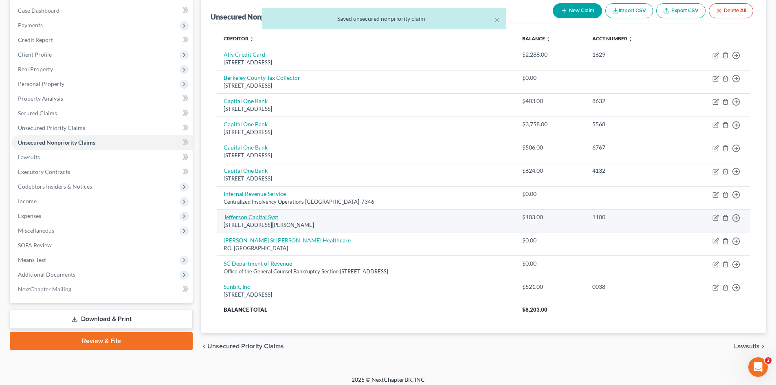
click at [251, 216] on link "Jefferson Capital Syst" at bounding box center [251, 216] width 55 height 7
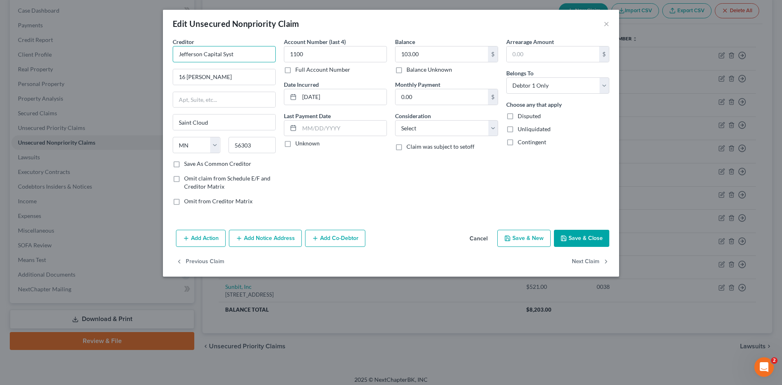
click at [249, 59] on input "Jefferson Capital Syst" at bounding box center [224, 54] width 103 height 16
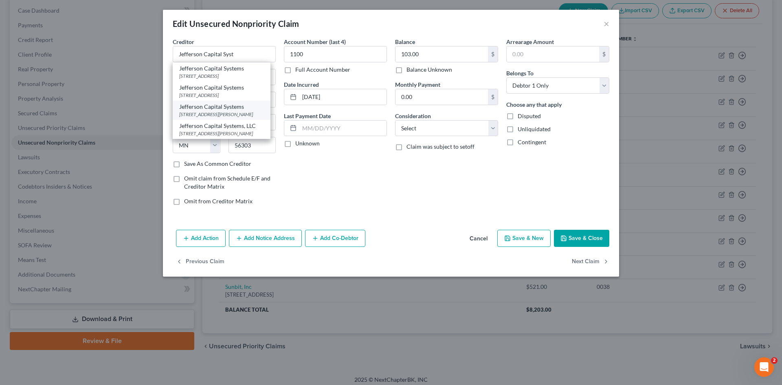
click at [224, 107] on div "Jefferson Capital Systems" at bounding box center [221, 107] width 85 height 8
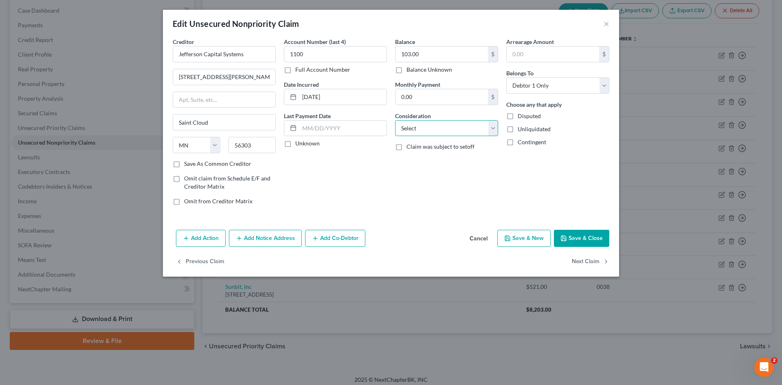
drag, startPoint x: 433, startPoint y: 126, endPoint x: 432, endPoint y: 136, distance: 9.4
click at [433, 126] on select "Select Cable / Satellite Services Collection Agency Credit Card Debt Debt Couns…" at bounding box center [446, 128] width 103 height 16
click at [395, 120] on select "Select Cable / Satellite Services Collection Agency Credit Card Debt Debt Couns…" at bounding box center [446, 128] width 103 height 16
drag, startPoint x: 539, startPoint y: 189, endPoint x: 575, endPoint y: 218, distance: 46.2
click at [567, 212] on div "Creditor * Jefferson Capital Systems 16 McLeland Road Saint Cloud State AL AK A…" at bounding box center [391, 131] width 456 height 189
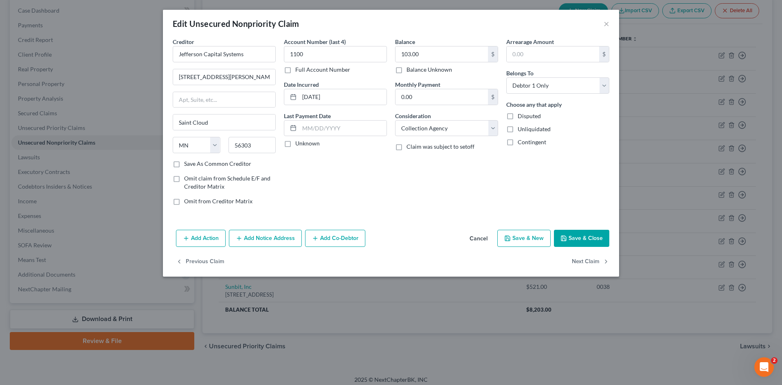
click at [577, 230] on button "Save & Close" at bounding box center [581, 238] width 55 height 17
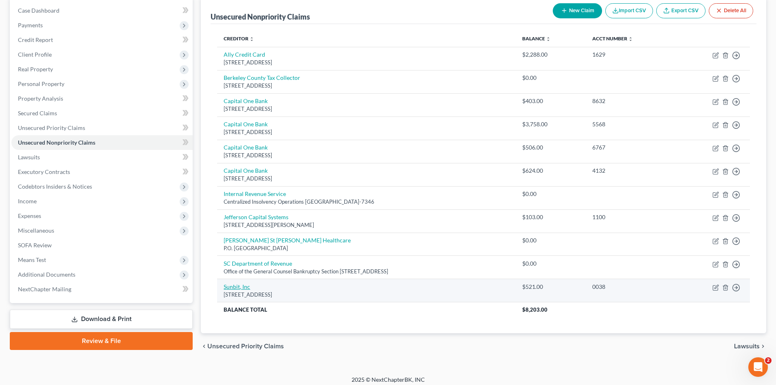
click at [247, 286] on link "Sunbit, Inc" at bounding box center [237, 286] width 26 height 7
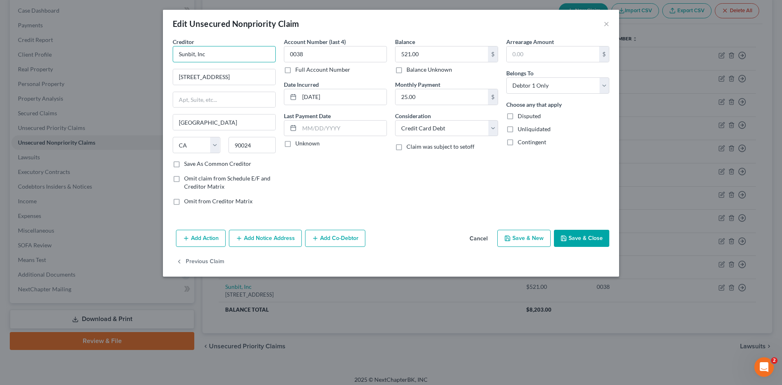
click at [221, 47] on input "Sunbit, Inc" at bounding box center [224, 54] width 103 height 16
click at [199, 118] on div "10940 Wilshire Blvd Suite 1850, Los Angeles, CA 90024" at bounding box center [221, 114] width 85 height 7
click at [417, 101] on input "25.00" at bounding box center [442, 96] width 92 height 15
click at [577, 232] on button "Save & Close" at bounding box center [581, 238] width 55 height 17
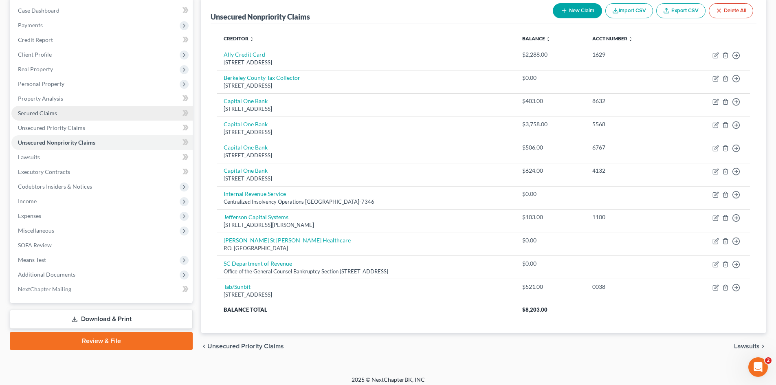
click at [50, 112] on span "Secured Claims" at bounding box center [37, 113] width 39 height 7
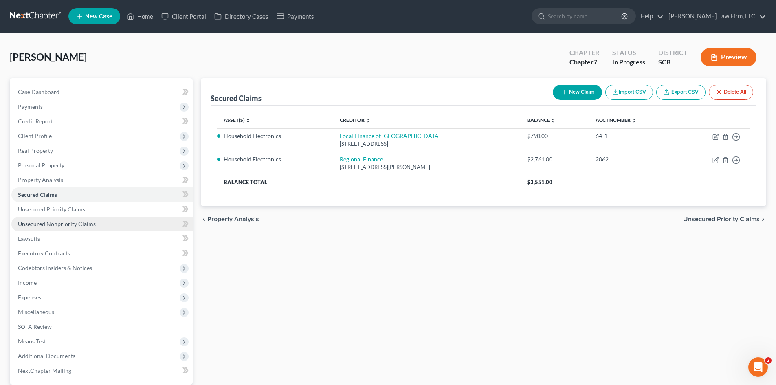
click at [28, 221] on span "Unsecured Nonpriority Claims" at bounding box center [57, 223] width 78 height 7
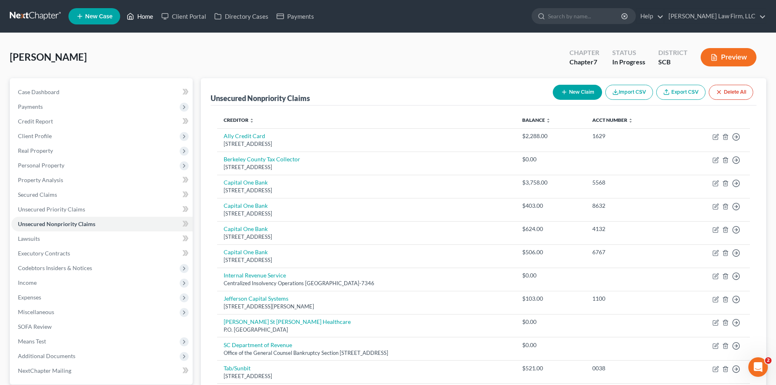
click at [143, 19] on link "Home" at bounding box center [140, 16] width 35 height 15
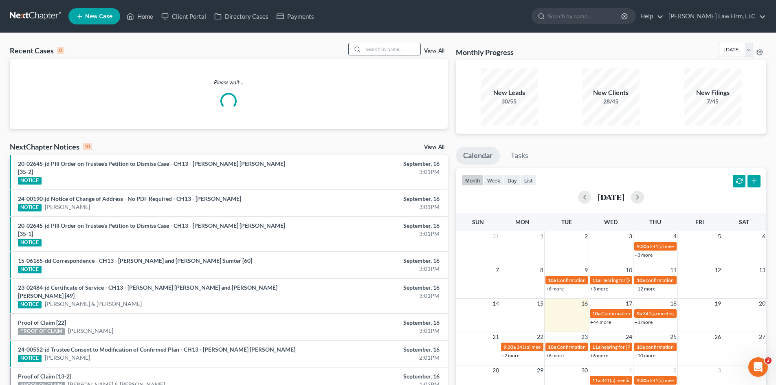
click at [381, 51] on input "search" at bounding box center [391, 49] width 57 height 12
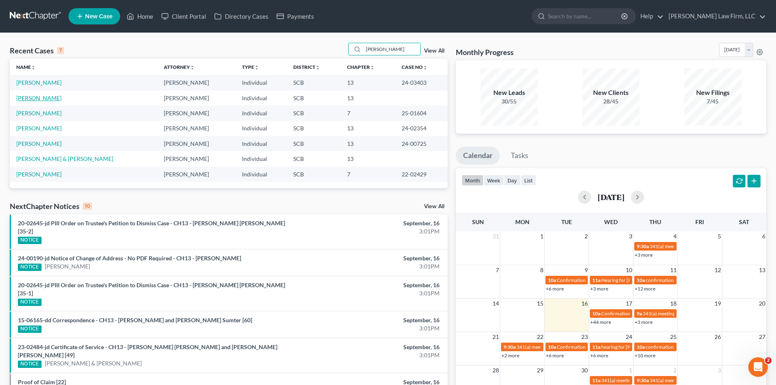
click at [21, 99] on link "Gordon, Olga" at bounding box center [38, 98] width 45 height 7
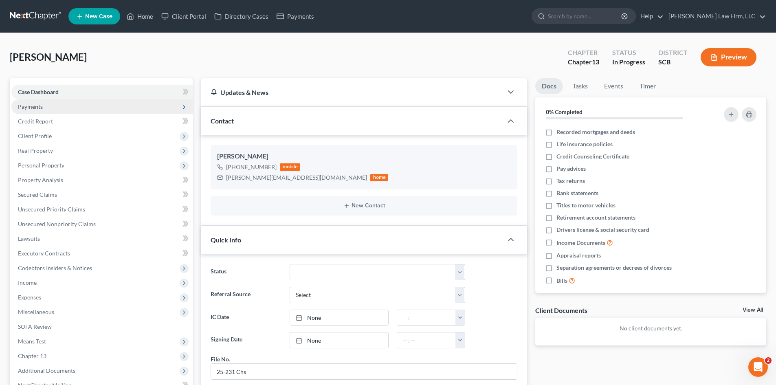
click at [34, 107] on span "Payments" at bounding box center [30, 106] width 25 height 7
drag, startPoint x: 43, startPoint y: 117, endPoint x: 46, endPoint y: 109, distance: 8.8
click at [43, 117] on link "Invoices" at bounding box center [110, 121] width 165 height 15
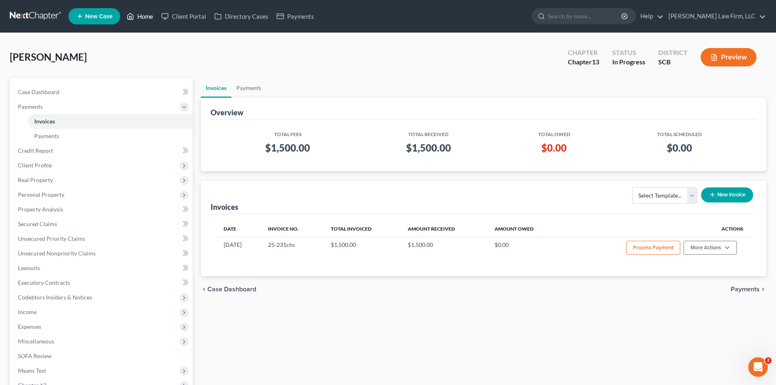
click at [139, 17] on link "Home" at bounding box center [140, 16] width 35 height 15
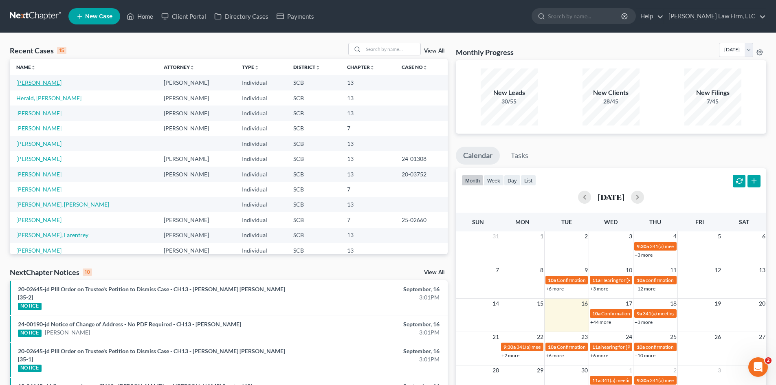
click at [30, 81] on link "Gordon, Olga" at bounding box center [38, 82] width 45 height 7
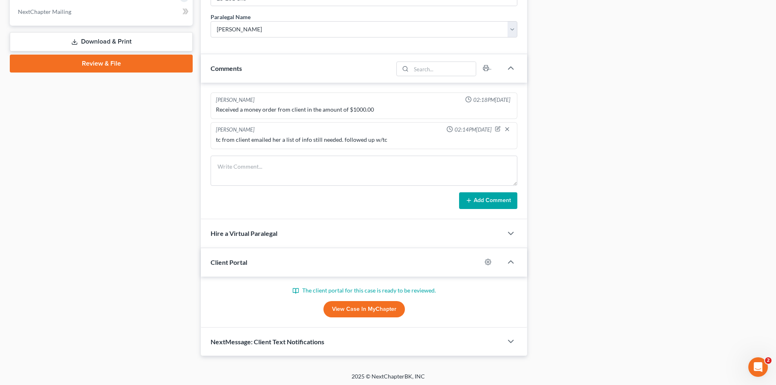
scroll to position [376, 0]
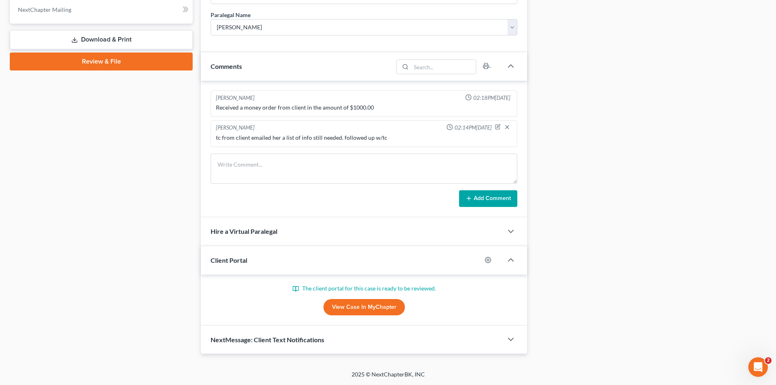
click at [361, 309] on link "View Case in MyChapter" at bounding box center [363, 307] width 81 height 16
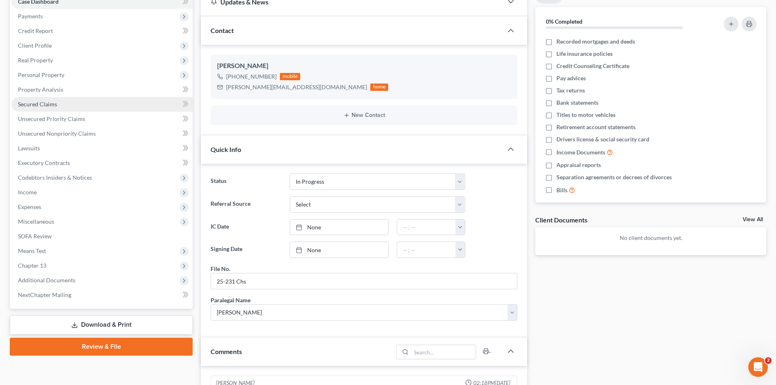
click at [35, 98] on link "Secured Claims" at bounding box center [101, 104] width 181 height 15
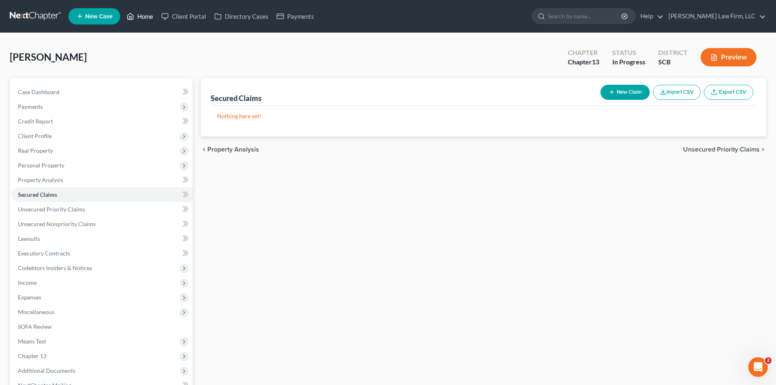
click at [141, 19] on link "Home" at bounding box center [140, 16] width 35 height 15
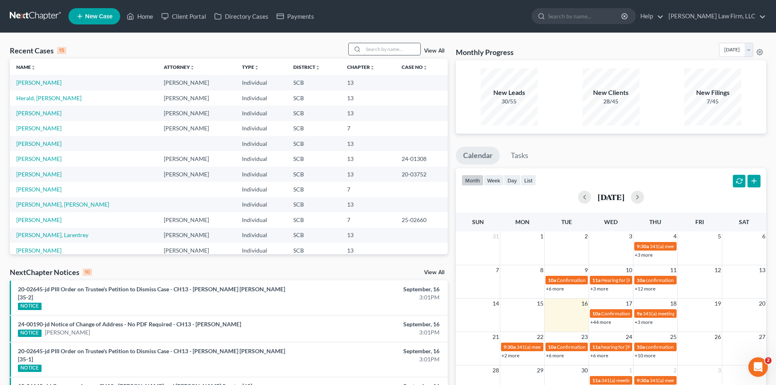
click at [407, 53] on input "search" at bounding box center [391, 49] width 57 height 12
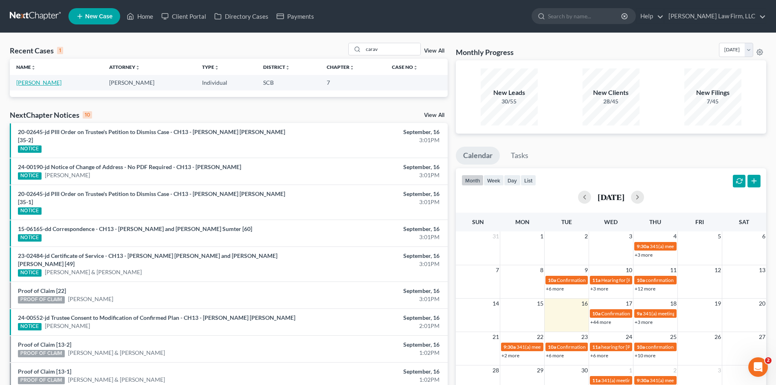
click at [49, 84] on link "Caraviello, Donald" at bounding box center [38, 82] width 45 height 7
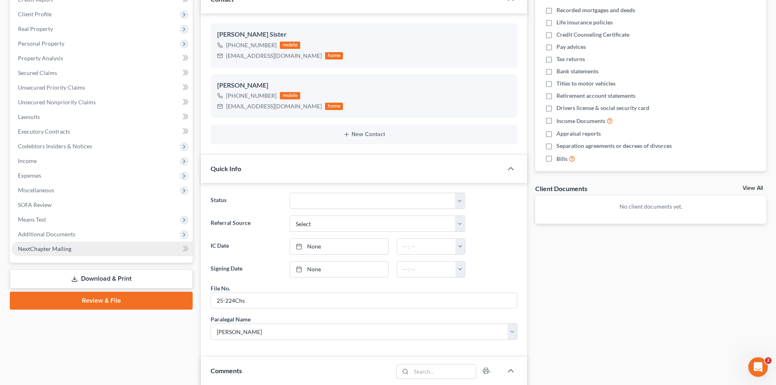
scroll to position [122, 0]
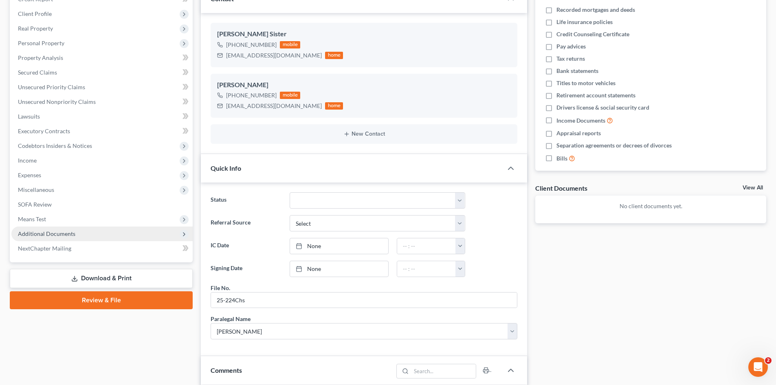
drag, startPoint x: 37, startPoint y: 221, endPoint x: 53, endPoint y: 227, distance: 17.4
click at [37, 221] on span "Means Test" at bounding box center [32, 219] width 28 height 7
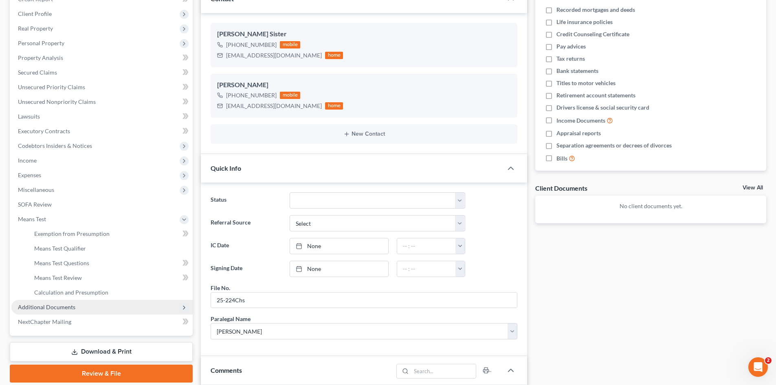
click at [41, 306] on span "Additional Documents" at bounding box center [46, 307] width 57 height 7
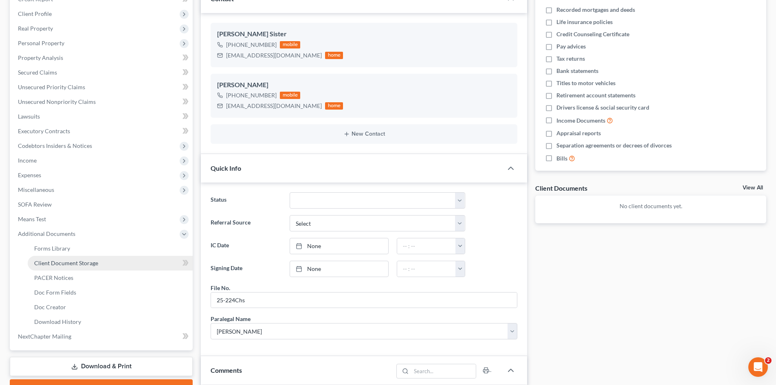
click at [72, 267] on link "Client Document Storage" at bounding box center [110, 263] width 165 height 15
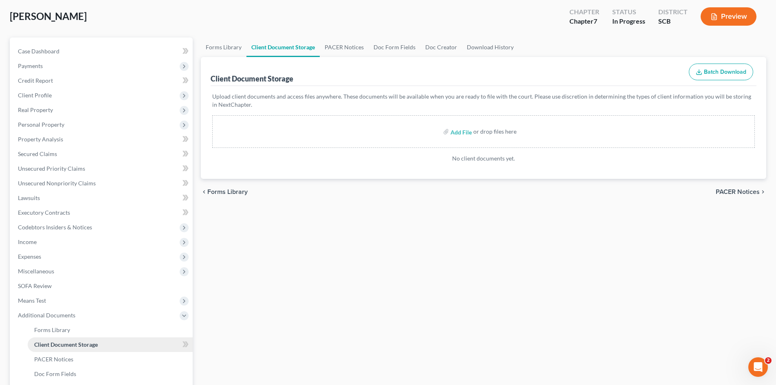
scroll to position [81, 0]
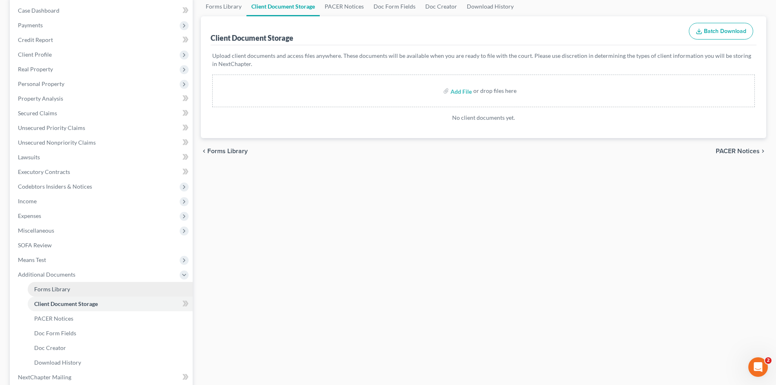
click at [53, 289] on span "Forms Library" at bounding box center [52, 289] width 36 height 7
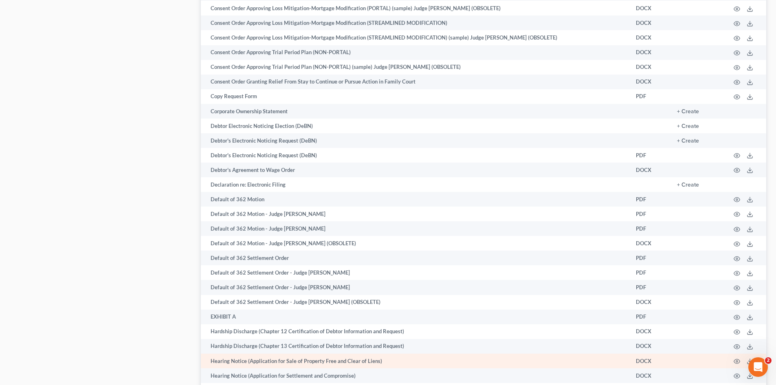
scroll to position [856, 0]
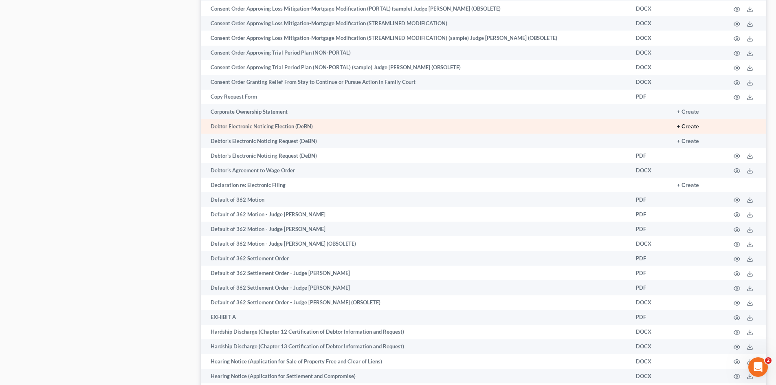
click at [692, 127] on button "+ Create" at bounding box center [688, 127] width 22 height 6
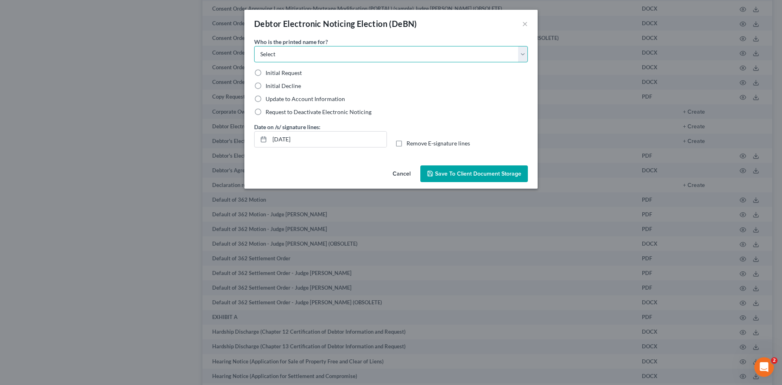
click at [287, 53] on select "Select Debtor Attorney" at bounding box center [391, 54] width 274 height 16
click at [254, 46] on select "Select Debtor Attorney" at bounding box center [391, 54] width 274 height 16
click at [266, 85] on label "Initial Decline" at bounding box center [283, 86] width 35 height 8
click at [269, 85] on input "Initial Decline" at bounding box center [271, 84] width 5 height 5
drag, startPoint x: 273, startPoint y: 140, endPoint x: 327, endPoint y: 141, distance: 53.8
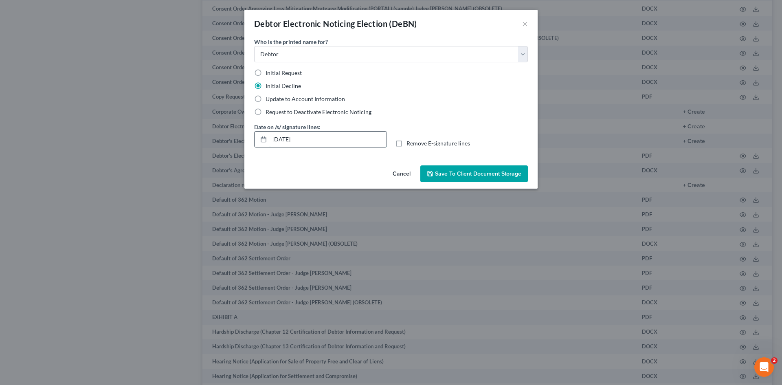
click at [327, 141] on input "09/16/2025" at bounding box center [328, 139] width 117 height 15
click at [407, 145] on label "Remove E-signature lines" at bounding box center [439, 143] width 64 height 8
click at [410, 145] on input "Remove E-signature lines" at bounding box center [412, 141] width 5 height 5
click at [503, 171] on span "Save to Client Document Storage" at bounding box center [478, 173] width 86 height 7
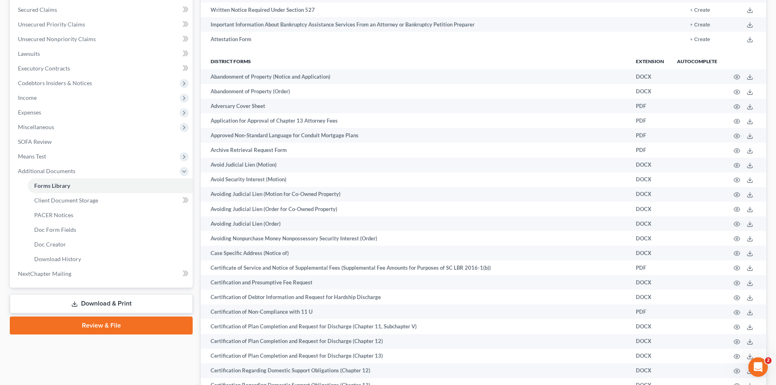
scroll to position [244, 0]
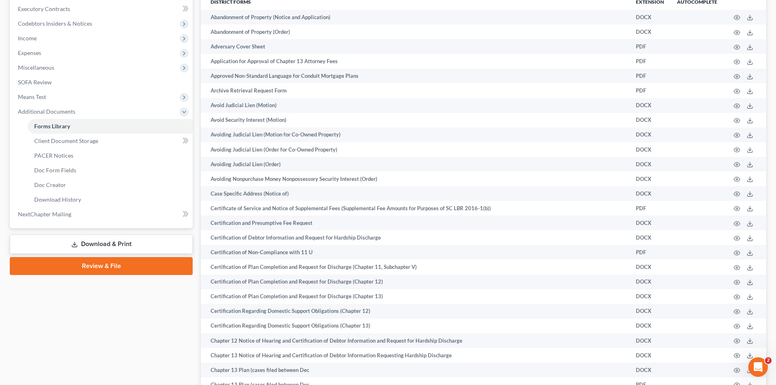
click at [59, 240] on link "Download & Print" at bounding box center [101, 244] width 183 height 19
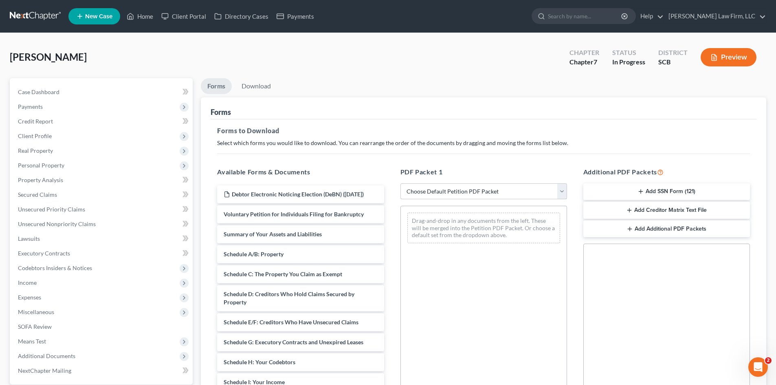
click at [482, 191] on select "Choose Default Petition PDF Packet Complete Bankruptcy Petition (all forms and …" at bounding box center [483, 191] width 167 height 16
click at [400, 183] on select "Choose Default Petition PDF Packet Complete Bankruptcy Petition (all forms and …" at bounding box center [483, 191] width 167 height 16
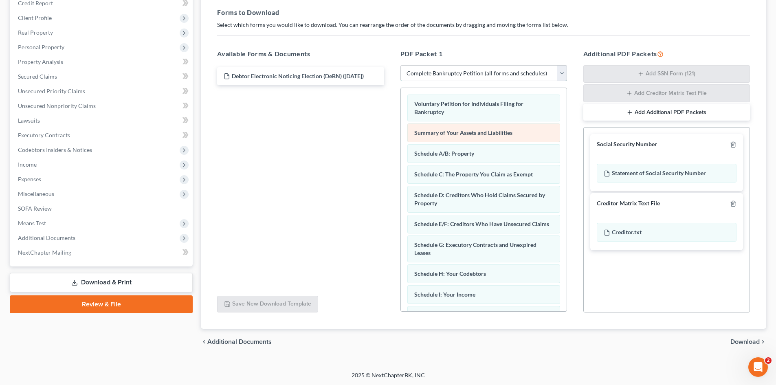
scroll to position [119, 0]
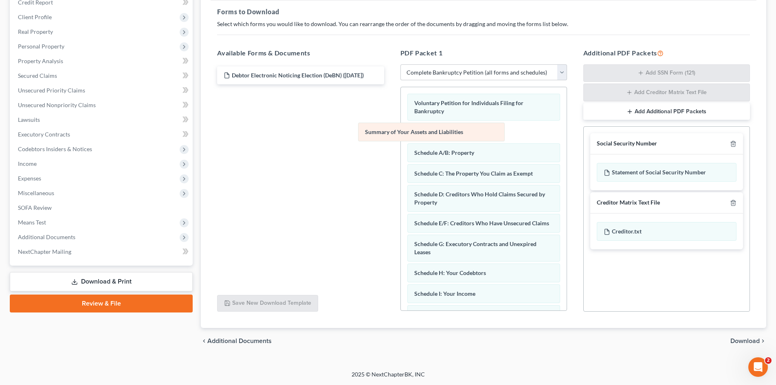
drag, startPoint x: 495, startPoint y: 132, endPoint x: 282, endPoint y: 123, distance: 213.3
click at [401, 131] on div "Summary of Your Assets and Liabilities Voluntary Petition for Individuals Filin…" at bounding box center [484, 324] width 166 height 475
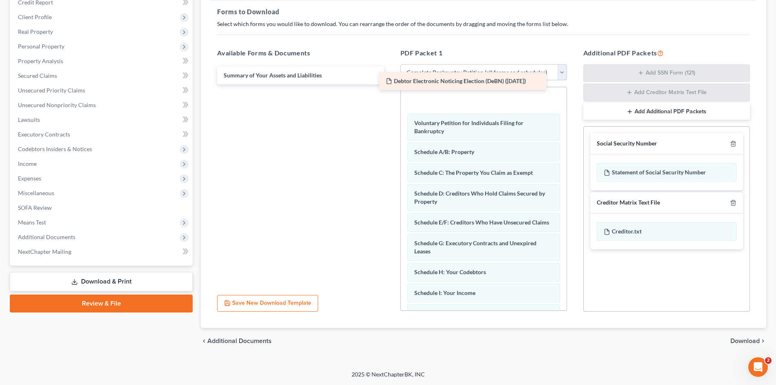
drag, startPoint x: 301, startPoint y: 75, endPoint x: 464, endPoint y: 85, distance: 164.1
click at [390, 81] on div "Debtor Electronic Noticing Election (DeBN) (09/16/2025) Debtor Electronic Notic…" at bounding box center [301, 75] width 180 height 18
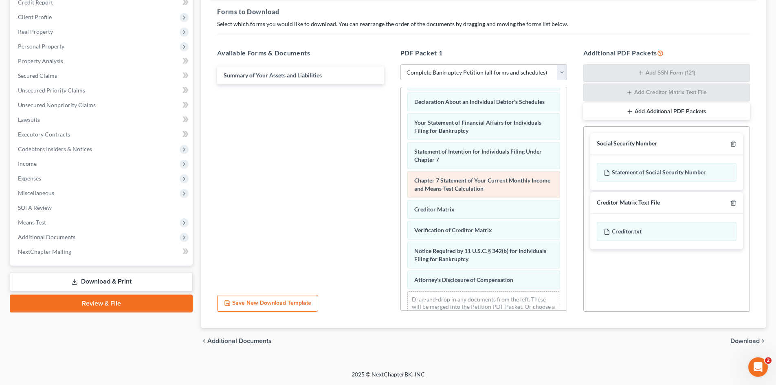
scroll to position [268, 0]
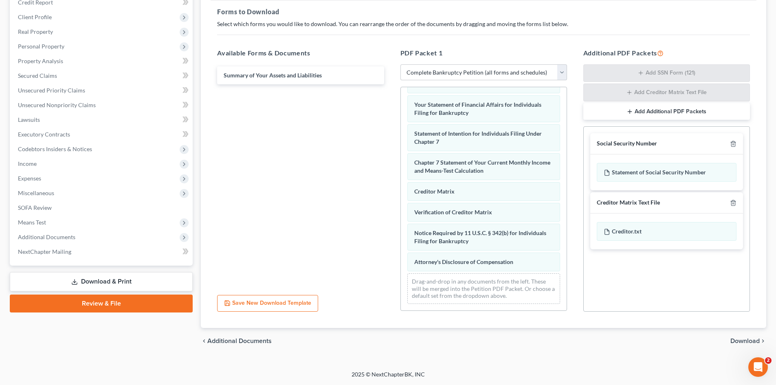
click at [746, 339] on span "Download" at bounding box center [744, 341] width 29 height 7
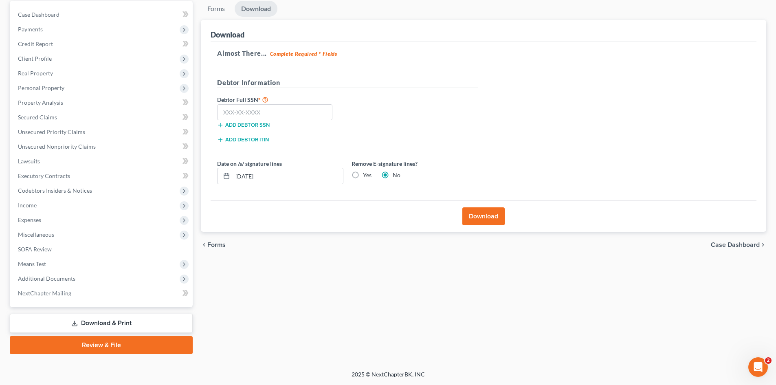
scroll to position [77, 0]
click at [271, 114] on input "text" at bounding box center [274, 112] width 115 height 16
drag, startPoint x: 269, startPoint y: 177, endPoint x: 292, endPoint y: 177, distance: 22.8
click at [233, 185] on div "Date on /s/ signature lines 09/16/2025 Remove E-signature lines? Yes No" at bounding box center [347, 174] width 269 height 31
click at [363, 177] on label "Yes" at bounding box center [367, 175] width 9 height 8
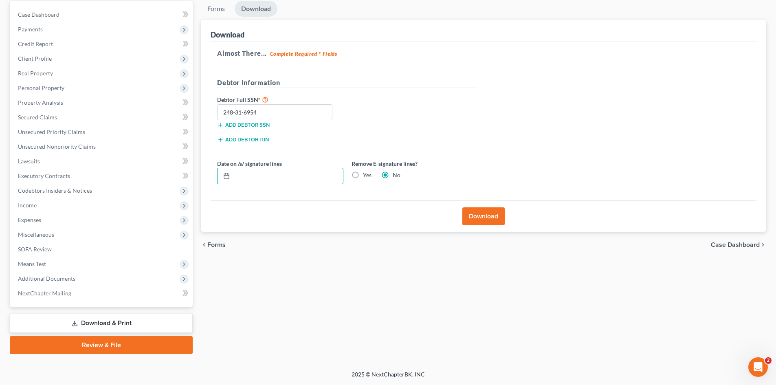
click at [366, 176] on input "Yes" at bounding box center [368, 173] width 5 height 5
click at [485, 218] on button "Download" at bounding box center [483, 216] width 42 height 18
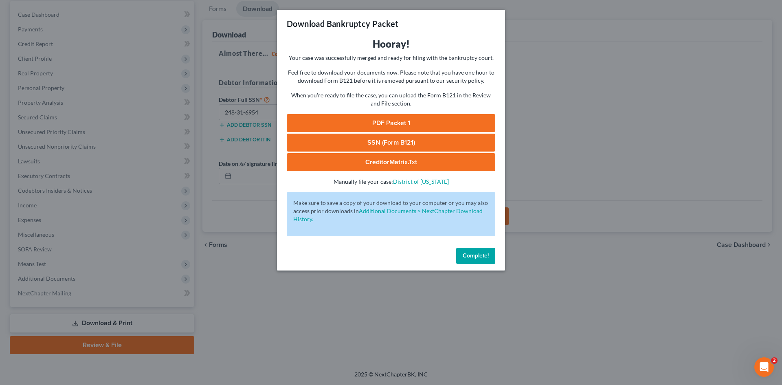
click at [361, 130] on link "PDF Packet 1" at bounding box center [391, 123] width 209 height 18
click at [365, 144] on link "SSN (Form B121)" at bounding box center [391, 143] width 209 height 18
click at [480, 257] on span "Complete!" at bounding box center [476, 255] width 26 height 7
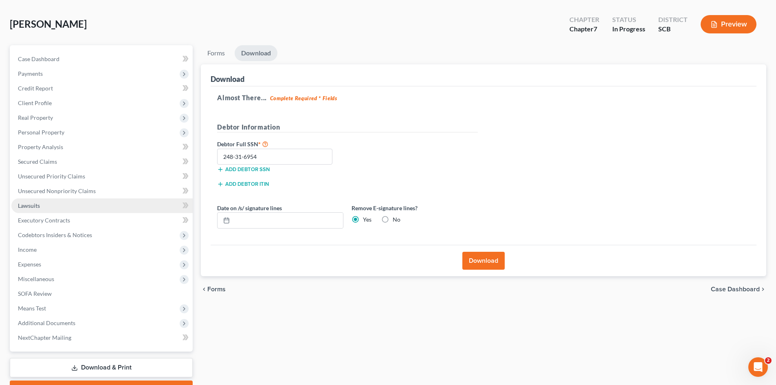
scroll to position [0, 0]
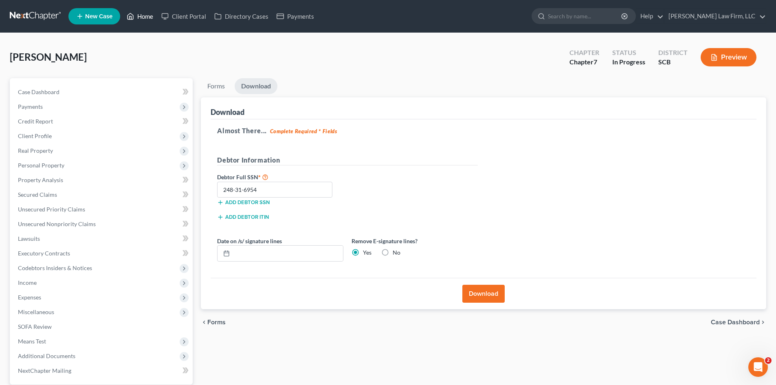
click at [145, 21] on link "Home" at bounding box center [140, 16] width 35 height 15
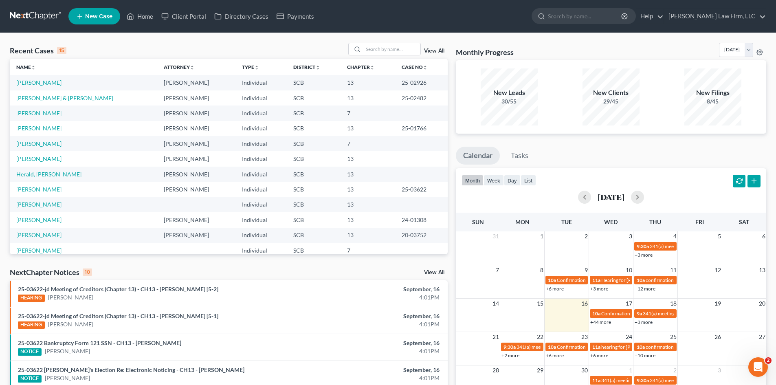
click at [46, 111] on link "Caraviello, Donald" at bounding box center [38, 113] width 45 height 7
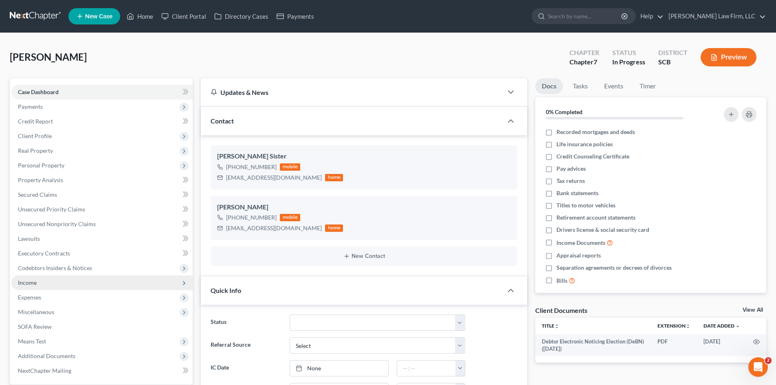
click at [36, 284] on span "Income" at bounding box center [27, 282] width 19 height 7
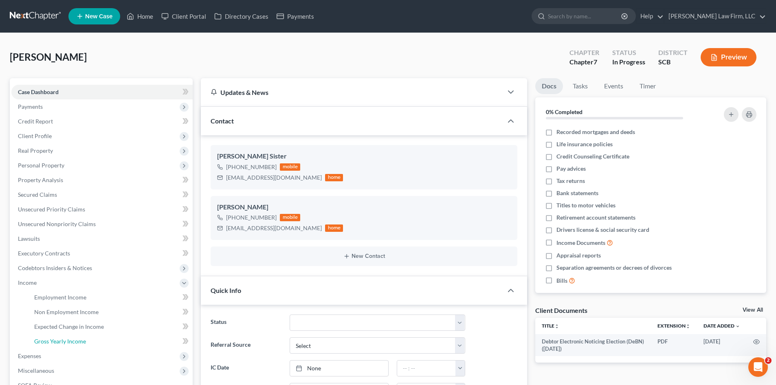
drag, startPoint x: 65, startPoint y: 337, endPoint x: 412, endPoint y: 192, distance: 376.6
click at [65, 338] on span "Gross Yearly Income" at bounding box center [60, 341] width 52 height 7
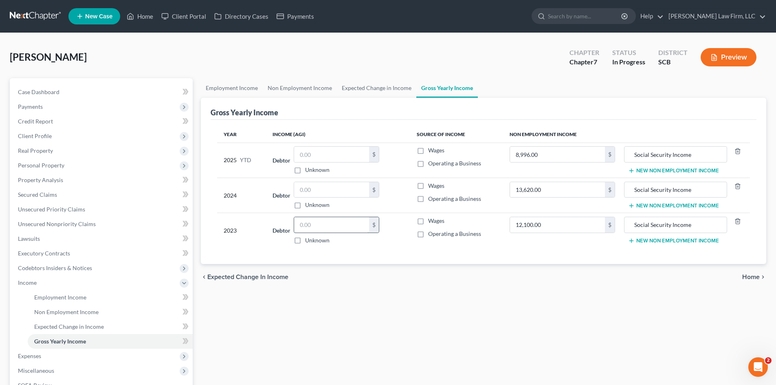
click at [328, 229] on input "text" at bounding box center [331, 224] width 75 height 15
click at [148, 15] on link "Home" at bounding box center [140, 16] width 35 height 15
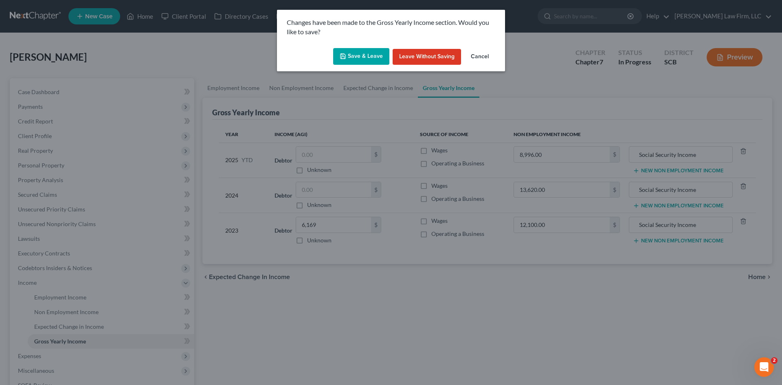
click at [343, 59] on icon "button" at bounding box center [343, 56] width 5 height 5
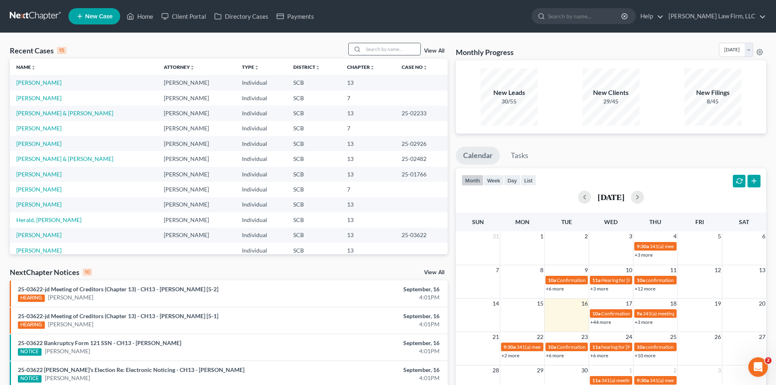
click at [402, 48] on input "search" at bounding box center [391, 49] width 57 height 12
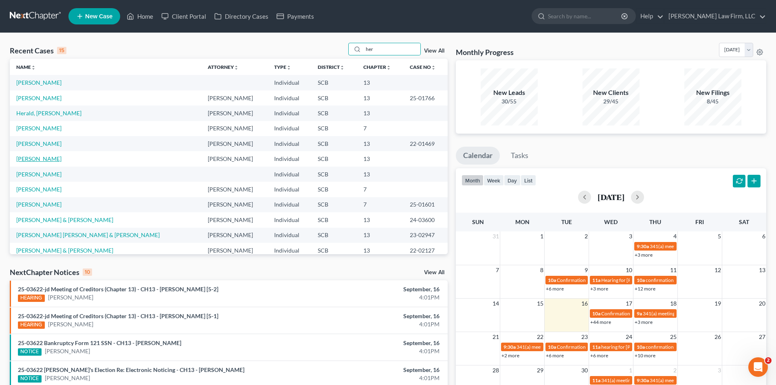
click at [37, 158] on link "Herriott, Anita" at bounding box center [38, 158] width 45 height 7
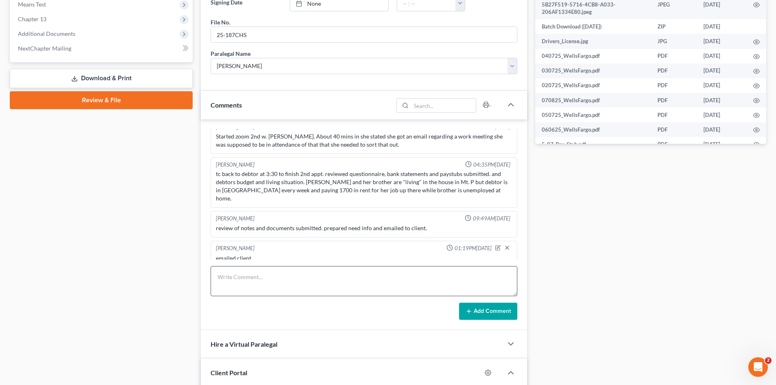
scroll to position [367, 0]
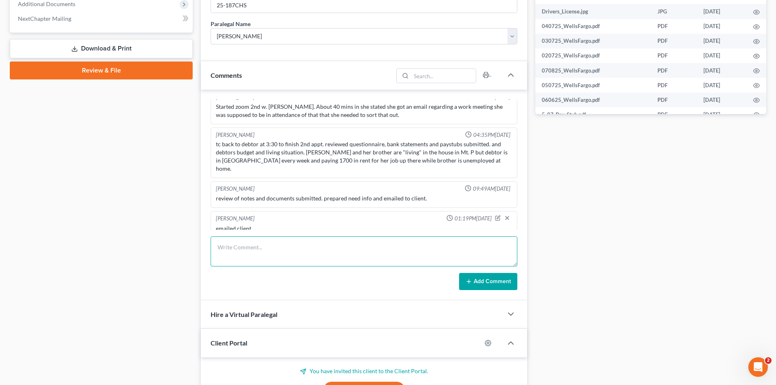
click at [273, 250] on textarea at bounding box center [364, 251] width 307 height 30
drag, startPoint x: 344, startPoint y: 258, endPoint x: 347, endPoint y: 253, distance: 6.0
click at [345, 257] on textarea "follow up 2nd 2nd appt scheduled for" at bounding box center [364, 251] width 307 height 30
click at [491, 276] on button "Add Comment" at bounding box center [488, 281] width 58 height 17
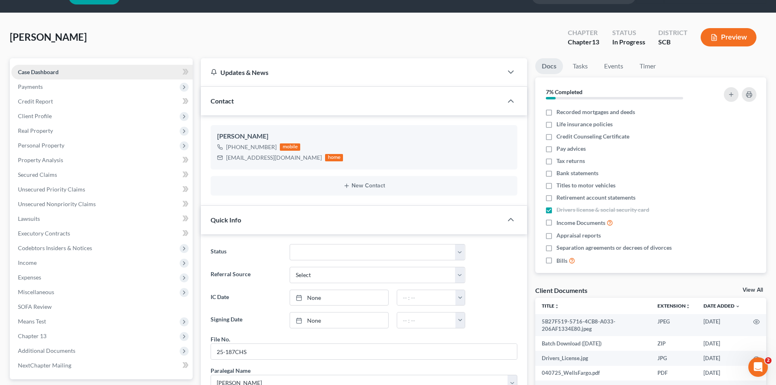
scroll to position [0, 0]
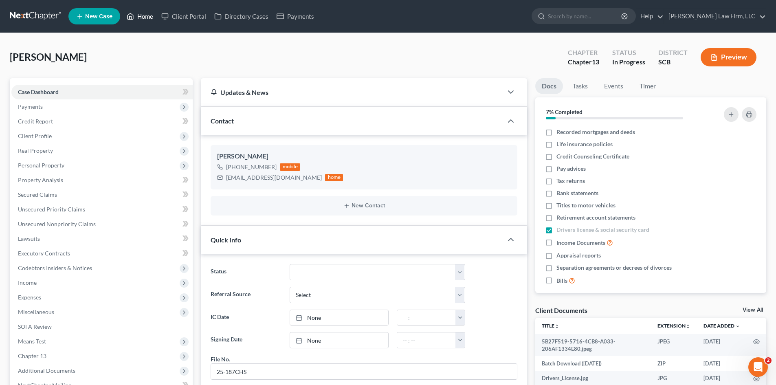
drag, startPoint x: 144, startPoint y: 20, endPoint x: 764, endPoint y: 37, distance: 620.3
click at [144, 20] on link "Home" at bounding box center [140, 16] width 35 height 15
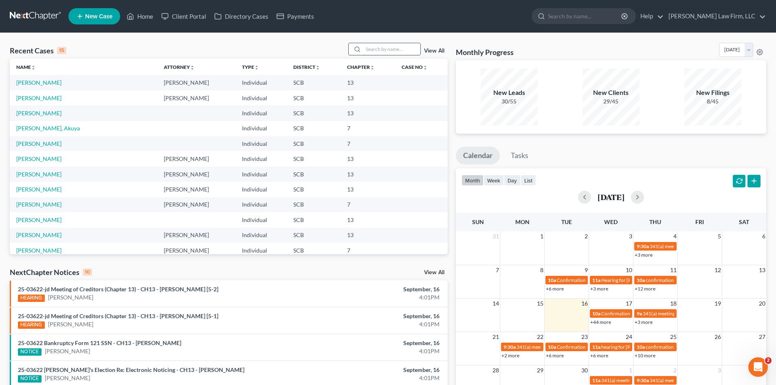
click at [398, 52] on input "search" at bounding box center [391, 49] width 57 height 12
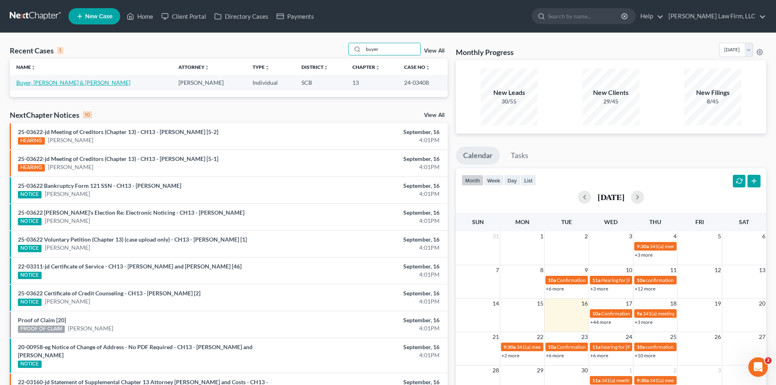
click at [60, 85] on link "Buyer, Paul & Megan" at bounding box center [73, 82] width 114 height 7
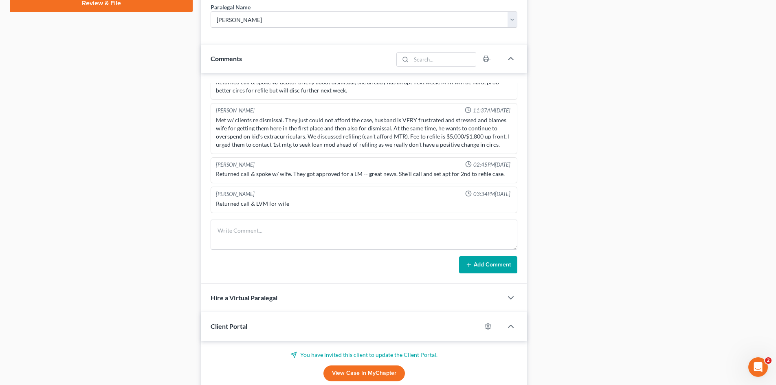
scroll to position [448, 0]
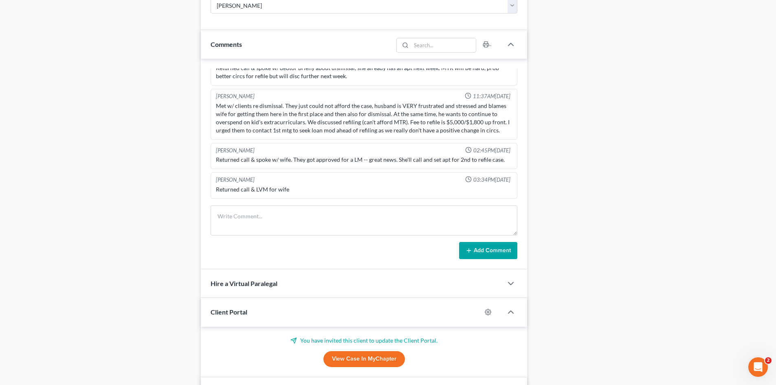
click at [360, 363] on link "View Case in MyChapter" at bounding box center [363, 359] width 81 height 16
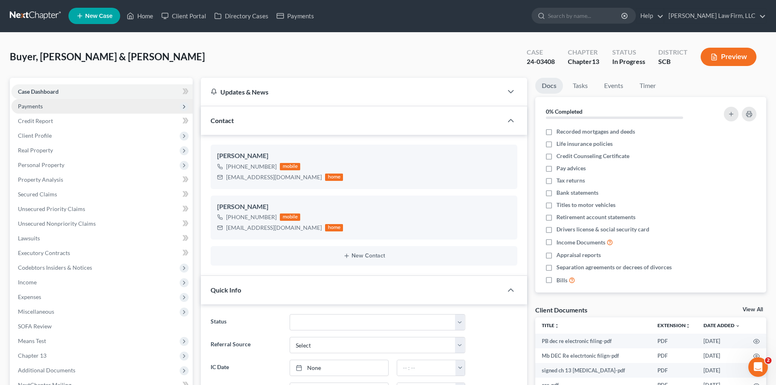
scroll to position [0, 0]
click at [44, 107] on span "Payments" at bounding box center [101, 106] width 181 height 15
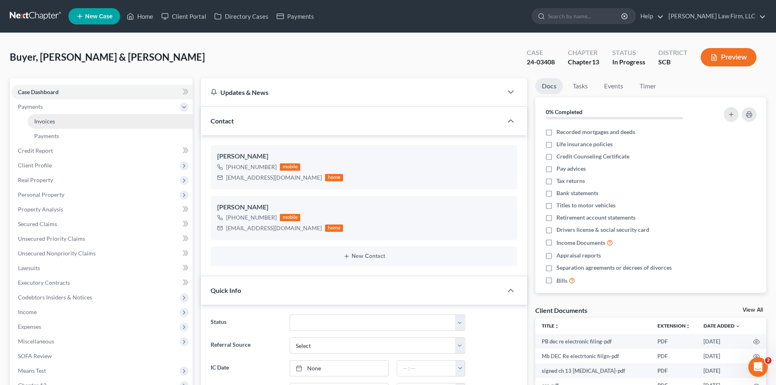
click at [45, 118] on span "Invoices" at bounding box center [44, 121] width 21 height 7
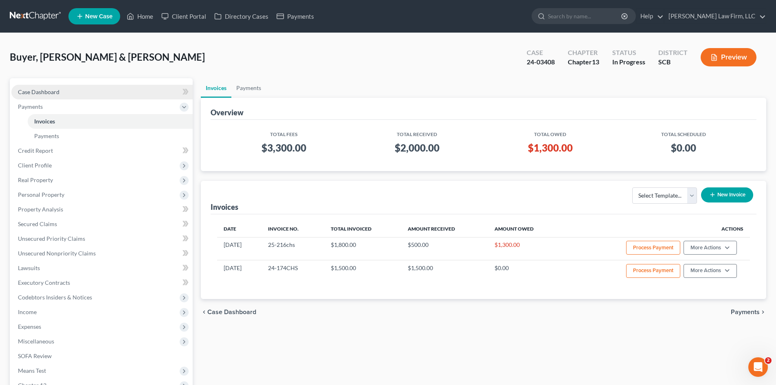
click at [33, 89] on span "Case Dashboard" at bounding box center [39, 91] width 42 height 7
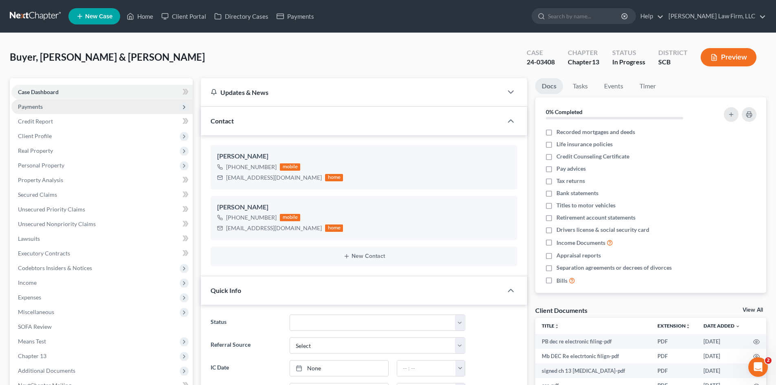
scroll to position [283, 0]
drag, startPoint x: 132, startPoint y: 17, endPoint x: 299, endPoint y: 49, distance: 170.4
click at [132, 17] on polyline at bounding box center [131, 17] width 2 height 3
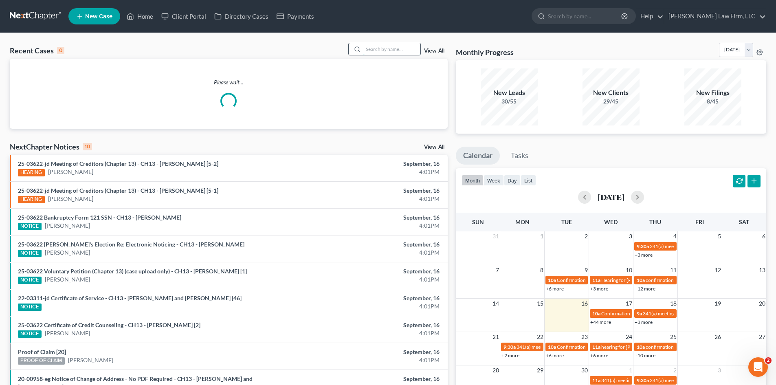
click at [372, 55] on input "search" at bounding box center [391, 49] width 57 height 12
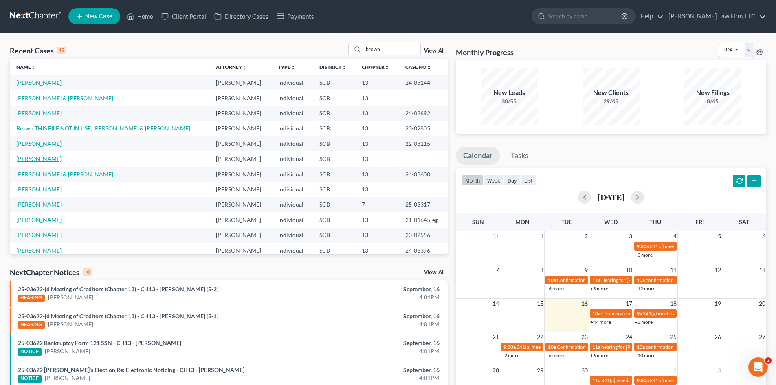
click at [53, 160] on link "Brown, Jasmine" at bounding box center [38, 158] width 45 height 7
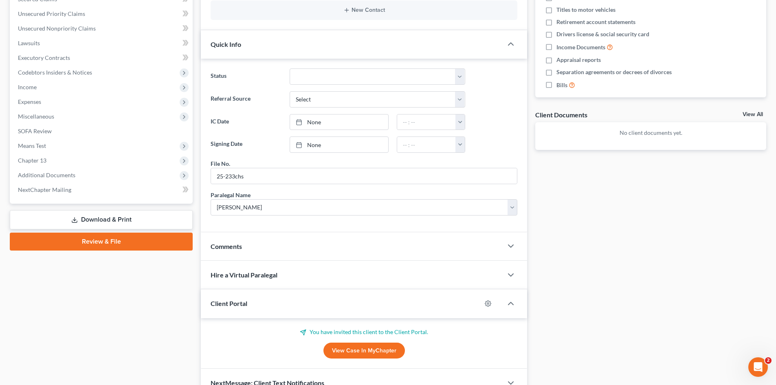
scroll to position [239, 0]
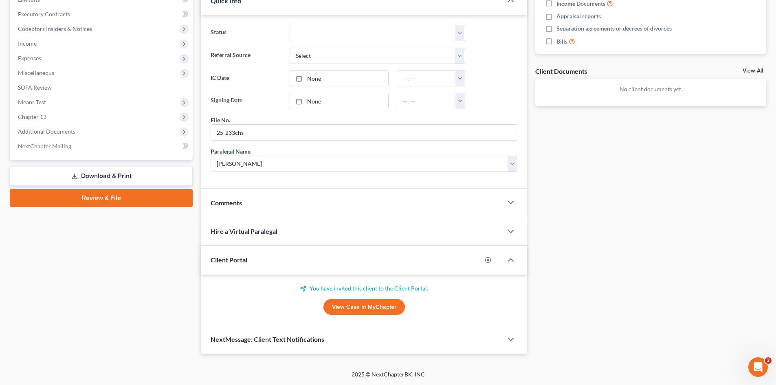
click at [359, 305] on link "View Case in MyChapter" at bounding box center [363, 307] width 81 height 16
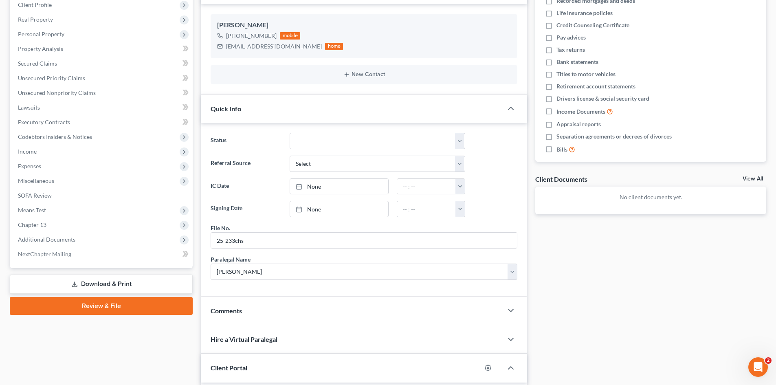
scroll to position [0, 0]
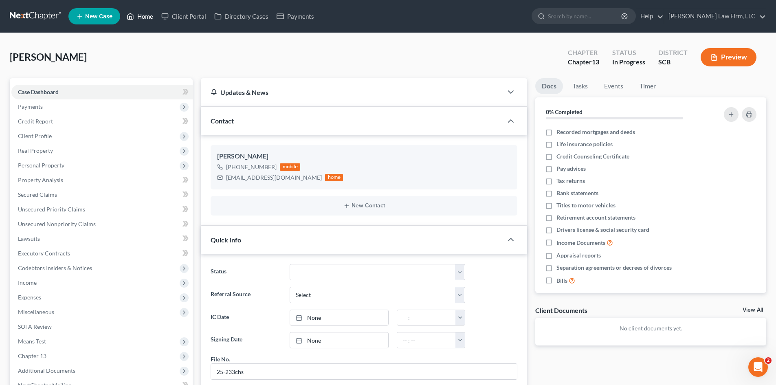
drag, startPoint x: 139, startPoint y: 17, endPoint x: 345, endPoint y: 53, distance: 209.8
click at [139, 17] on link "Home" at bounding box center [140, 16] width 35 height 15
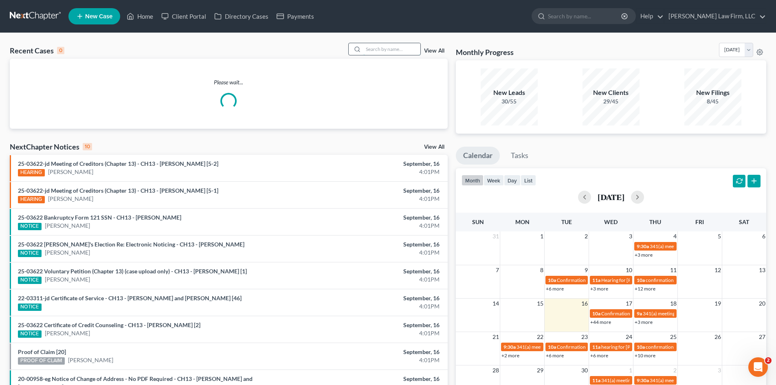
click at [383, 53] on input "search" at bounding box center [391, 49] width 57 height 12
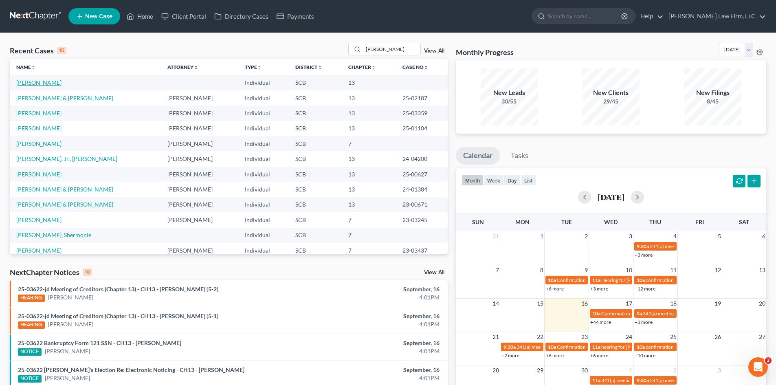
click at [18, 83] on link "Allen, Ashley" at bounding box center [38, 82] width 45 height 7
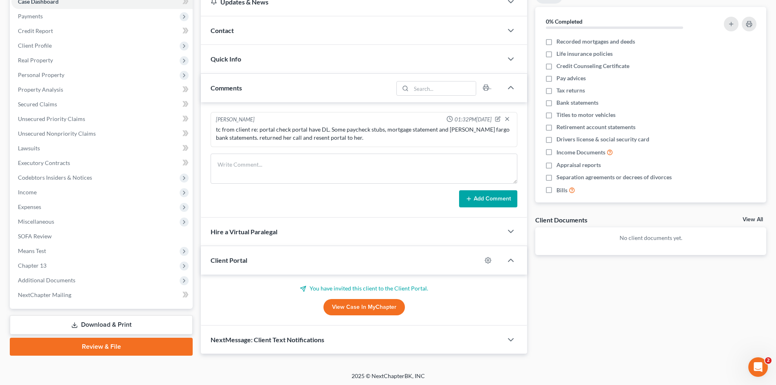
scroll to position [92, 0]
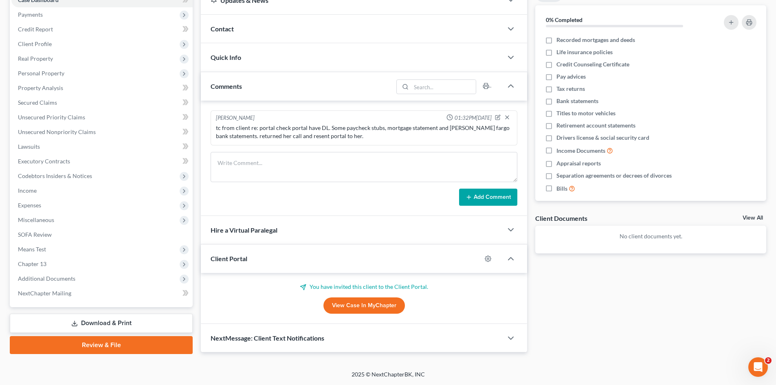
drag, startPoint x: 354, startPoint y: 308, endPoint x: 326, endPoint y: 259, distance: 56.4
click at [354, 308] on link "View Case in MyChapter" at bounding box center [363, 305] width 81 height 16
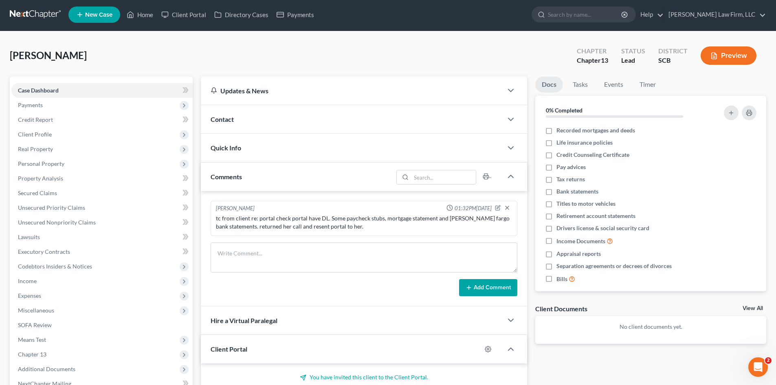
scroll to position [0, 0]
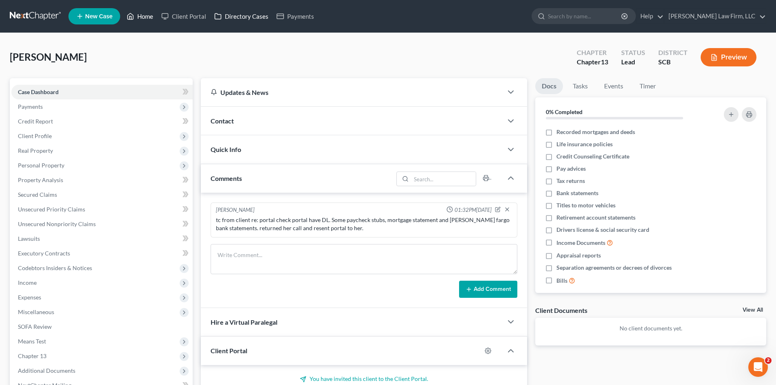
click at [134, 15] on icon at bounding box center [130, 16] width 7 height 10
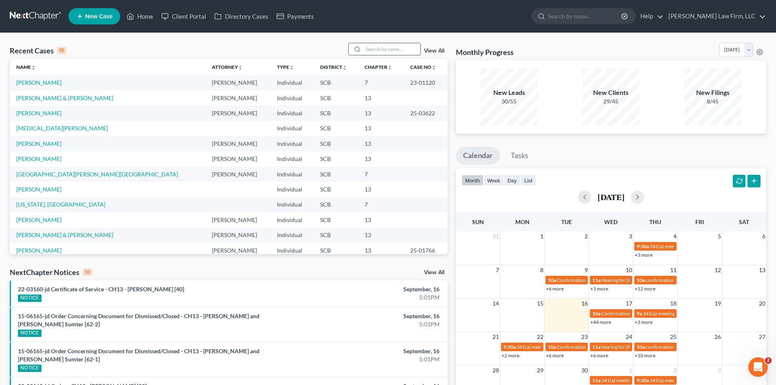
click at [406, 49] on input "search" at bounding box center [391, 49] width 57 height 12
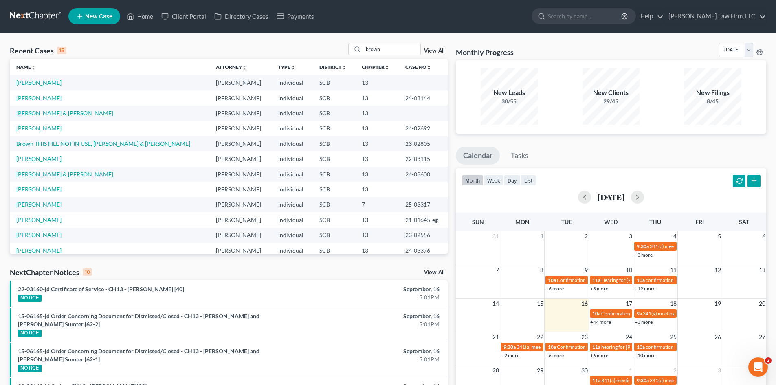
click at [67, 111] on link "Brown, Travis & Legare-Brown, Samantha" at bounding box center [64, 113] width 97 height 7
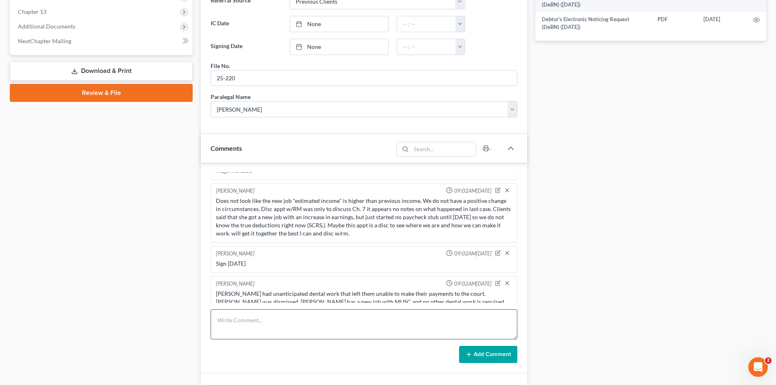
scroll to position [448, 0]
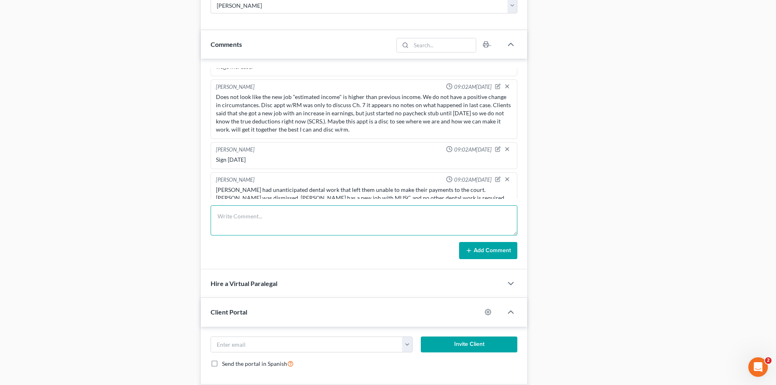
click at [289, 229] on textarea at bounding box center [364, 220] width 307 height 30
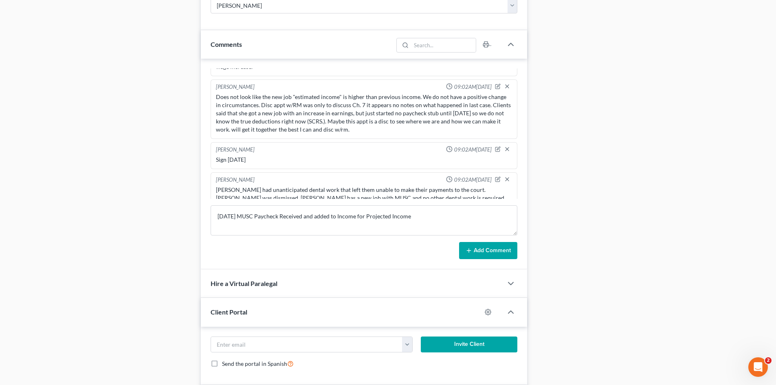
drag, startPoint x: 477, startPoint y: 253, endPoint x: 168, endPoint y: 244, distance: 309.4
click at [477, 253] on button "Add Comment" at bounding box center [488, 250] width 58 height 17
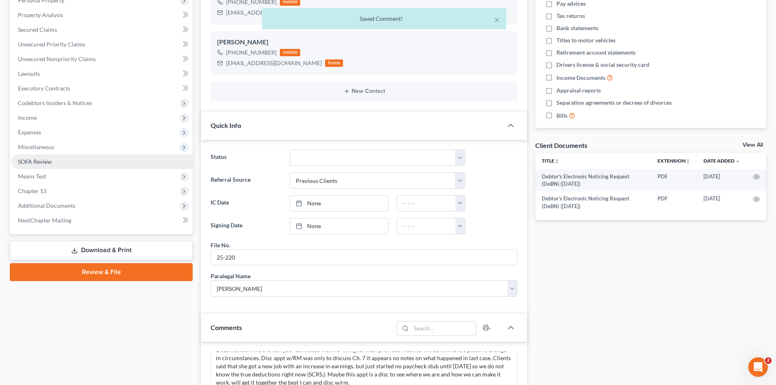
scroll to position [122, 0]
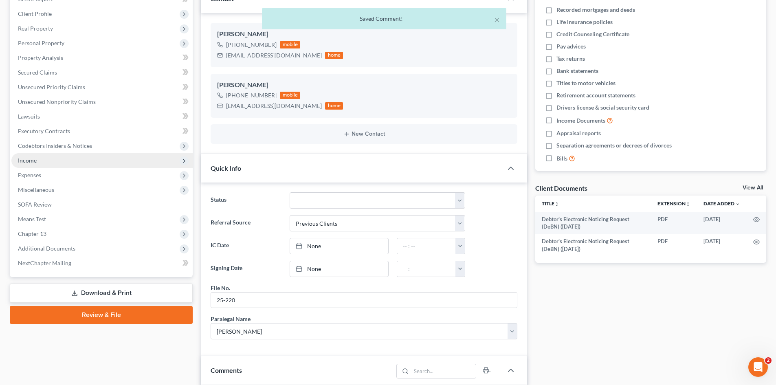
click at [33, 158] on span "Income" at bounding box center [27, 160] width 19 height 7
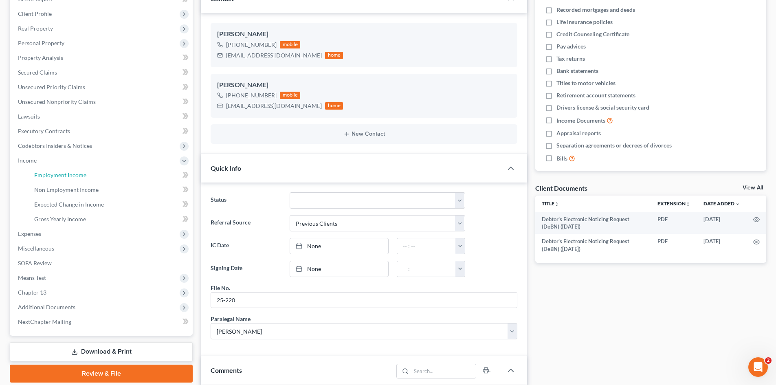
click at [66, 177] on span "Employment Income" at bounding box center [60, 175] width 52 height 7
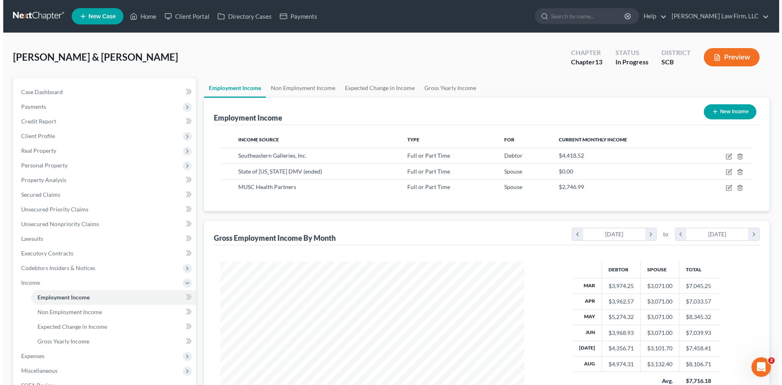
scroll to position [152, 320]
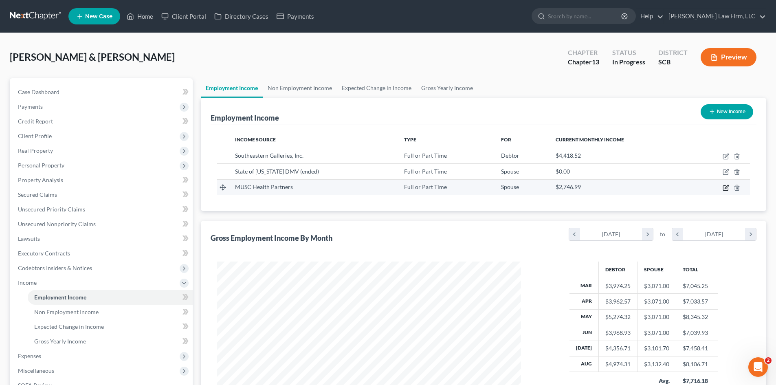
click at [726, 188] on icon "button" at bounding box center [726, 188] width 7 height 7
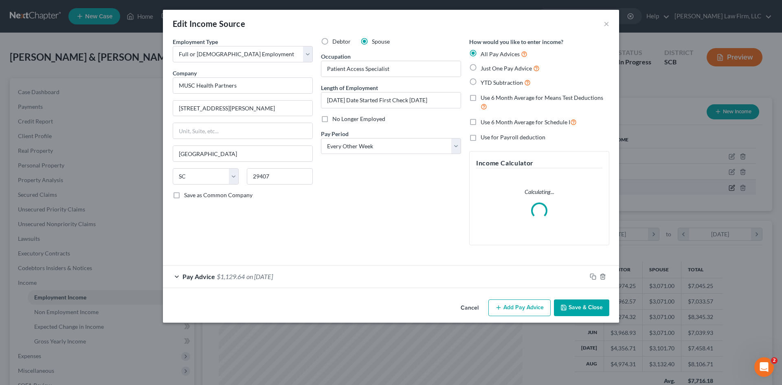
scroll to position [153, 323]
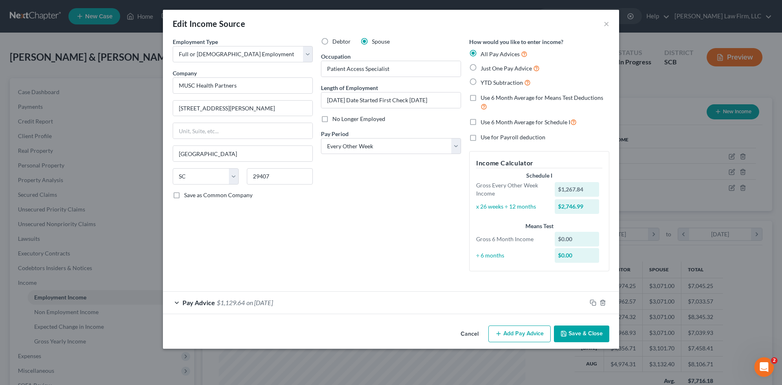
click at [317, 301] on div "Pay Advice $1,129.64 on 09/01/2025" at bounding box center [375, 303] width 424 height 22
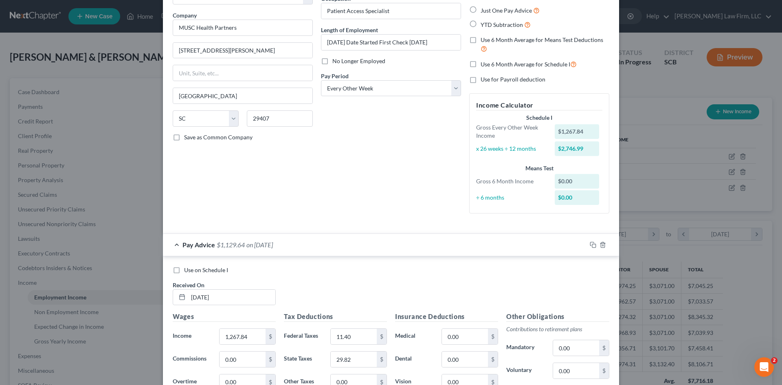
scroll to position [163, 0]
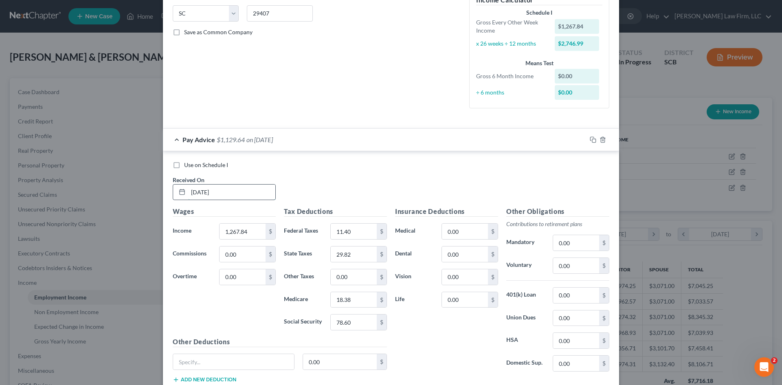
drag, startPoint x: 249, startPoint y: 196, endPoint x: 194, endPoint y: 200, distance: 55.5
click at [191, 200] on input "09/01/2025" at bounding box center [231, 192] width 87 height 15
drag, startPoint x: 256, startPoint y: 229, endPoint x: 218, endPoint y: 238, distance: 38.8
click at [256, 229] on input "1,267.84" at bounding box center [243, 231] width 46 height 15
click at [474, 301] on input "0.00" at bounding box center [465, 299] width 46 height 15
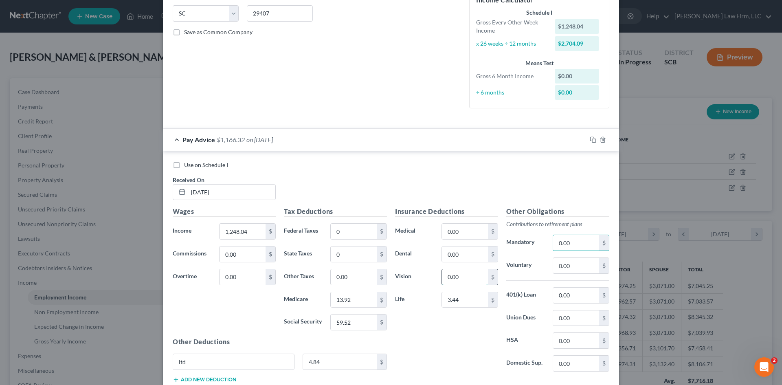
click at [443, 274] on input "0.00" at bounding box center [465, 276] width 46 height 15
click at [459, 233] on input "0.00" at bounding box center [465, 231] width 46 height 15
click at [579, 338] on input "0.00" at bounding box center [576, 340] width 46 height 15
drag, startPoint x: 476, startPoint y: 253, endPoint x: 486, endPoint y: 257, distance: 11.1
click at [476, 254] on input "0.00" at bounding box center [465, 253] width 46 height 15
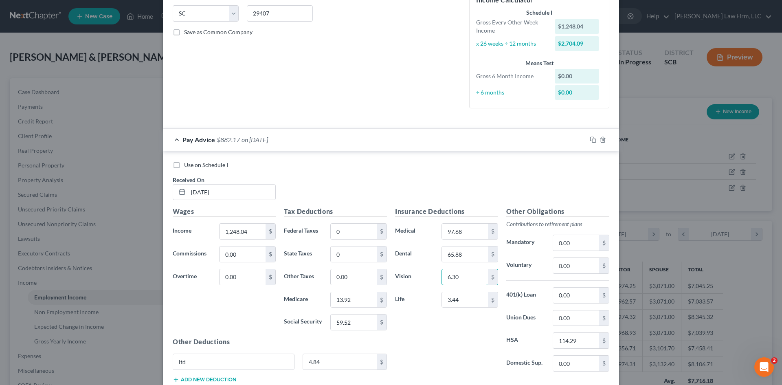
scroll to position [204, 0]
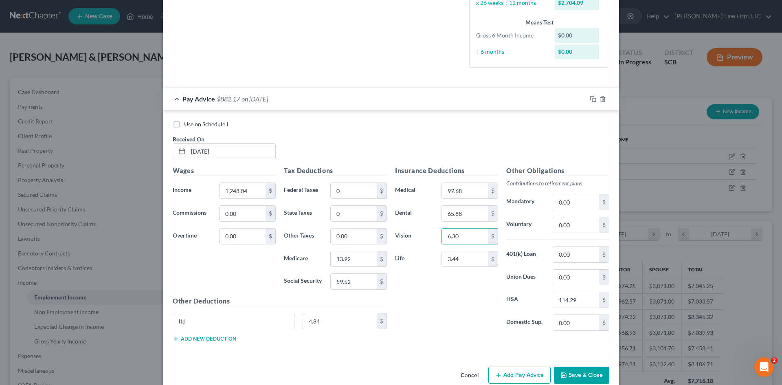
click at [208, 340] on button "Add new deduction" at bounding box center [205, 339] width 64 height 7
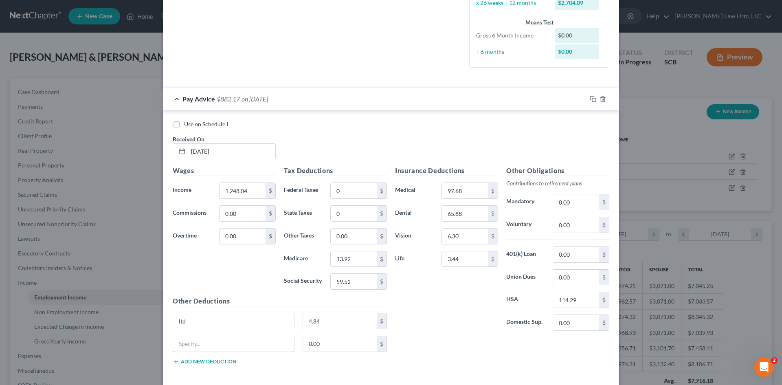
click at [209, 352] on div "0.00 $" at bounding box center [280, 347] width 222 height 23
click at [568, 226] on input "0.00" at bounding box center [576, 224] width 46 height 15
click at [184, 125] on label "Use on Schedule I" at bounding box center [206, 124] width 44 height 8
click at [187, 125] on input "Use on Schedule I" at bounding box center [189, 122] width 5 height 5
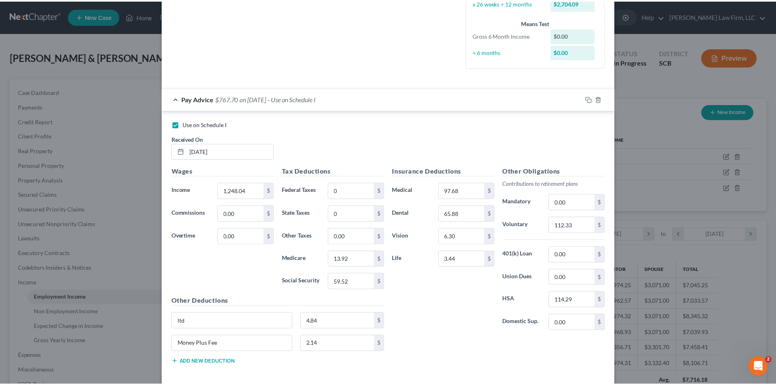
scroll to position [241, 0]
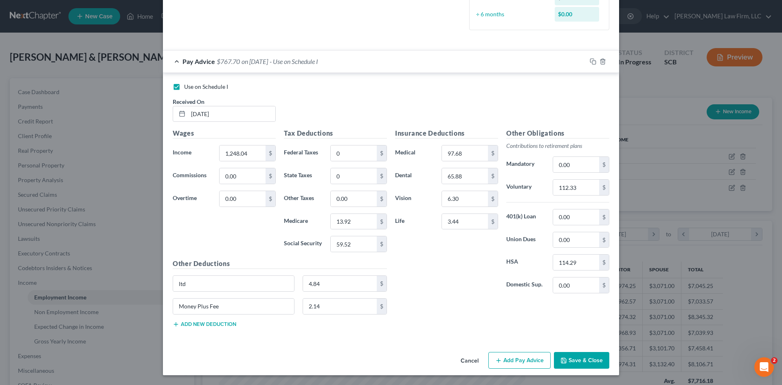
click at [580, 354] on button "Save & Close" at bounding box center [581, 360] width 55 height 17
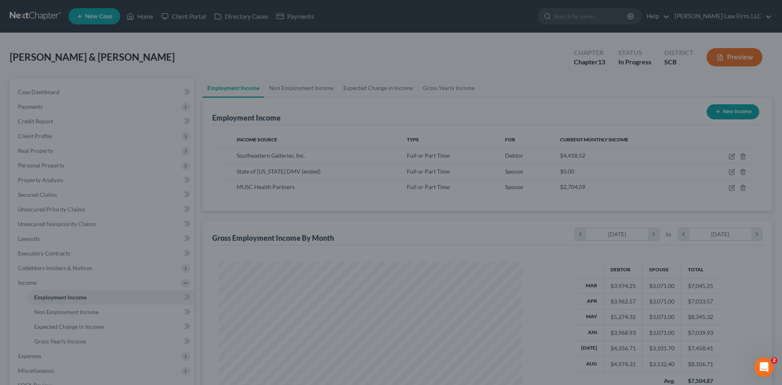
scroll to position [407259, 407090]
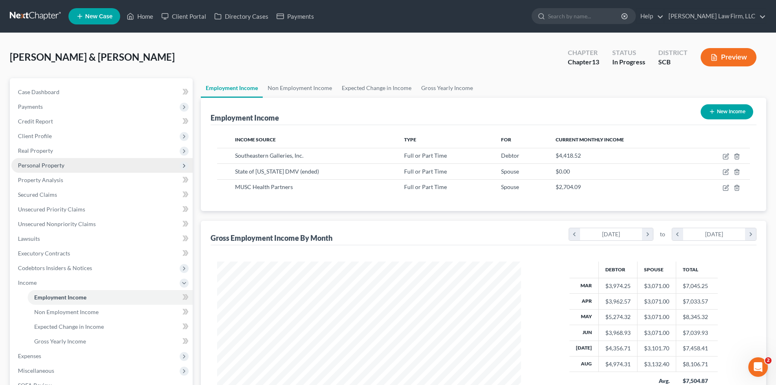
click at [55, 167] on span "Personal Property" at bounding box center [41, 165] width 46 height 7
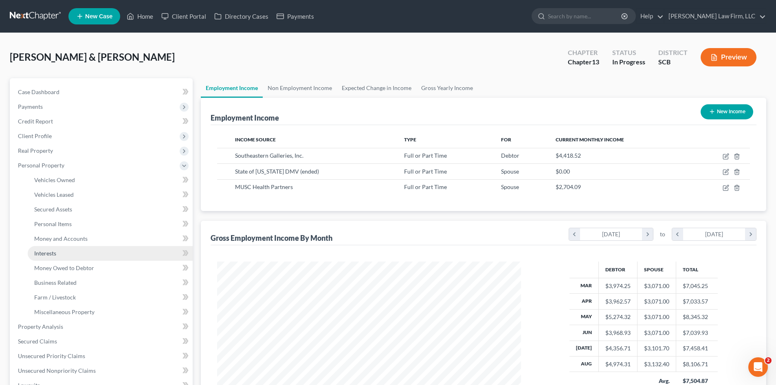
drag, startPoint x: 53, startPoint y: 249, endPoint x: 60, endPoint y: 246, distance: 8.2
click at [53, 249] on link "Interests" at bounding box center [110, 253] width 165 height 15
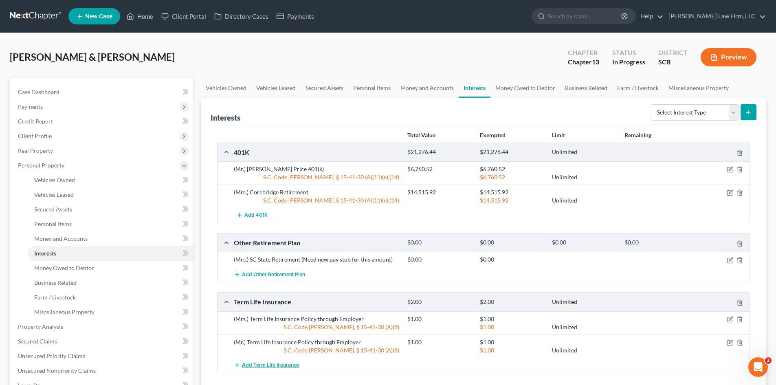
click at [277, 364] on span "Add Term Life Insurance" at bounding box center [270, 365] width 57 height 7
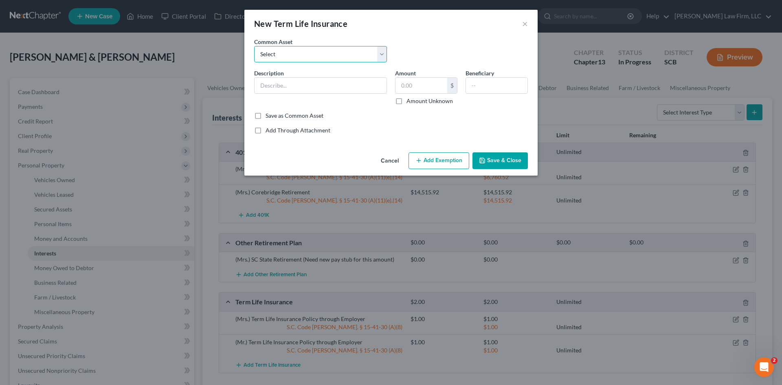
click at [289, 58] on select "Select (Mr.) Term Life Insurance Policy through Employer (Mrs.) Term Life Insur…" at bounding box center [320, 54] width 133 height 16
drag, startPoint x: 290, startPoint y: 59, endPoint x: 290, endPoint y: 73, distance: 13.9
click at [290, 59] on select "Select (Mr.) Term Life Insurance Policy through Employer (Mrs.) Term Life Insur…" at bounding box center [320, 54] width 133 height 16
click at [290, 85] on input "text" at bounding box center [321, 85] width 132 height 15
click at [263, 87] on input "Spouse Term Life Insurance Policy" at bounding box center [321, 85] width 132 height 15
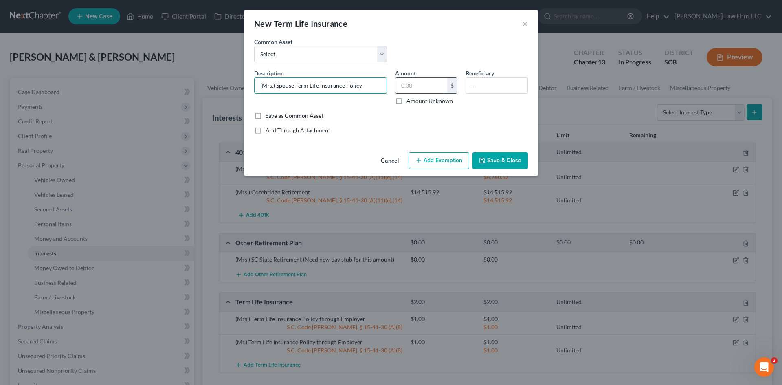
click at [407, 84] on input "text" at bounding box center [422, 85] width 52 height 15
click at [373, 87] on input "(Mrs.) Spouse Term Life Insurance Policy" at bounding box center [321, 85] width 132 height 15
click at [430, 86] on input "text" at bounding box center [422, 85] width 52 height 15
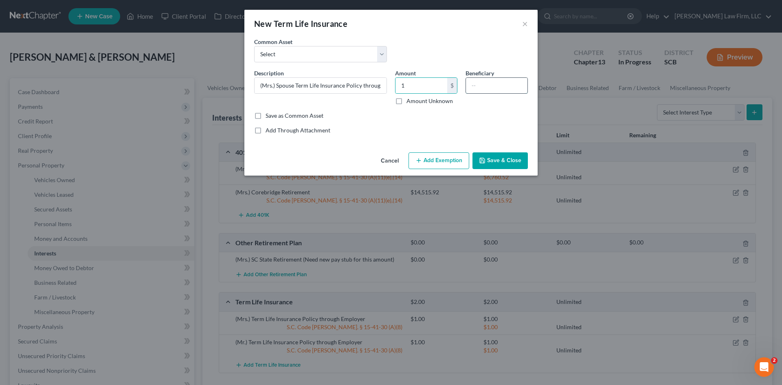
click at [472, 91] on input "text" at bounding box center [497, 85] width 62 height 15
click at [433, 160] on button "Add Exemption" at bounding box center [439, 160] width 61 height 17
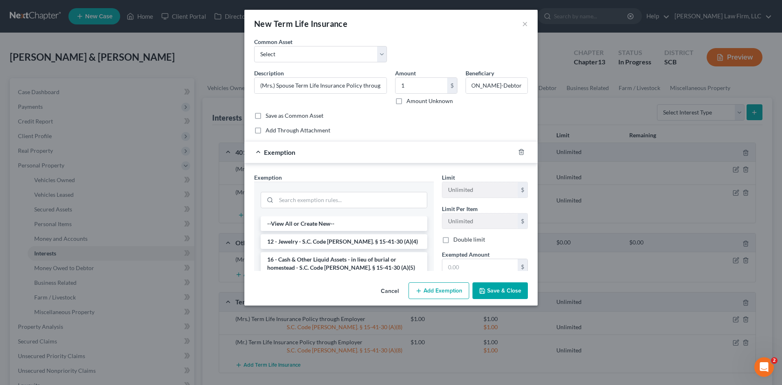
scroll to position [0, 0]
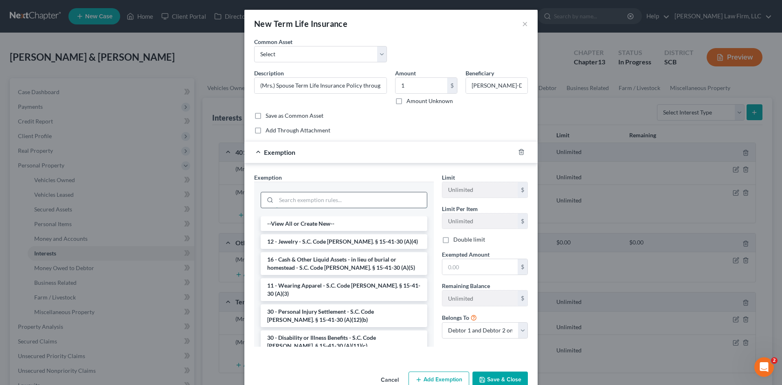
click at [350, 203] on input "search" at bounding box center [351, 199] width 151 height 15
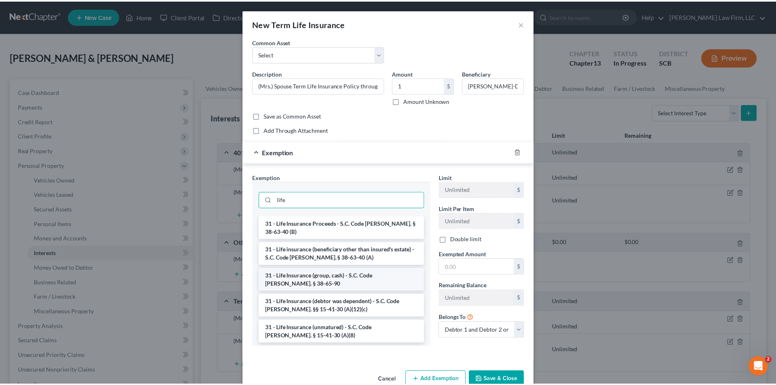
scroll to position [41, 0]
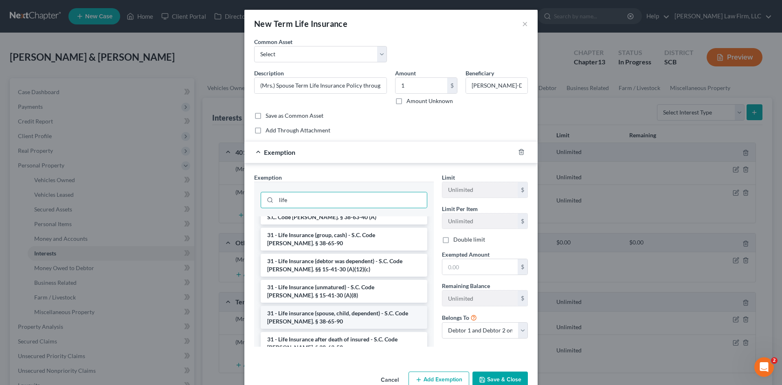
click at [390, 318] on li "31 - Life insurance (spouse, child, dependent) - S.C. Code Ann. § 38-65-90" at bounding box center [344, 317] width 167 height 23
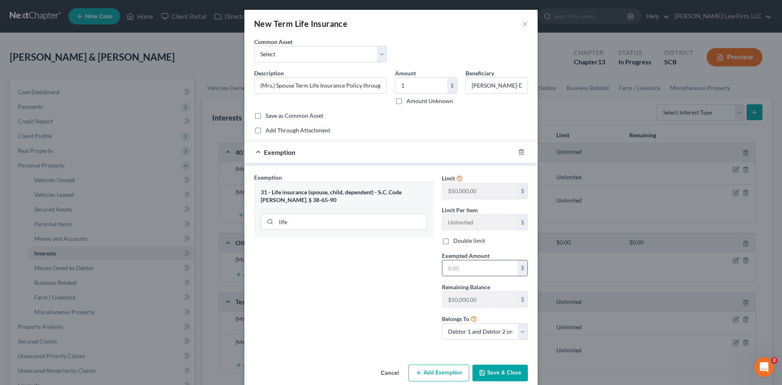
click at [476, 270] on input "text" at bounding box center [479, 267] width 75 height 15
click at [517, 369] on button "Save & Close" at bounding box center [500, 373] width 55 height 17
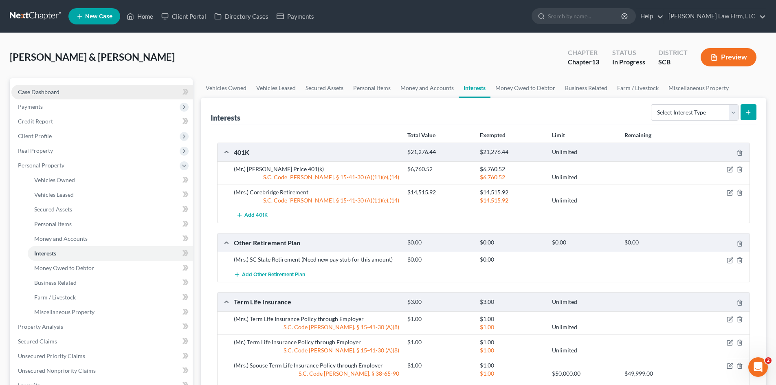
click at [40, 92] on span "Case Dashboard" at bounding box center [39, 91] width 42 height 7
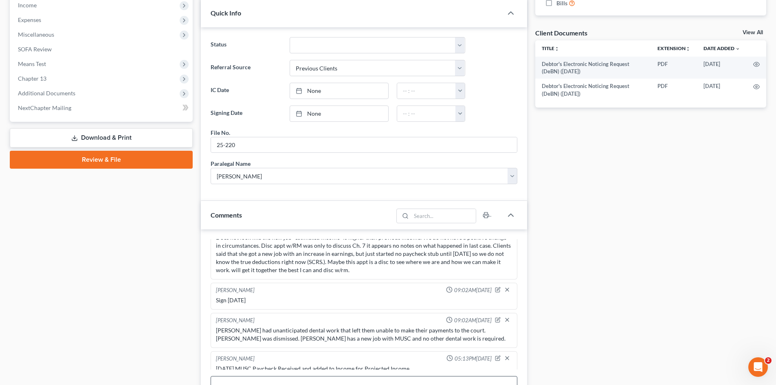
scroll to position [326, 0]
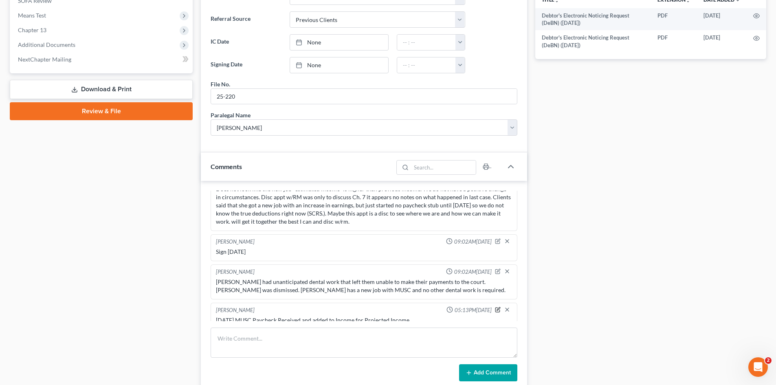
click at [495, 307] on icon "button" at bounding box center [498, 310] width 6 height 6
click at [443, 321] on textarea "9/17/2025 MUSC Paycheck Received and added to Income for Projected Income" at bounding box center [364, 331] width 296 height 30
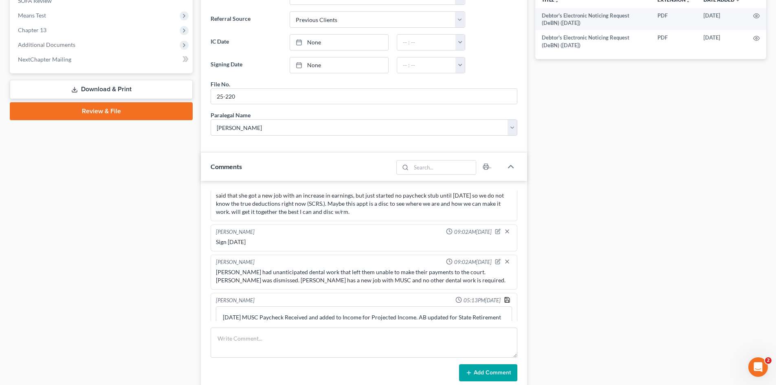
click at [504, 297] on icon "button" at bounding box center [507, 300] width 7 height 7
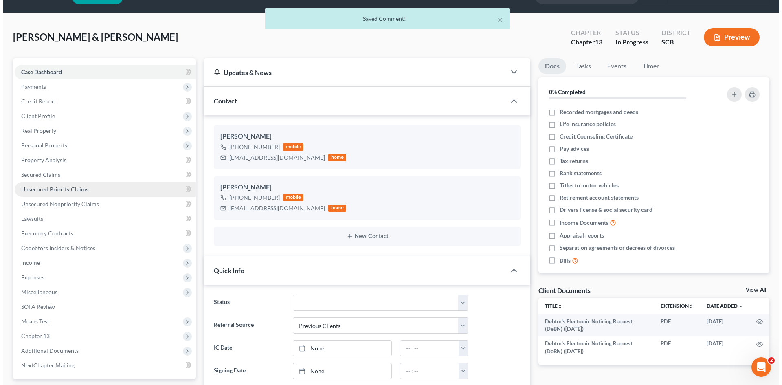
scroll to position [0, 0]
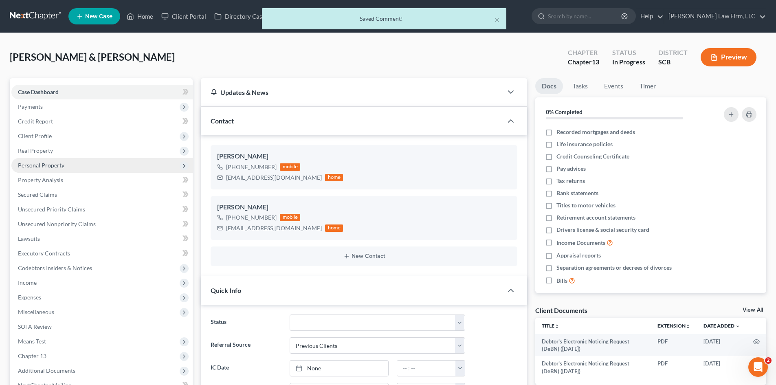
click at [39, 164] on span "Personal Property" at bounding box center [41, 165] width 46 height 7
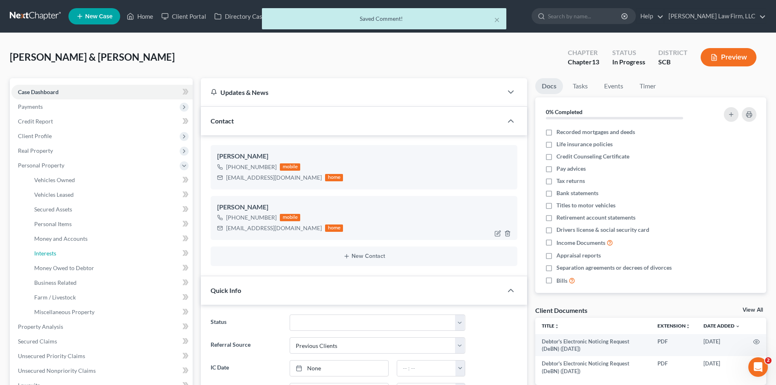
click at [44, 251] on span "Interests" at bounding box center [45, 253] width 22 height 7
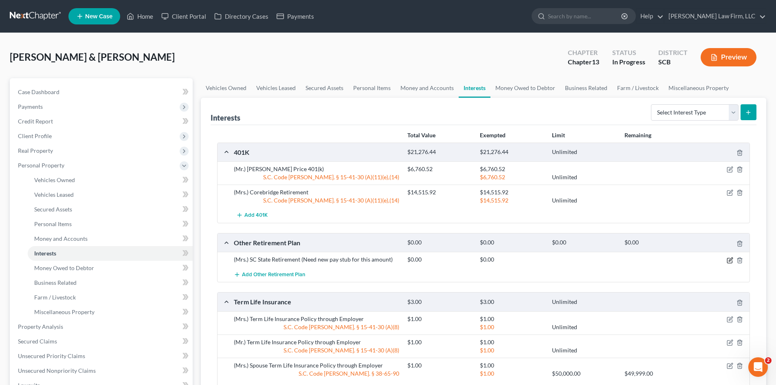
click at [729, 261] on icon "button" at bounding box center [731, 259] width 4 height 4
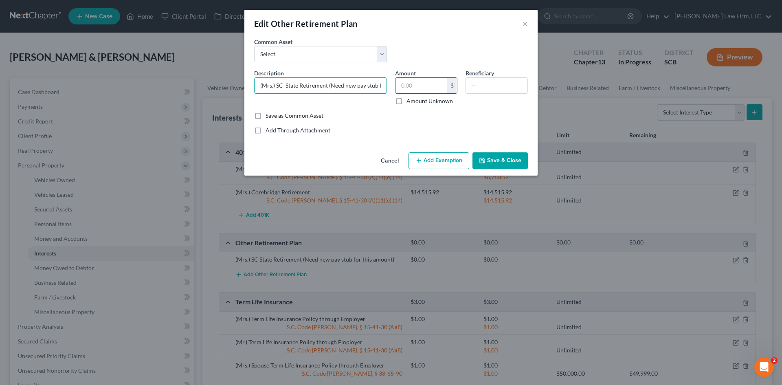
scroll to position [0, 38]
drag, startPoint x: 329, startPoint y: 85, endPoint x: 440, endPoint y: 83, distance: 110.8
click at [440, 83] on div "Description * (Mrs.) SC State Retirement (Need new pay stub for this amount) Am…" at bounding box center [391, 90] width 282 height 43
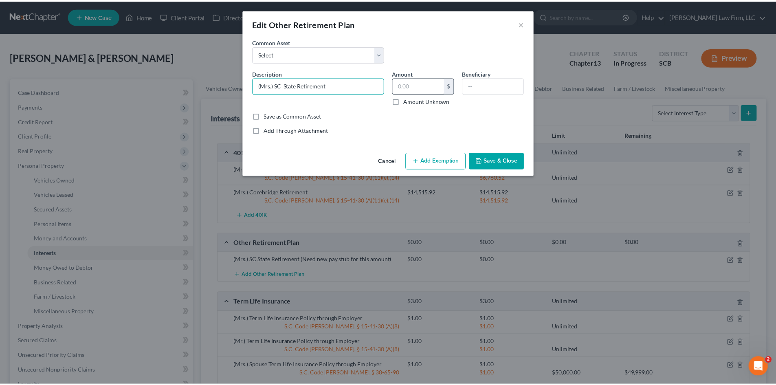
scroll to position [0, 0]
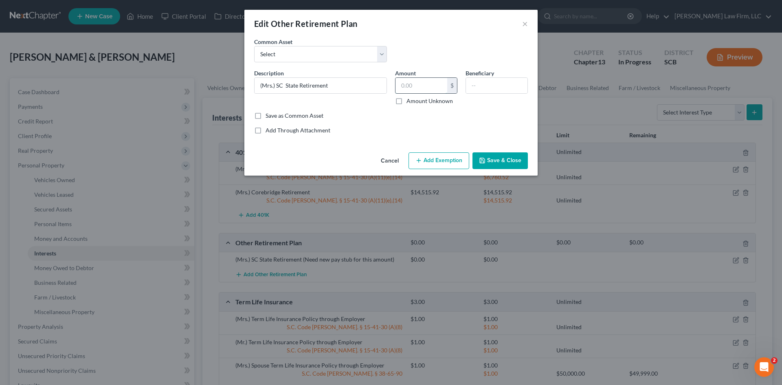
drag, startPoint x: 421, startPoint y: 88, endPoint x: 425, endPoint y: 93, distance: 7.0
click at [421, 88] on input "text" at bounding box center [422, 85] width 52 height 15
paste input "420.1"
click at [453, 166] on button "Add Exemption" at bounding box center [439, 160] width 61 height 17
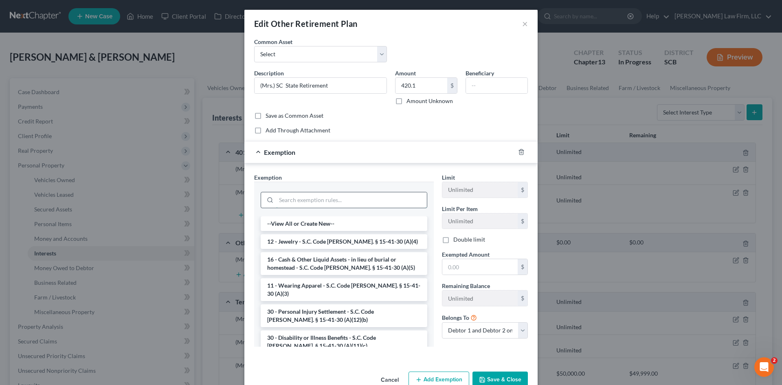
click at [328, 199] on input "search" at bounding box center [351, 199] width 151 height 15
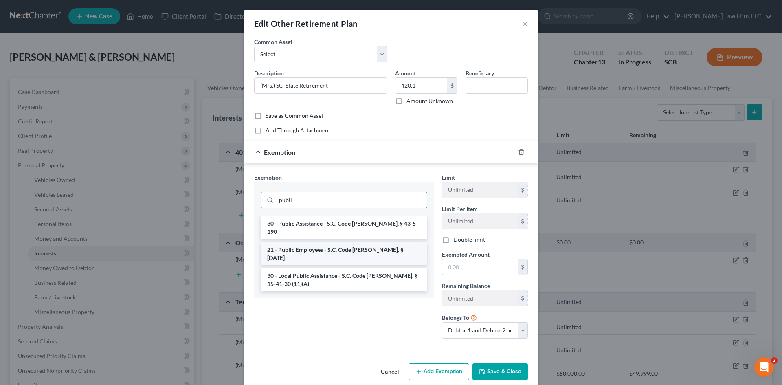
click at [342, 244] on li "21 - Public Employees - S.C. Code Ann. § 9-1-1680" at bounding box center [344, 253] width 167 height 23
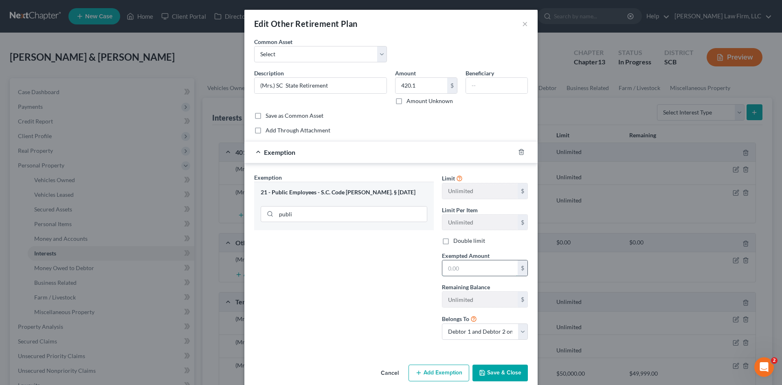
click at [456, 275] on input "text" at bounding box center [479, 267] width 75 height 15
drag, startPoint x: 510, startPoint y: 366, endPoint x: 773, endPoint y: 305, distance: 270.6
click at [510, 366] on button "Save & Close" at bounding box center [500, 373] width 55 height 17
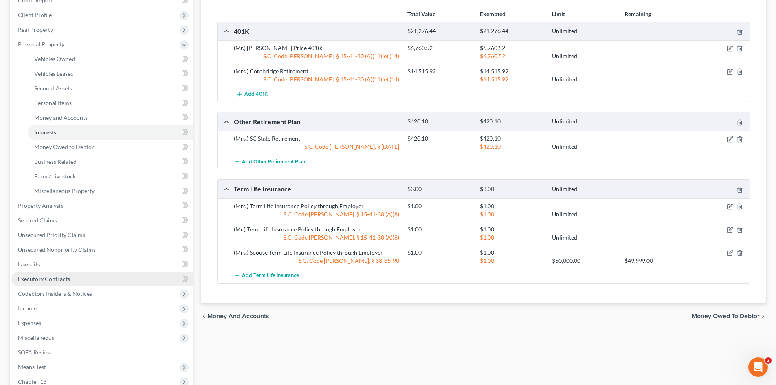
scroll to position [122, 0]
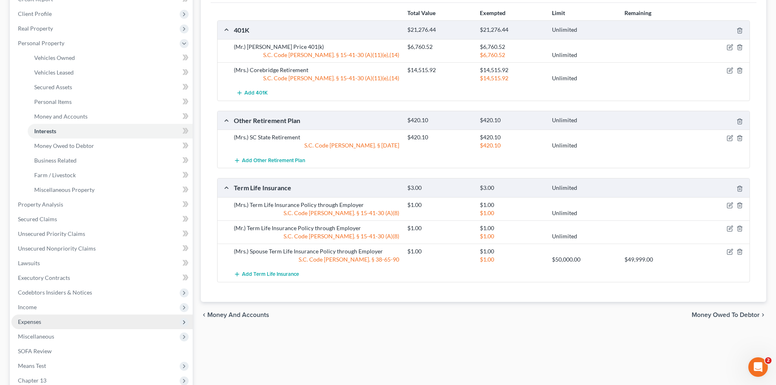
click at [33, 323] on span "Expenses" at bounding box center [29, 321] width 23 height 7
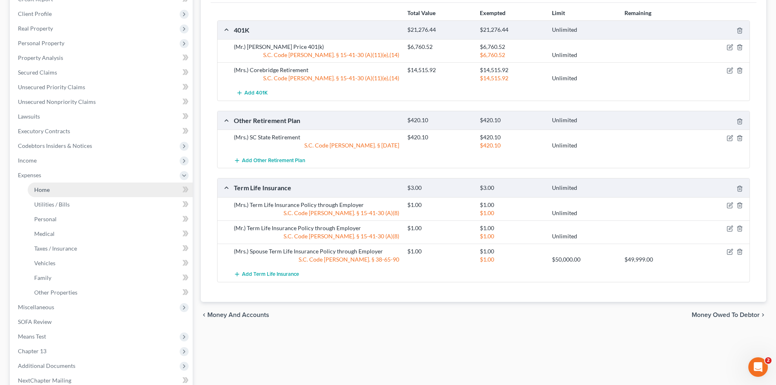
click at [37, 193] on link "Home" at bounding box center [110, 190] width 165 height 15
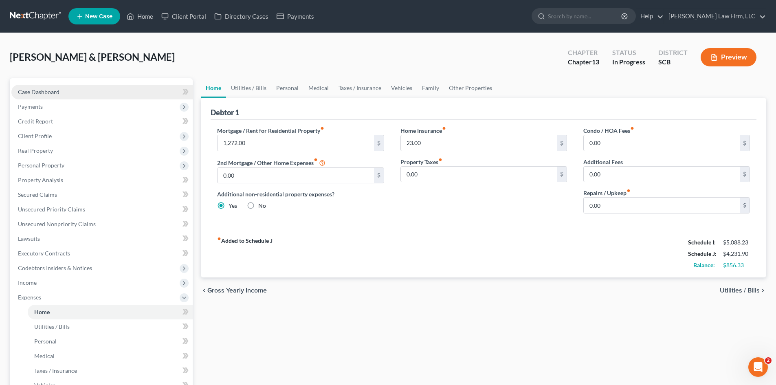
click at [33, 92] on span "Case Dashboard" at bounding box center [39, 91] width 42 height 7
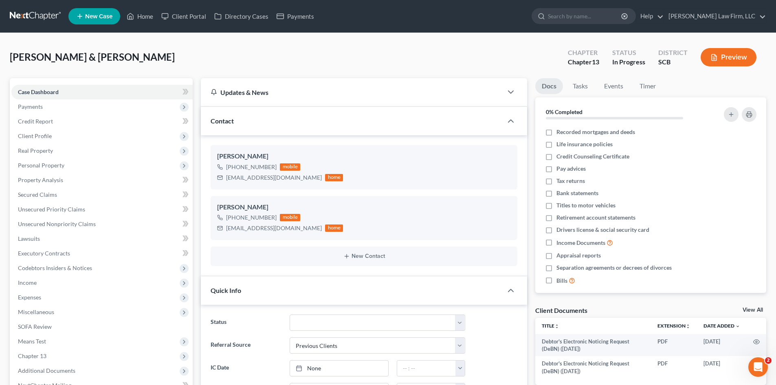
scroll to position [257, 0]
drag, startPoint x: 142, startPoint y: 21, endPoint x: 181, endPoint y: 56, distance: 52.5
click at [142, 21] on link "Home" at bounding box center [140, 16] width 35 height 15
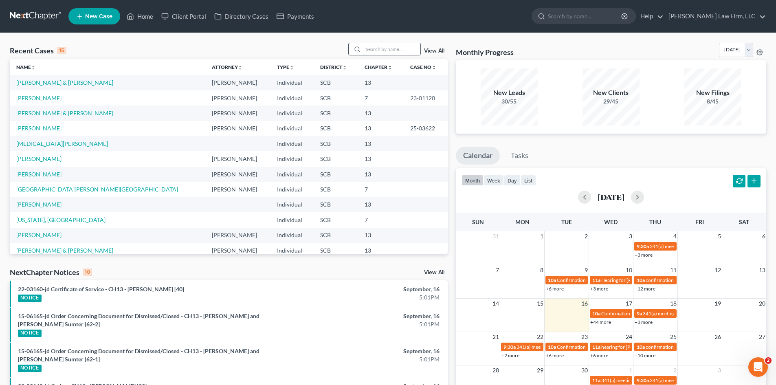
click at [387, 50] on input "search" at bounding box center [391, 49] width 57 height 12
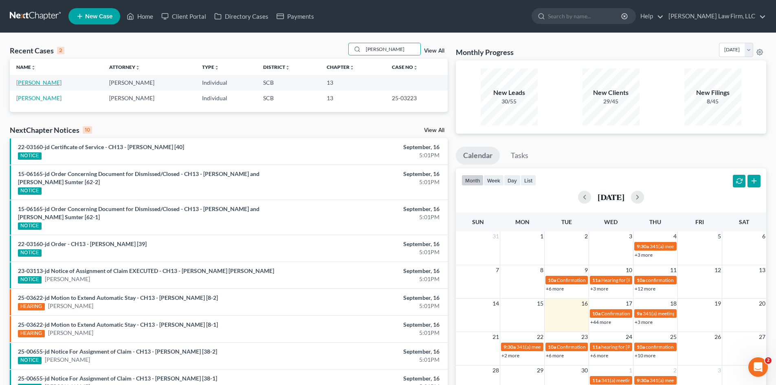
click at [55, 81] on link "Chapman, Shantell" at bounding box center [38, 82] width 45 height 7
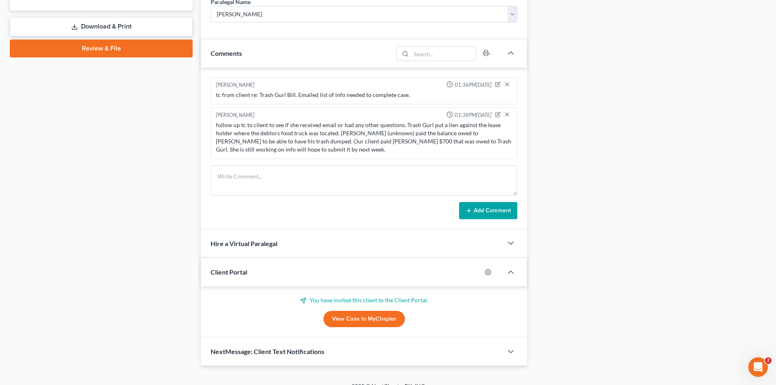
scroll to position [400, 0]
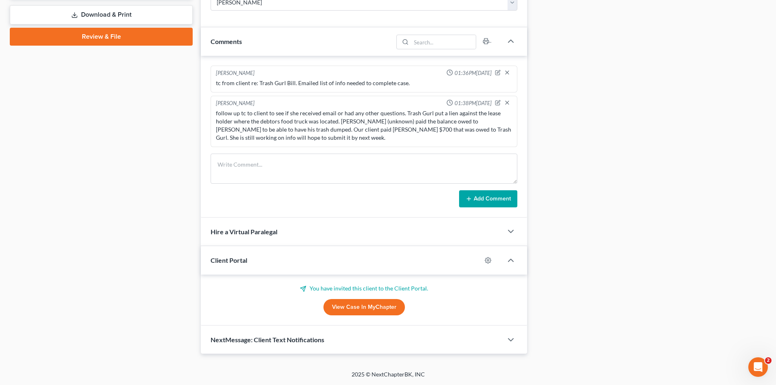
click at [365, 309] on link "View Case in MyChapter" at bounding box center [363, 307] width 81 height 16
drag, startPoint x: 288, startPoint y: 347, endPoint x: 307, endPoint y: 323, distance: 30.4
click at [288, 347] on div "NextMessage: Client Text Notifications" at bounding box center [352, 340] width 302 height 28
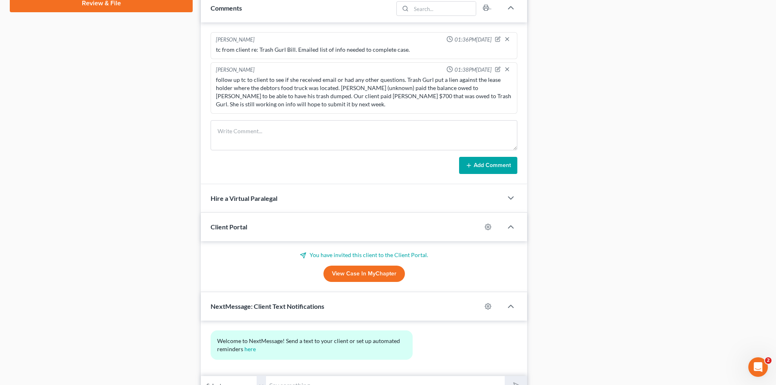
scroll to position [475, 0]
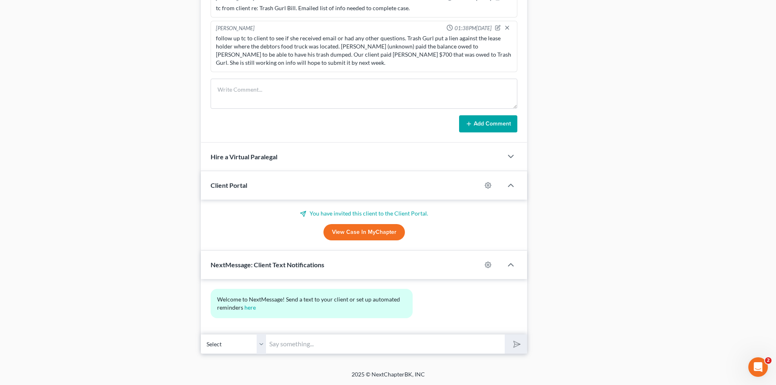
drag, startPoint x: 318, startPoint y: 357, endPoint x: 321, endPoint y: 349, distance: 8.4
click at [321, 349] on input "text" at bounding box center [385, 344] width 239 height 20
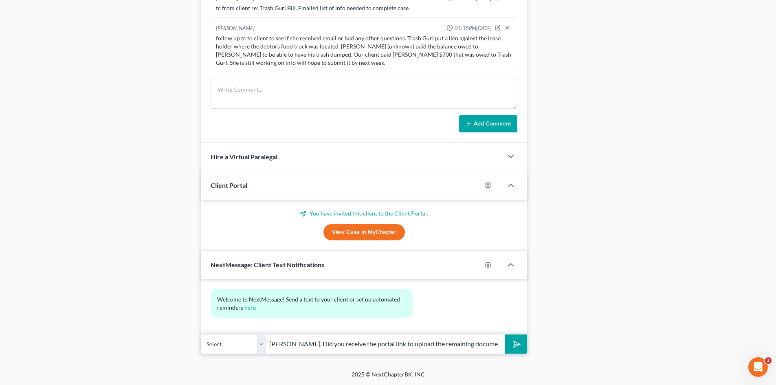
click at [519, 348] on icon "submit" at bounding box center [515, 344] width 8 height 8
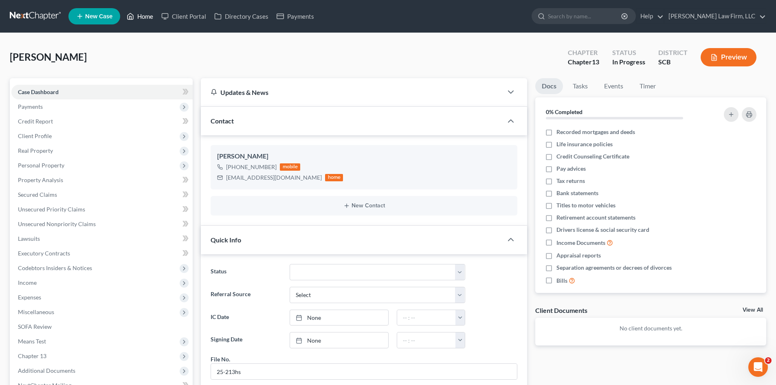
click at [146, 15] on link "Home" at bounding box center [140, 16] width 35 height 15
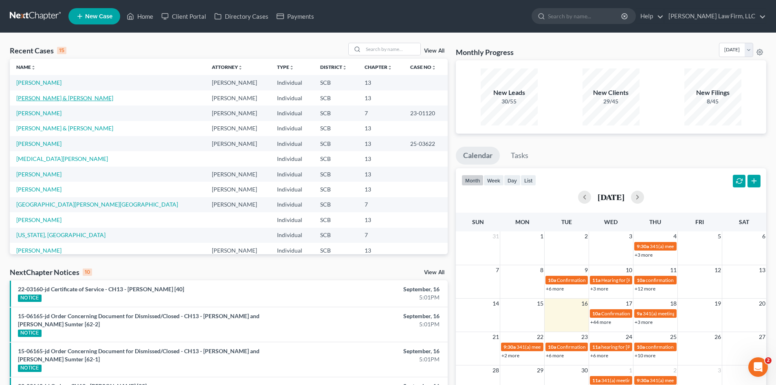
click at [57, 97] on link "Brown, Travis & Legare-Brown, Samantha" at bounding box center [64, 98] width 97 height 7
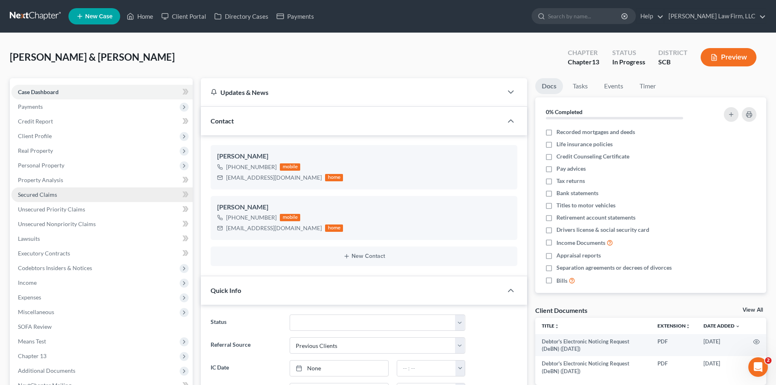
scroll to position [257, 0]
click at [33, 197] on span "Secured Claims" at bounding box center [37, 194] width 39 height 7
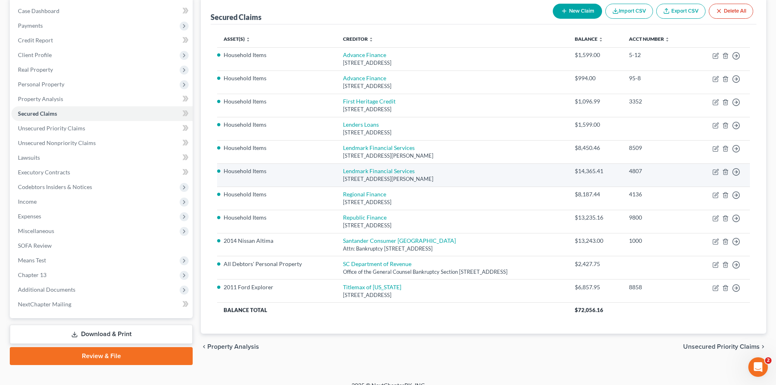
scroll to position [81, 0]
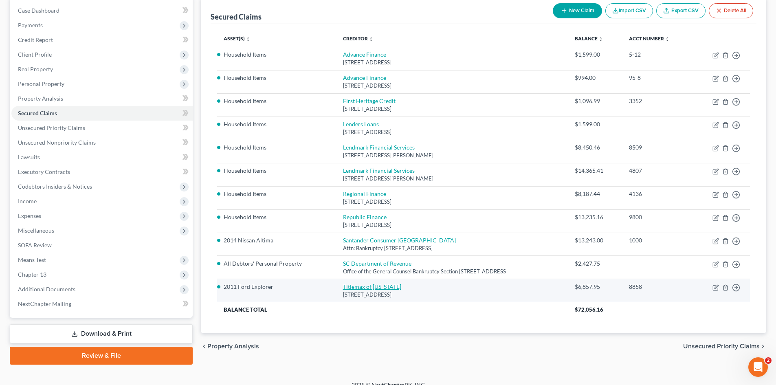
click at [349, 286] on link "Titlemax of South Carolina" at bounding box center [372, 286] width 58 height 7
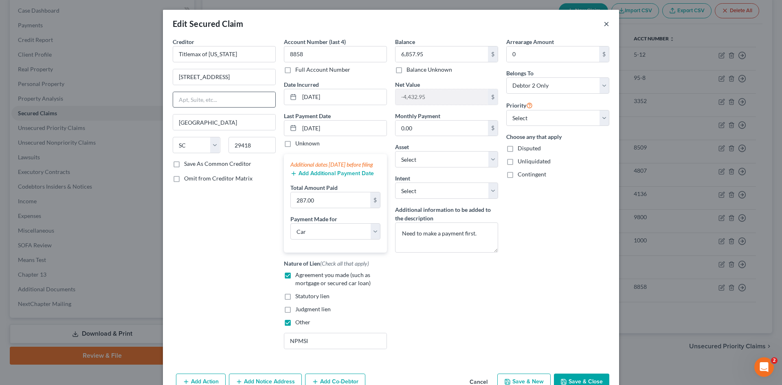
drag, startPoint x: 603, startPoint y: 26, endPoint x: 198, endPoint y: 98, distance: 410.9
click at [604, 26] on button "×" at bounding box center [607, 24] width 6 height 10
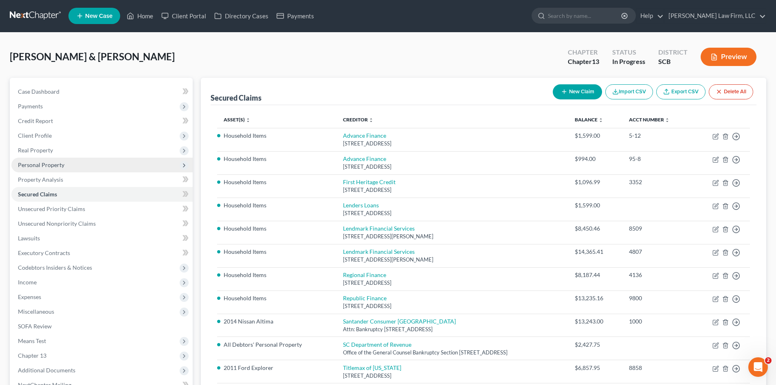
scroll to position [0, 0]
drag, startPoint x: 53, startPoint y: 90, endPoint x: 240, endPoint y: 108, distance: 187.8
click at [53, 90] on span "Case Dashboard" at bounding box center [39, 91] width 42 height 7
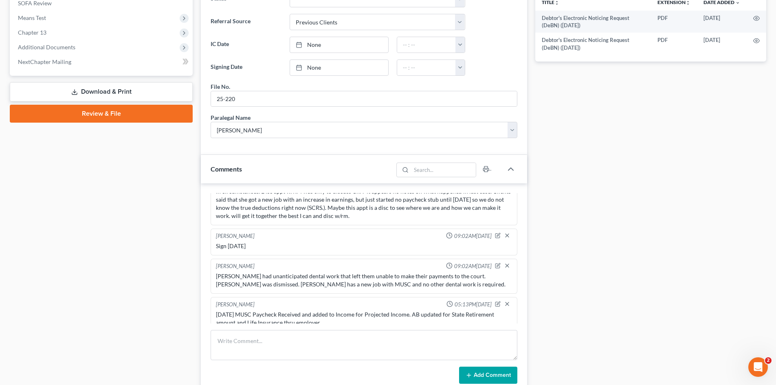
scroll to position [326, 0]
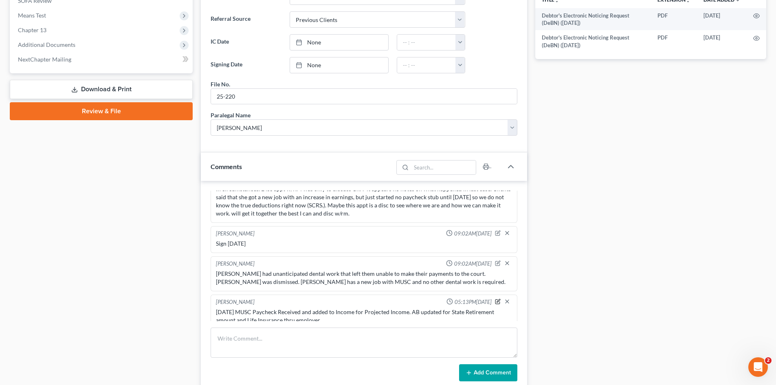
click at [495, 299] on icon "button" at bounding box center [498, 302] width 6 height 6
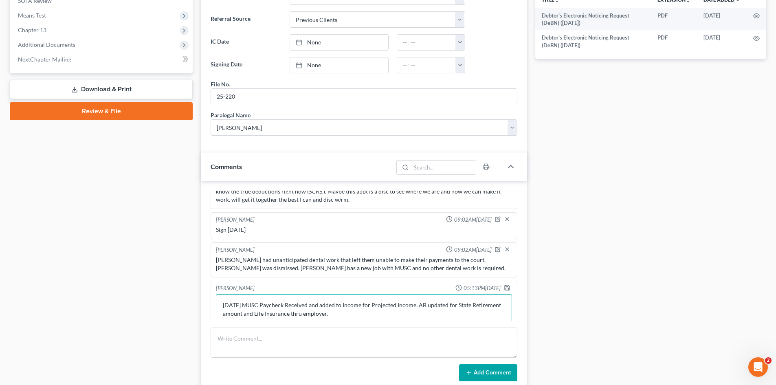
click at [375, 303] on textarea "9/17/2025 MUSC Paycheck Received and added to Income for Projected Income. AB u…" at bounding box center [364, 309] width 296 height 30
click at [506, 288] on polyline "button" at bounding box center [507, 289] width 3 height 2
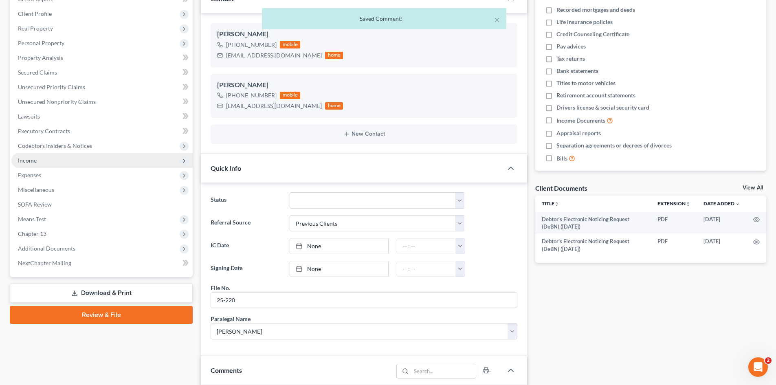
scroll to position [749, 0]
click at [40, 76] on link "Secured Claims" at bounding box center [101, 72] width 181 height 15
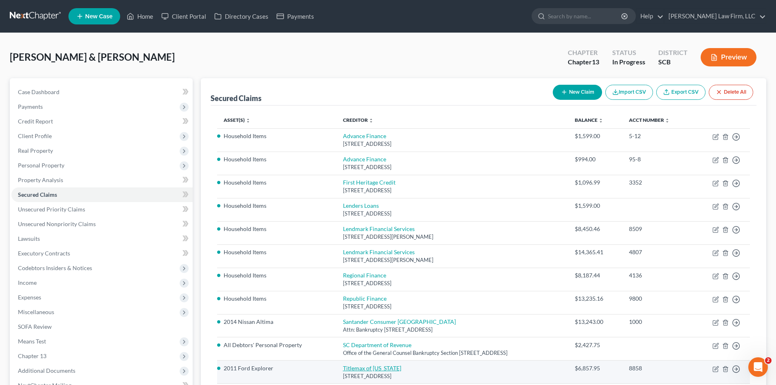
click at [371, 367] on link "Titlemax of South Carolina" at bounding box center [372, 368] width 58 height 7
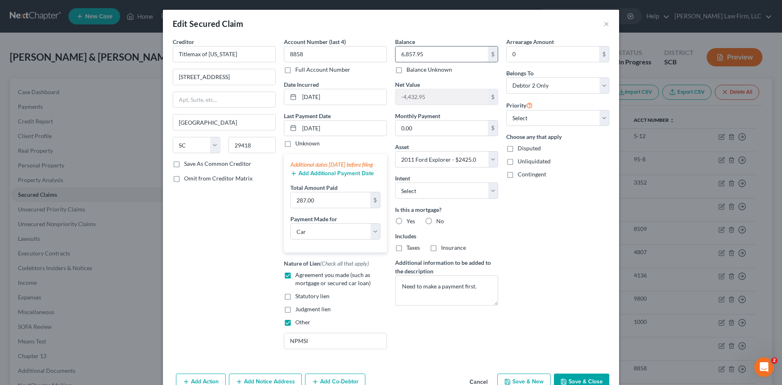
click at [430, 57] on input "6,857.95" at bounding box center [442, 53] width 92 height 15
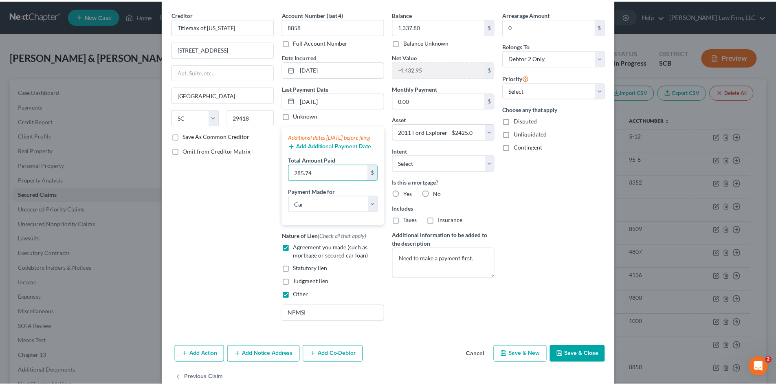
scroll to position [53, 0]
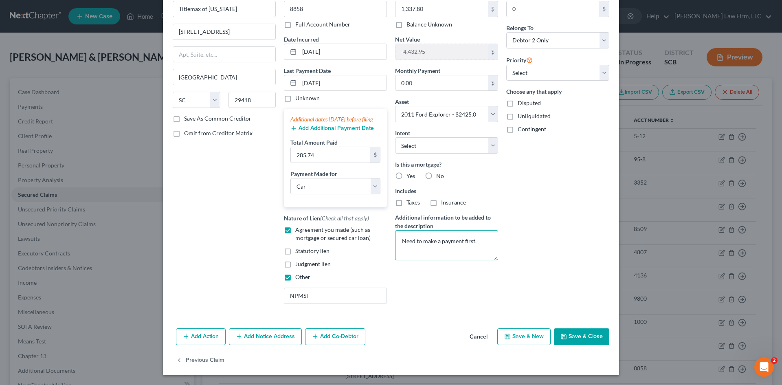
drag, startPoint x: 477, startPoint y: 236, endPoint x: 397, endPoint y: 235, distance: 79.9
click at [383, 237] on div "Creditor * Titlemax of South Carolina 5381 Dorchester Road North Charleston Sta…" at bounding box center [391, 151] width 445 height 318
click at [571, 345] on button "Save & Close" at bounding box center [581, 336] width 55 height 17
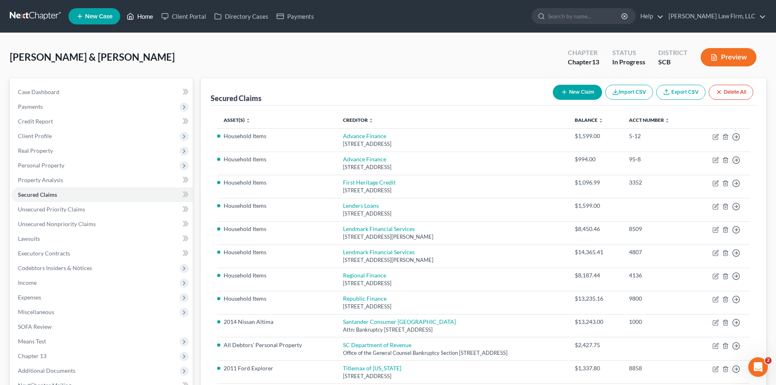
drag, startPoint x: 142, startPoint y: 15, endPoint x: 737, endPoint y: 0, distance: 595.4
click at [142, 15] on link "Home" at bounding box center [140, 16] width 35 height 15
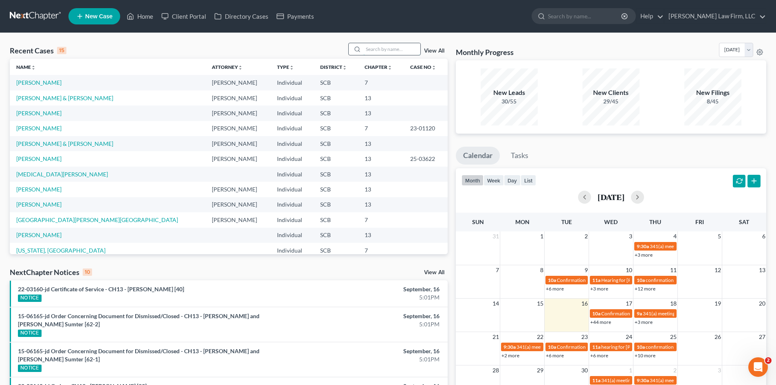
click at [406, 50] on input "search" at bounding box center [391, 49] width 57 height 12
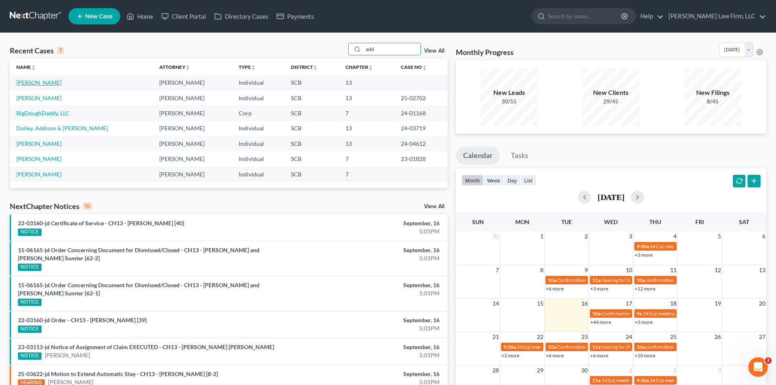
click at [42, 84] on link "Addison, Kiah" at bounding box center [38, 82] width 45 height 7
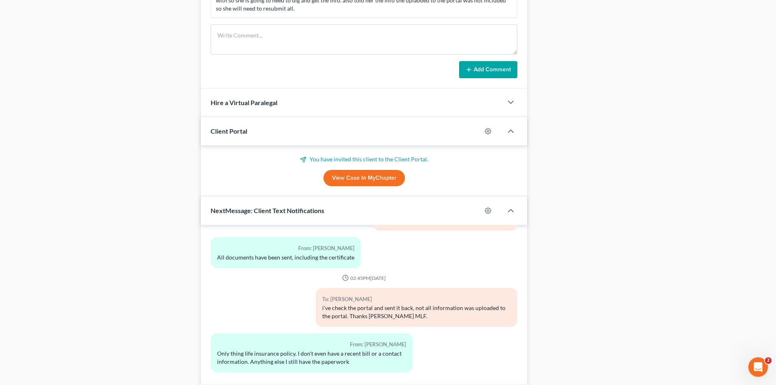
scroll to position [151, 0]
click at [375, 180] on link "View Case in MyChapter" at bounding box center [363, 178] width 81 height 16
click at [357, 176] on link "View Case in MyChapter" at bounding box center [363, 178] width 81 height 16
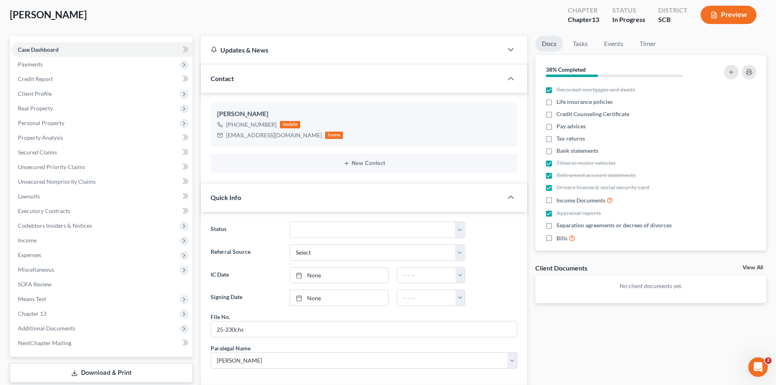
scroll to position [0, 0]
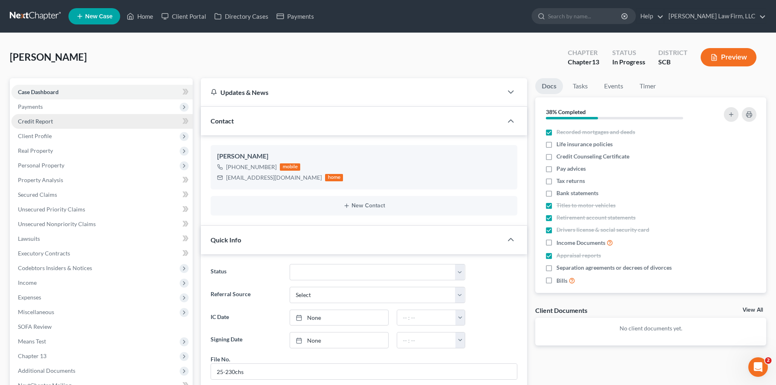
drag, startPoint x: 37, startPoint y: 108, endPoint x: 41, endPoint y: 117, distance: 10.1
click at [37, 108] on span "Payments" at bounding box center [30, 106] width 25 height 7
click at [41, 118] on span "Invoices" at bounding box center [44, 121] width 21 height 7
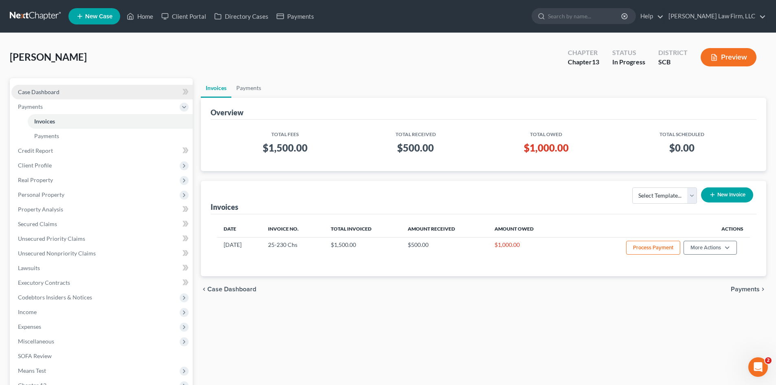
click at [47, 90] on span "Case Dashboard" at bounding box center [39, 91] width 42 height 7
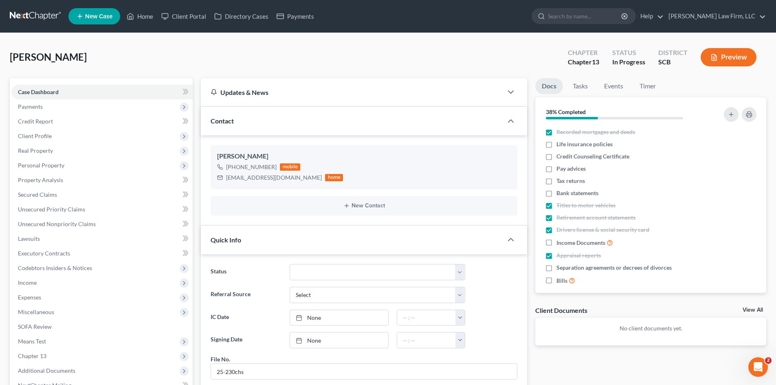
scroll to position [151, 0]
click at [143, 21] on link "Home" at bounding box center [140, 16] width 35 height 15
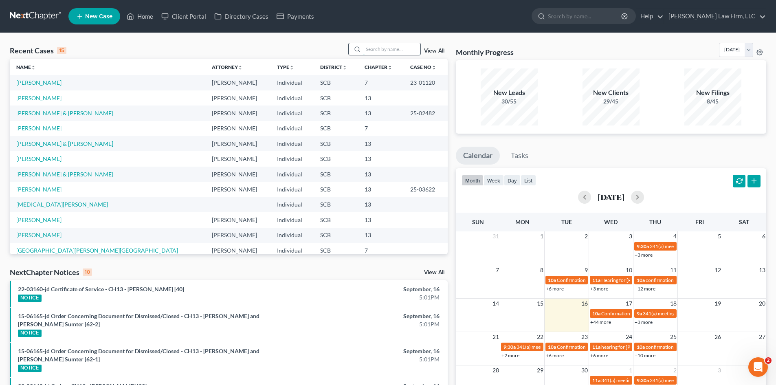
click at [373, 49] on input "search" at bounding box center [391, 49] width 57 height 12
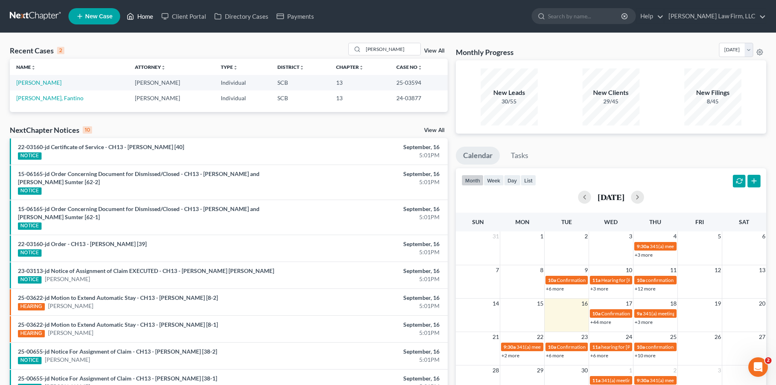
click at [156, 20] on link "Home" at bounding box center [140, 16] width 35 height 15
drag, startPoint x: 381, startPoint y: 52, endPoint x: 357, endPoint y: 57, distance: 24.7
click at [357, 57] on div "Recent Cases 2 guin View All" at bounding box center [229, 51] width 438 height 16
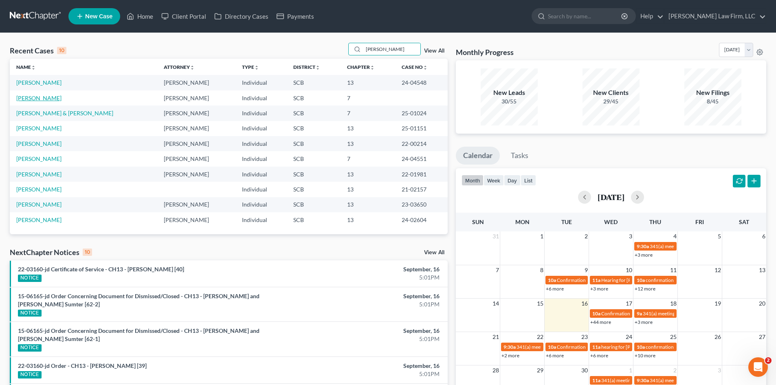
click at [57, 100] on link "Simmons, Jazzalyn" at bounding box center [38, 98] width 45 height 7
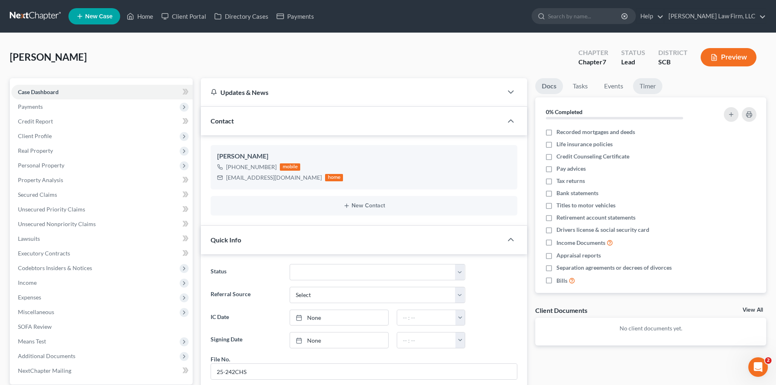
drag, startPoint x: 643, startPoint y: 85, endPoint x: 647, endPoint y: 87, distance: 4.9
click at [643, 85] on link "Timer" at bounding box center [647, 86] width 29 height 16
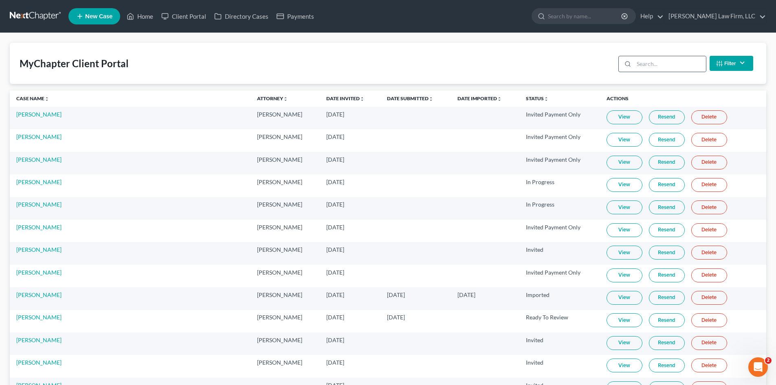
click at [645, 72] on div at bounding box center [662, 64] width 88 height 16
click at [644, 67] on input "search" at bounding box center [670, 63] width 72 height 15
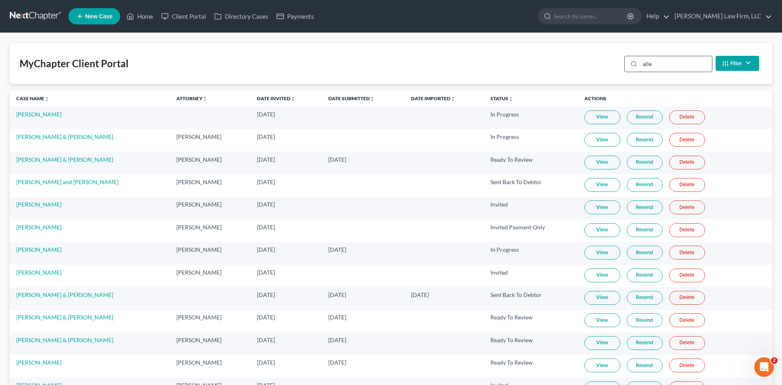
type input "allen"
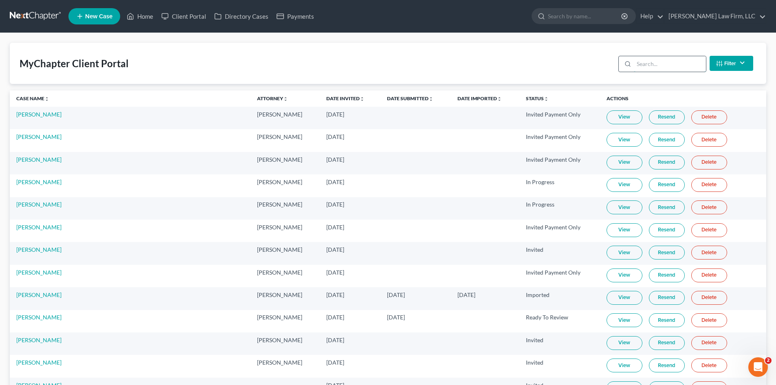
click at [647, 64] on input "search" at bounding box center [670, 63] width 72 height 15
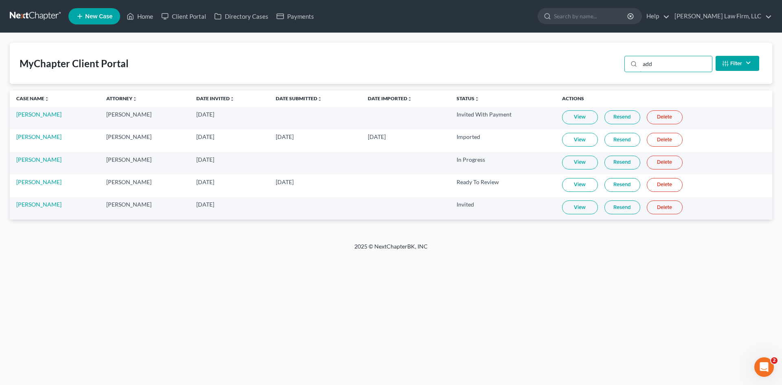
type input "add"
click at [574, 206] on link "View" at bounding box center [580, 207] width 36 height 14
click at [670, 212] on link "Delete" at bounding box center [665, 207] width 36 height 14
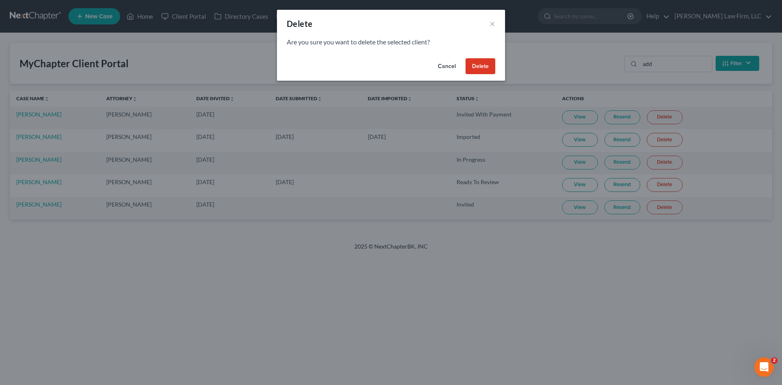
click at [475, 68] on button "Delete" at bounding box center [481, 66] width 30 height 16
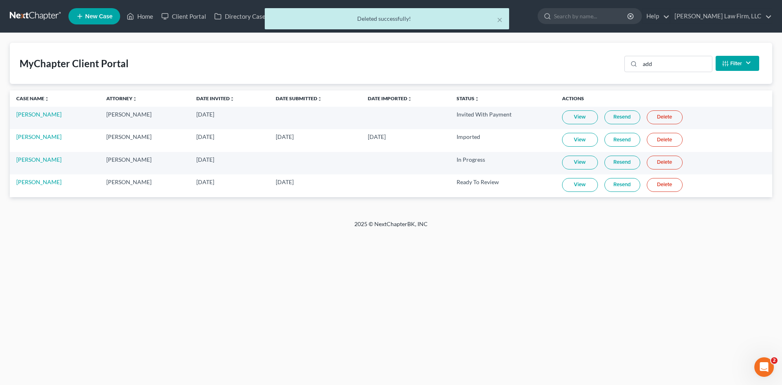
click at [572, 185] on link "View" at bounding box center [580, 185] width 36 height 14
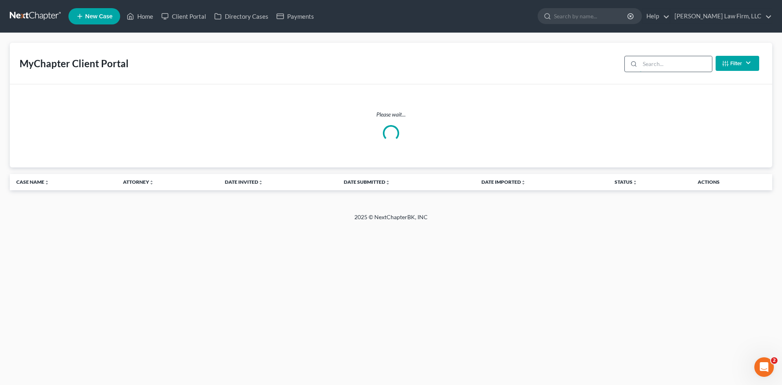
click at [684, 63] on input "search" at bounding box center [676, 63] width 72 height 15
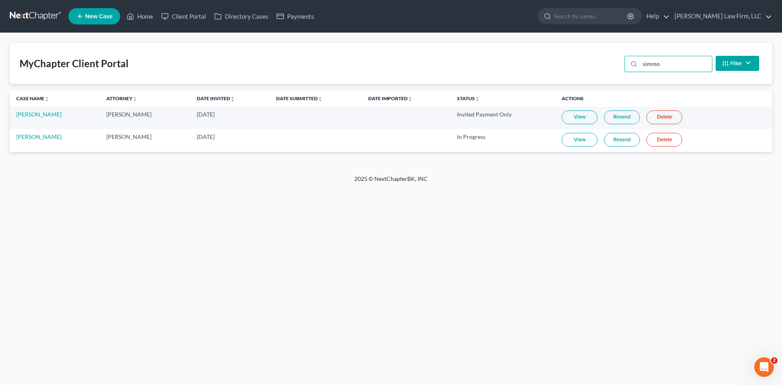
type input "simmo"
click at [590, 143] on link "View" at bounding box center [580, 140] width 36 height 14
